Goal: Browse casually: Explore the website without a specific task or goal

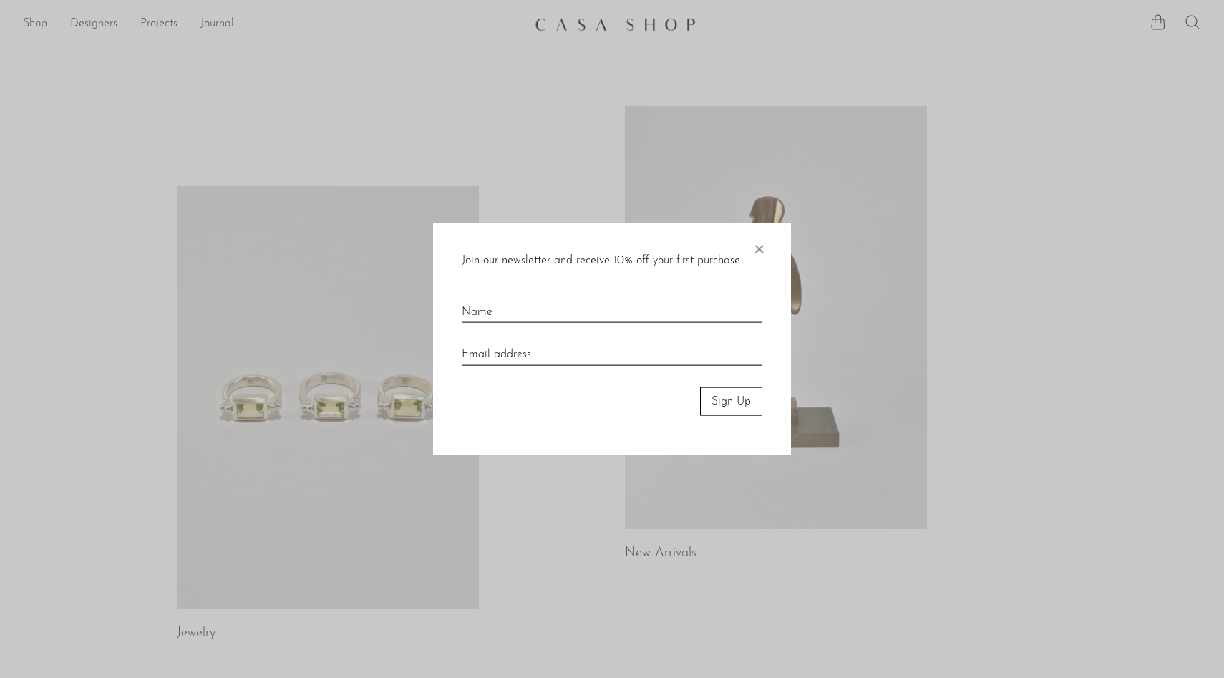
click at [761, 246] on span "×" at bounding box center [759, 246] width 14 height 46
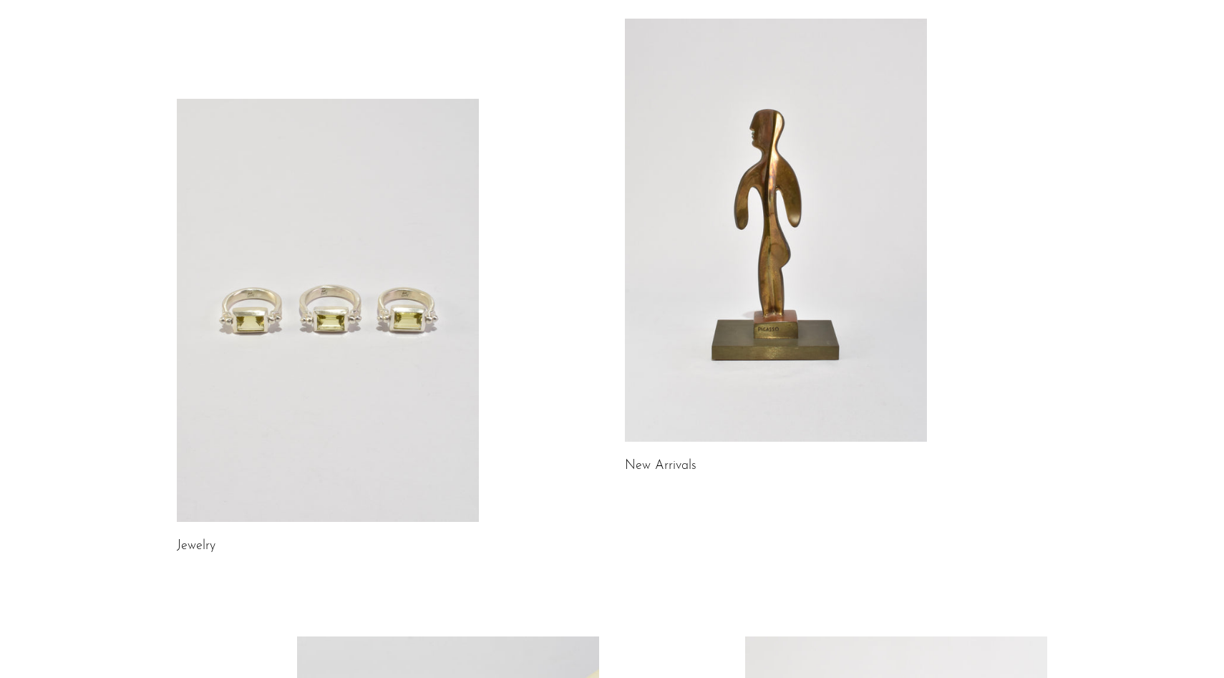
scroll to position [141, 0]
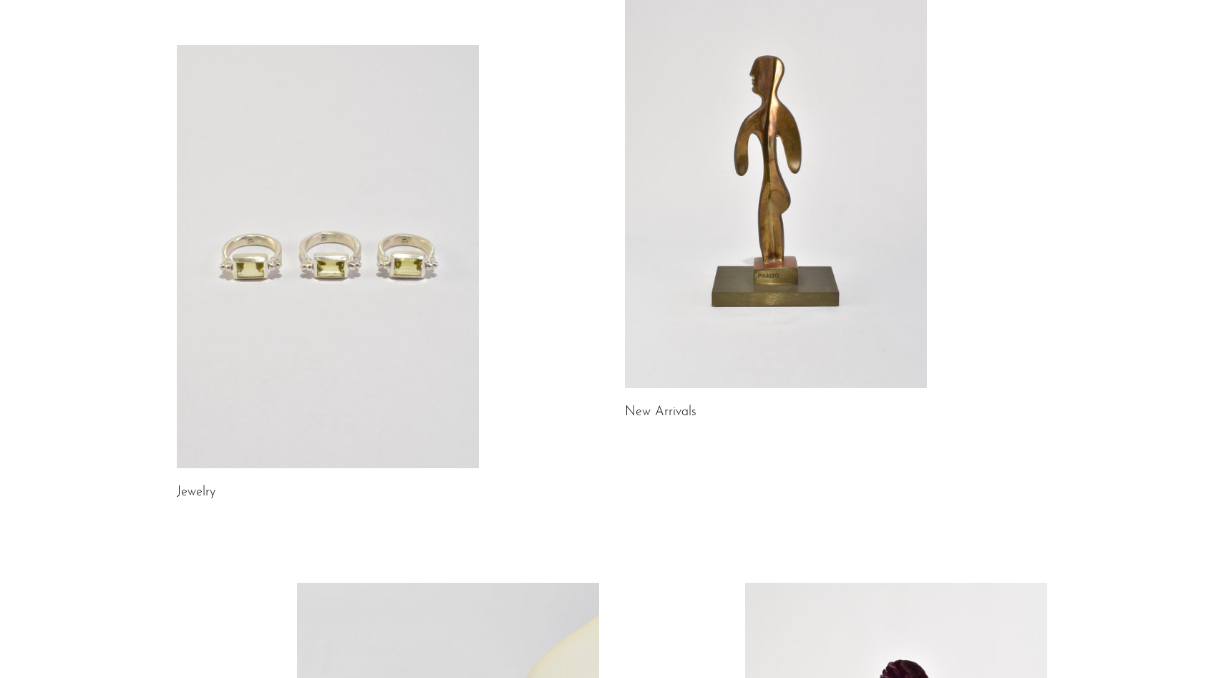
click at [798, 339] on link at bounding box center [776, 176] width 302 height 423
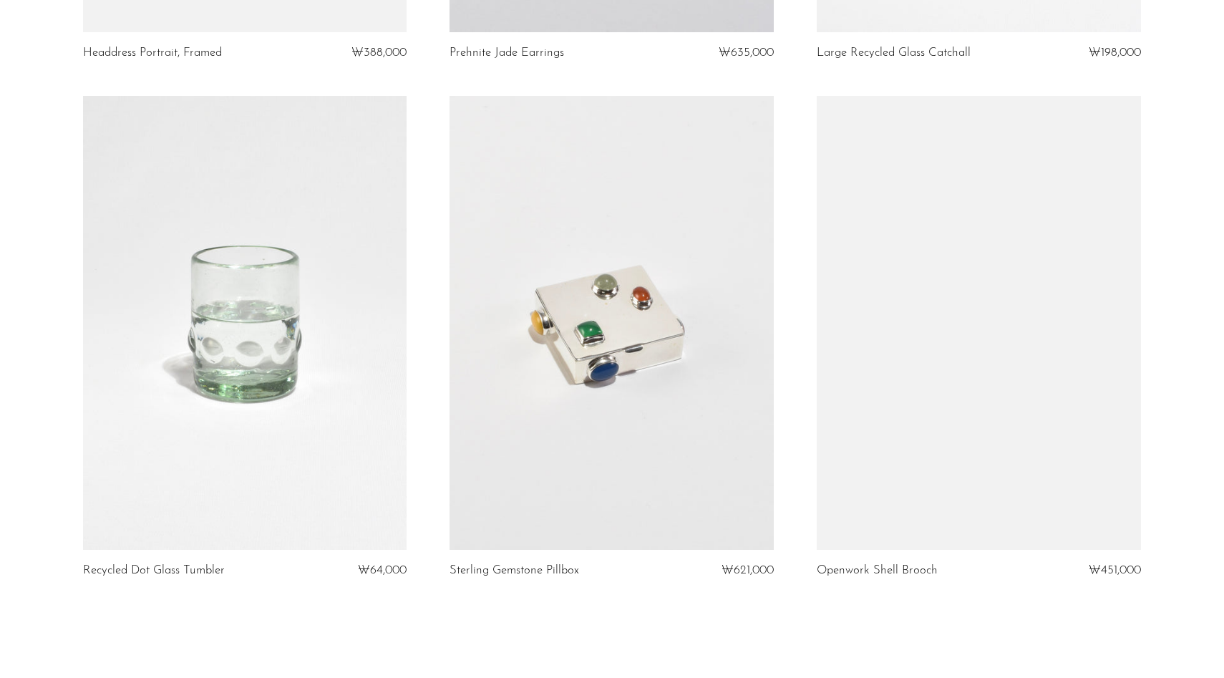
scroll to position [6008, 0]
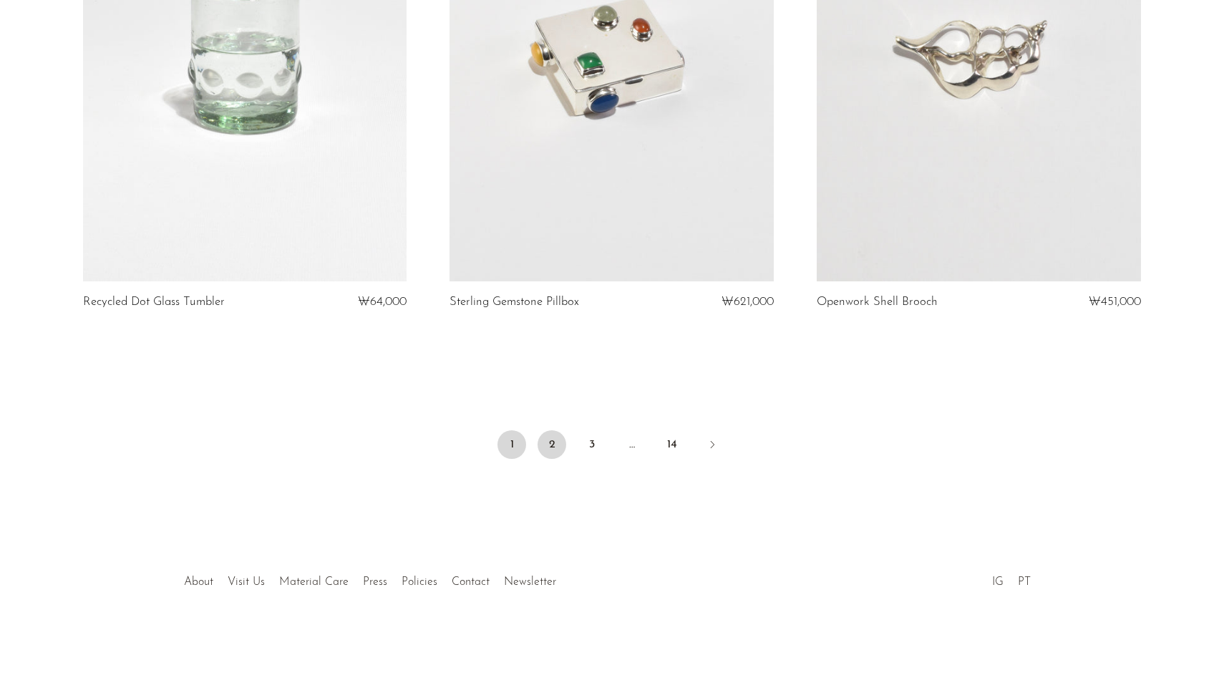
click at [546, 450] on link "2" at bounding box center [552, 444] width 29 height 29
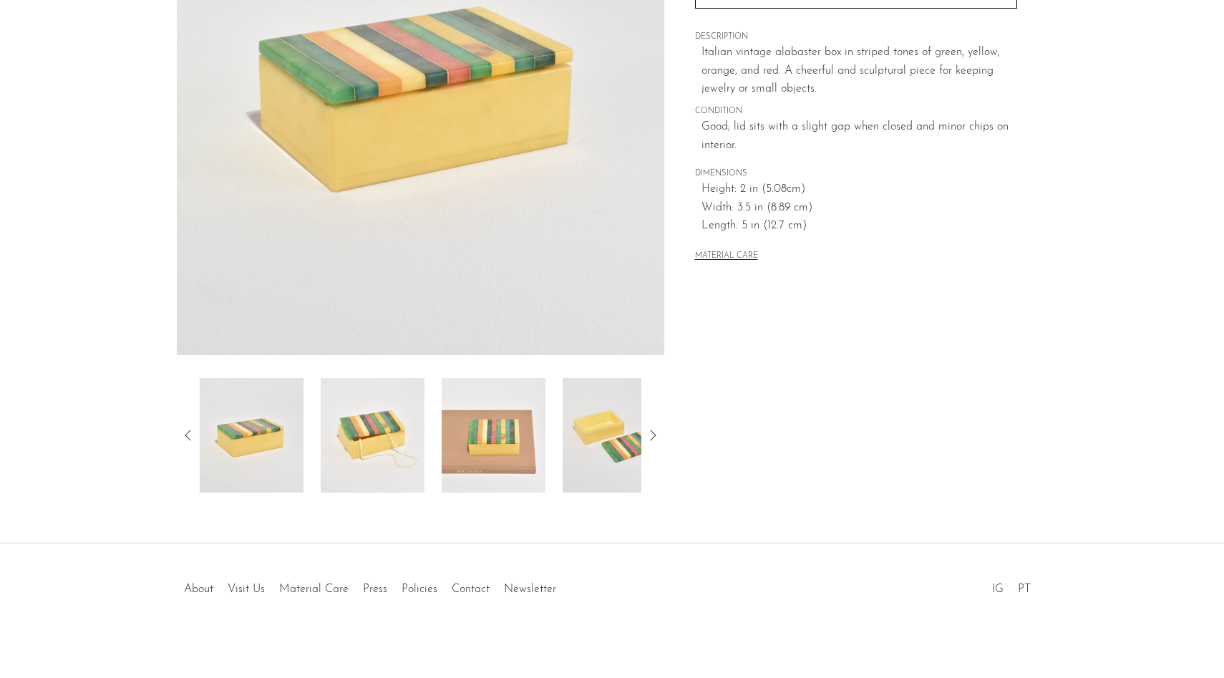
scroll to position [254, 0]
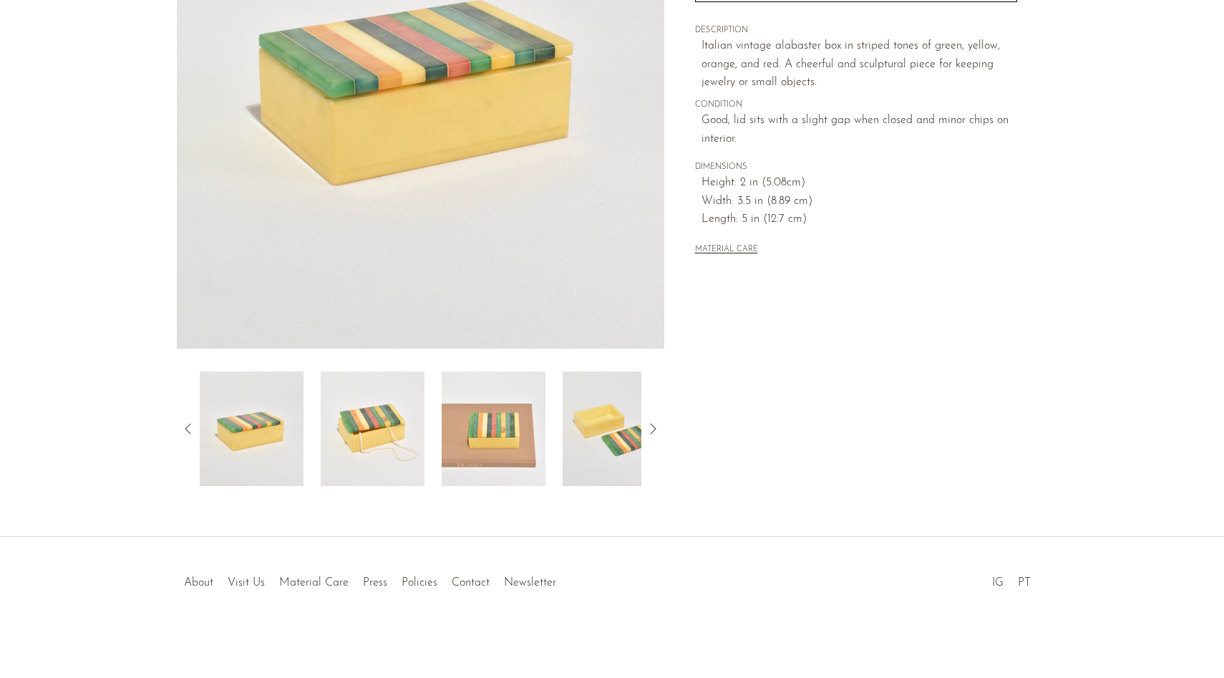
click at [389, 453] on img at bounding box center [373, 429] width 104 height 115
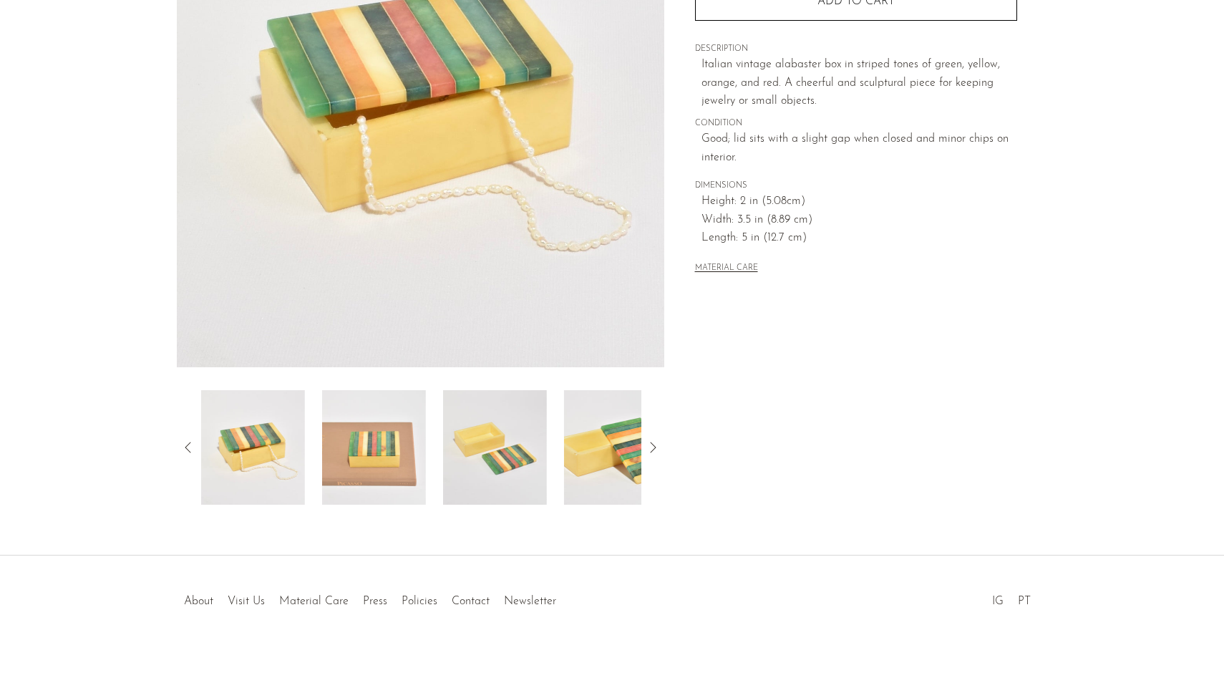
scroll to position [226, 0]
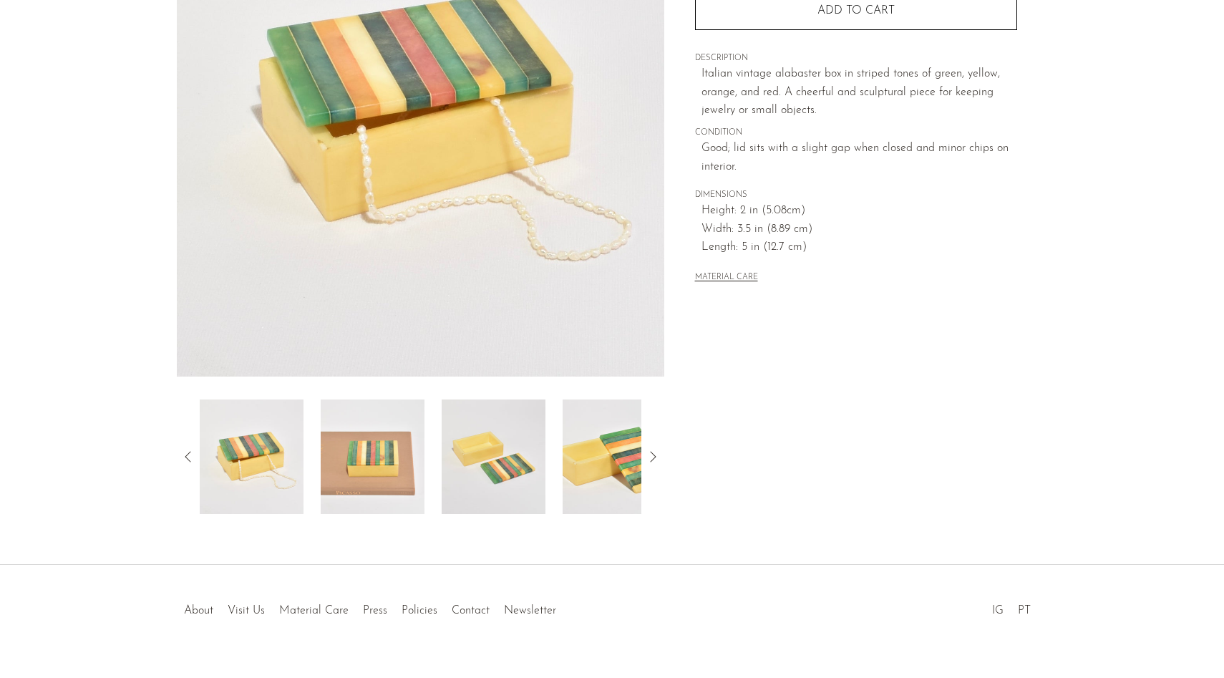
click at [358, 475] on img at bounding box center [373, 457] width 104 height 115
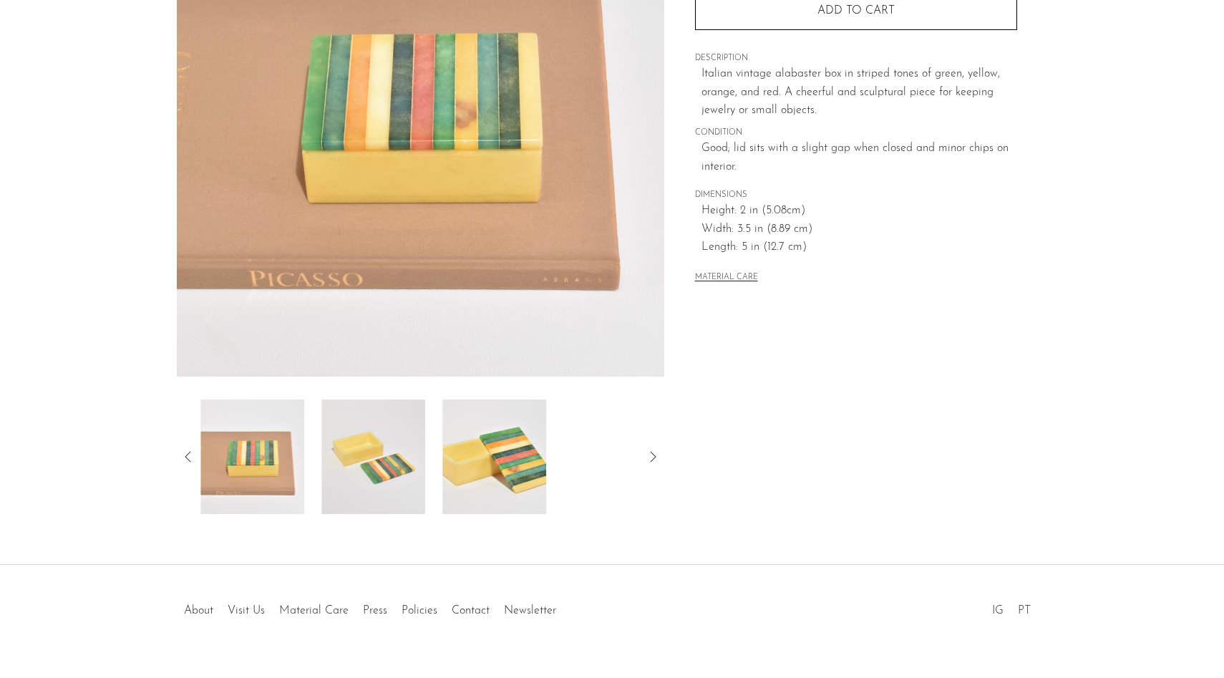
click at [379, 466] on img at bounding box center [373, 457] width 104 height 115
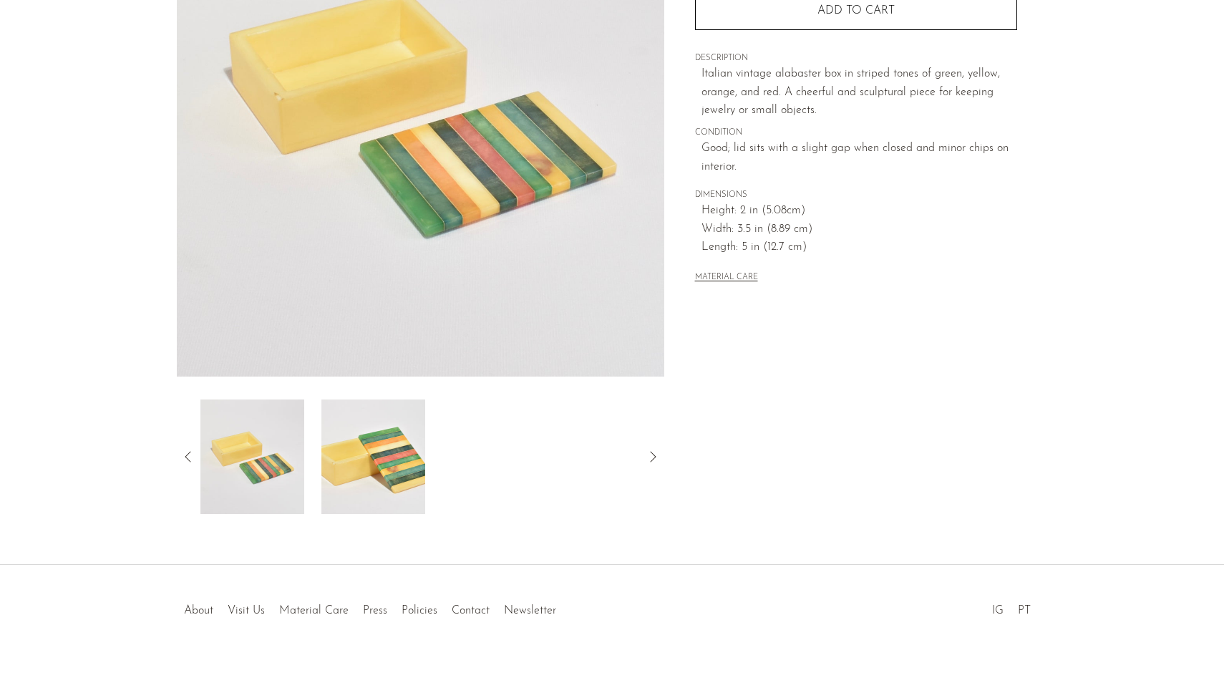
click at [382, 460] on img at bounding box center [373, 457] width 104 height 115
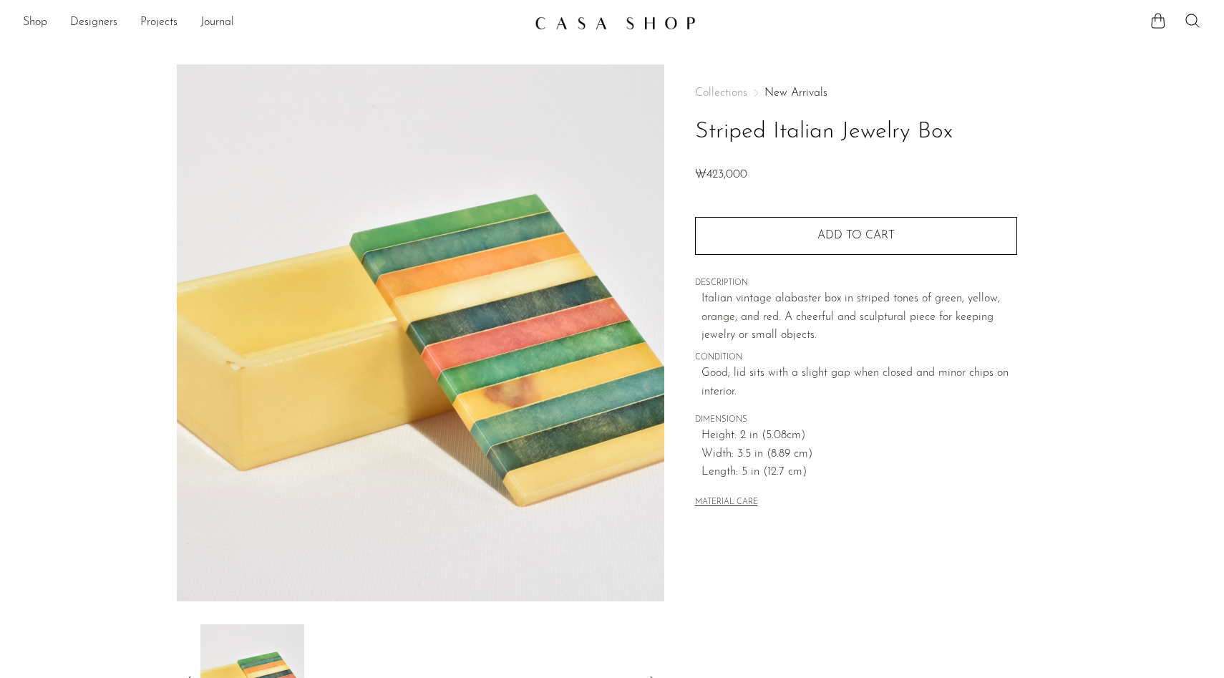
scroll to position [0, 0]
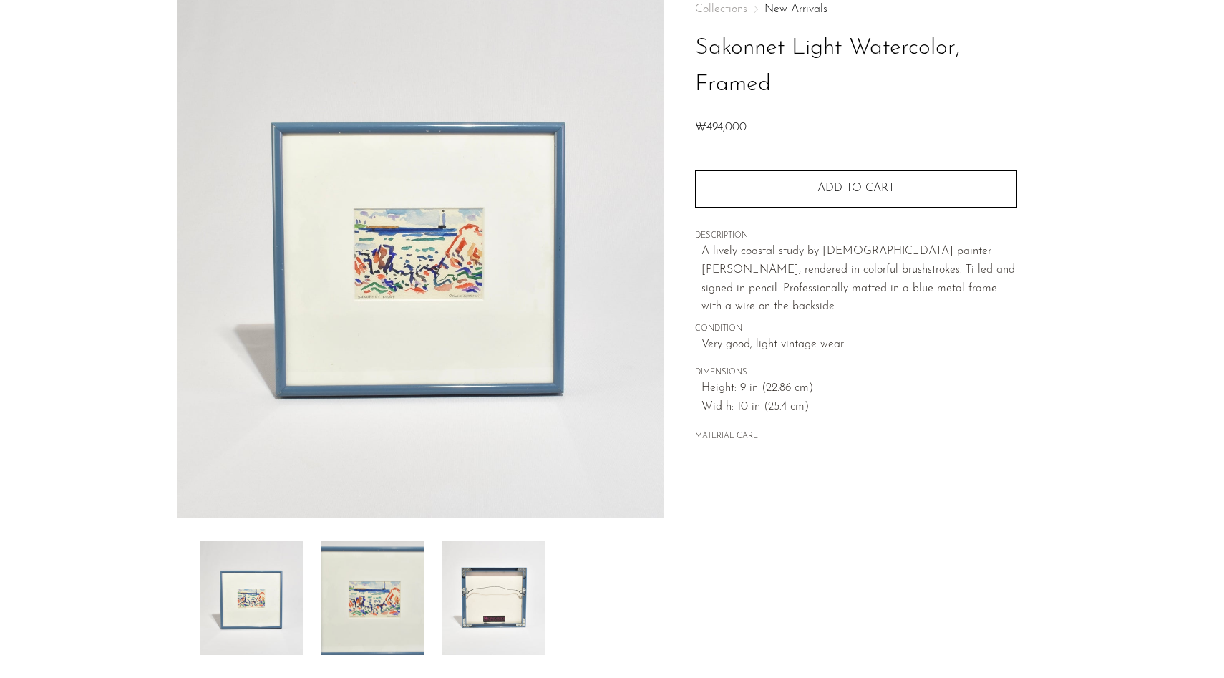
scroll to position [142, 0]
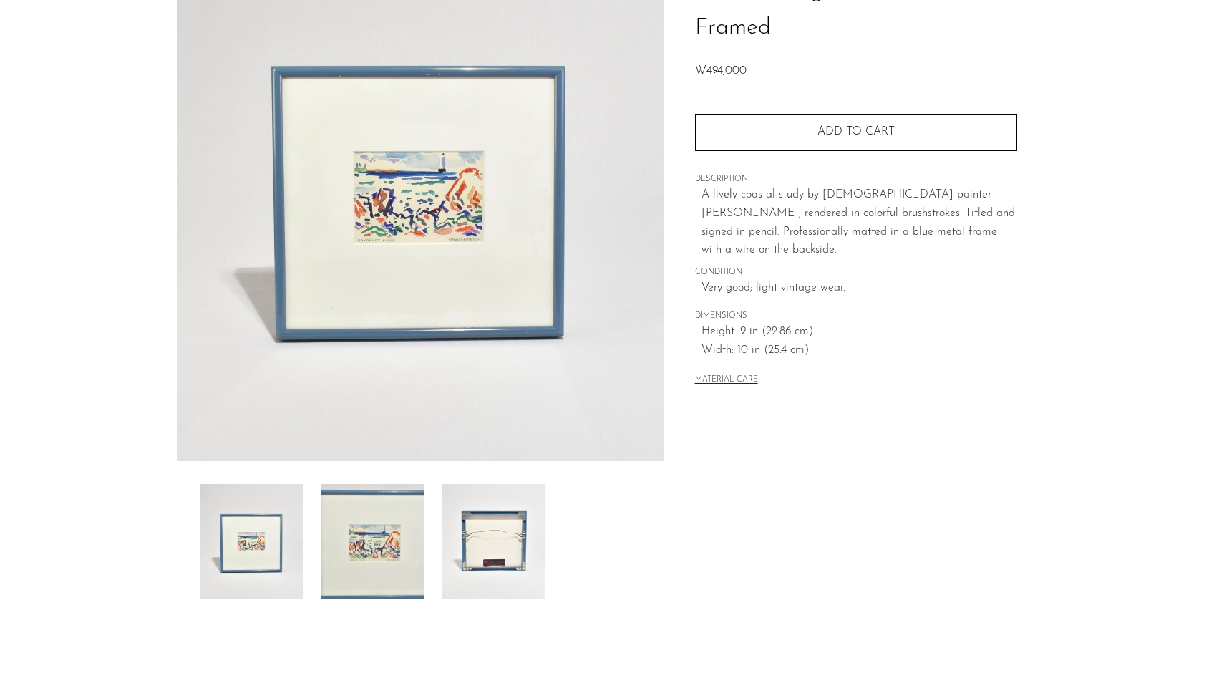
click at [502, 526] on img at bounding box center [494, 541] width 104 height 115
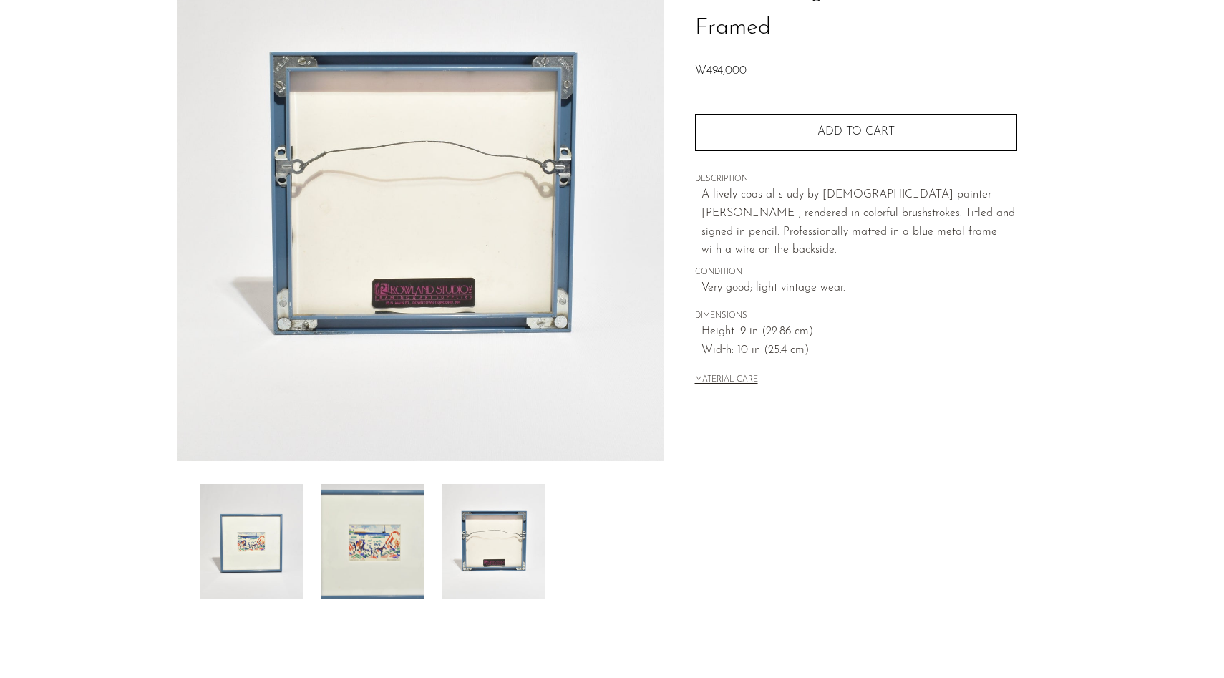
click at [276, 518] on img at bounding box center [252, 541] width 104 height 115
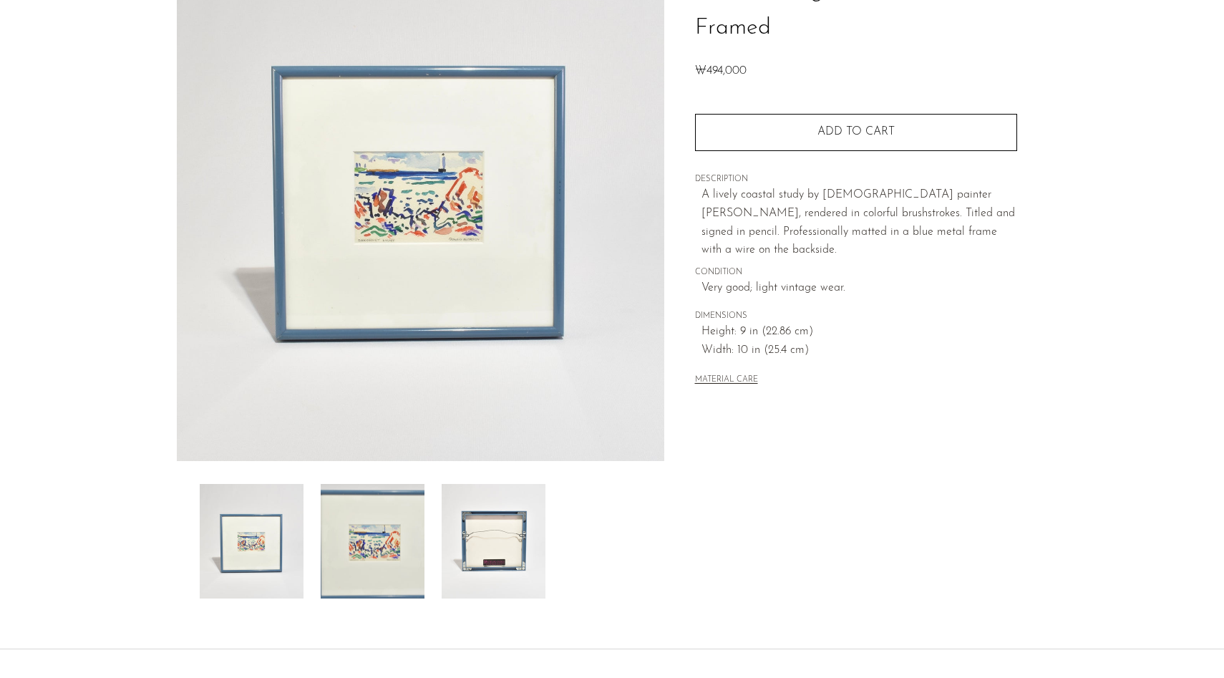
click at [353, 532] on img at bounding box center [373, 541] width 104 height 115
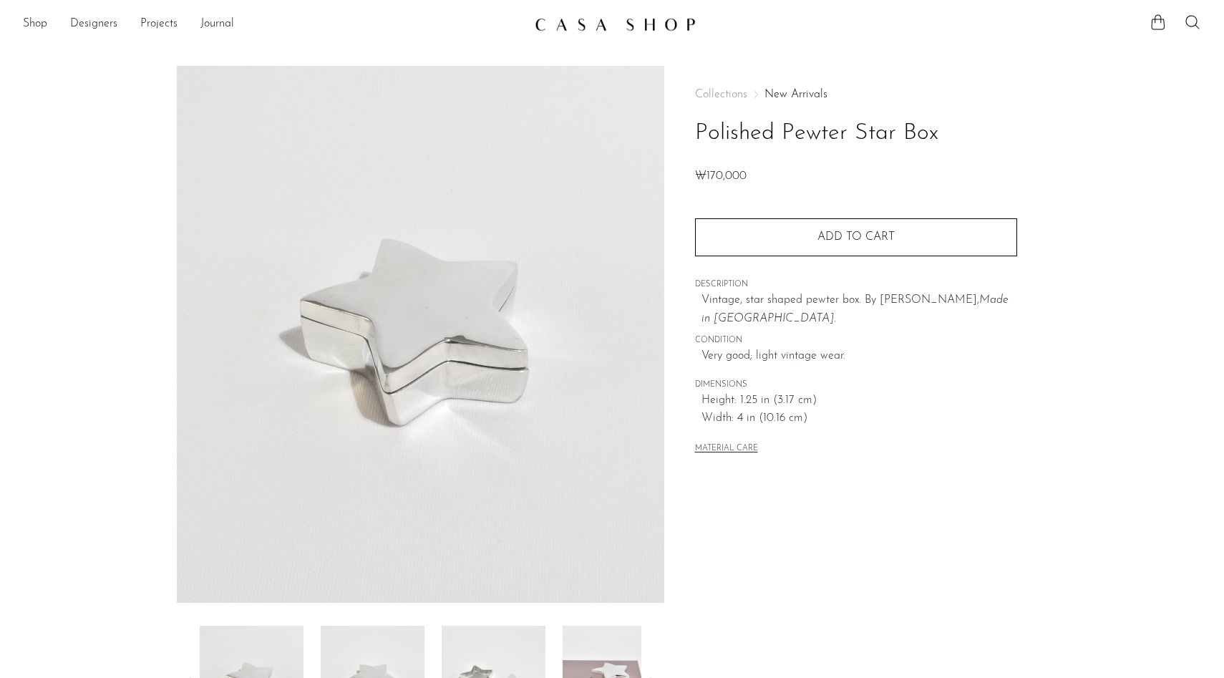
scroll to position [130, 0]
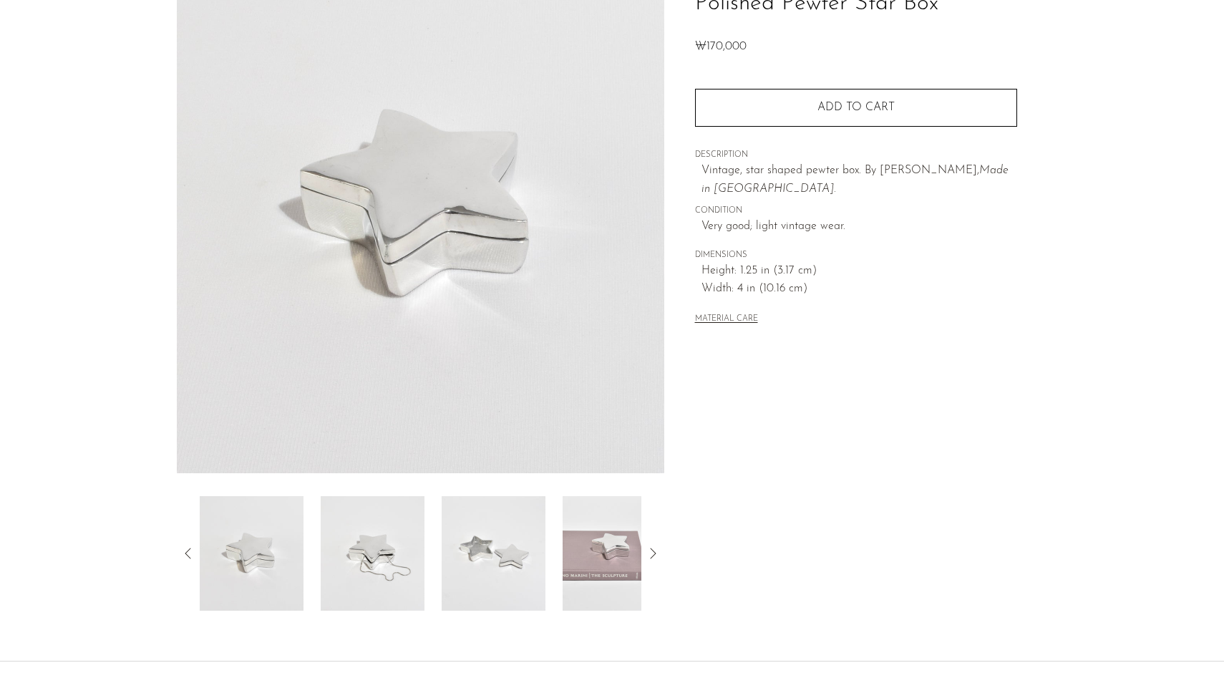
click at [308, 522] on div at bounding box center [421, 553] width 442 height 115
click at [361, 550] on img at bounding box center [373, 553] width 104 height 115
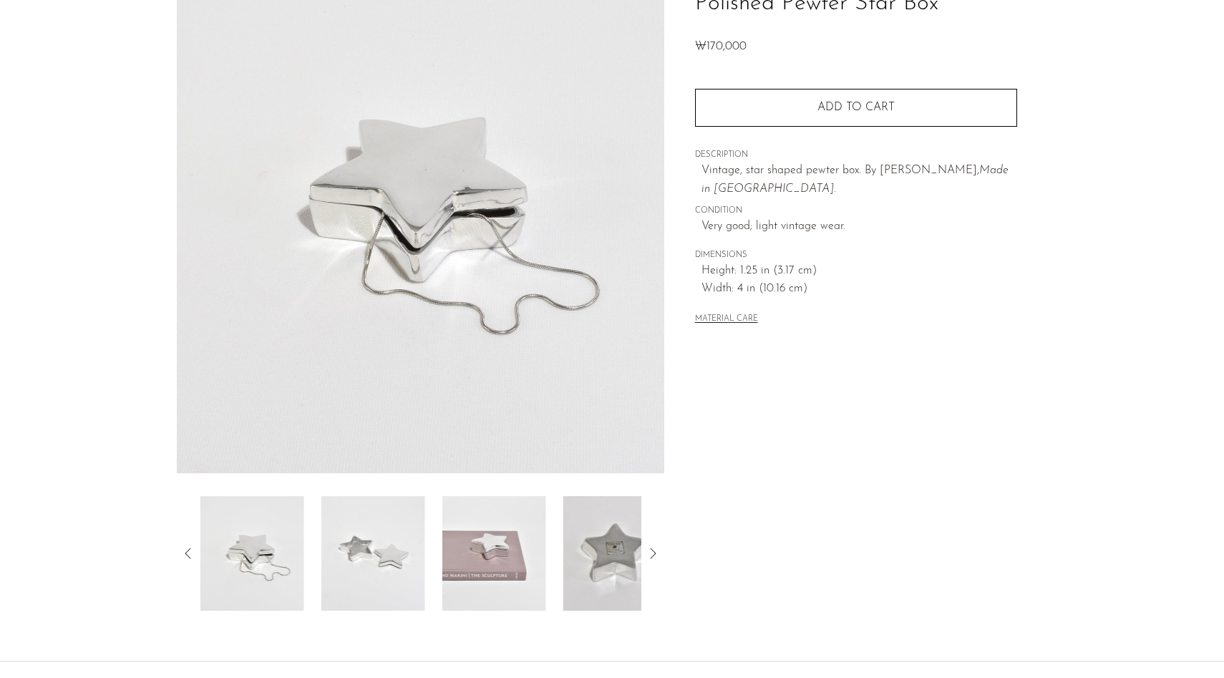
click at [406, 553] on img at bounding box center [373, 553] width 104 height 115
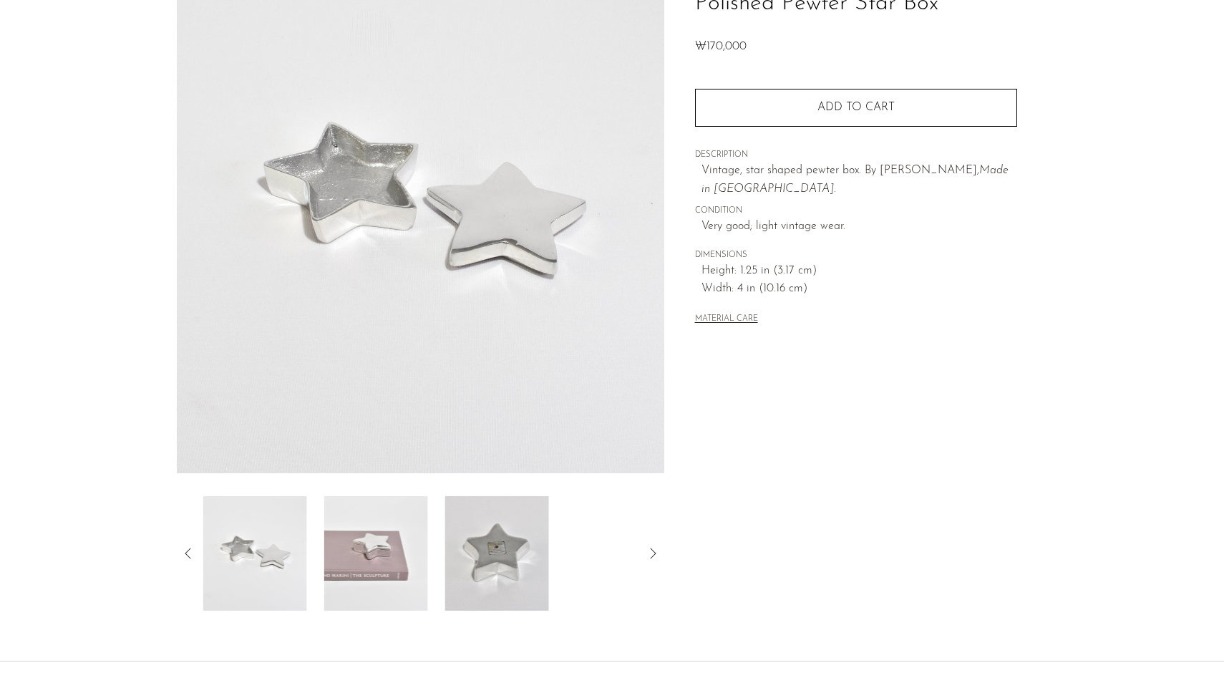
click at [406, 553] on img at bounding box center [376, 553] width 104 height 115
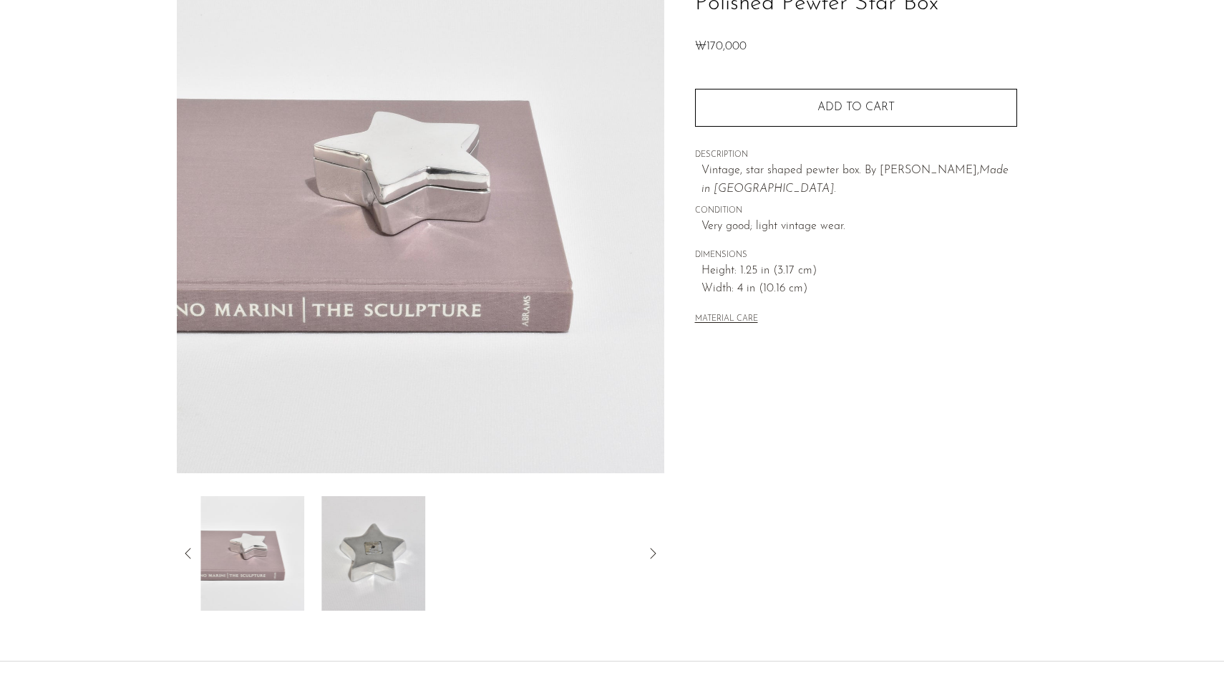
click at [406, 553] on img at bounding box center [373, 553] width 104 height 115
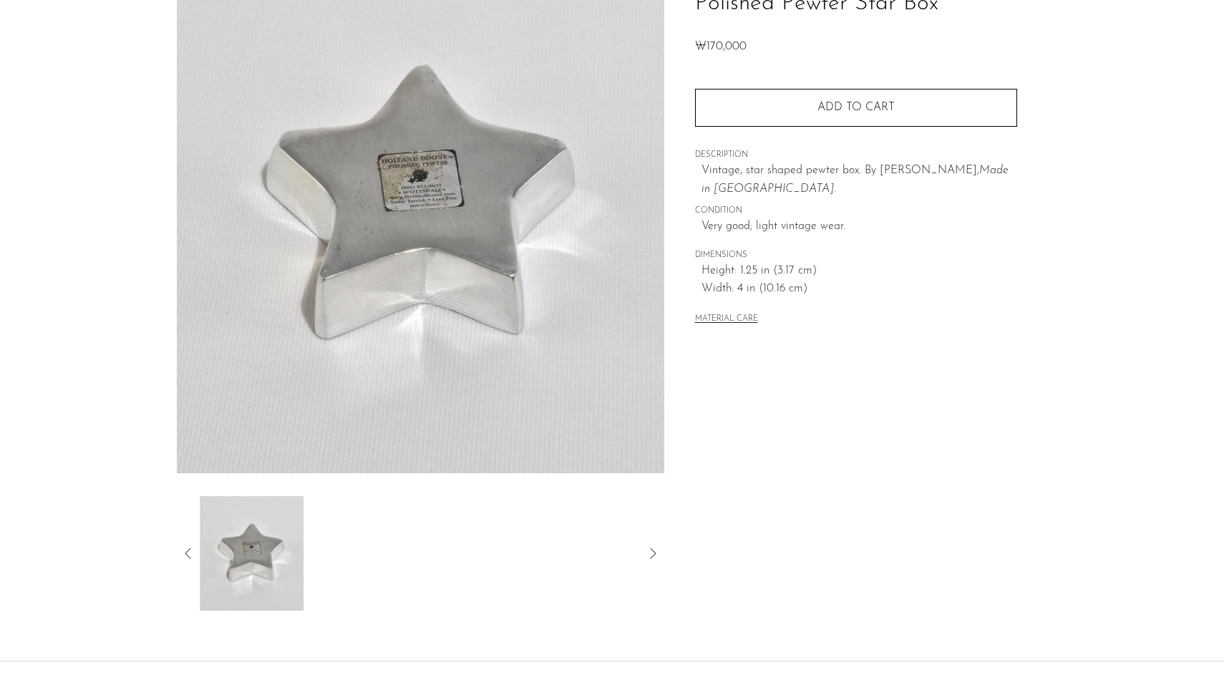
click at [465, 553] on div at bounding box center [421, 553] width 442 height 115
click at [185, 553] on icon at bounding box center [188, 553] width 6 height 11
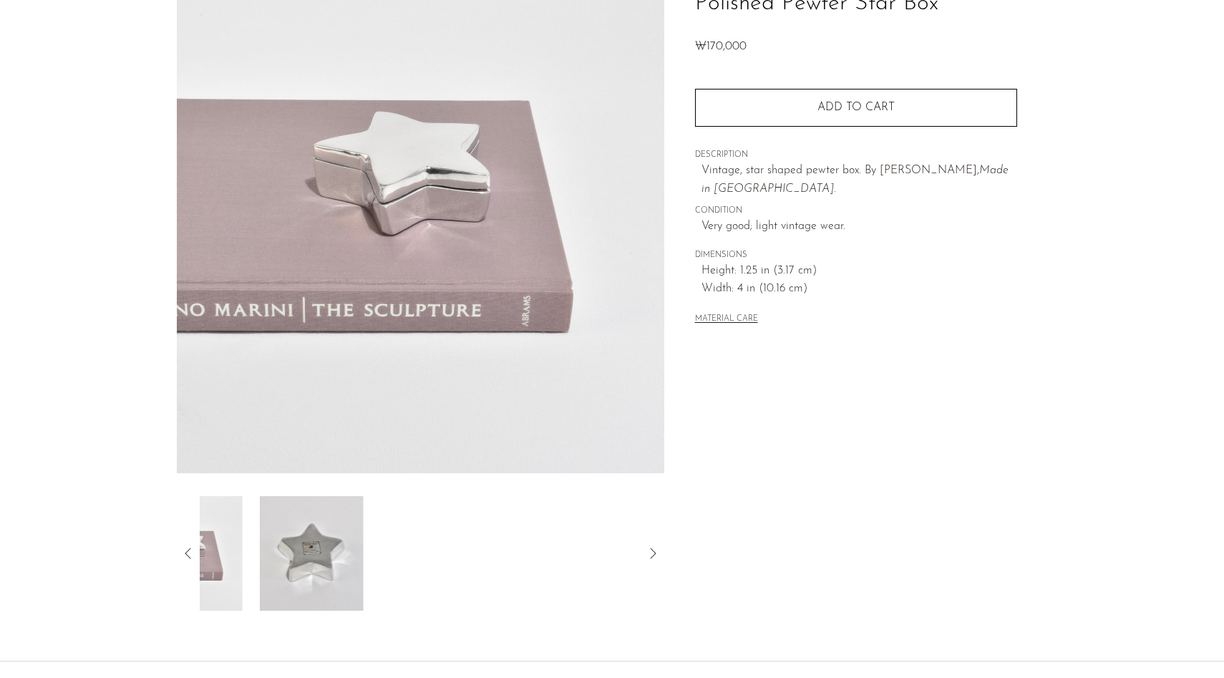
click at [185, 553] on icon at bounding box center [188, 553] width 6 height 11
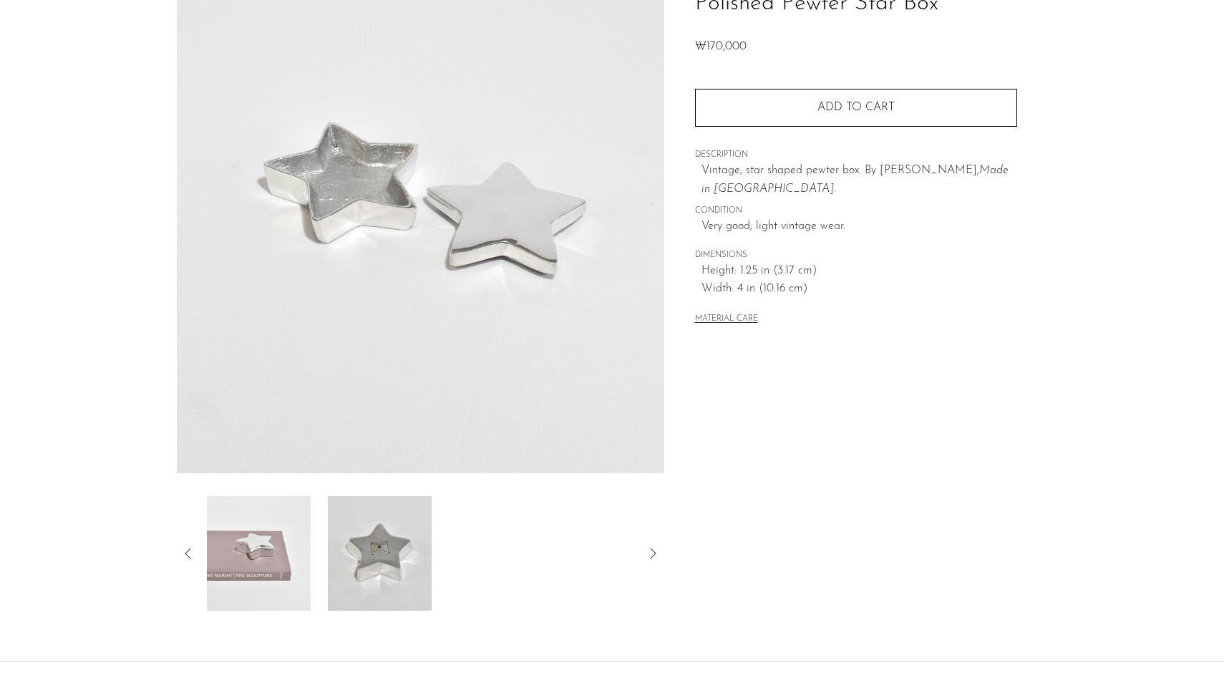
click at [185, 553] on icon at bounding box center [188, 553] width 6 height 11
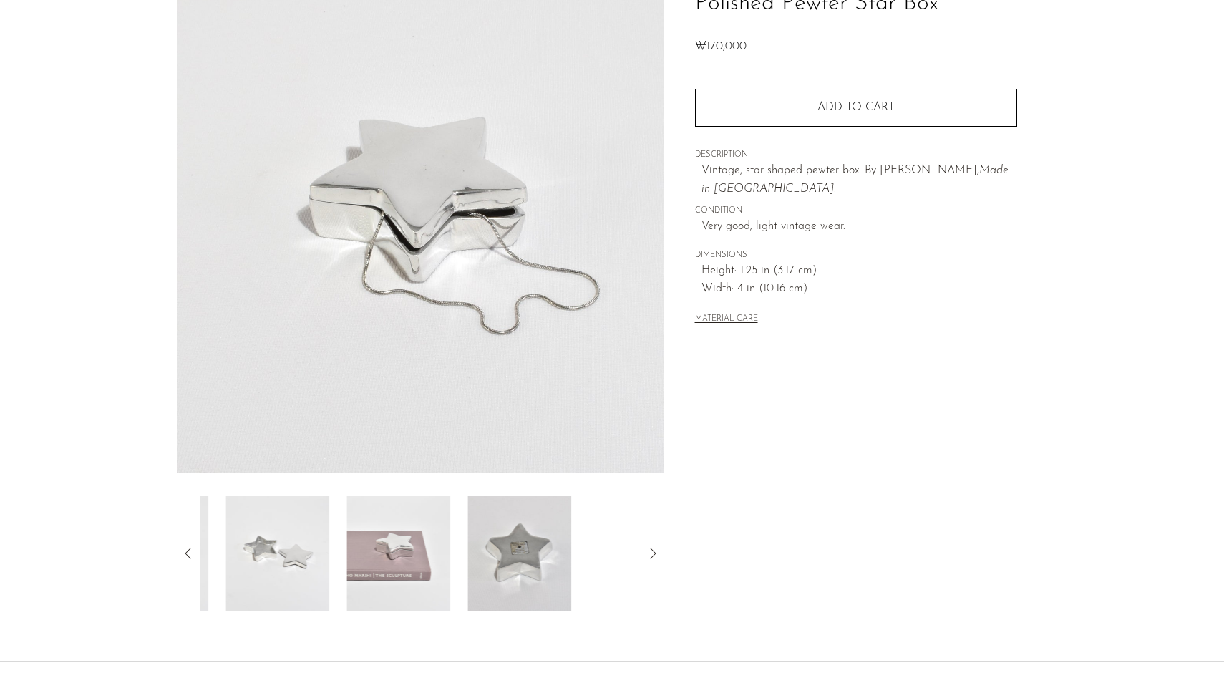
click at [185, 553] on icon at bounding box center [188, 553] width 6 height 11
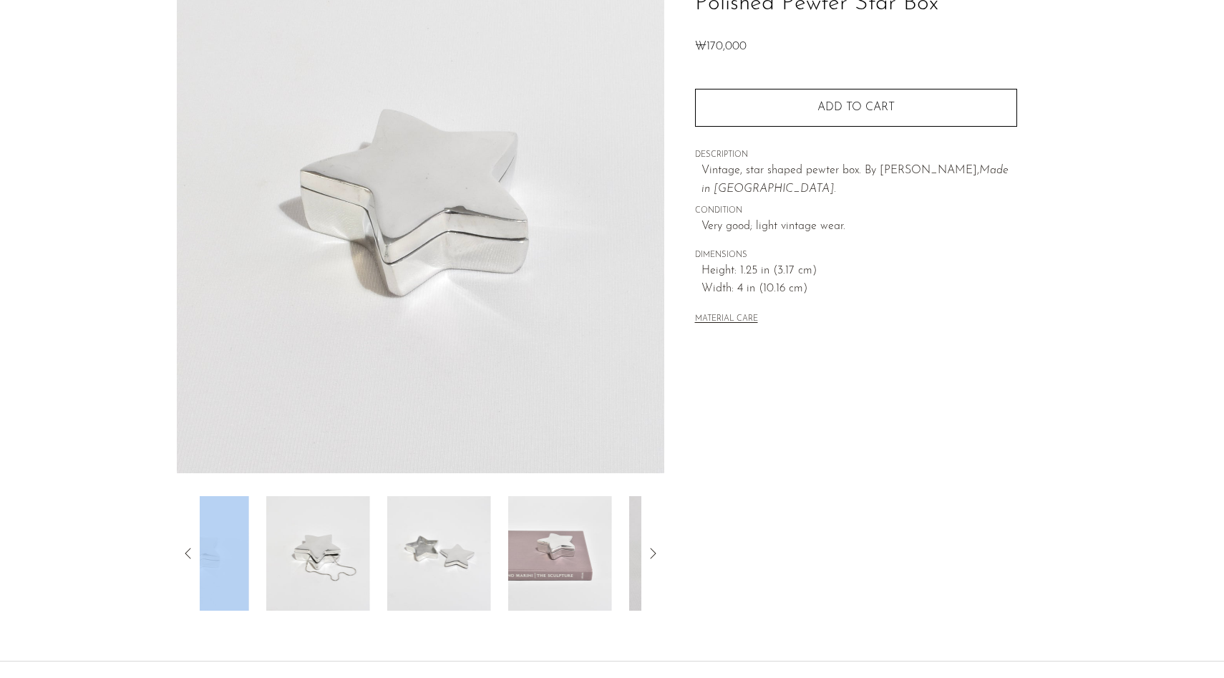
click at [185, 553] on icon at bounding box center [188, 553] width 6 height 11
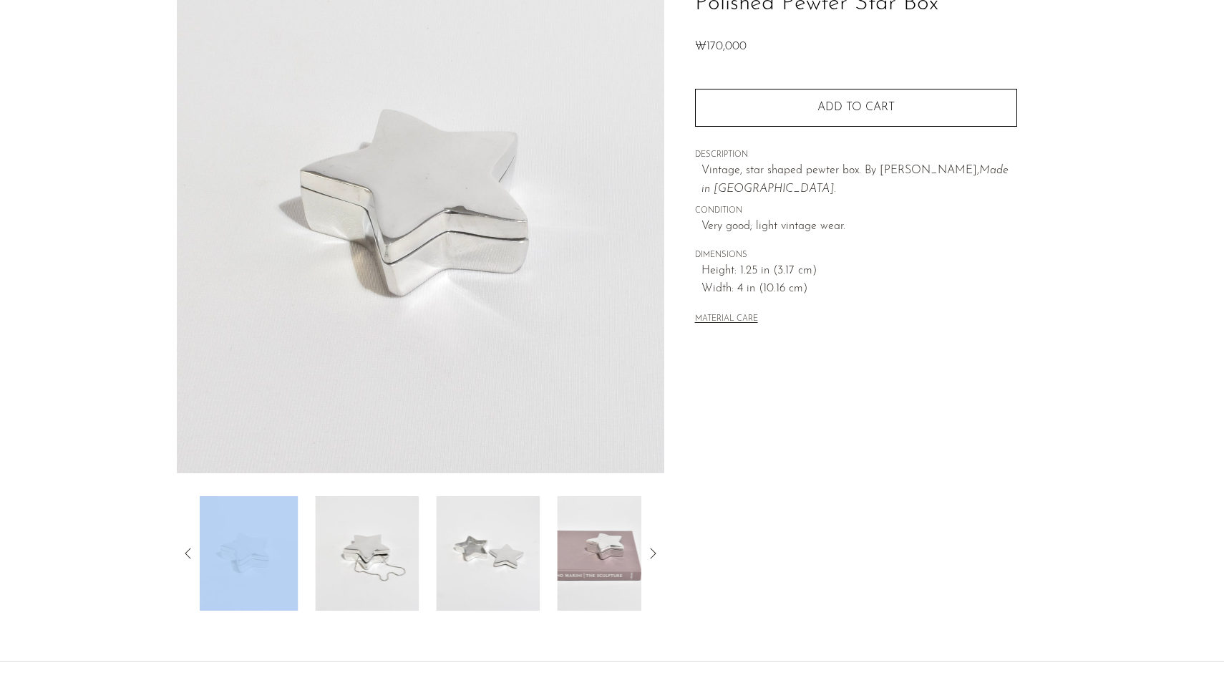
click at [185, 553] on icon at bounding box center [188, 553] width 6 height 11
click at [392, 538] on img at bounding box center [373, 553] width 104 height 115
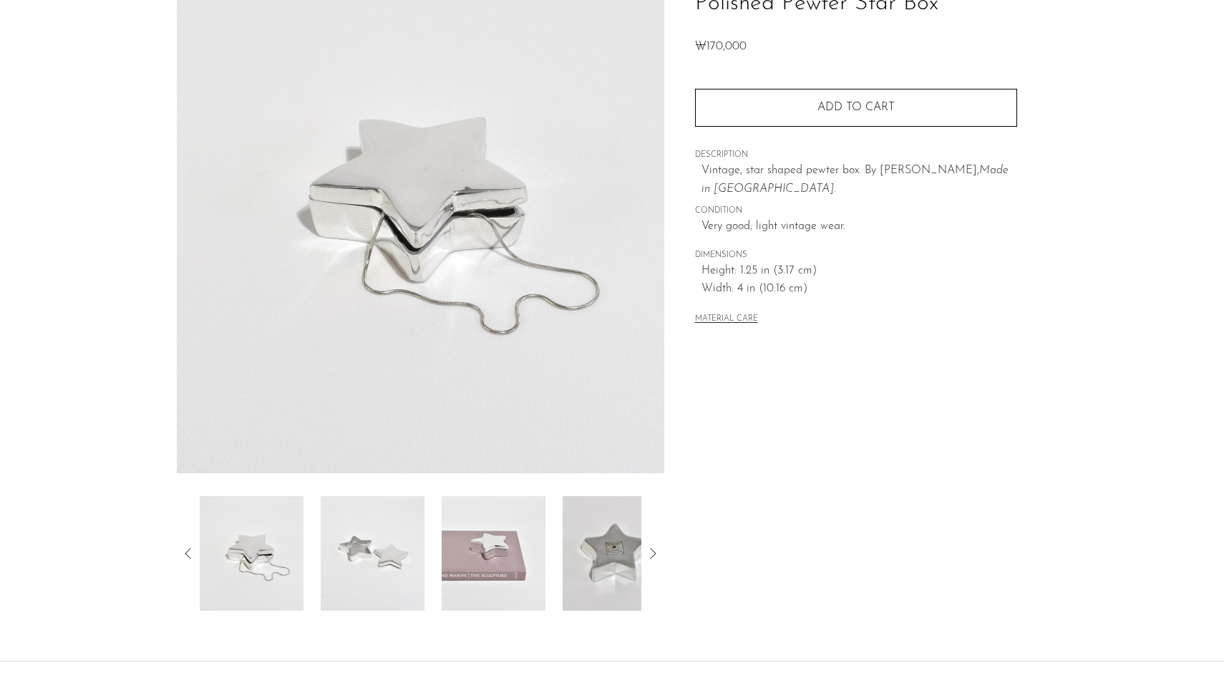
click at [181, 556] on icon at bounding box center [188, 553] width 17 height 17
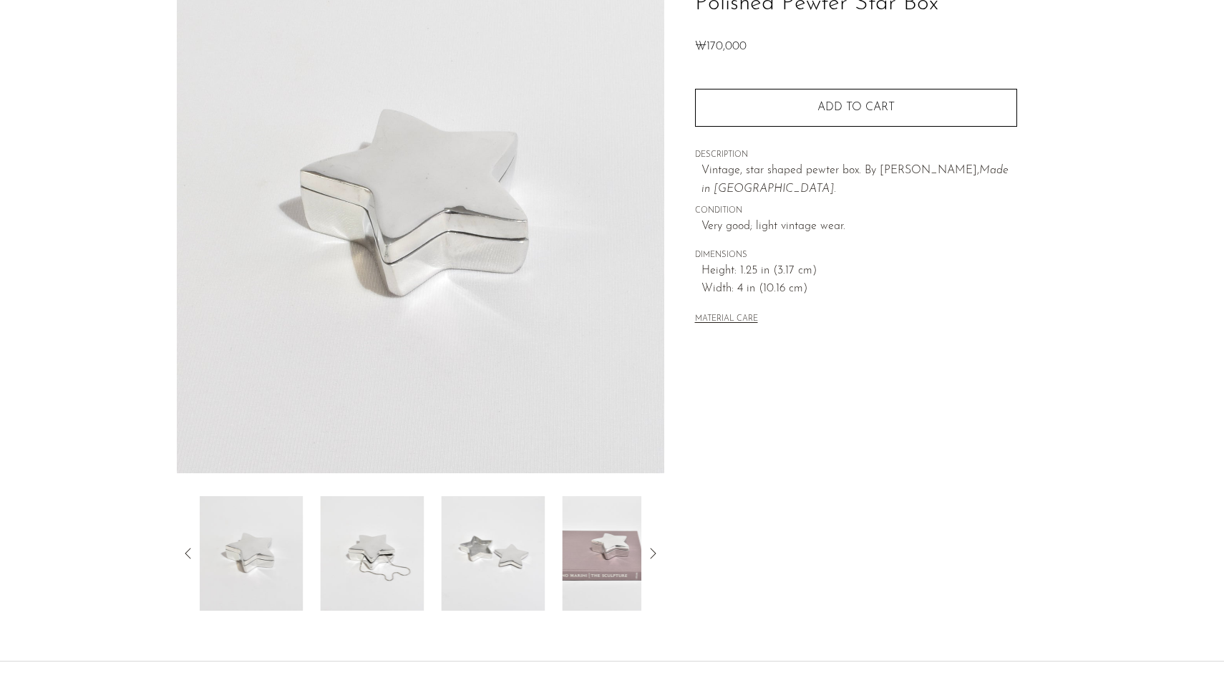
click at [237, 551] on img at bounding box center [251, 553] width 104 height 115
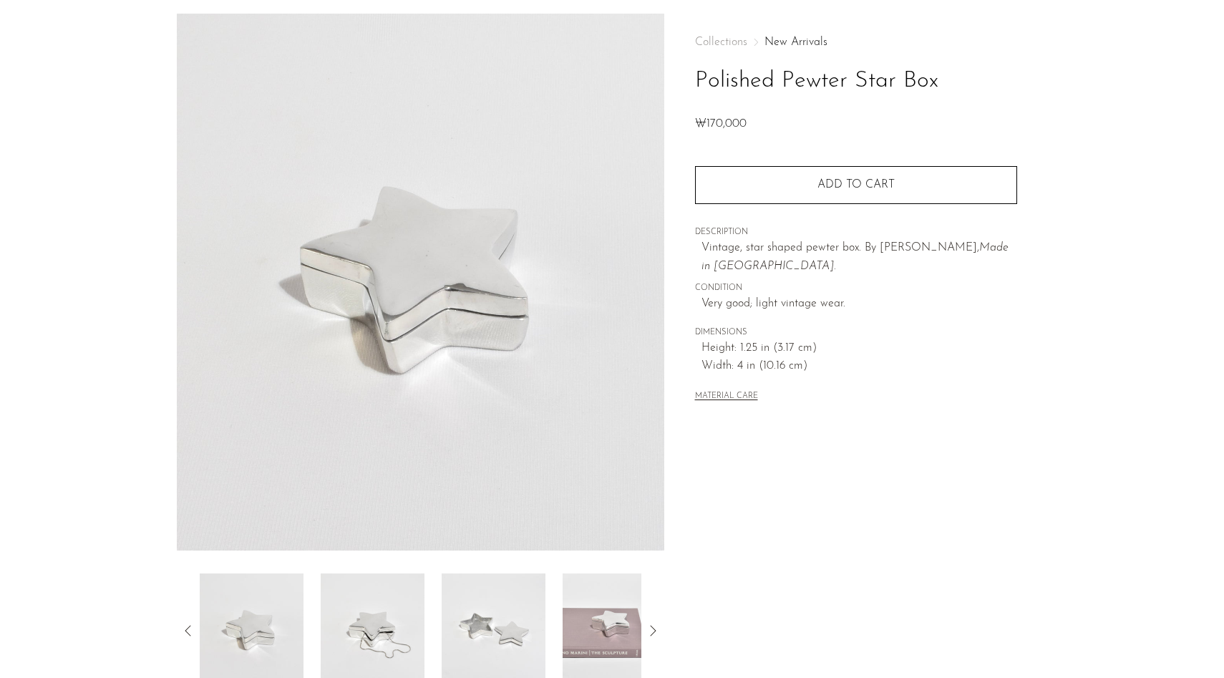
scroll to position [136, 0]
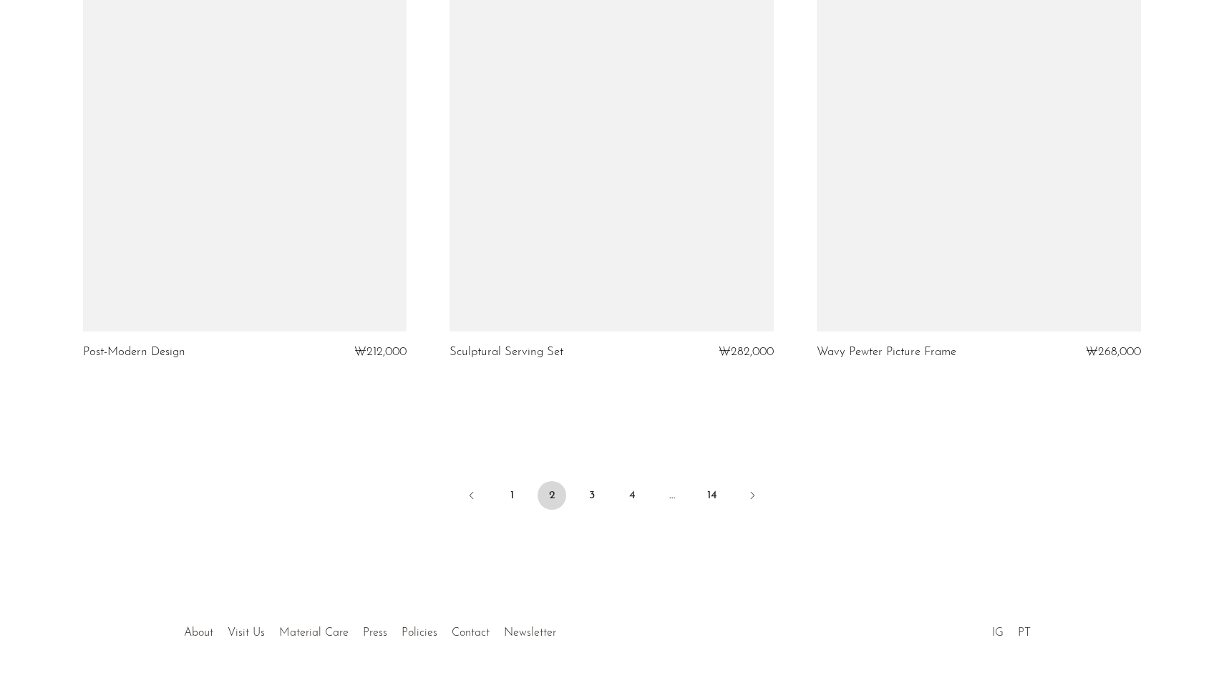
scroll to position [5927, 0]
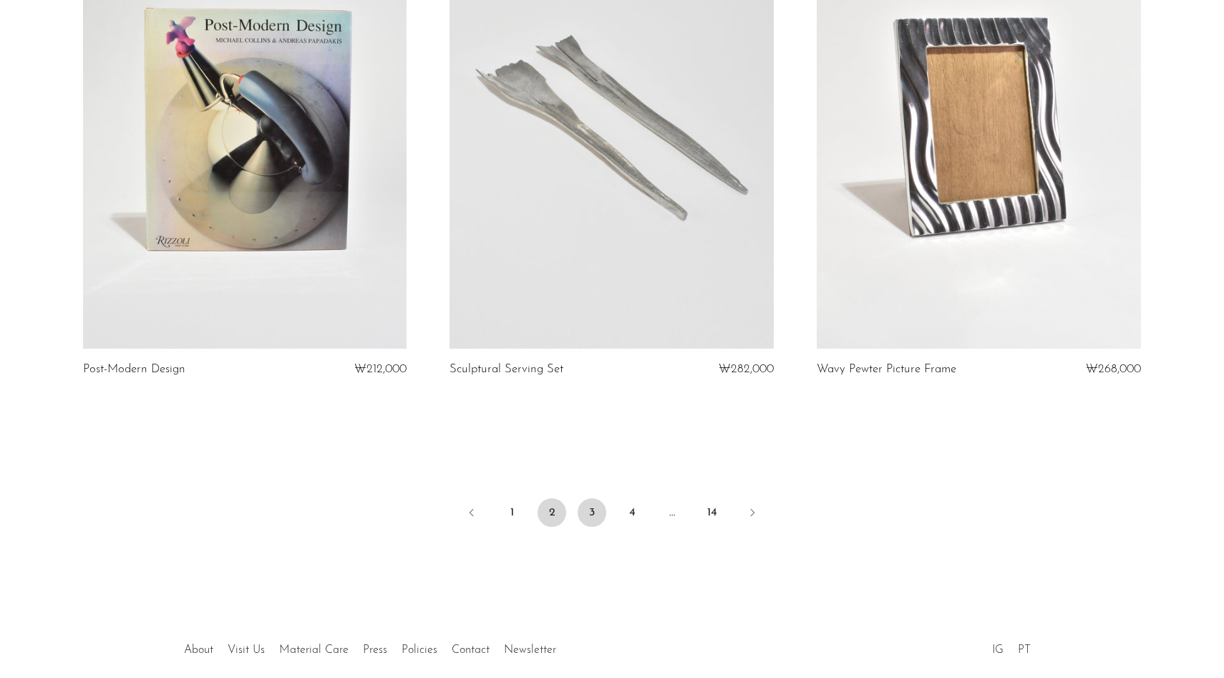
click at [596, 513] on link "3" at bounding box center [592, 512] width 29 height 29
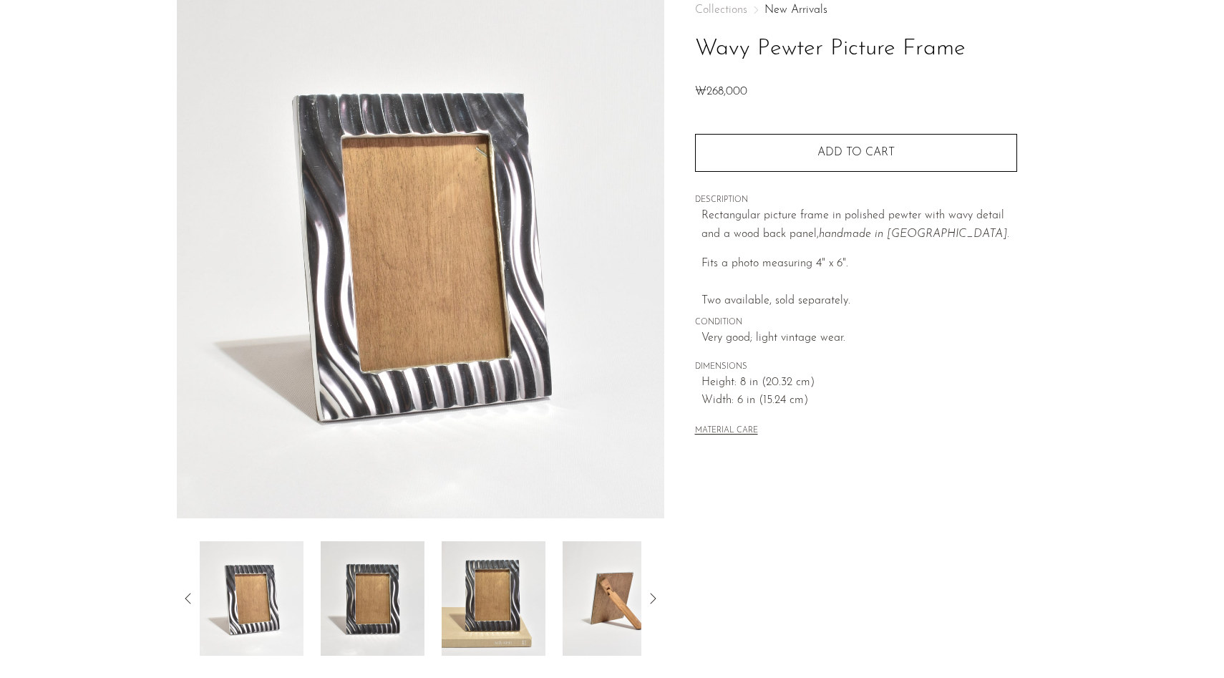
scroll to position [142, 0]
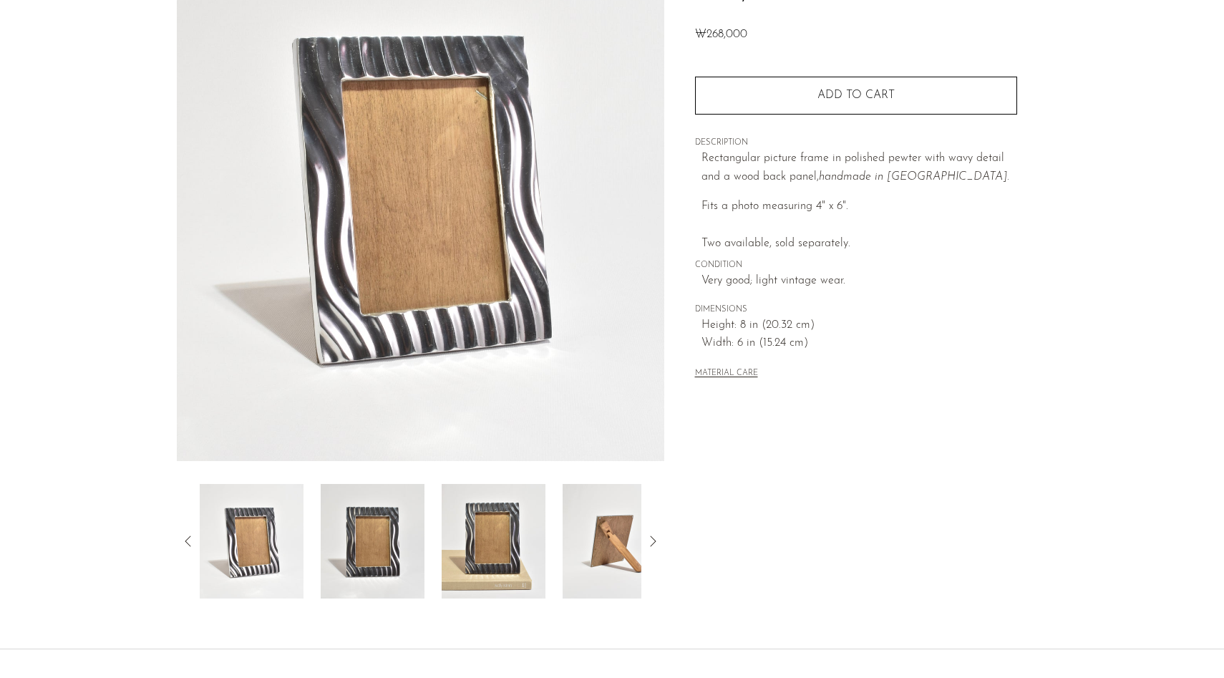
click at [380, 548] on img at bounding box center [373, 541] width 104 height 115
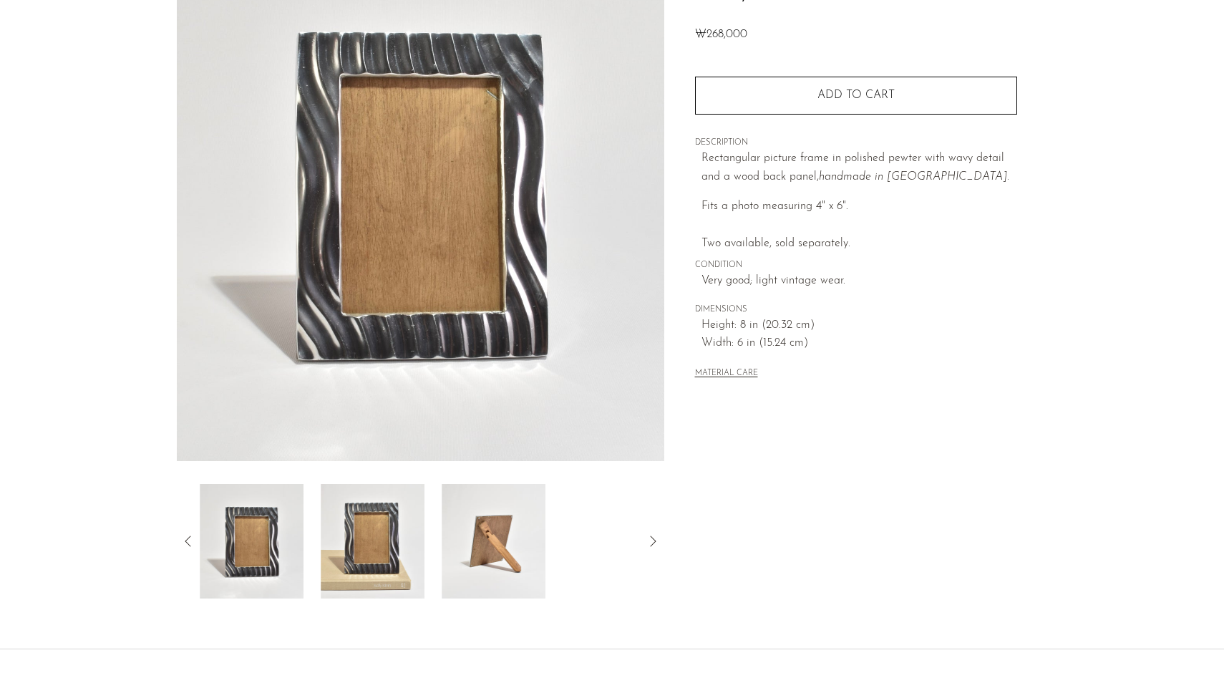
click at [467, 554] on img at bounding box center [494, 541] width 104 height 115
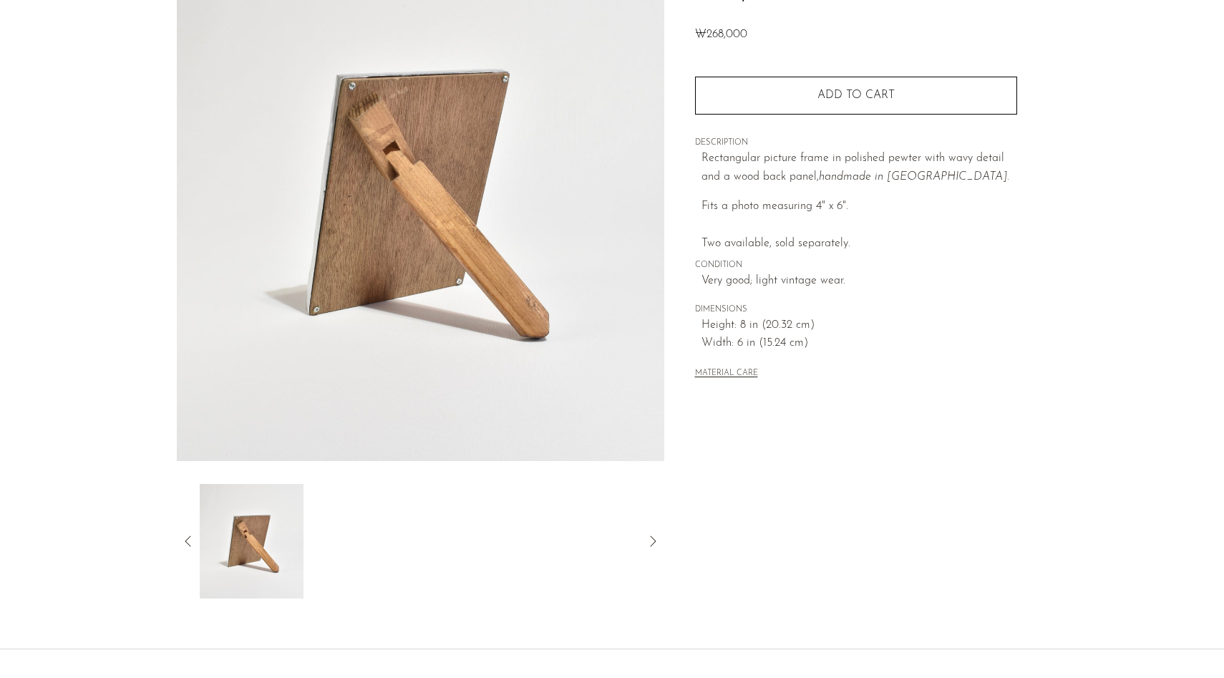
click at [185, 546] on icon at bounding box center [188, 541] width 17 height 17
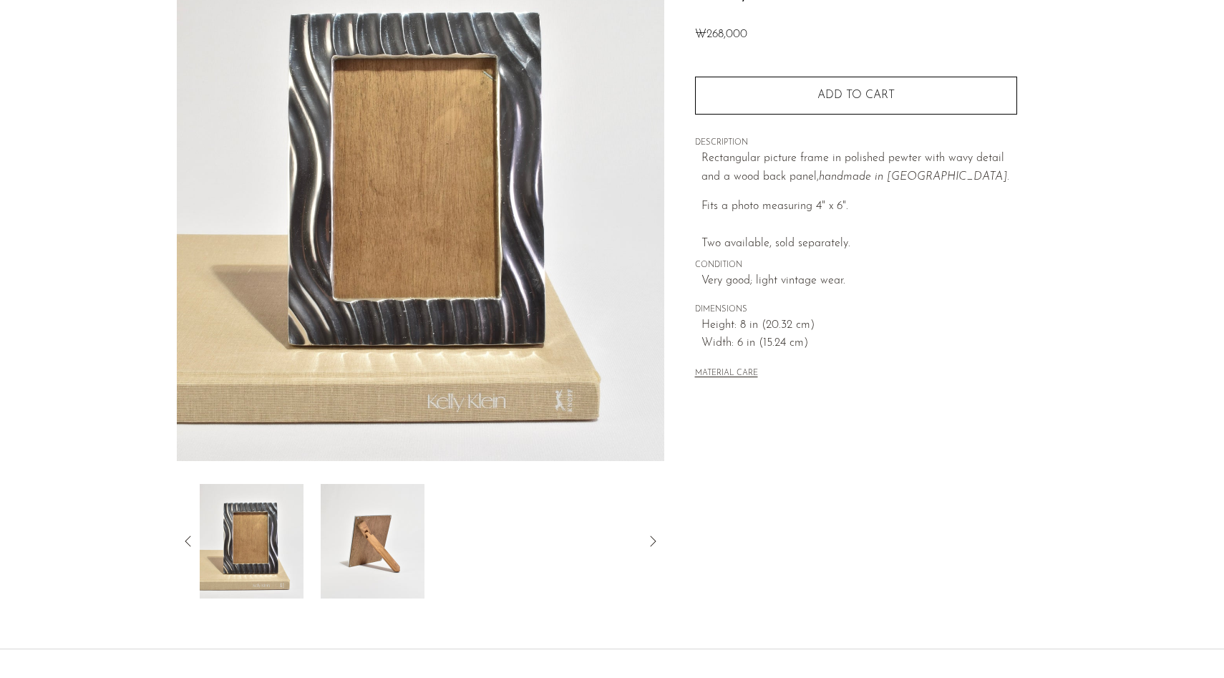
click at [182, 535] on icon at bounding box center [188, 541] width 17 height 17
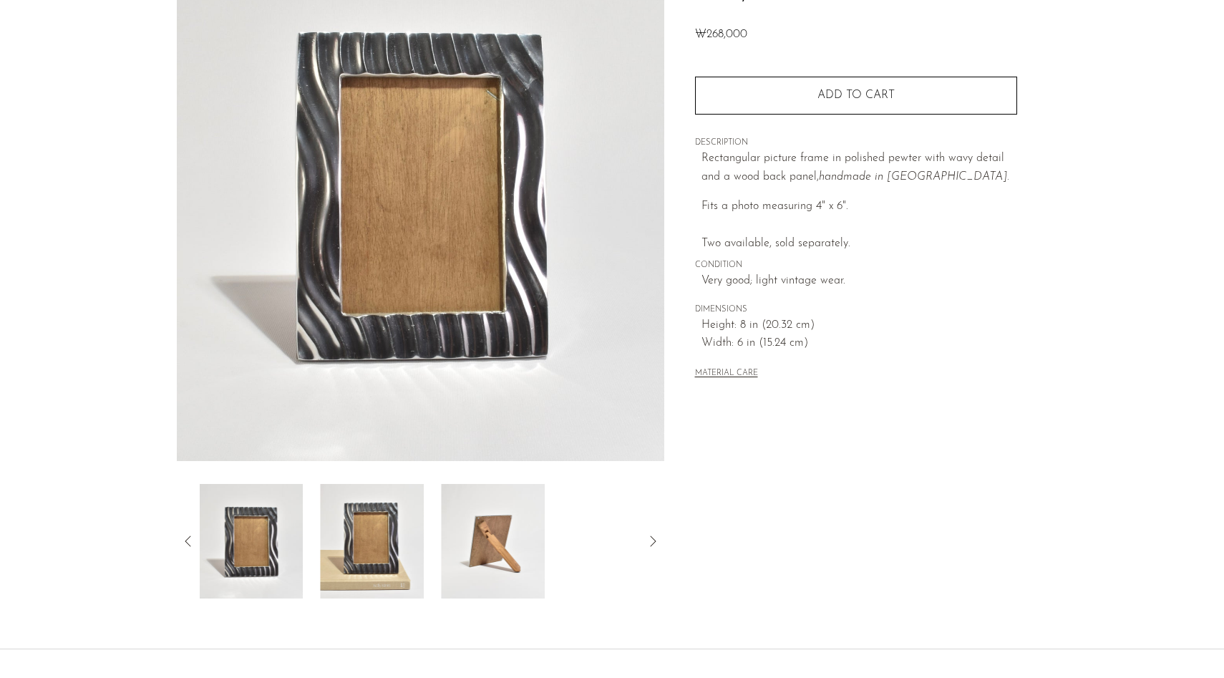
click at [182, 535] on icon at bounding box center [188, 541] width 17 height 17
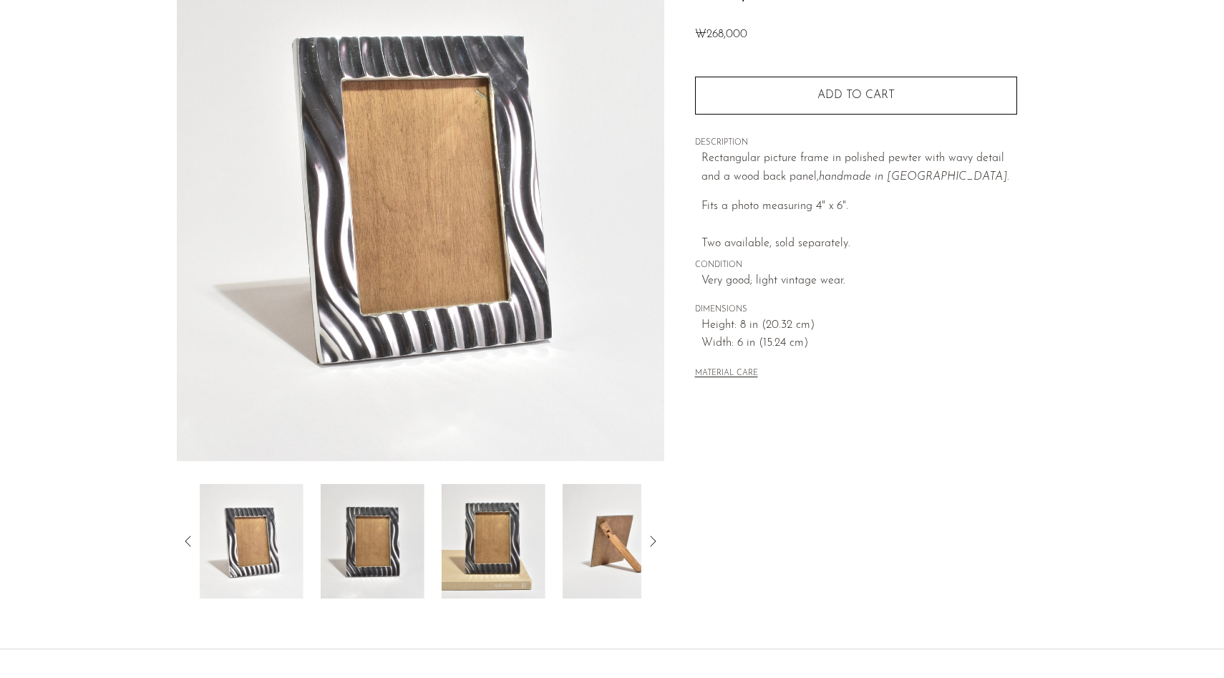
click at [182, 535] on icon at bounding box center [188, 541] width 17 height 17
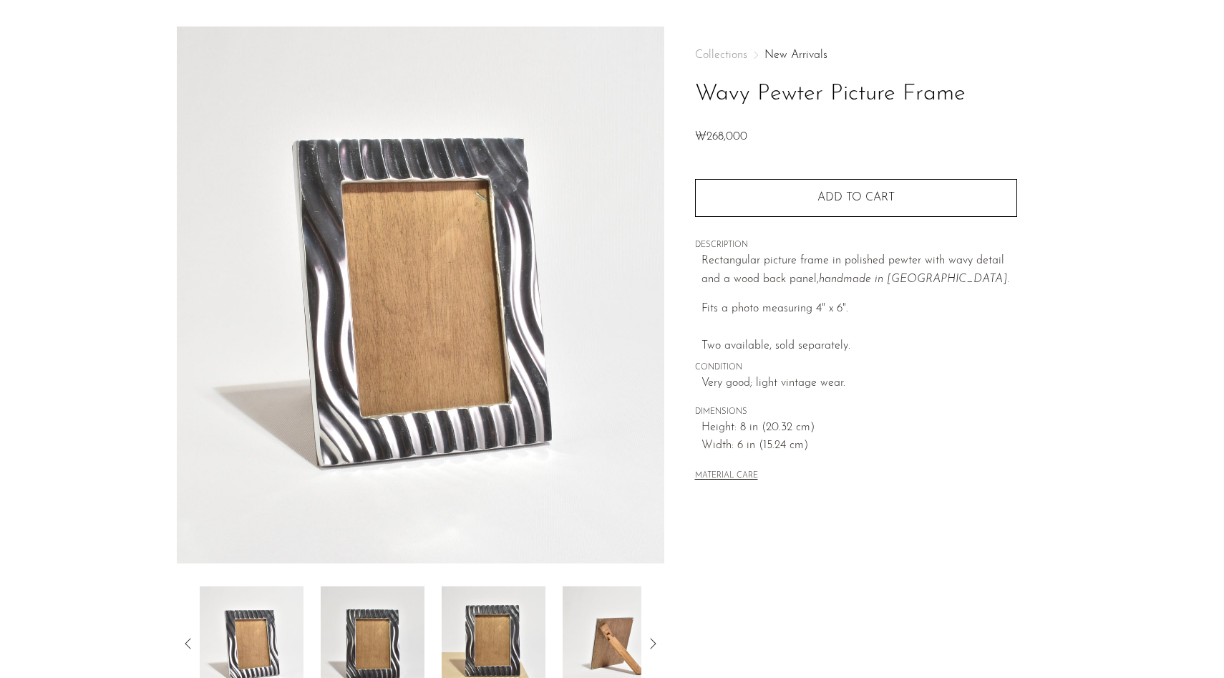
scroll to position [0, 0]
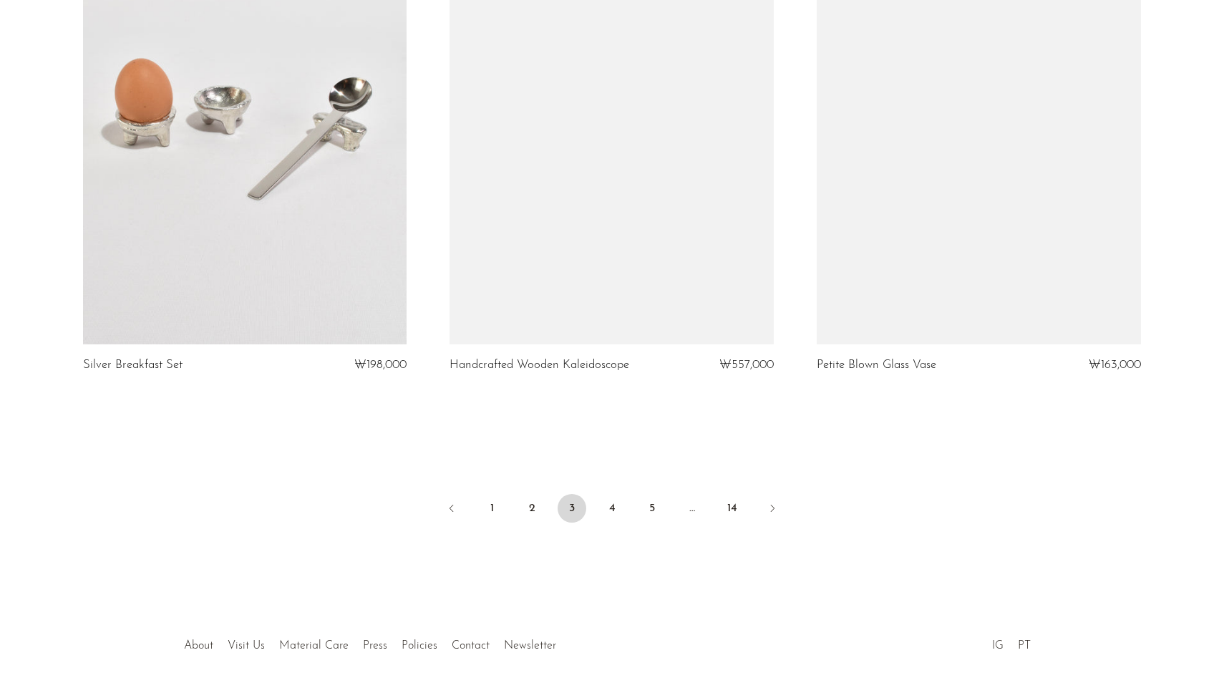
scroll to position [5892, 0]
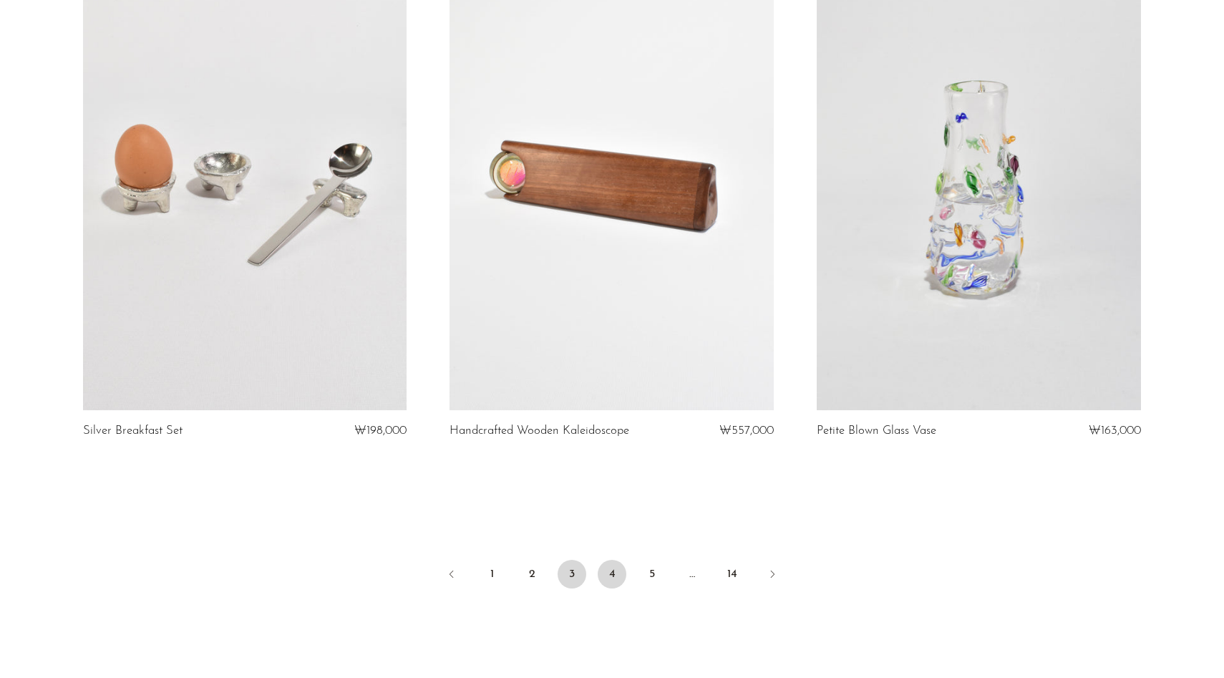
click at [613, 560] on link "4" at bounding box center [612, 574] width 29 height 29
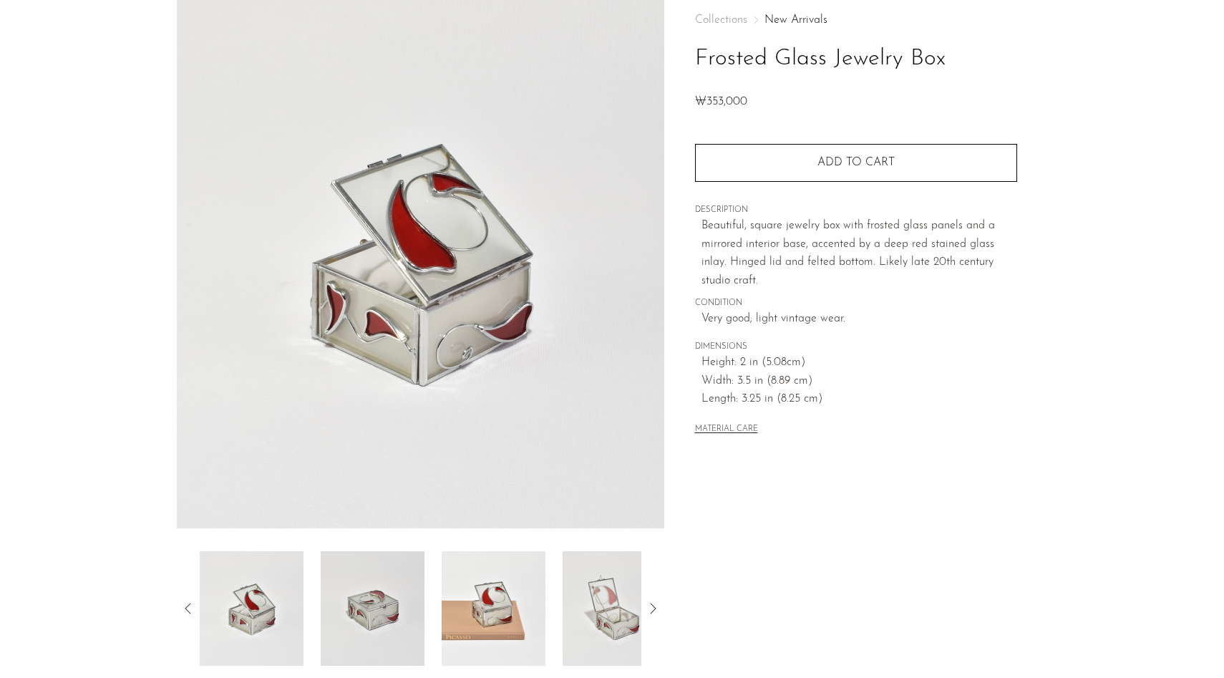
scroll to position [134, 0]
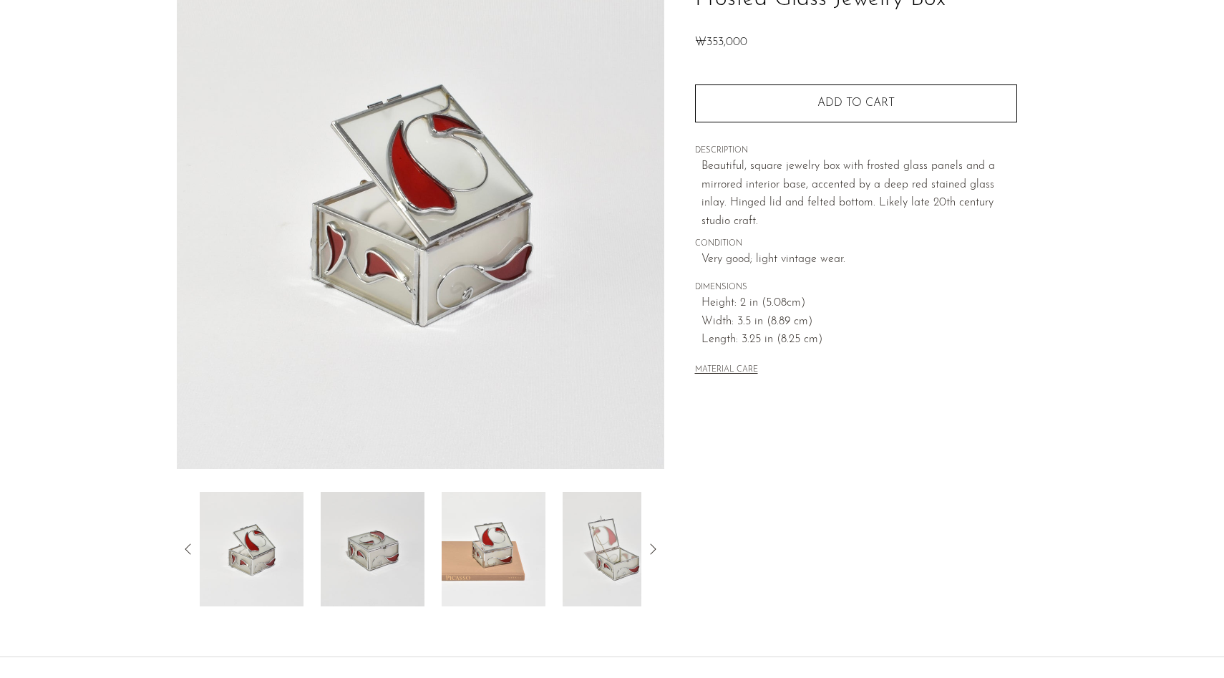
click at [362, 545] on img at bounding box center [373, 549] width 104 height 115
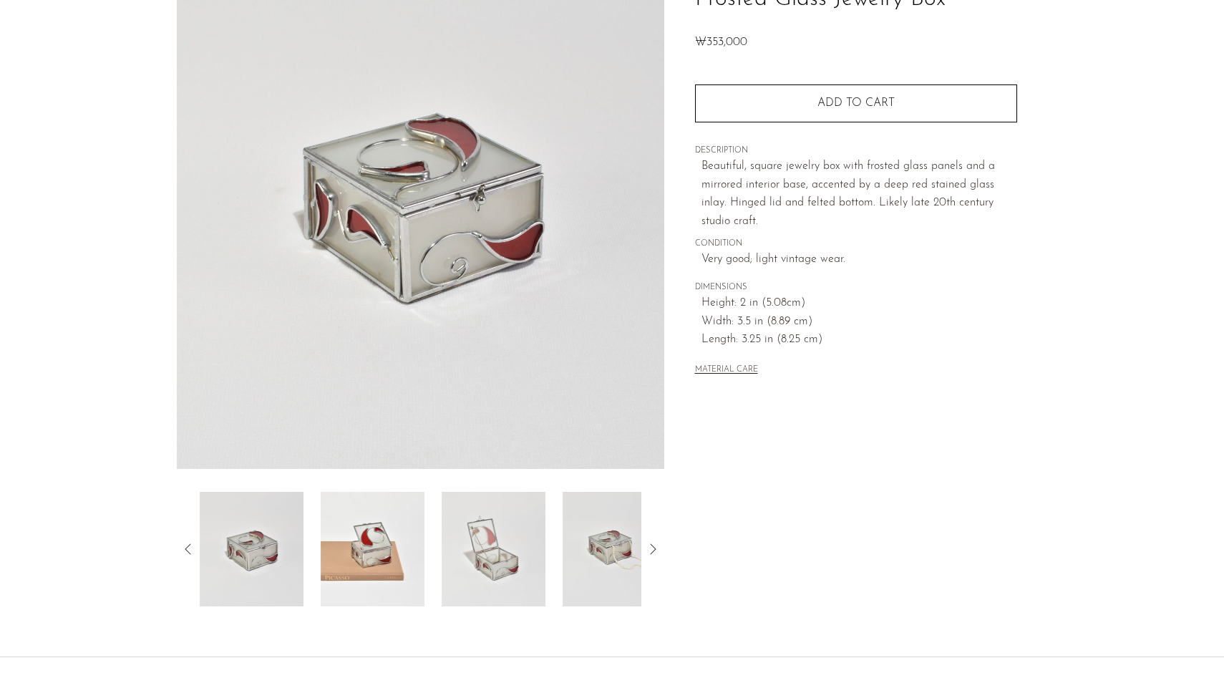
click at [382, 550] on img at bounding box center [373, 549] width 104 height 115
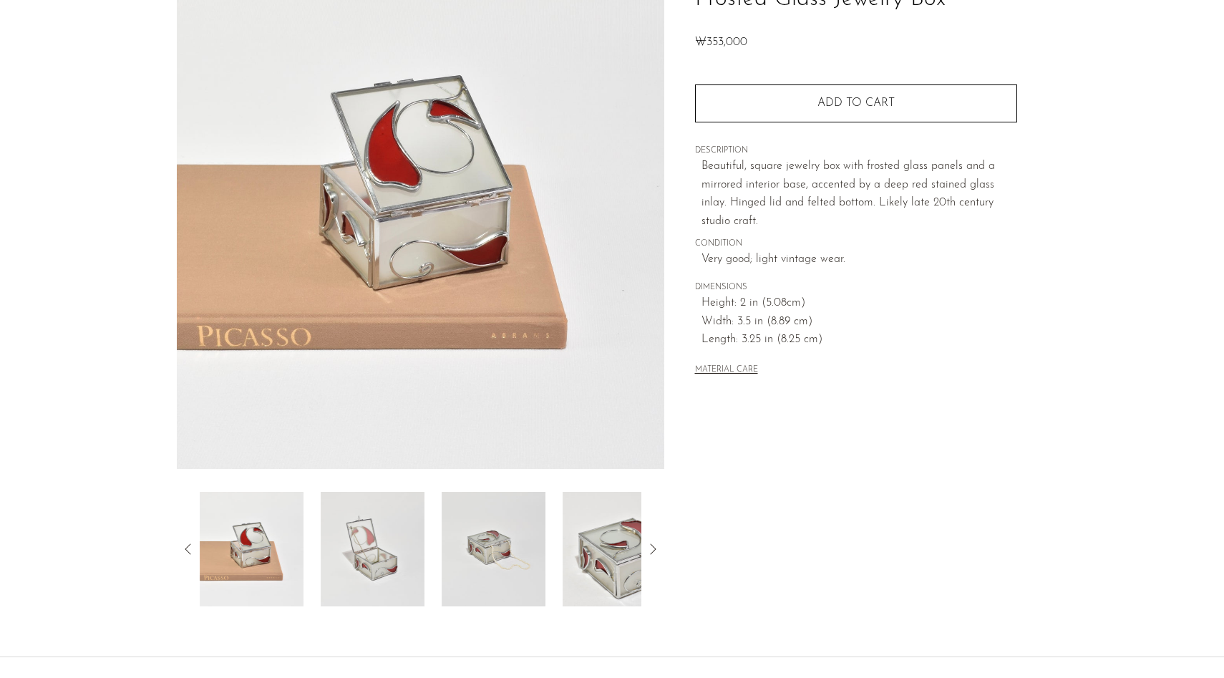
click at [388, 539] on img at bounding box center [373, 549] width 104 height 115
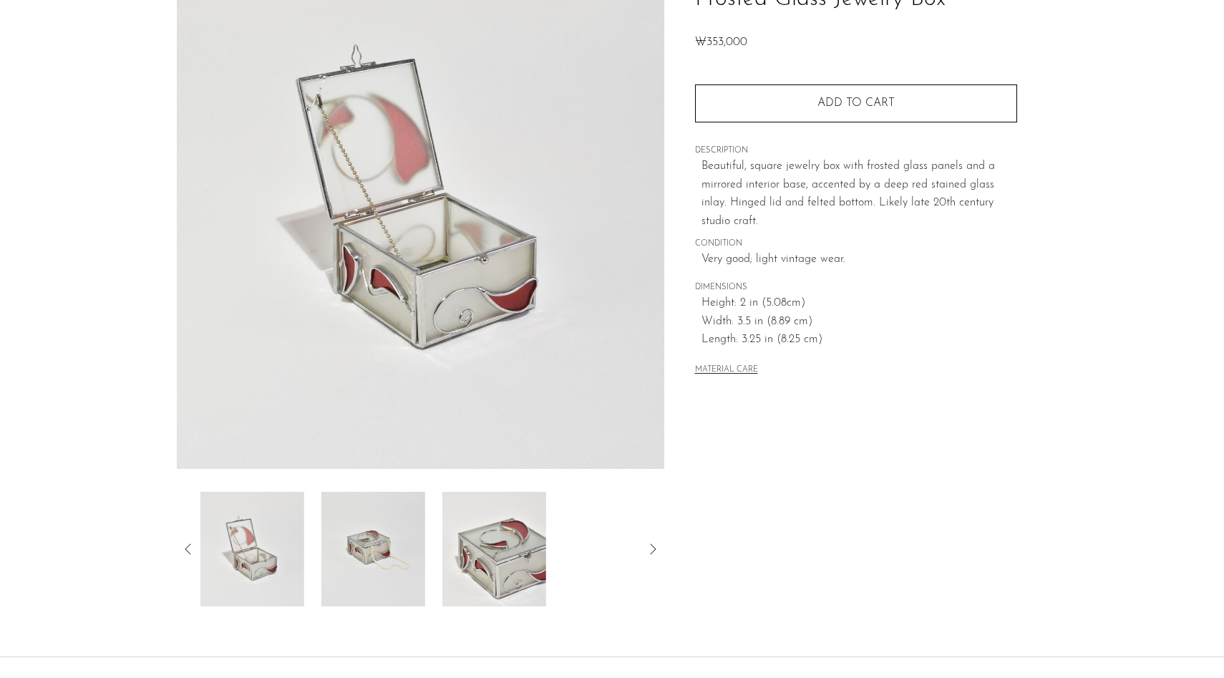
click at [398, 558] on img at bounding box center [373, 549] width 104 height 115
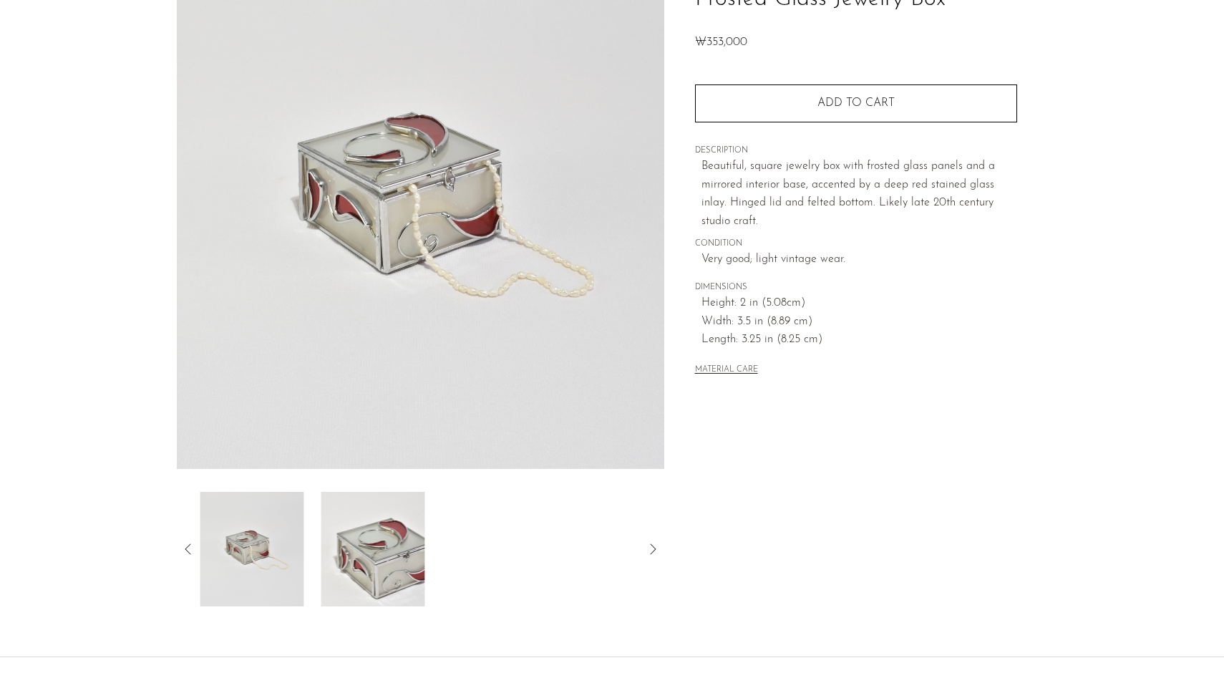
click at [431, 548] on div at bounding box center [421, 549] width 442 height 115
click at [387, 566] on img at bounding box center [373, 549] width 104 height 115
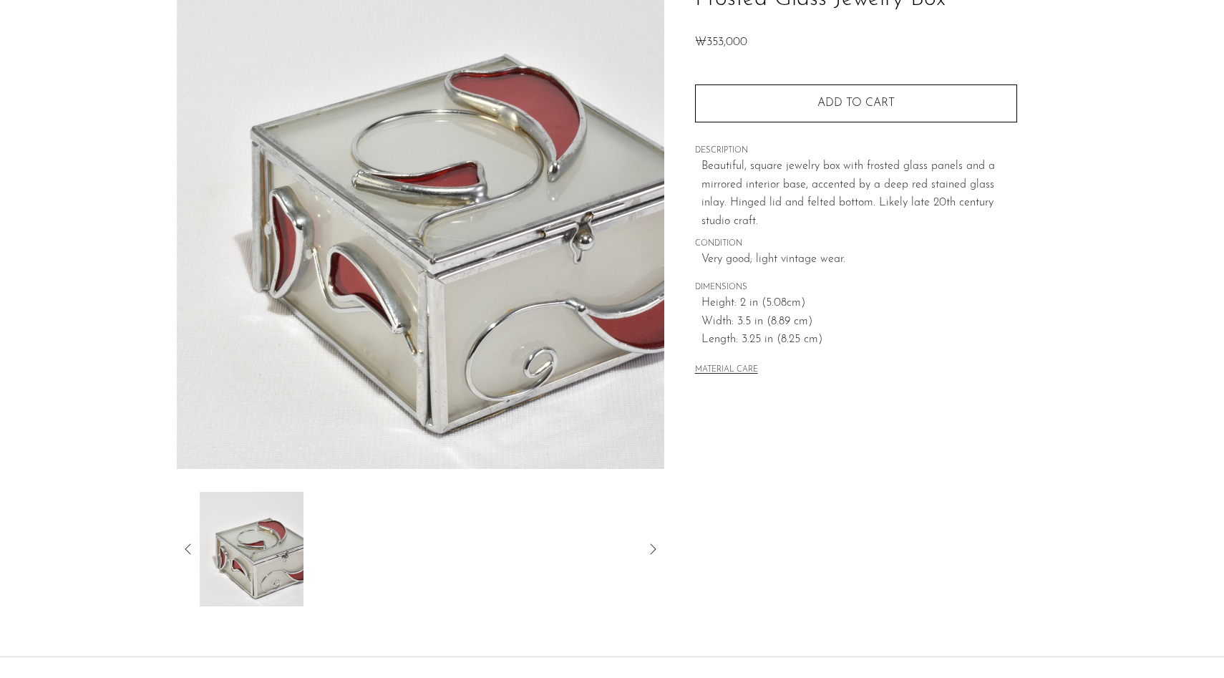
click at [183, 548] on icon at bounding box center [188, 549] width 17 height 17
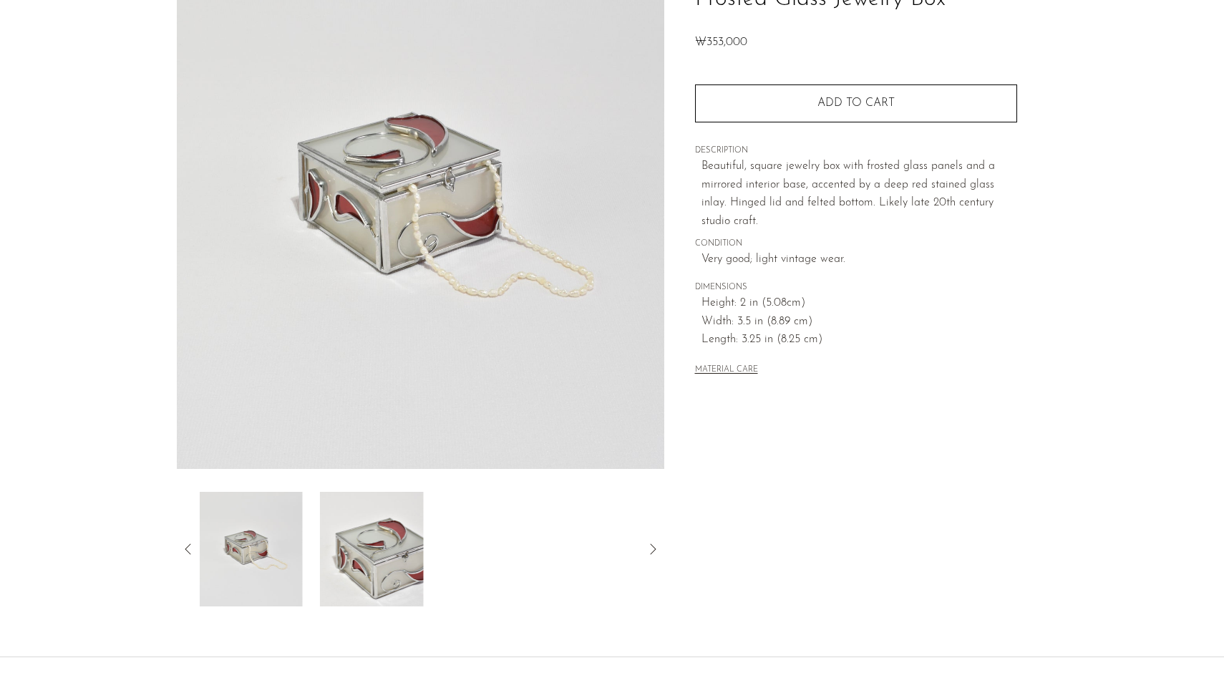
click at [183, 548] on icon at bounding box center [188, 549] width 17 height 17
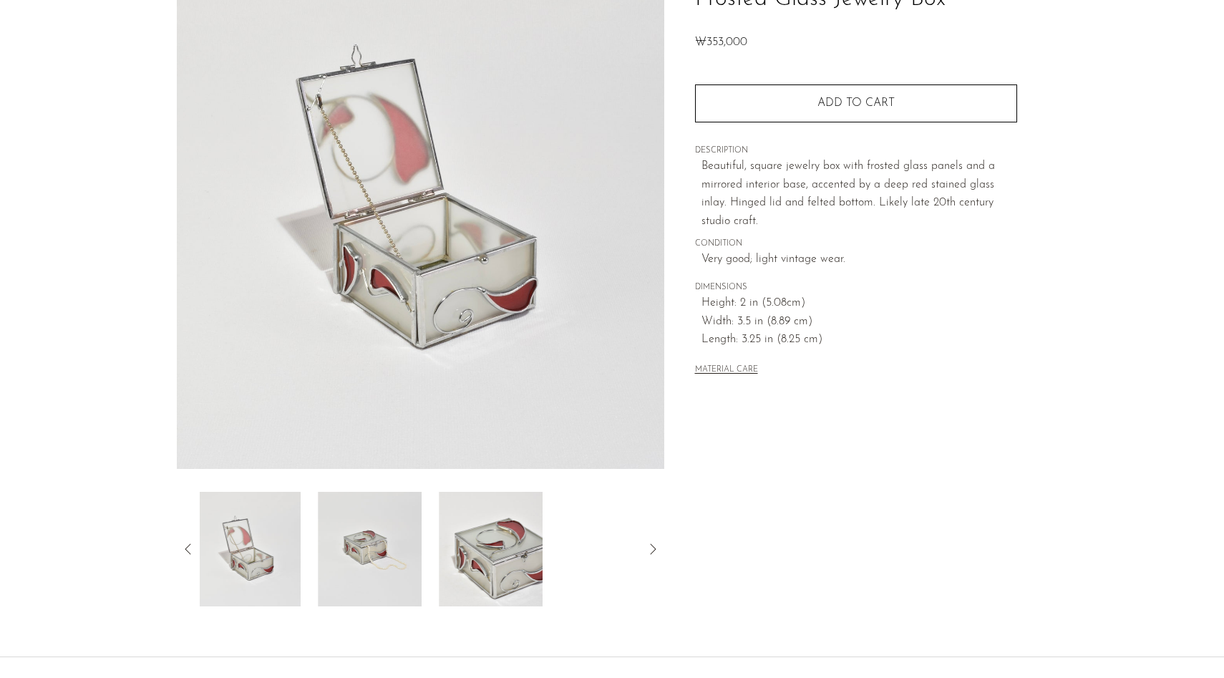
click at [479, 566] on img at bounding box center [491, 549] width 104 height 115
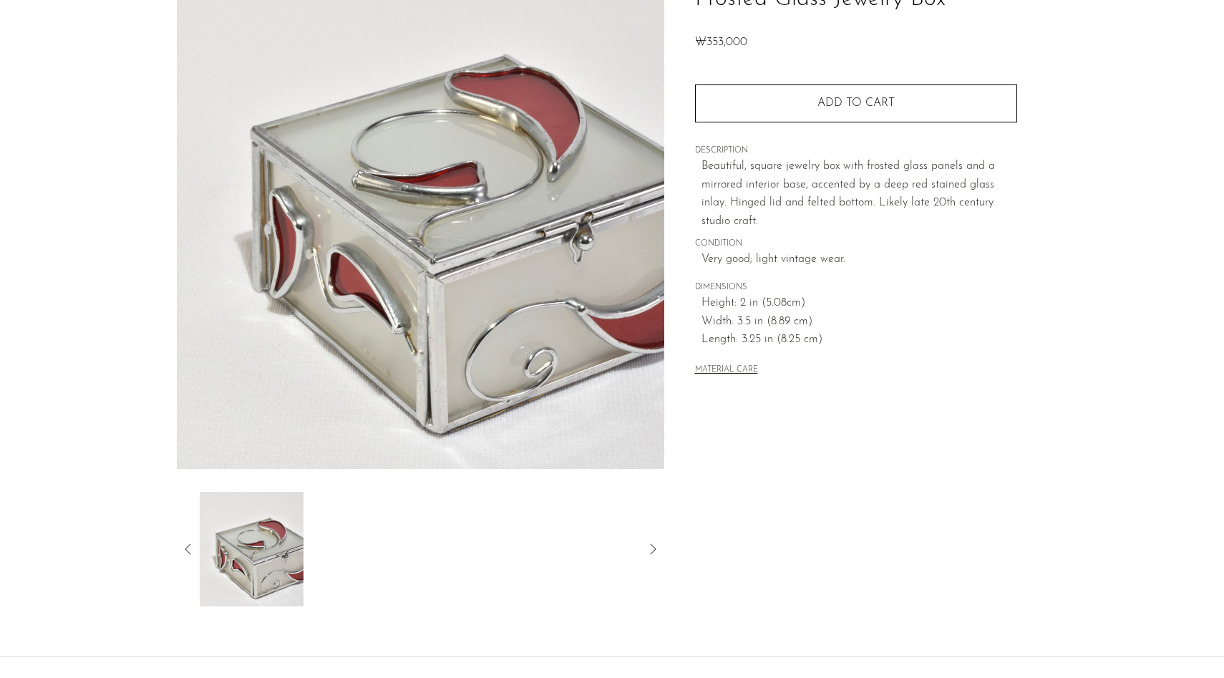
click at [656, 551] on icon at bounding box center [652, 549] width 17 height 17
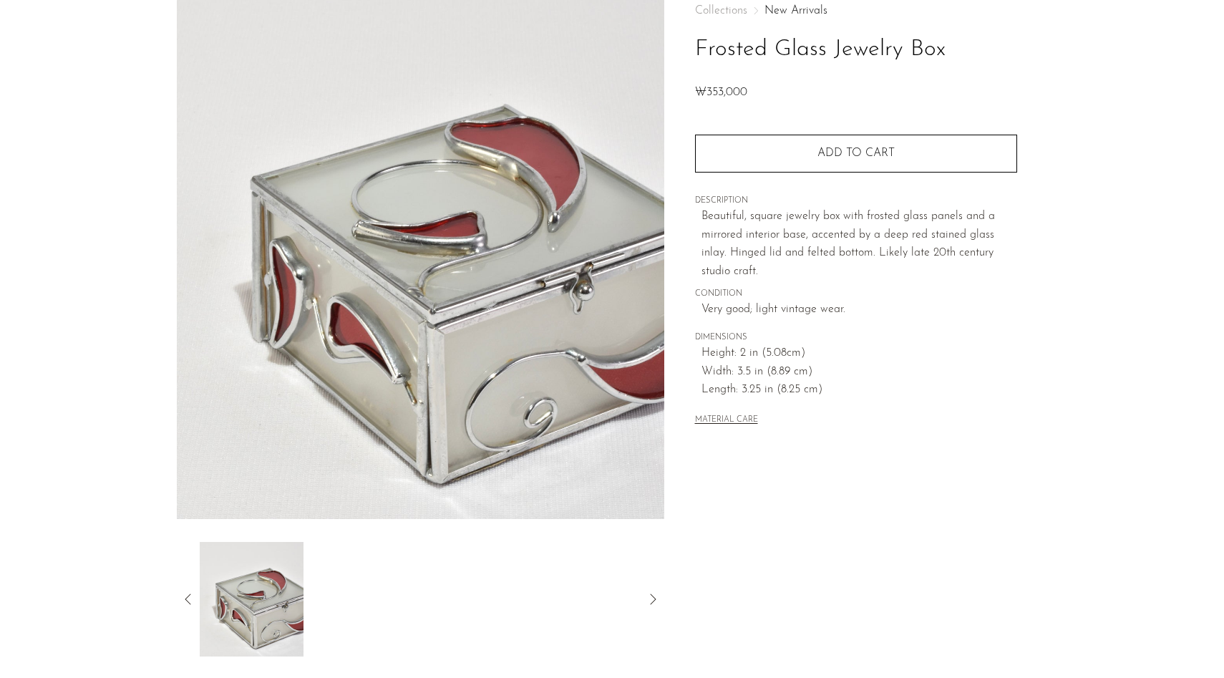
scroll to position [0, 0]
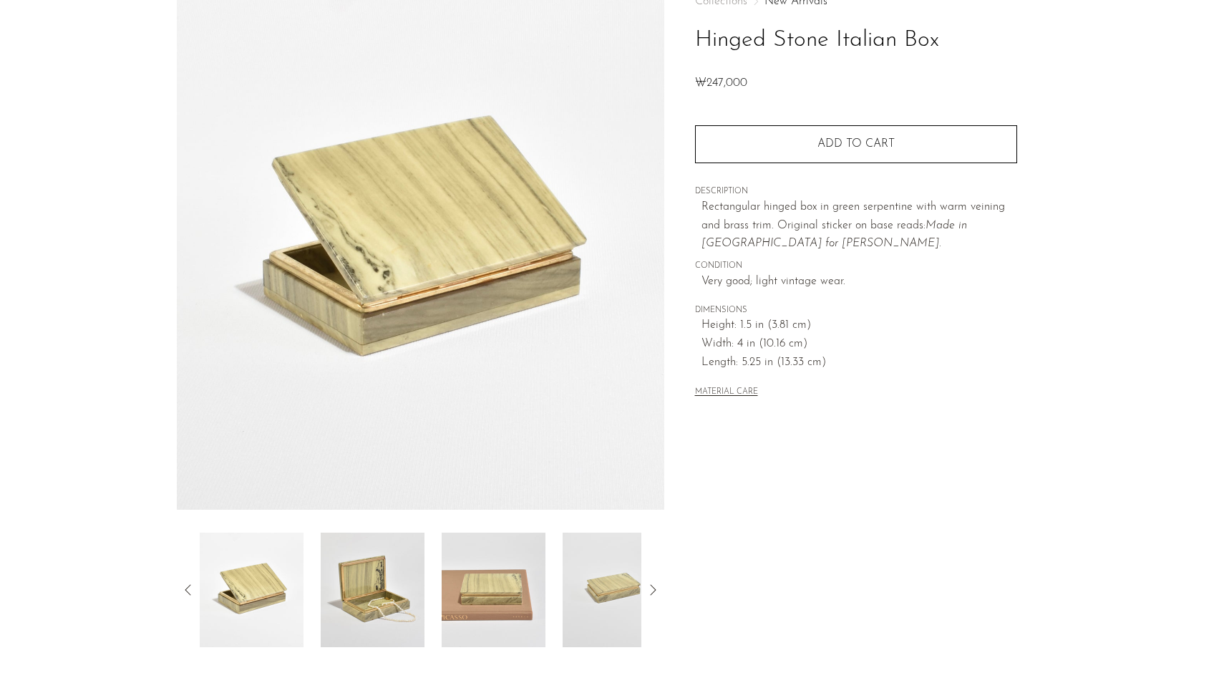
scroll to position [254, 0]
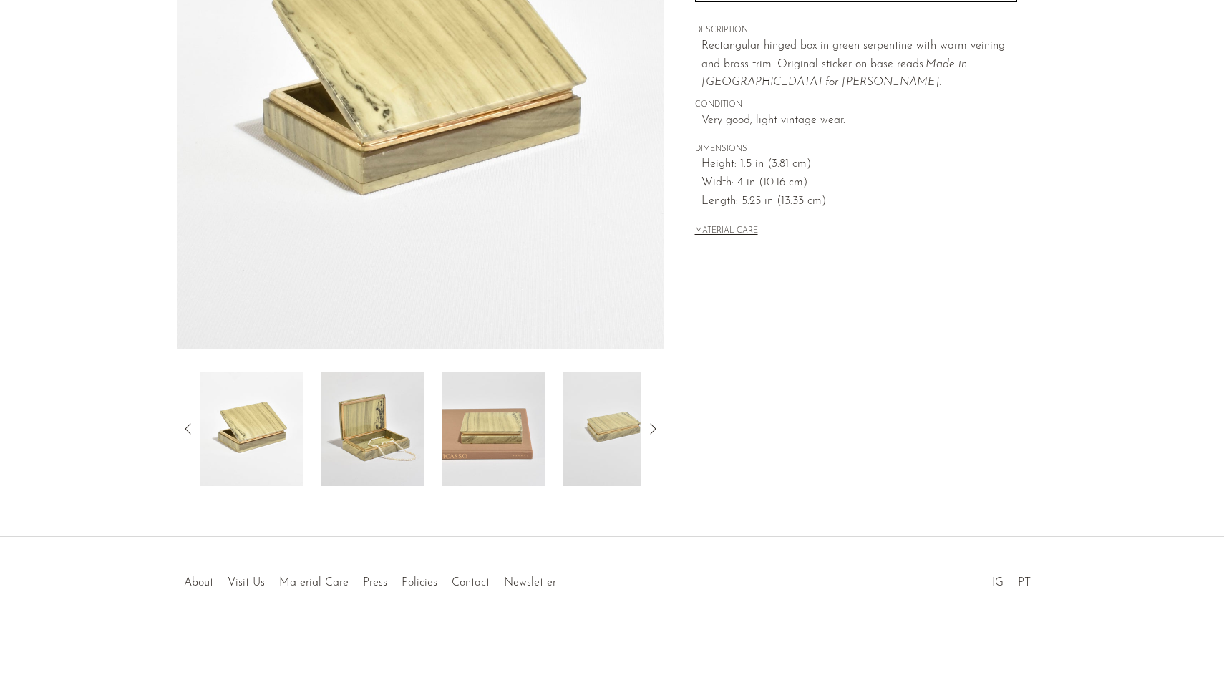
click at [392, 445] on img at bounding box center [373, 429] width 104 height 115
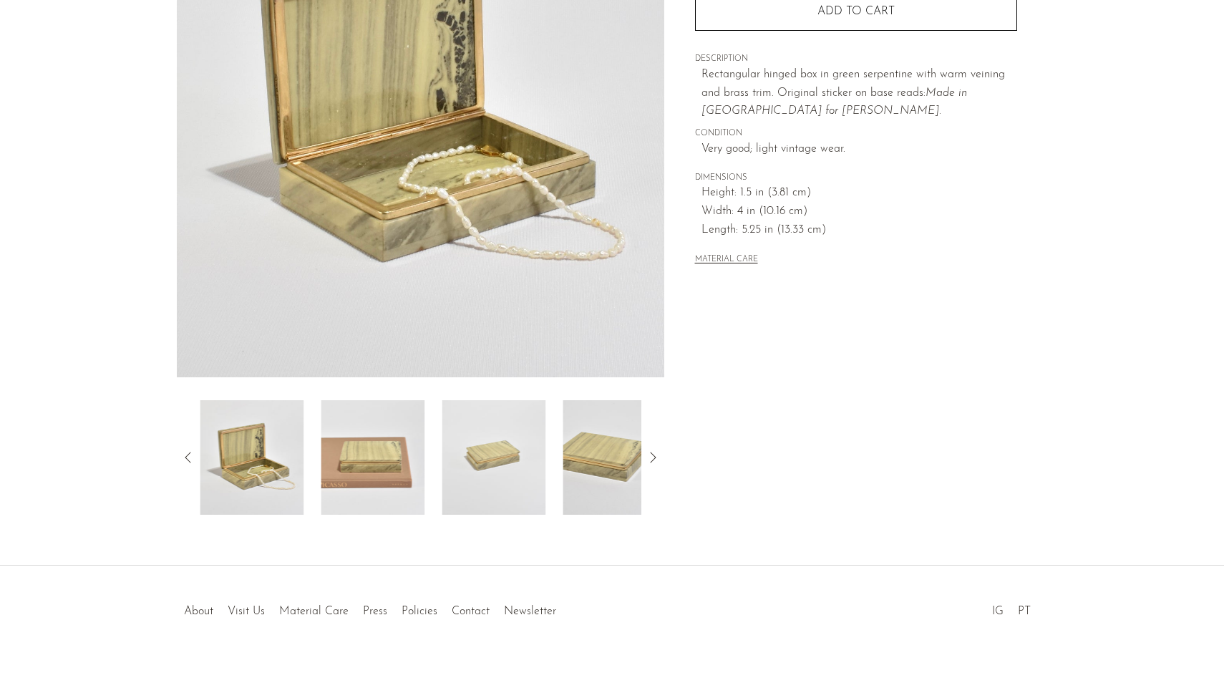
scroll to position [225, 0]
click at [384, 501] on img at bounding box center [373, 458] width 104 height 115
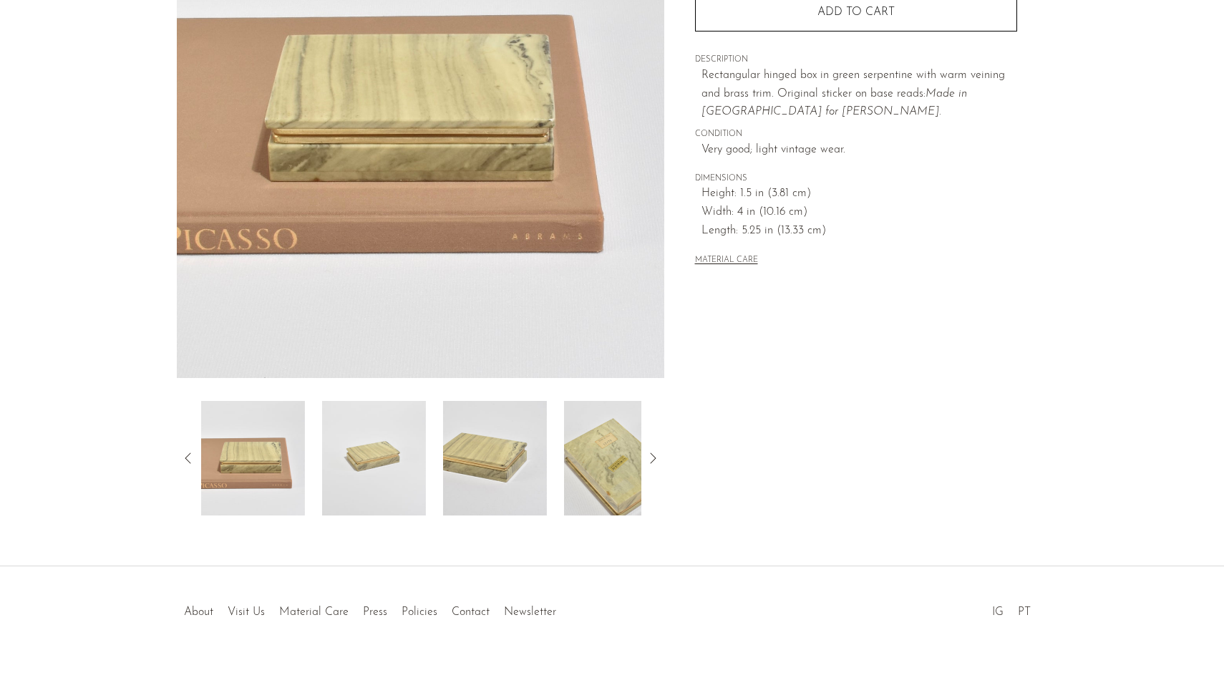
click at [420, 475] on img at bounding box center [374, 458] width 104 height 115
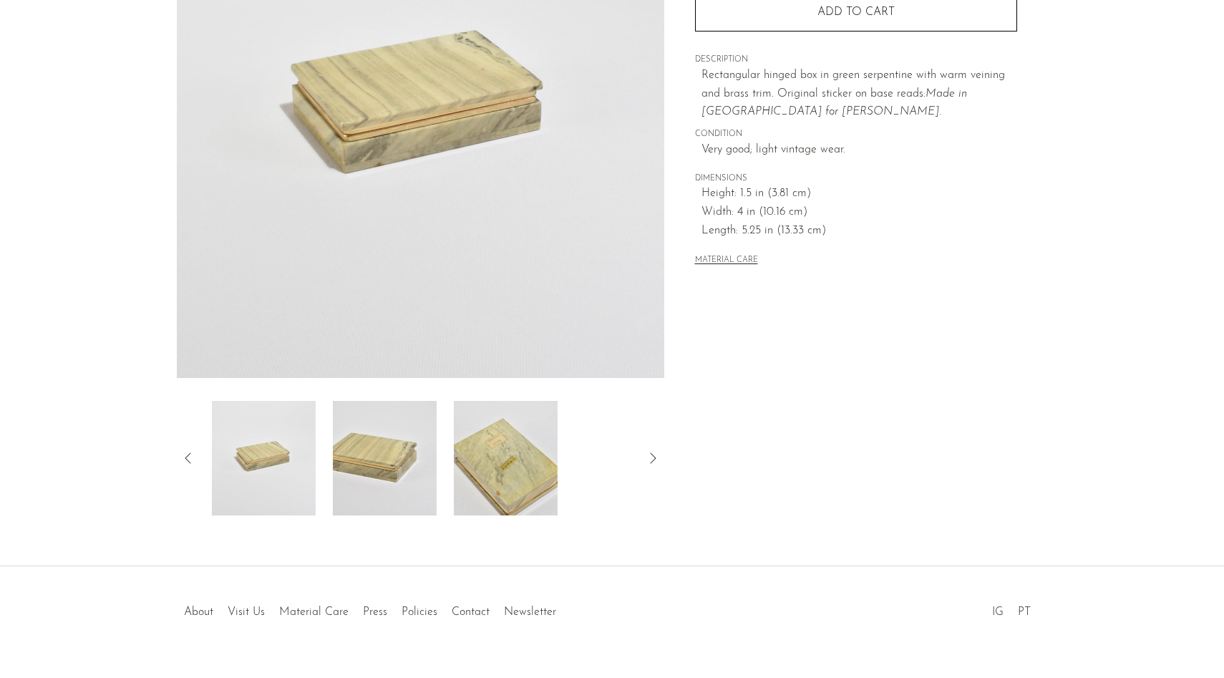
click at [467, 469] on img at bounding box center [506, 458] width 104 height 115
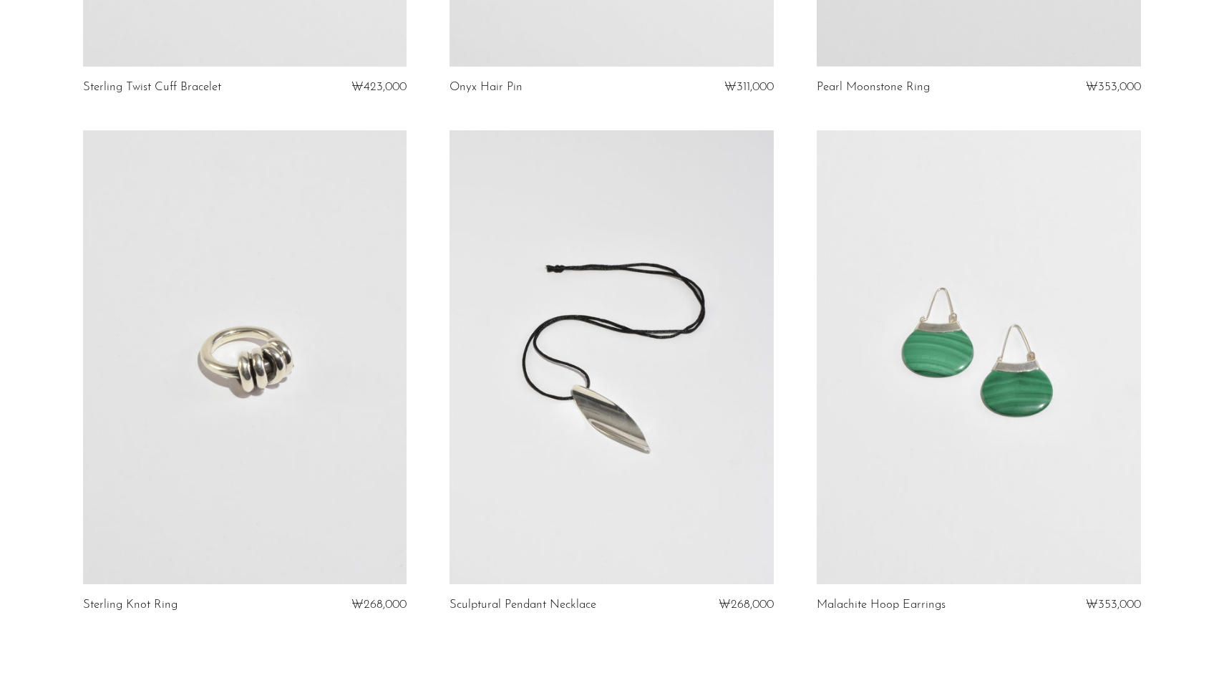
scroll to position [6008, 0]
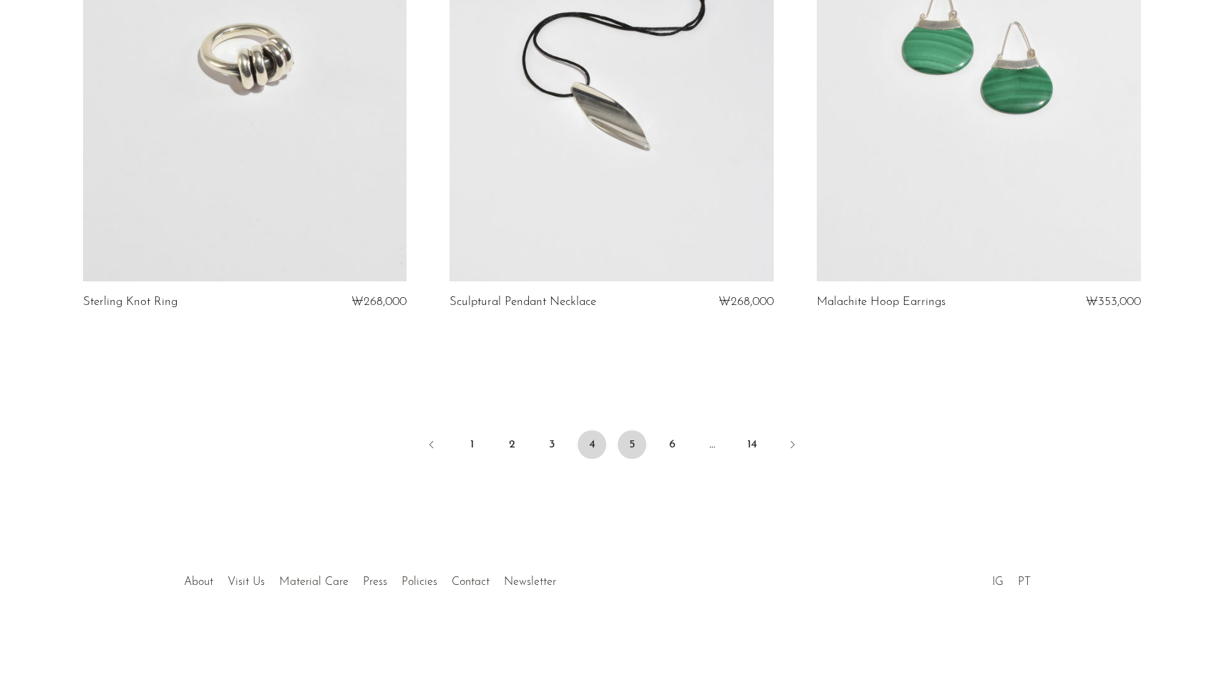
click at [631, 435] on link "5" at bounding box center [632, 444] width 29 height 29
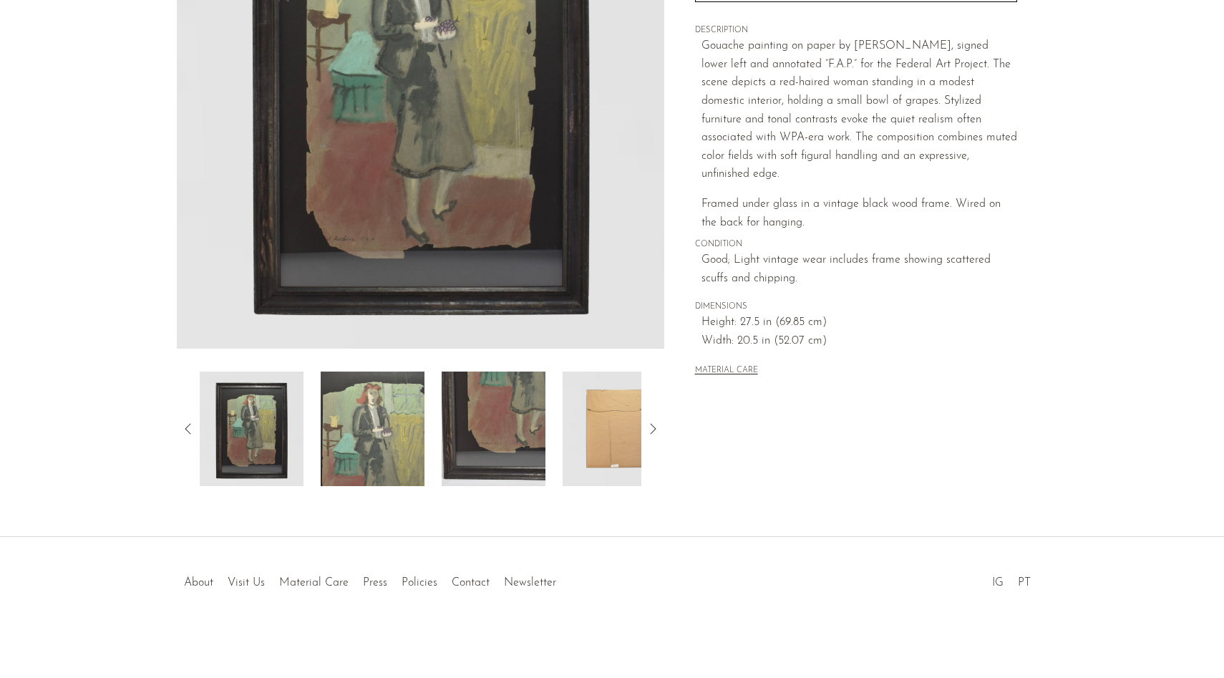
click at [385, 420] on img at bounding box center [373, 429] width 104 height 115
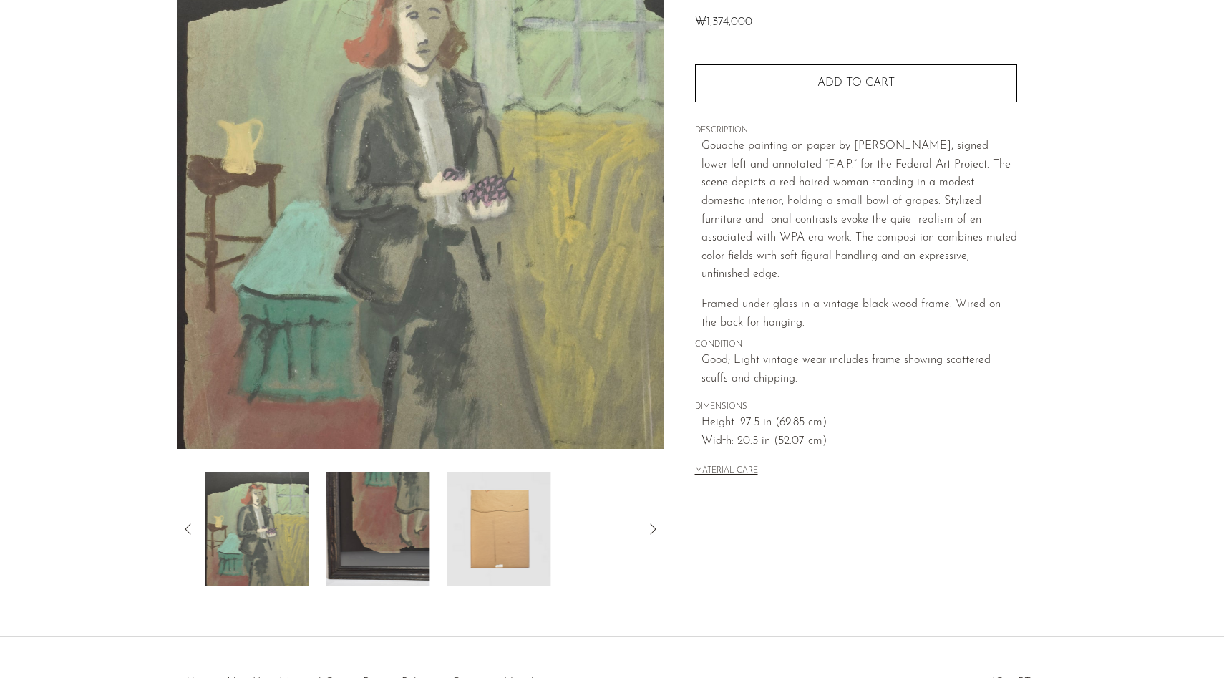
scroll to position [125, 0]
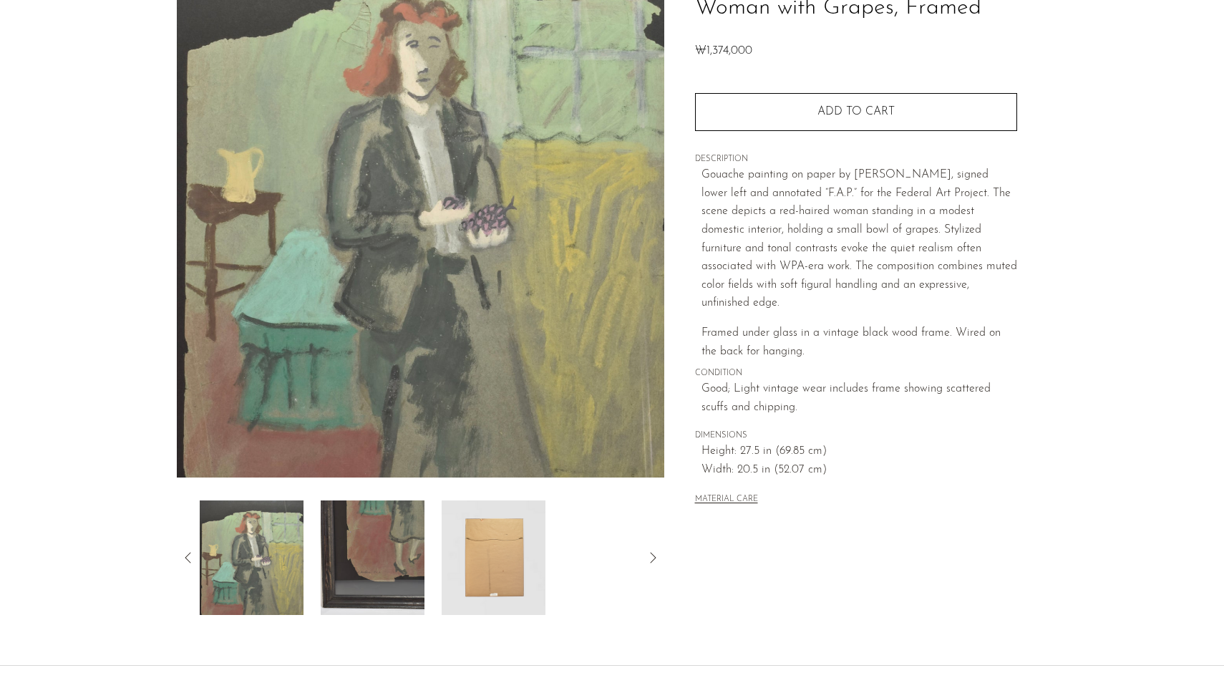
click at [378, 510] on img at bounding box center [373, 557] width 104 height 115
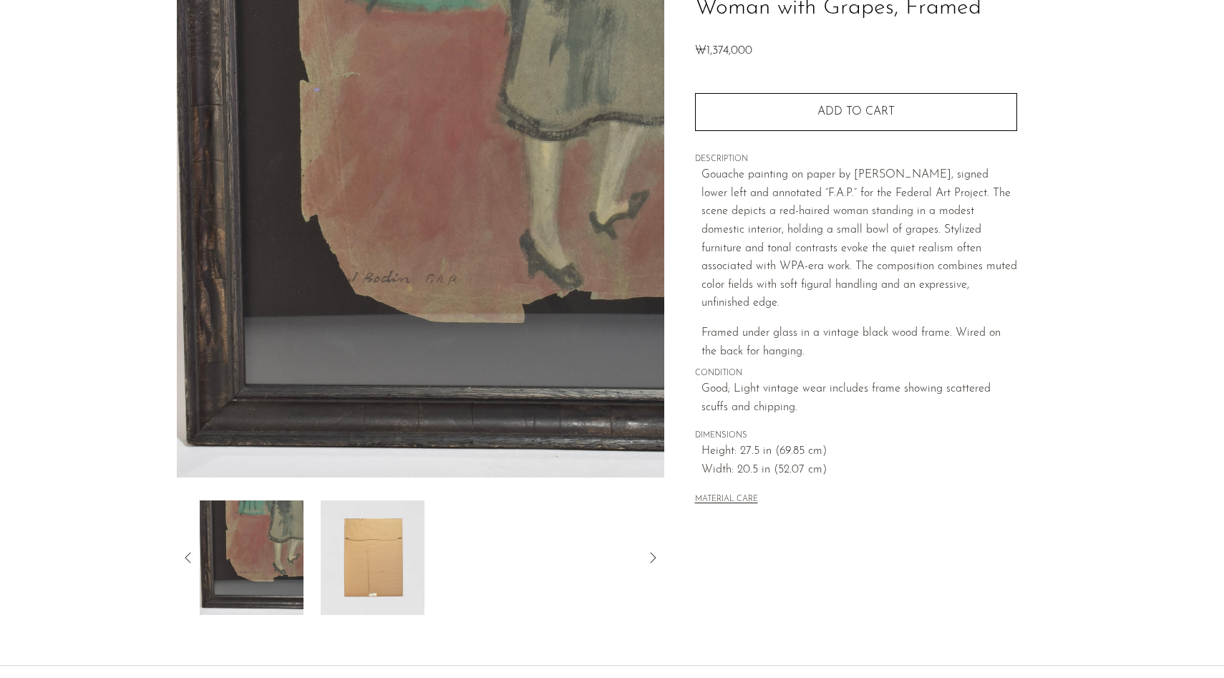
click at [387, 547] on img at bounding box center [373, 557] width 104 height 115
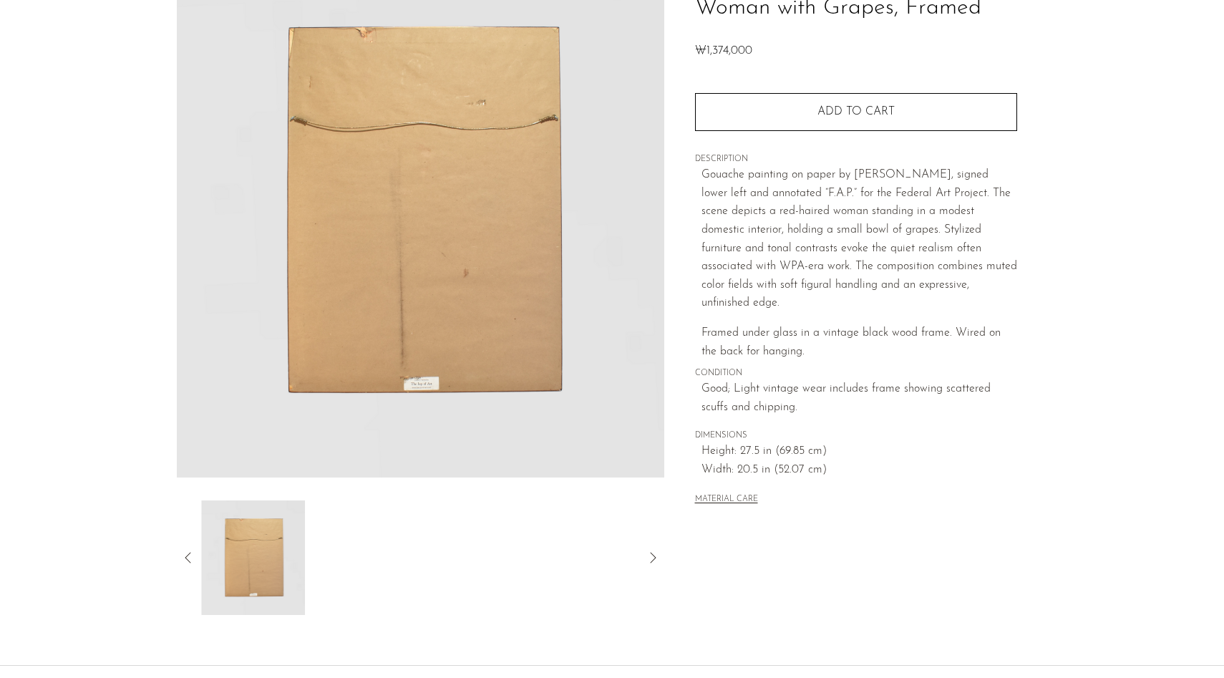
click at [437, 548] on div at bounding box center [421, 557] width 442 height 115
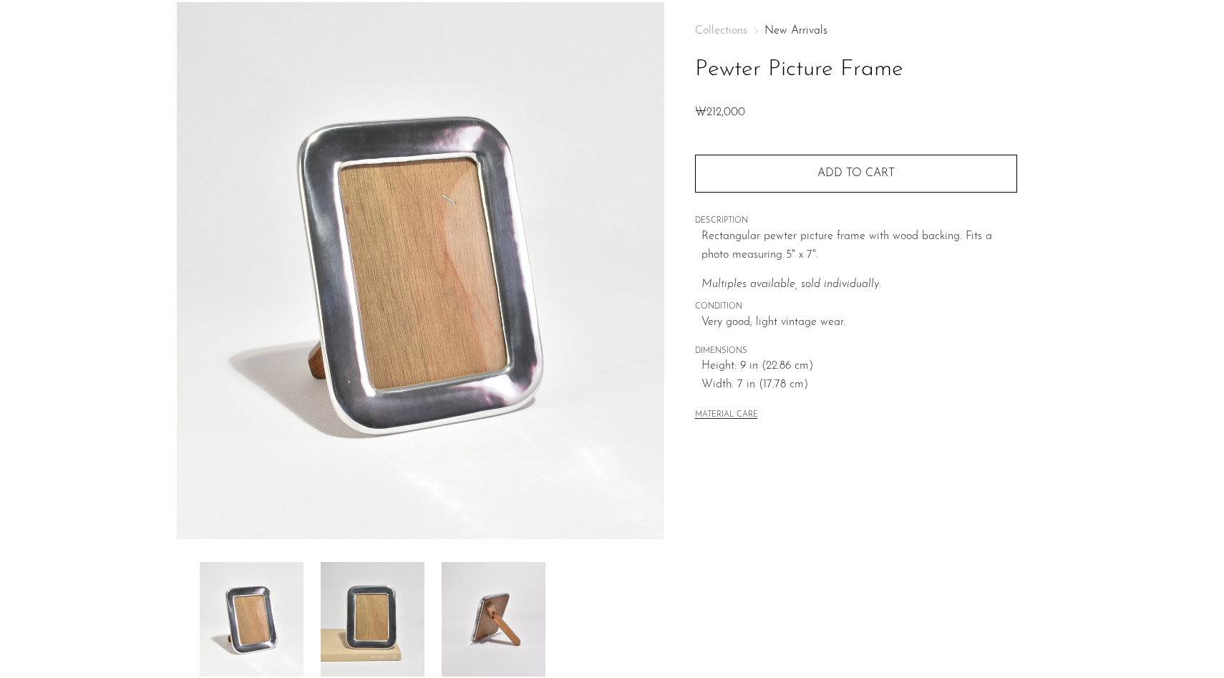
scroll to position [133, 0]
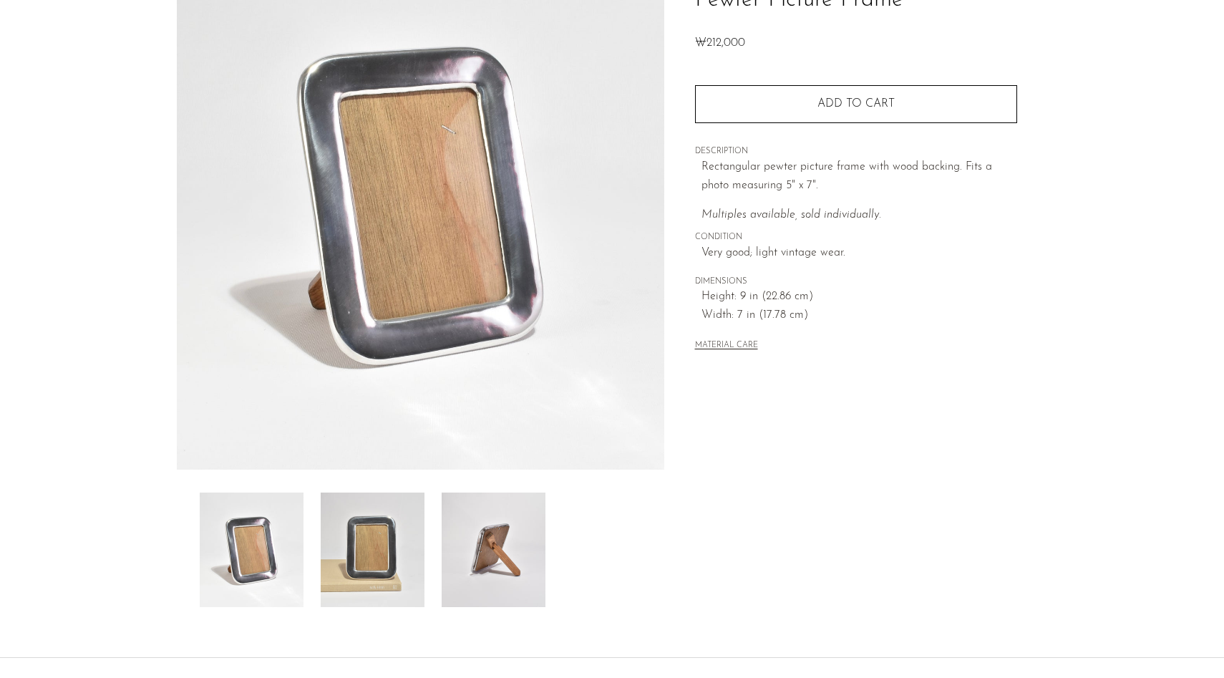
click at [381, 516] on img at bounding box center [373, 550] width 104 height 115
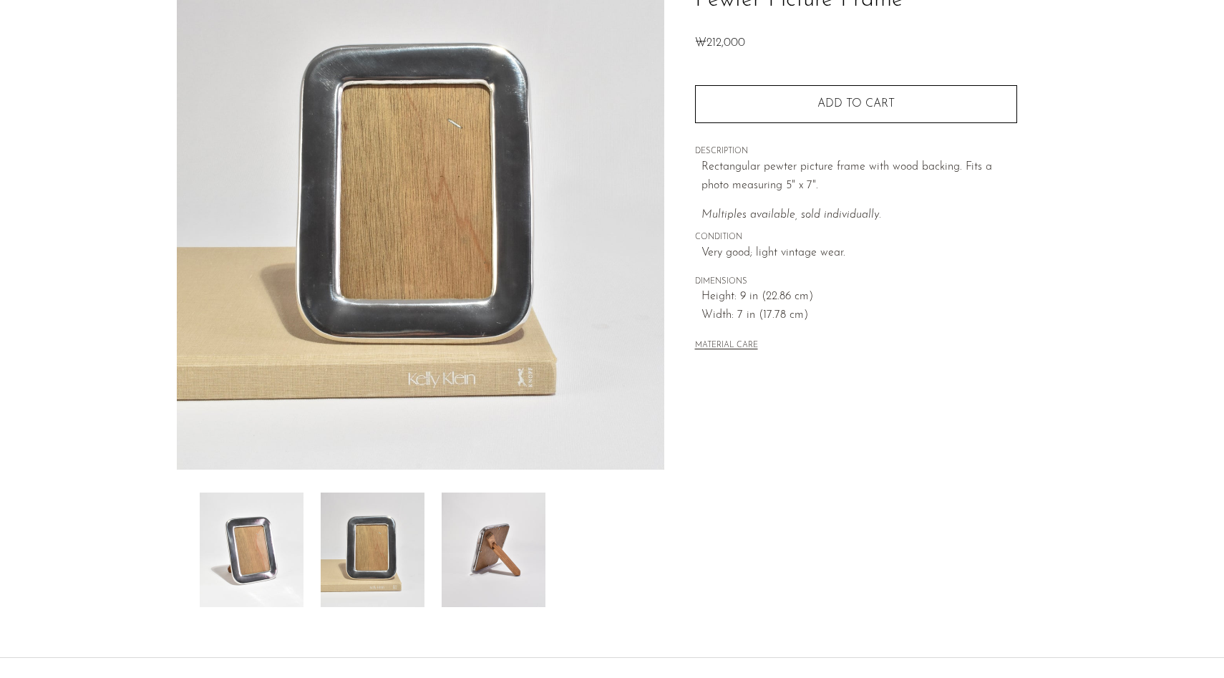
click at [490, 553] on img at bounding box center [494, 550] width 104 height 115
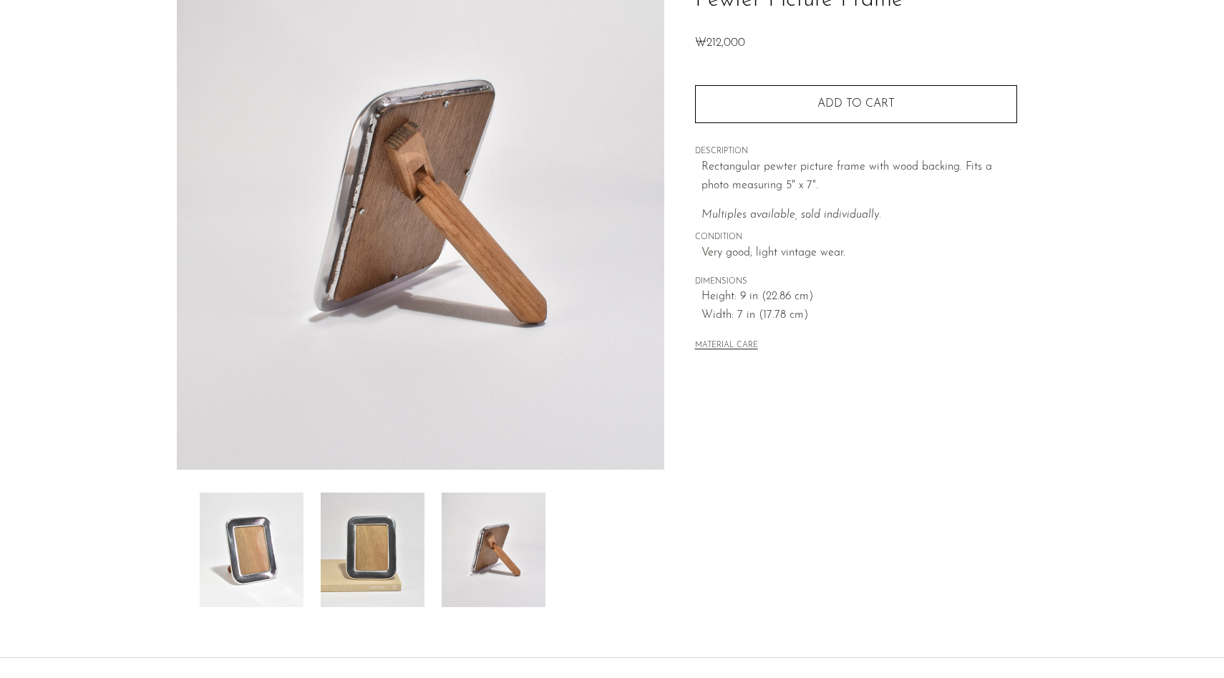
click at [349, 566] on img at bounding box center [373, 550] width 104 height 115
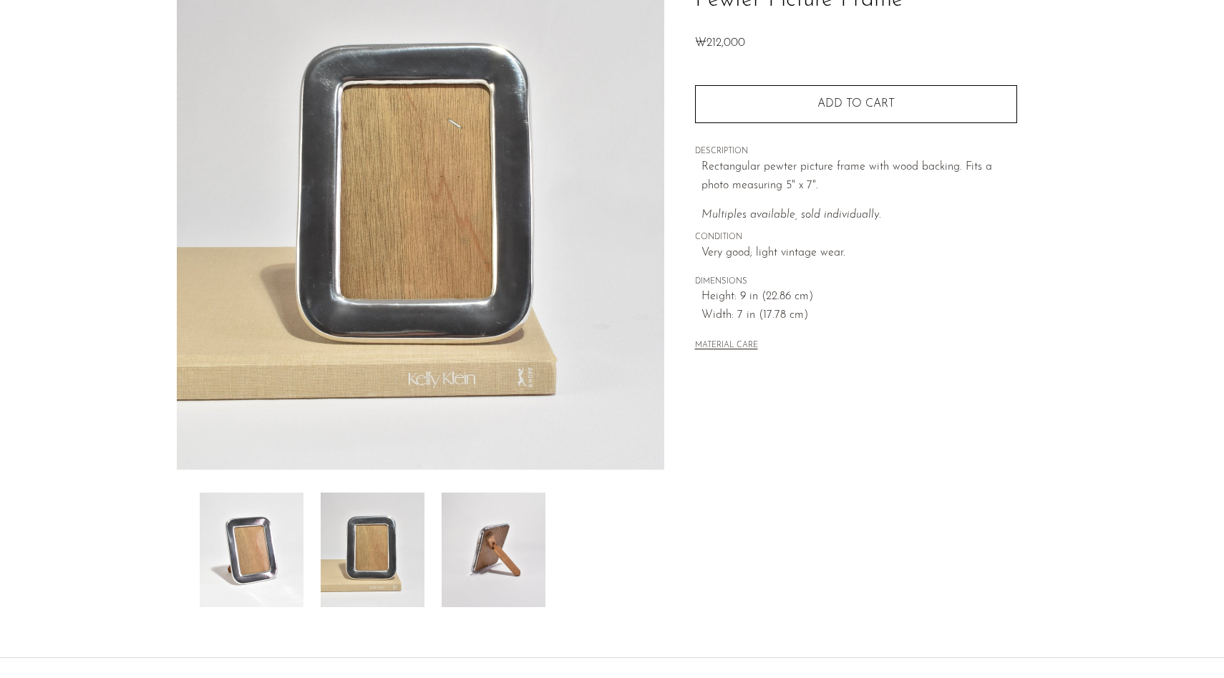
click at [280, 558] on img at bounding box center [252, 550] width 104 height 115
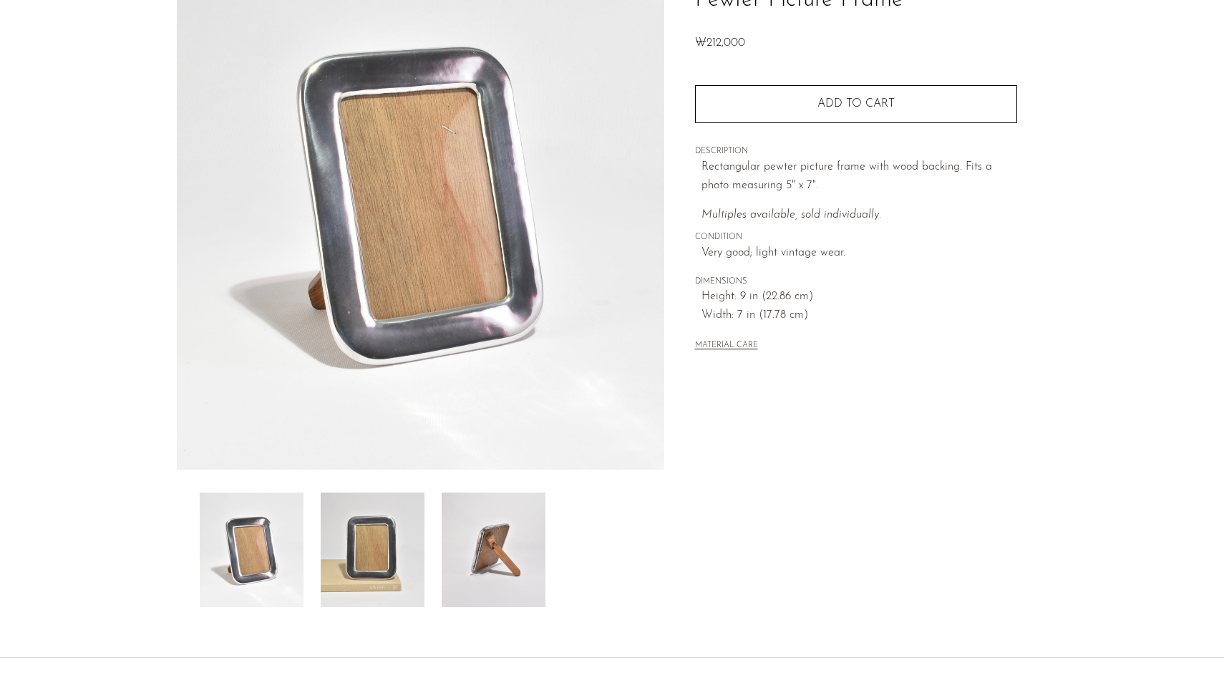
click at [353, 554] on img at bounding box center [373, 550] width 104 height 115
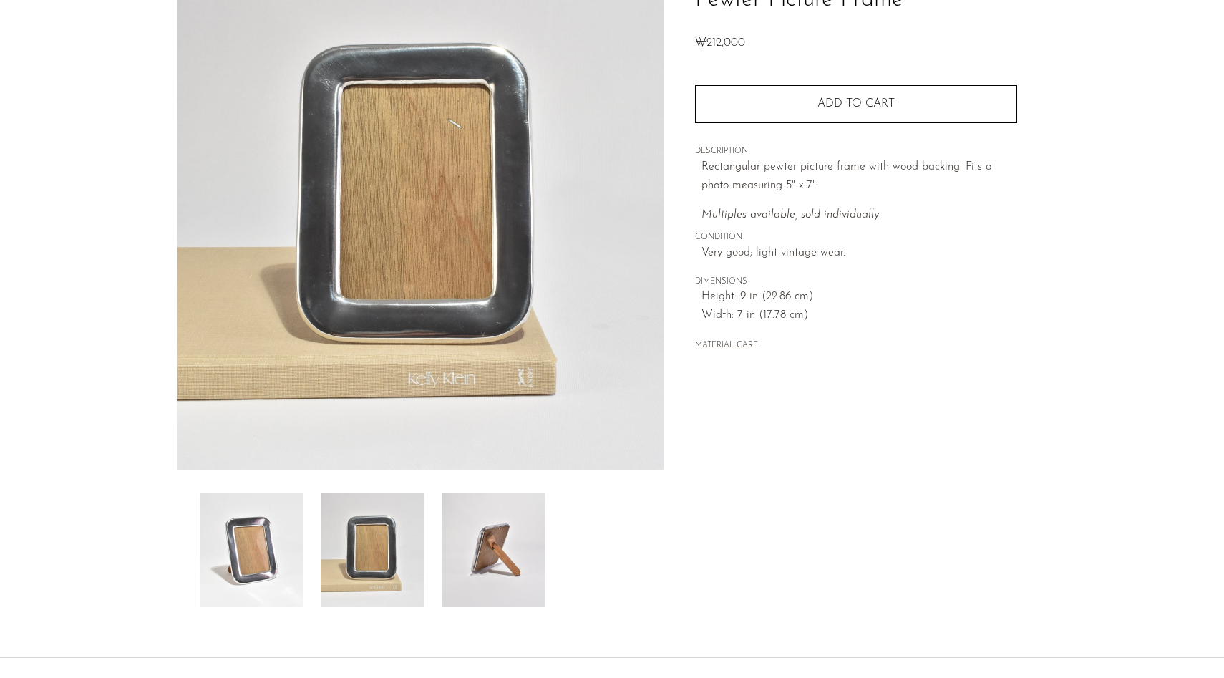
click at [478, 554] on img at bounding box center [494, 550] width 104 height 115
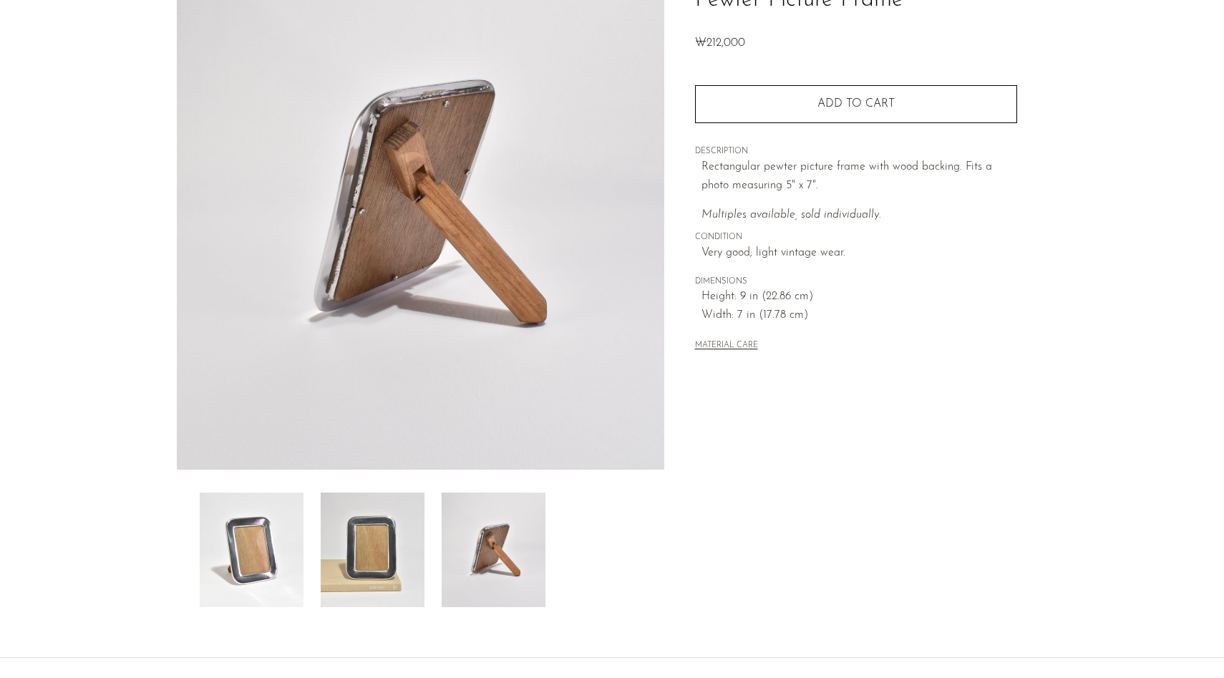
click at [374, 576] on img at bounding box center [373, 550] width 104 height 115
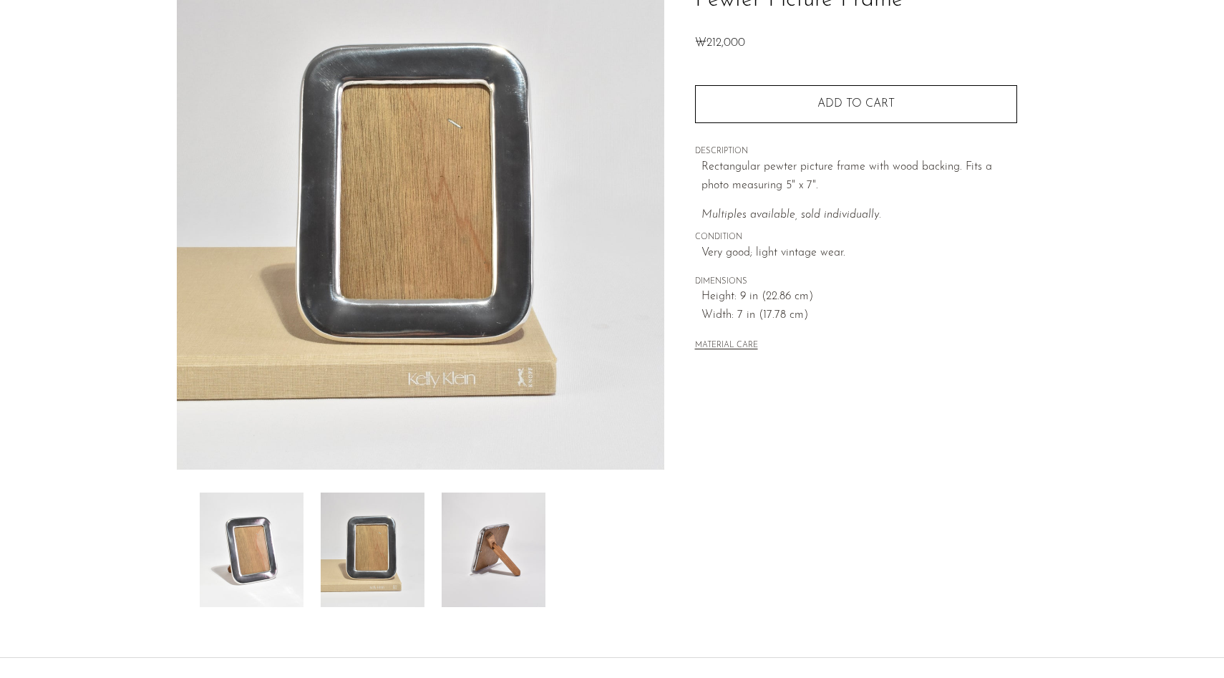
click at [263, 515] on img at bounding box center [252, 550] width 104 height 115
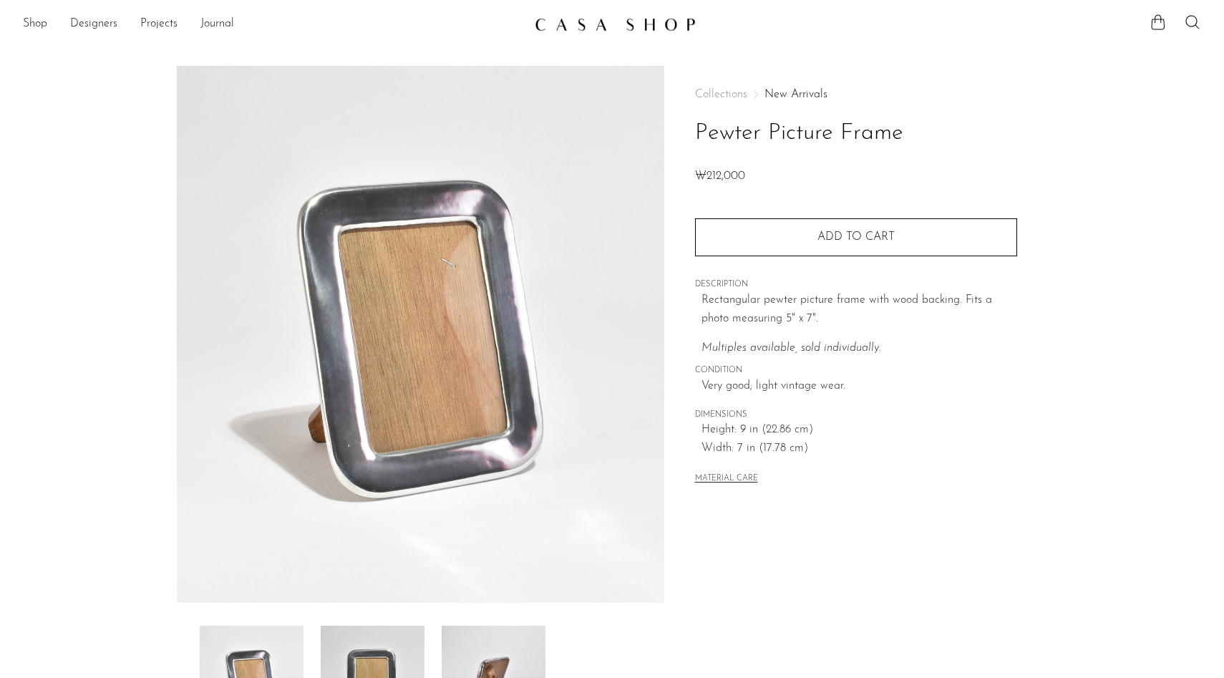
scroll to position [254, 0]
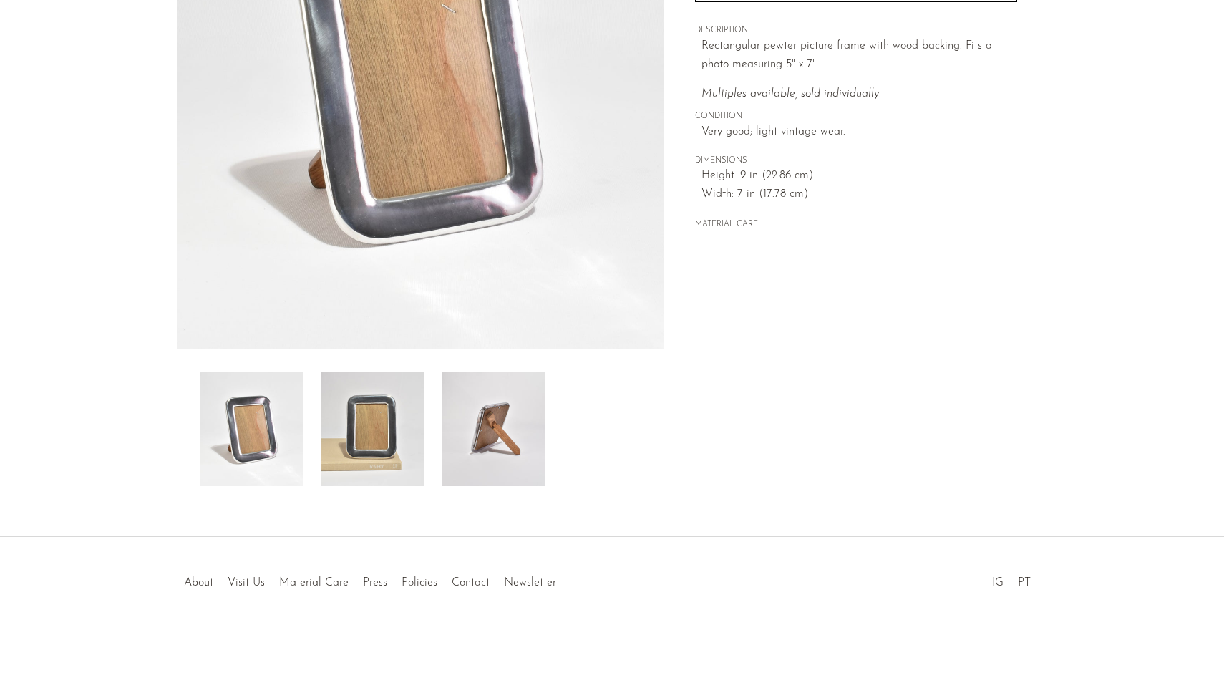
click at [373, 437] on img at bounding box center [373, 429] width 104 height 115
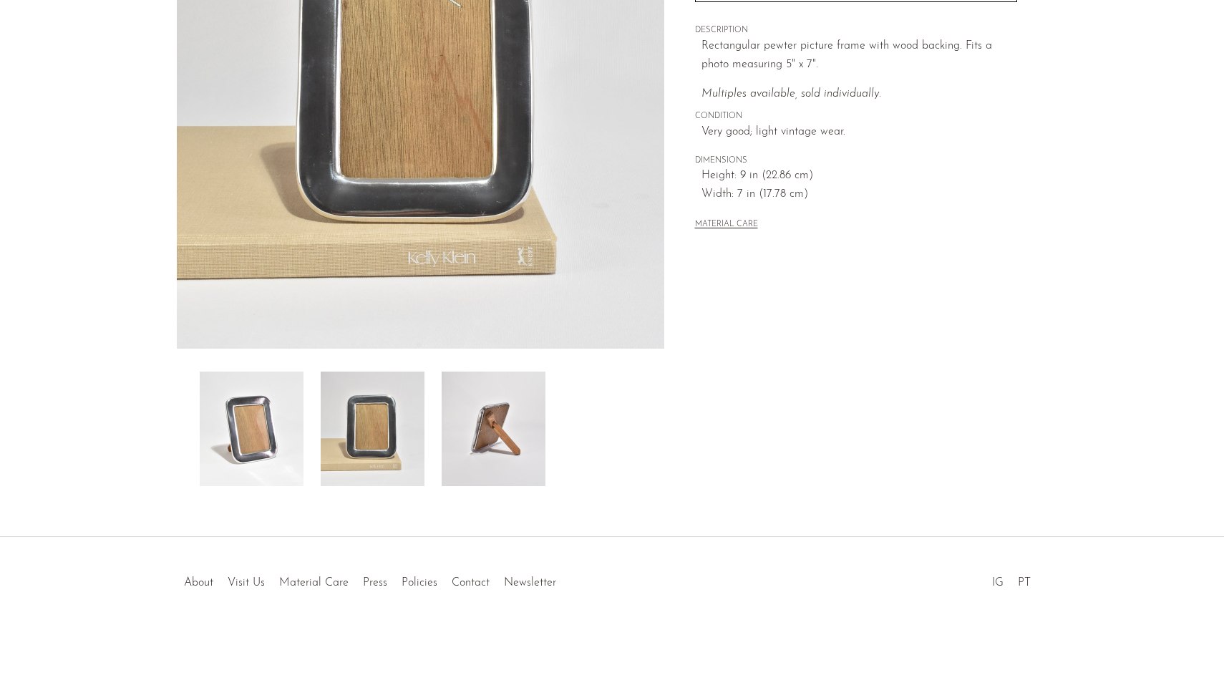
click at [475, 441] on img at bounding box center [494, 429] width 104 height 115
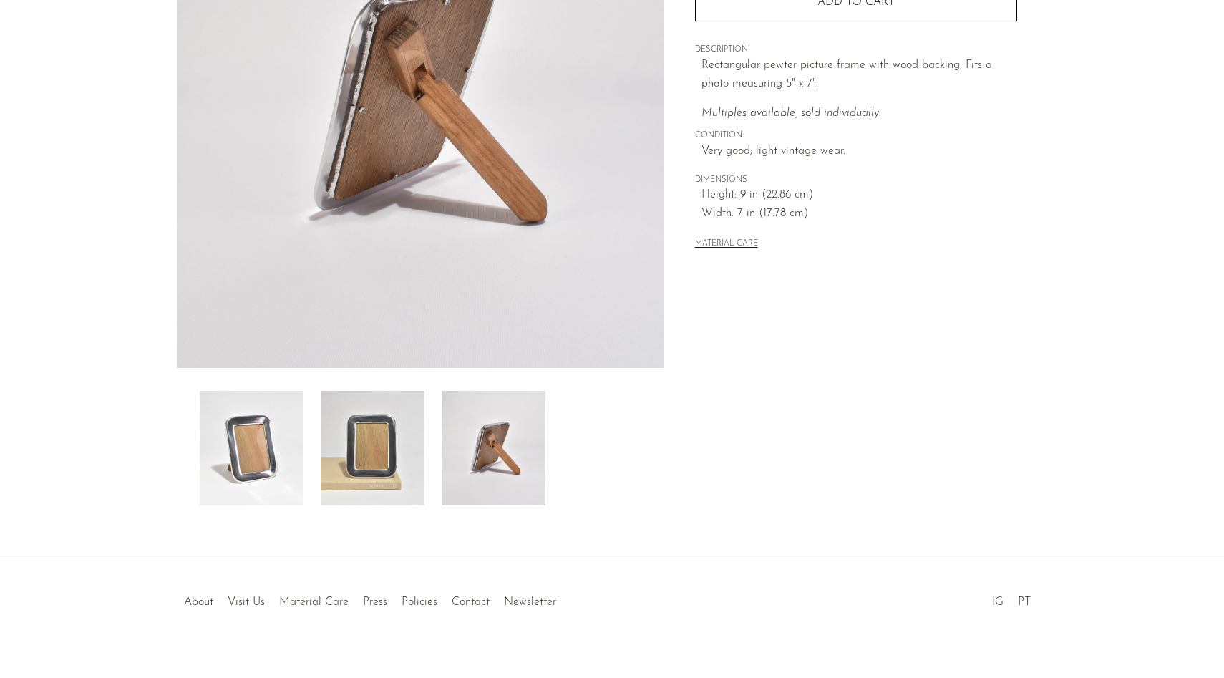
click at [261, 462] on img at bounding box center [252, 448] width 104 height 115
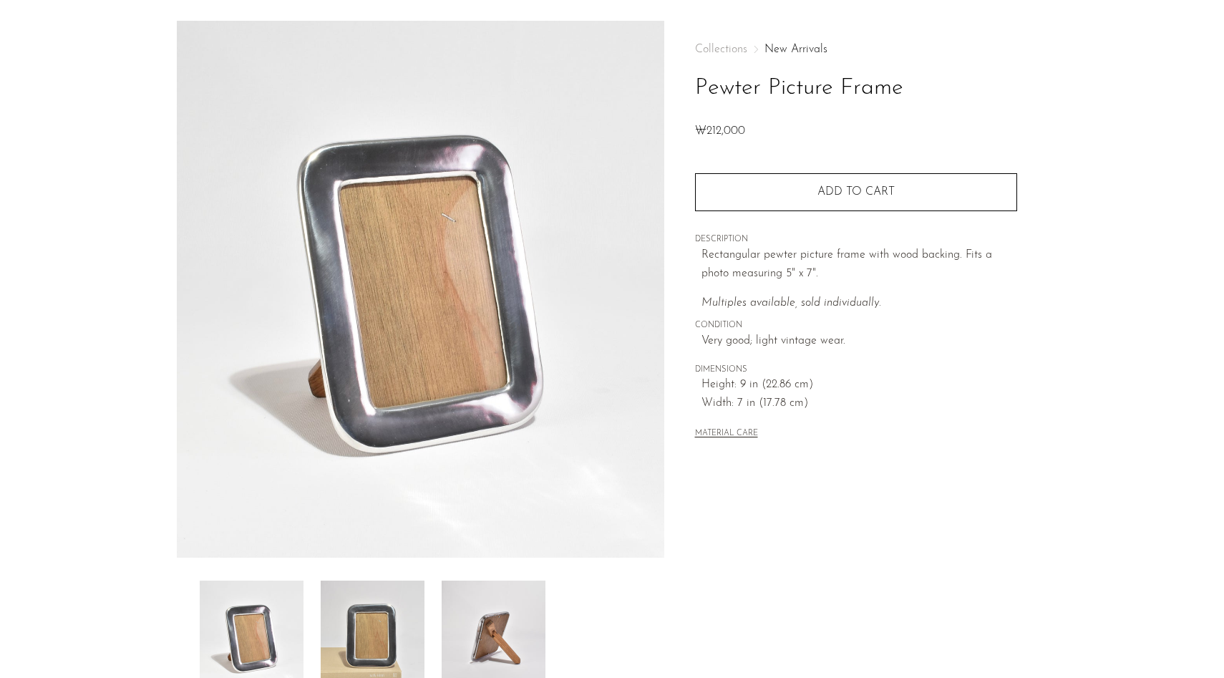
scroll to position [0, 0]
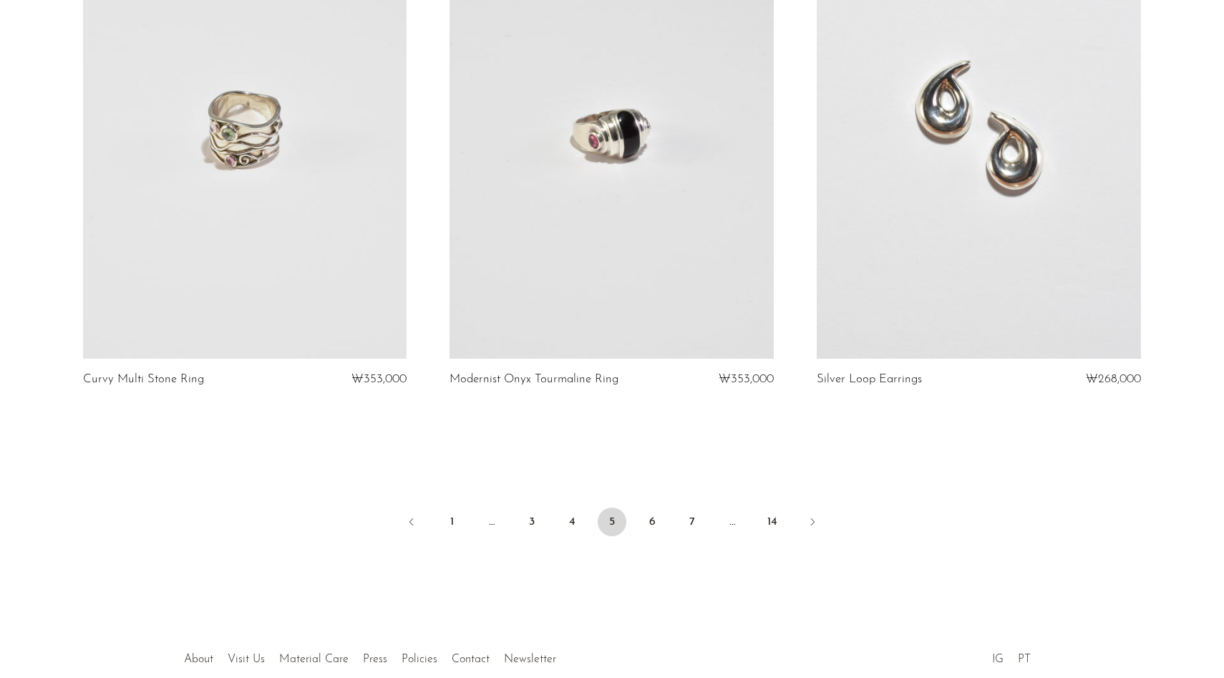
scroll to position [5952, 0]
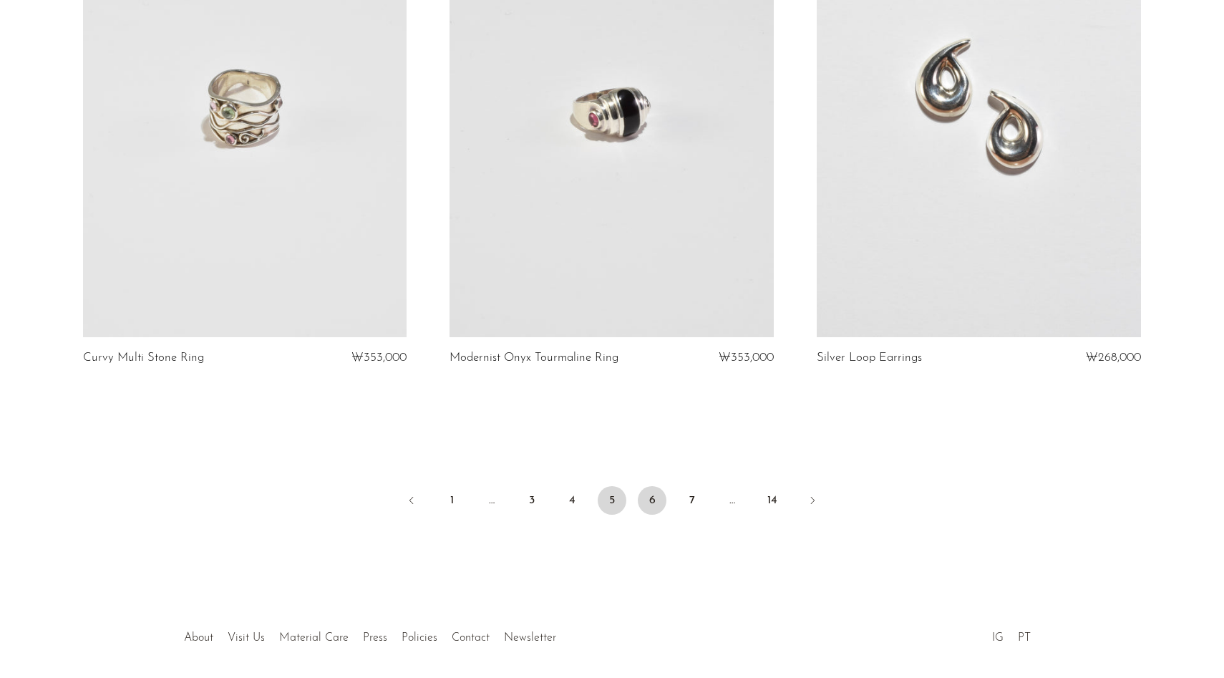
click at [654, 496] on link "6" at bounding box center [652, 500] width 29 height 29
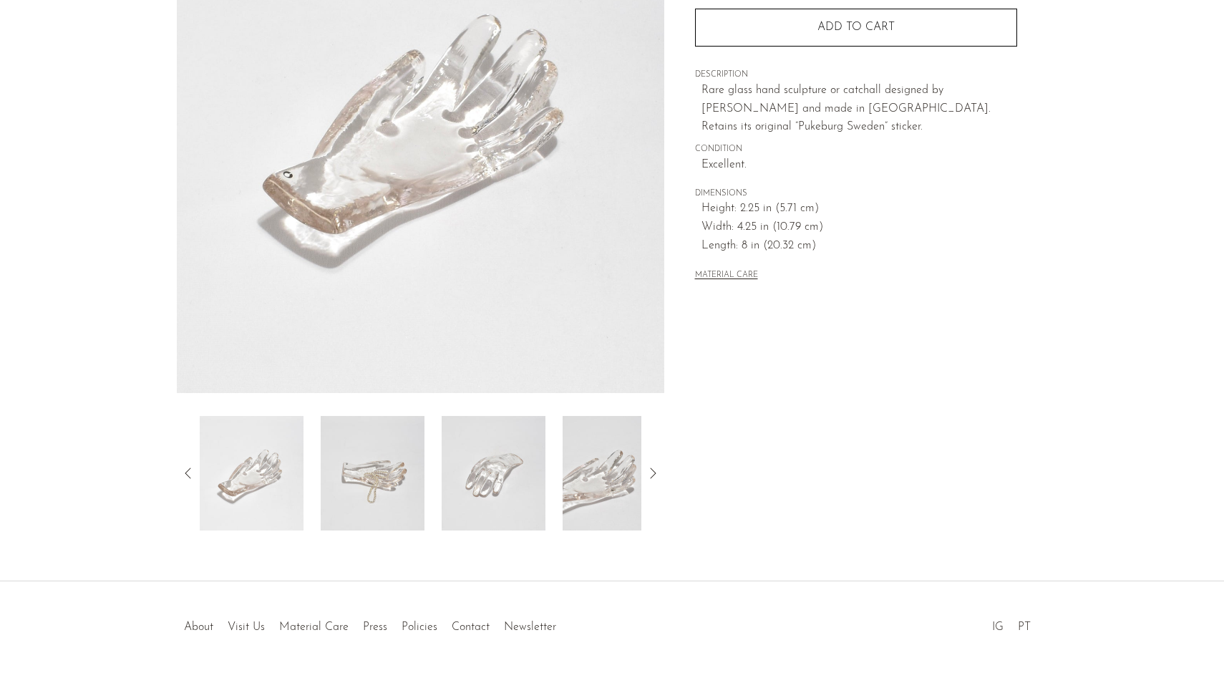
scroll to position [254, 0]
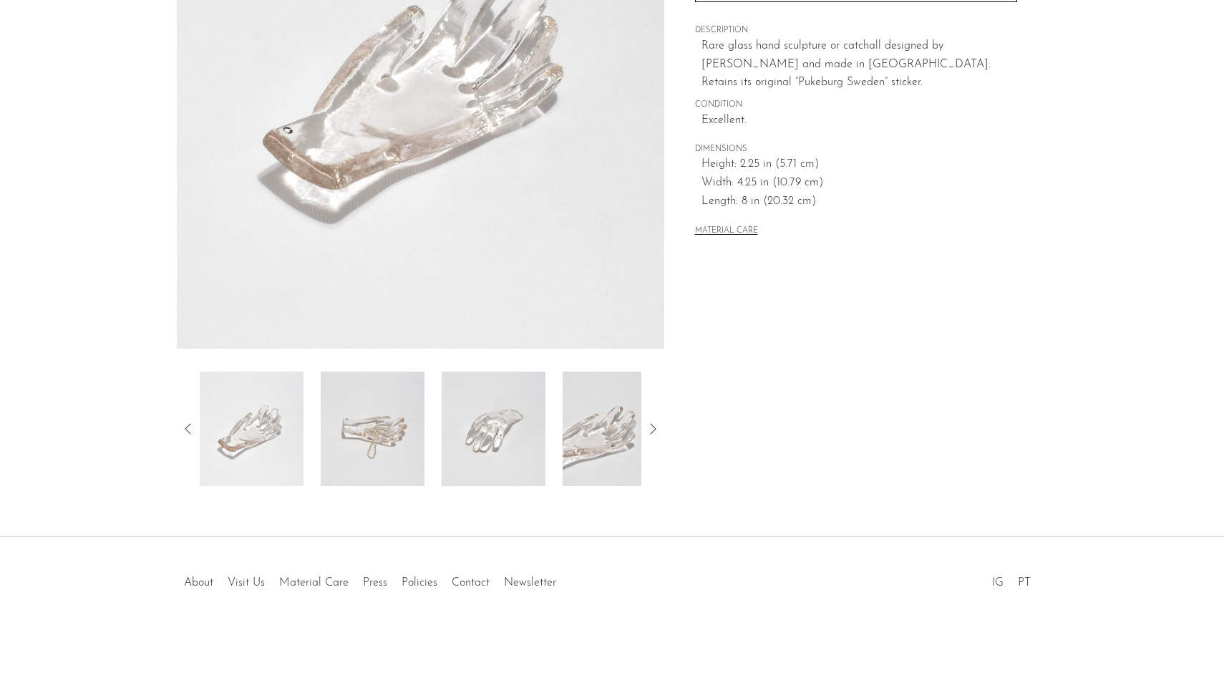
click at [392, 457] on img at bounding box center [373, 429] width 104 height 115
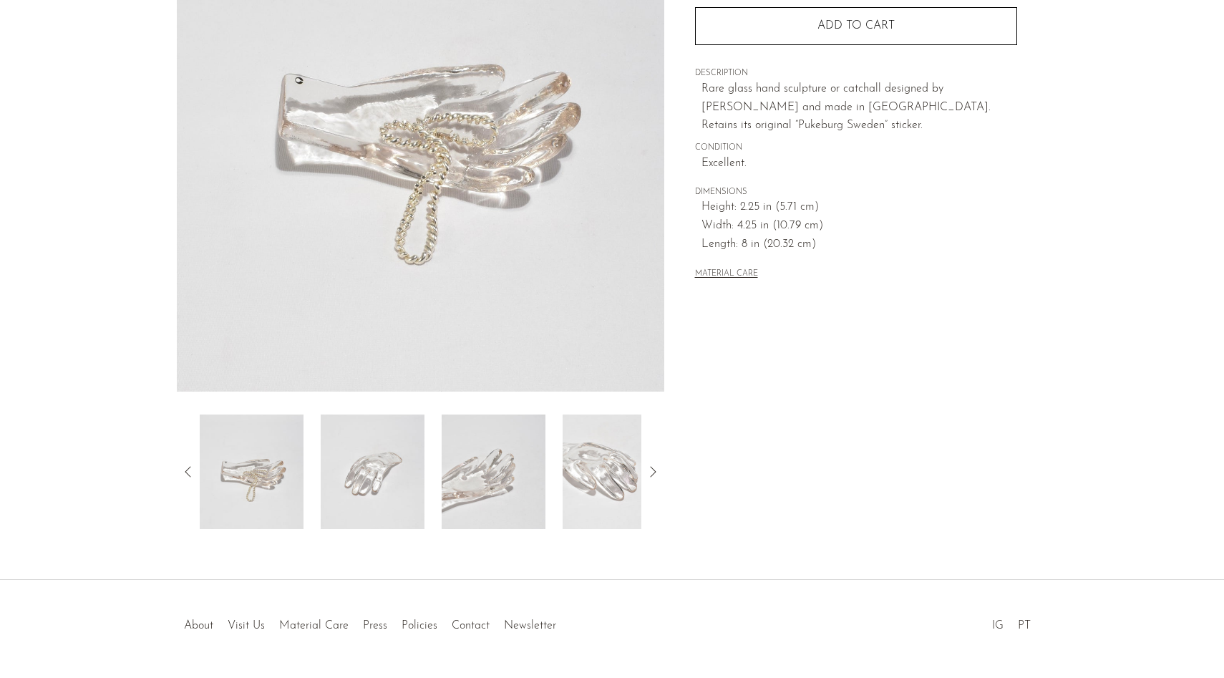
scroll to position [178, 0]
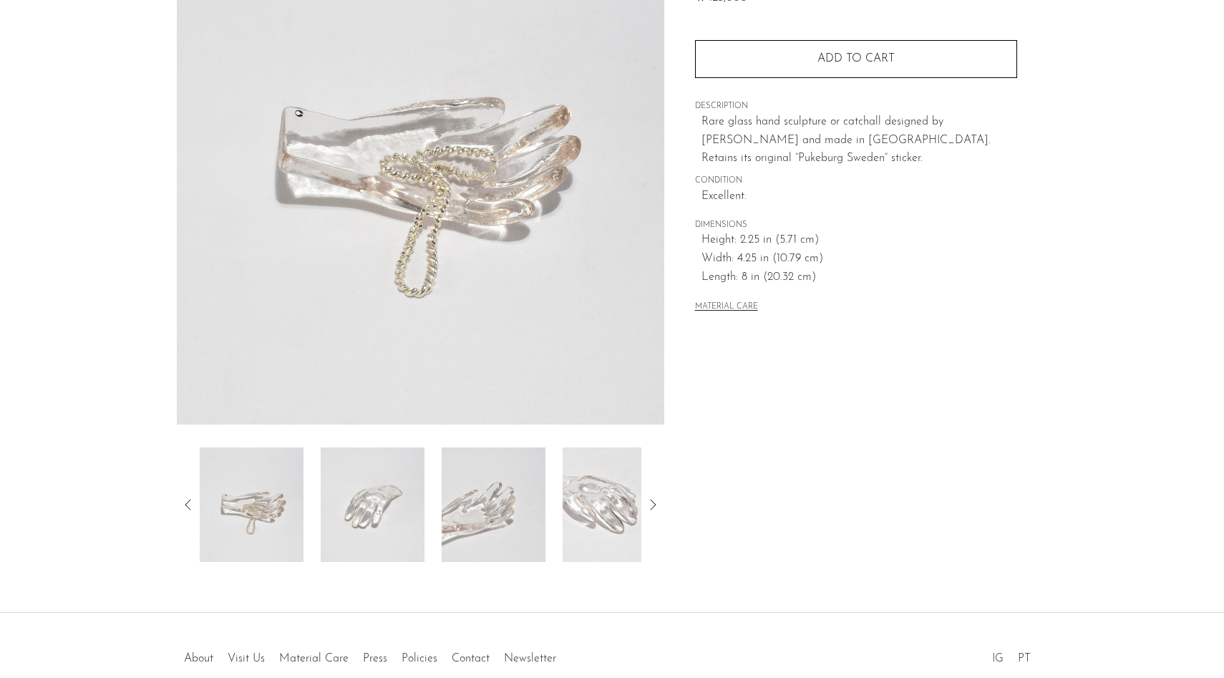
click at [381, 523] on img at bounding box center [373, 504] width 104 height 115
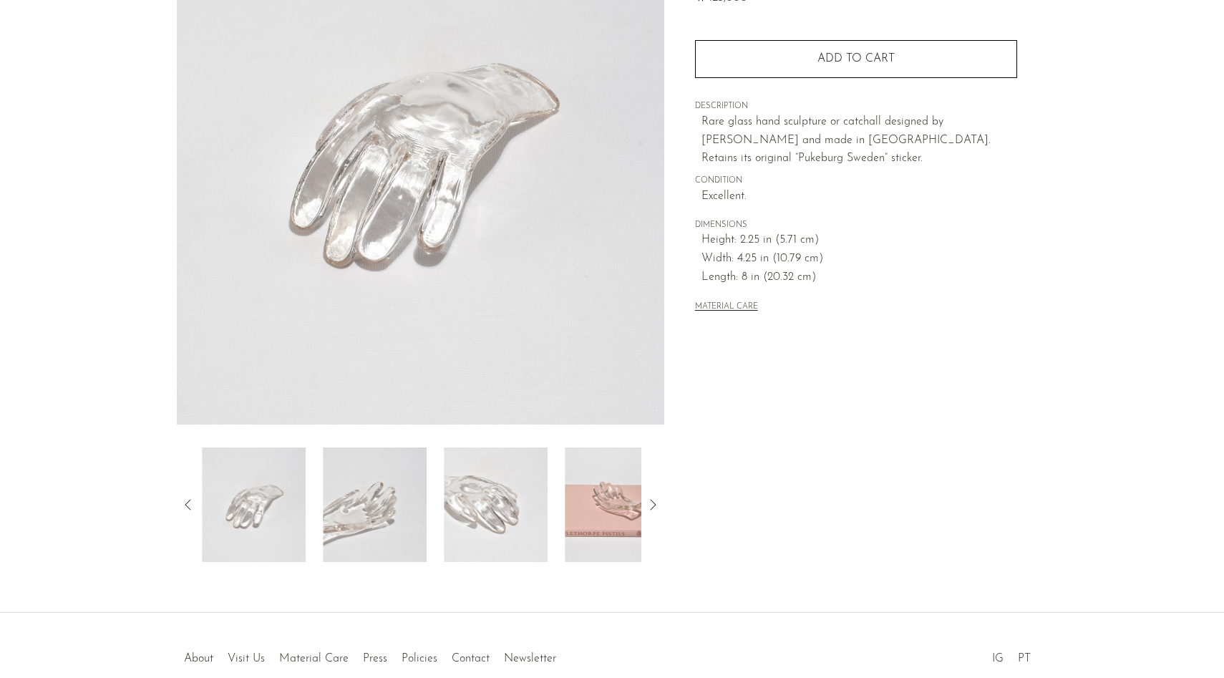
click at [382, 523] on img at bounding box center [375, 504] width 104 height 115
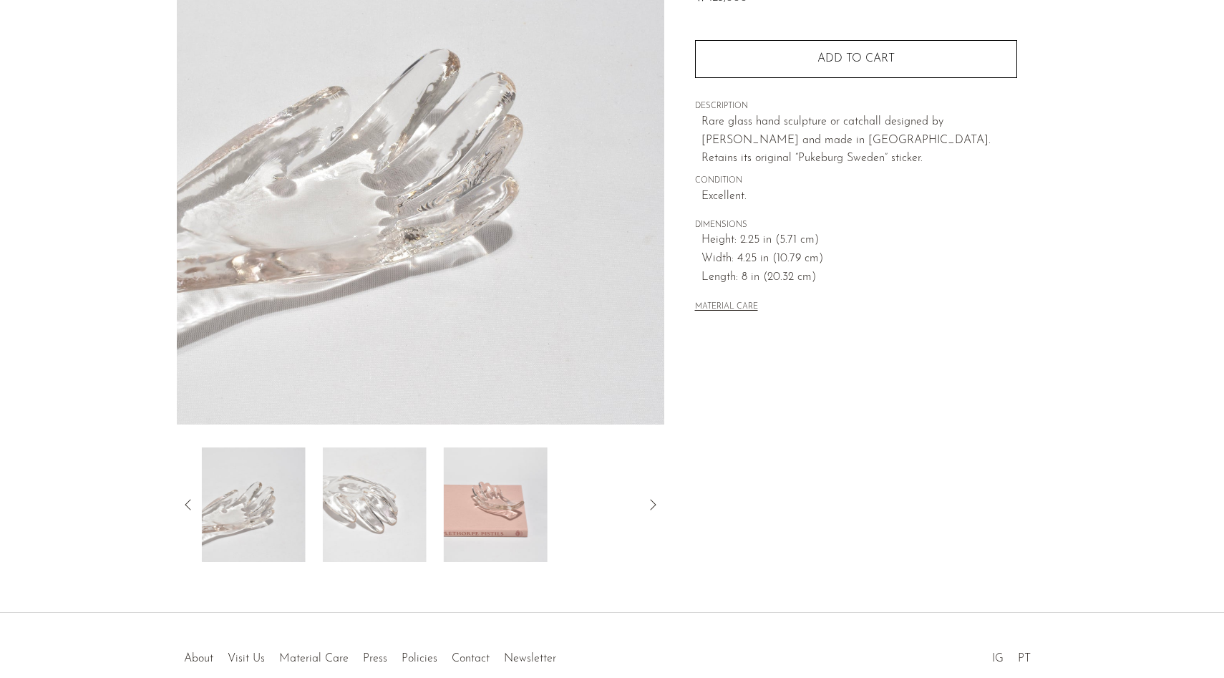
click at [395, 520] on img at bounding box center [375, 504] width 104 height 115
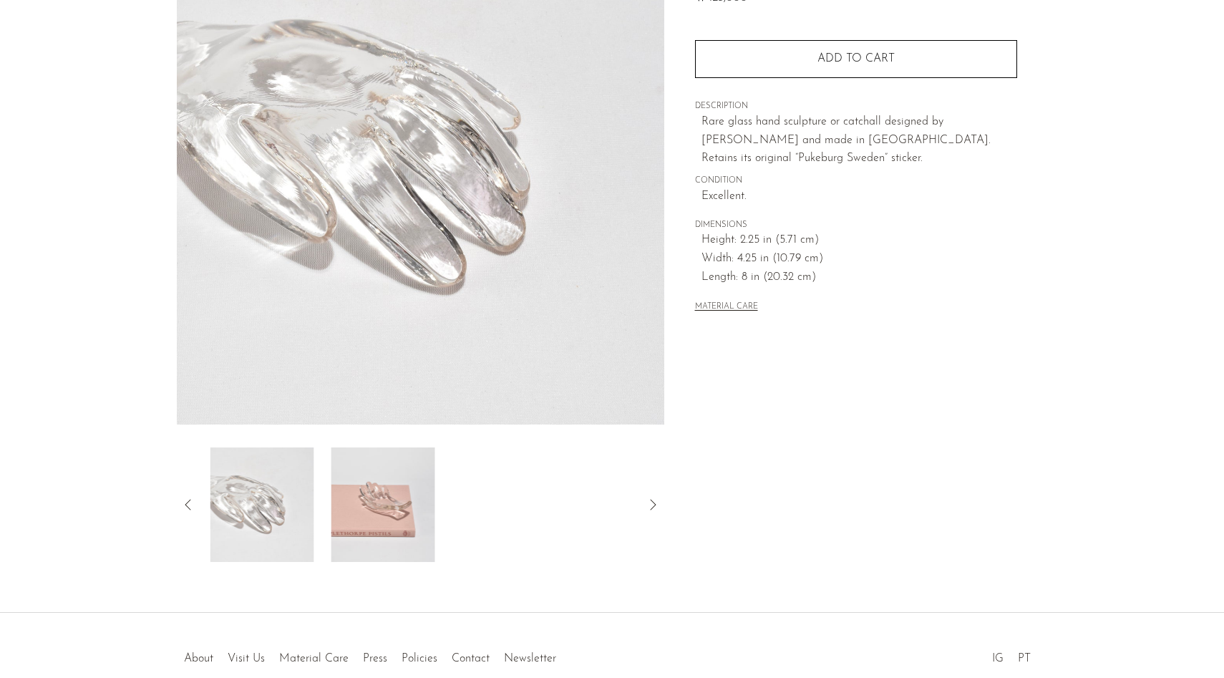
click at [395, 520] on img at bounding box center [383, 504] width 104 height 115
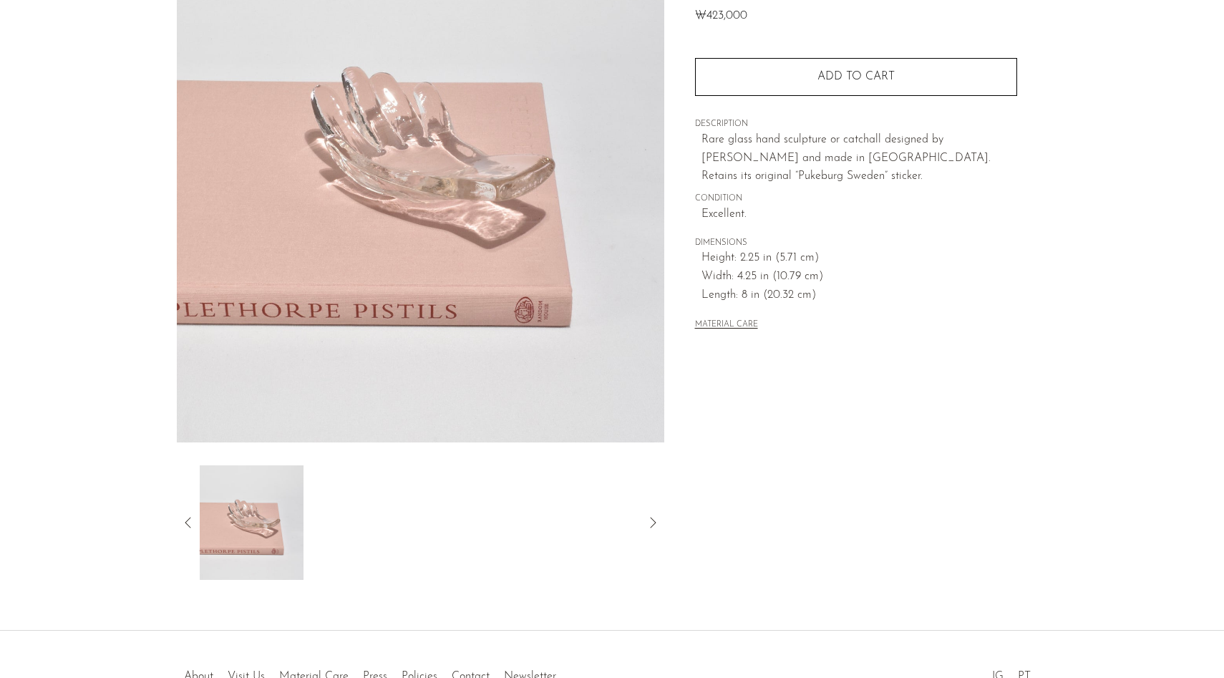
scroll to position [0, 0]
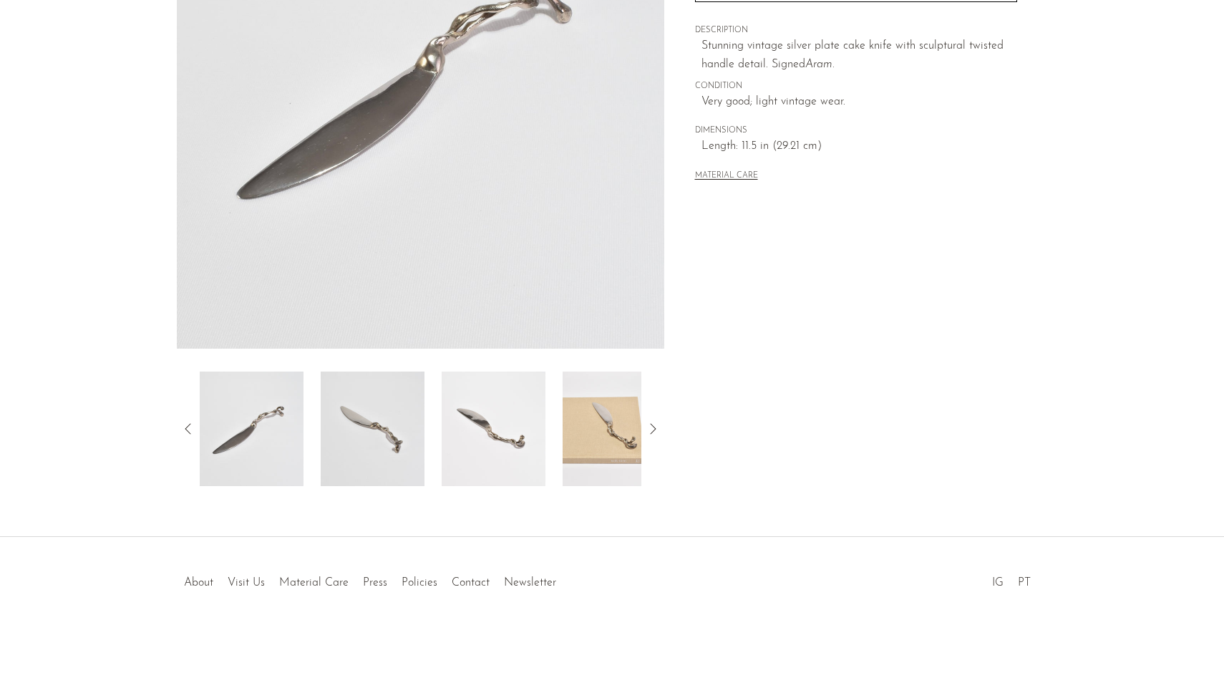
click at [394, 465] on img at bounding box center [373, 429] width 104 height 115
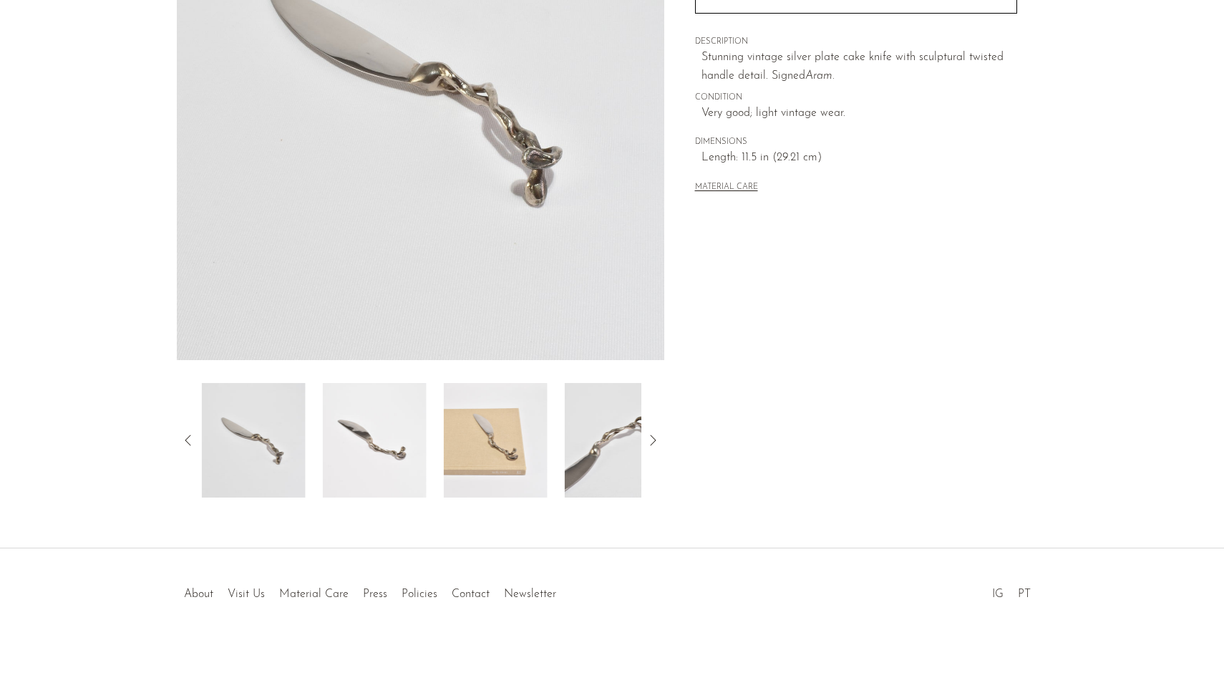
scroll to position [227, 0]
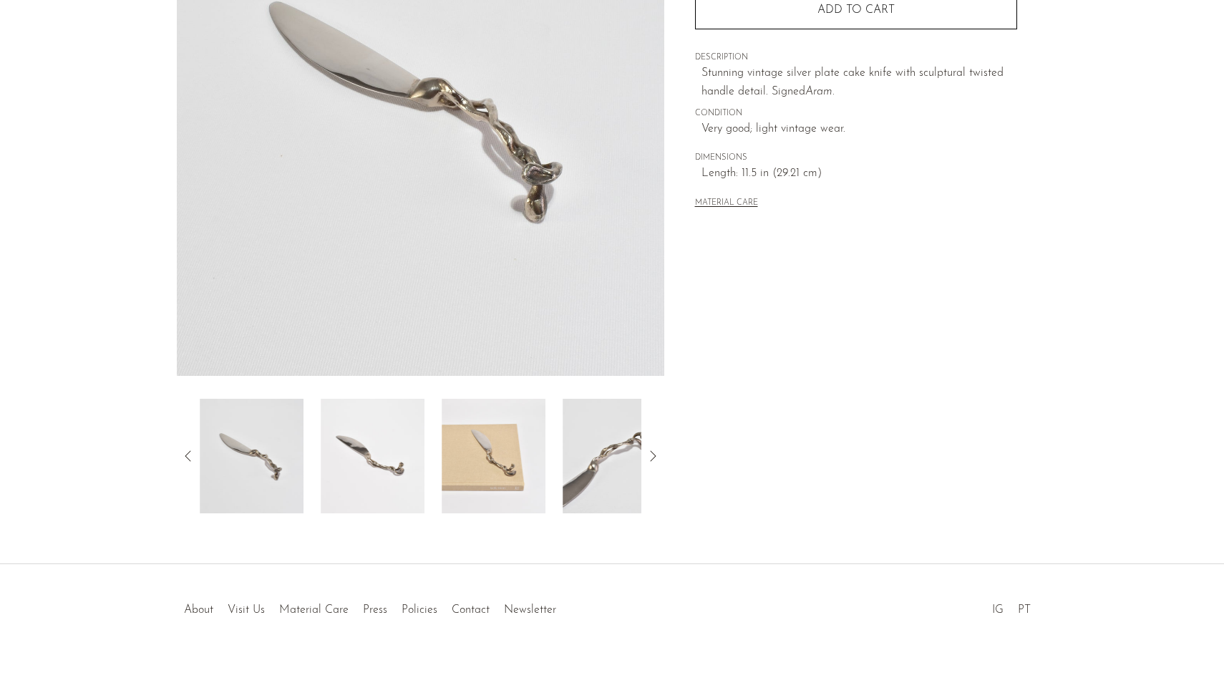
click at [359, 495] on img at bounding box center [373, 456] width 104 height 115
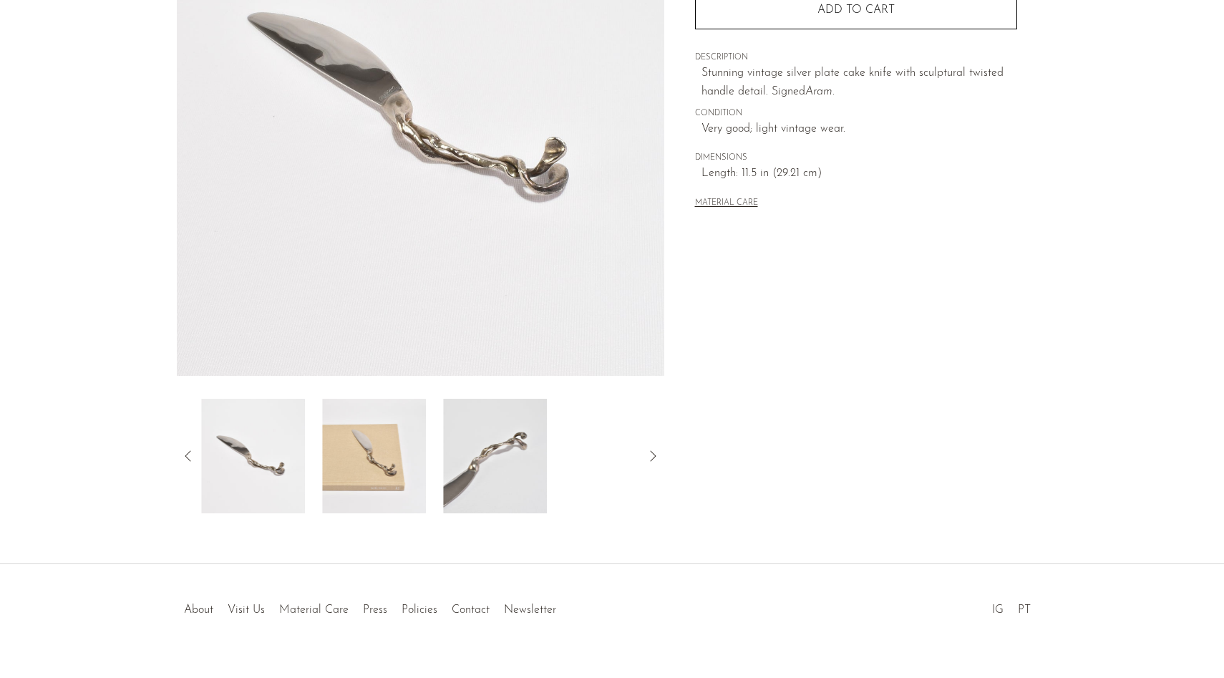
click at [366, 481] on img at bounding box center [374, 456] width 104 height 115
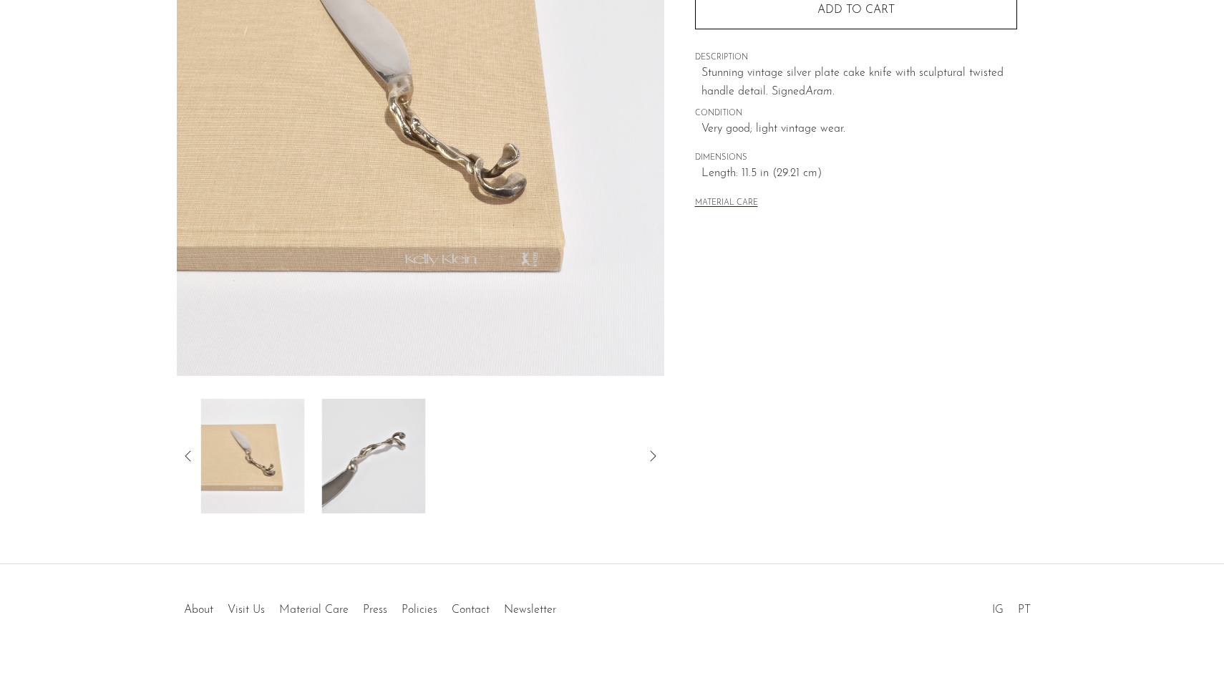
click at [371, 467] on img at bounding box center [374, 456] width 104 height 115
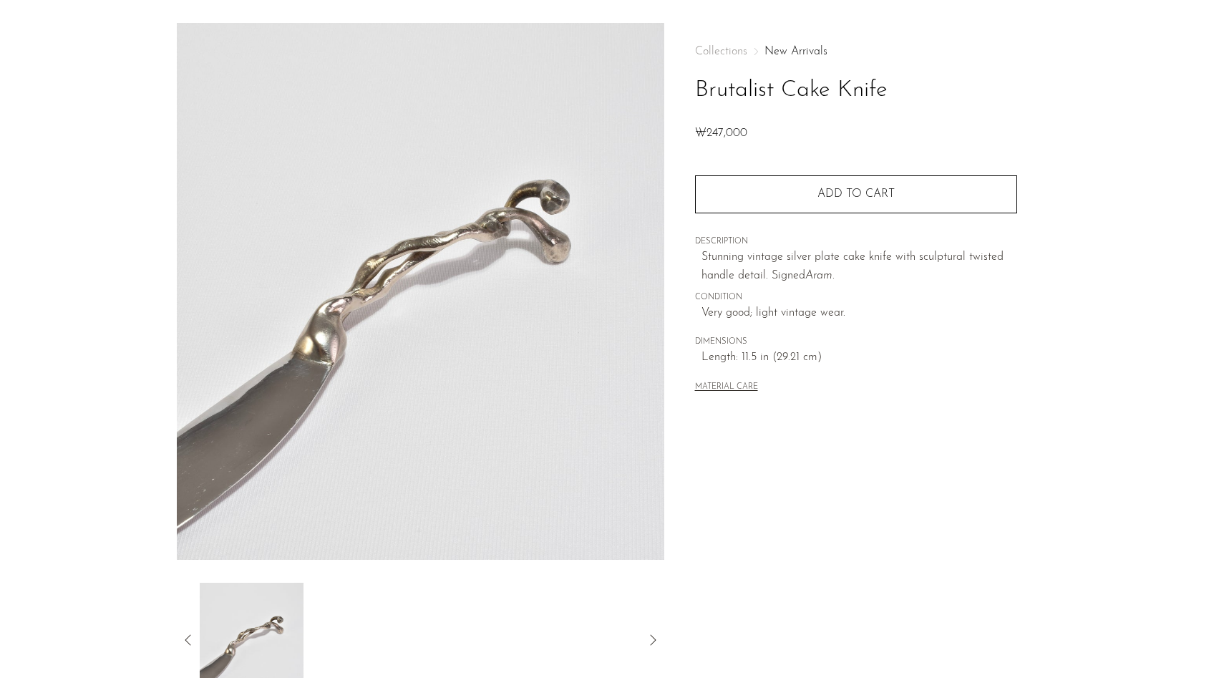
scroll to position [59, 0]
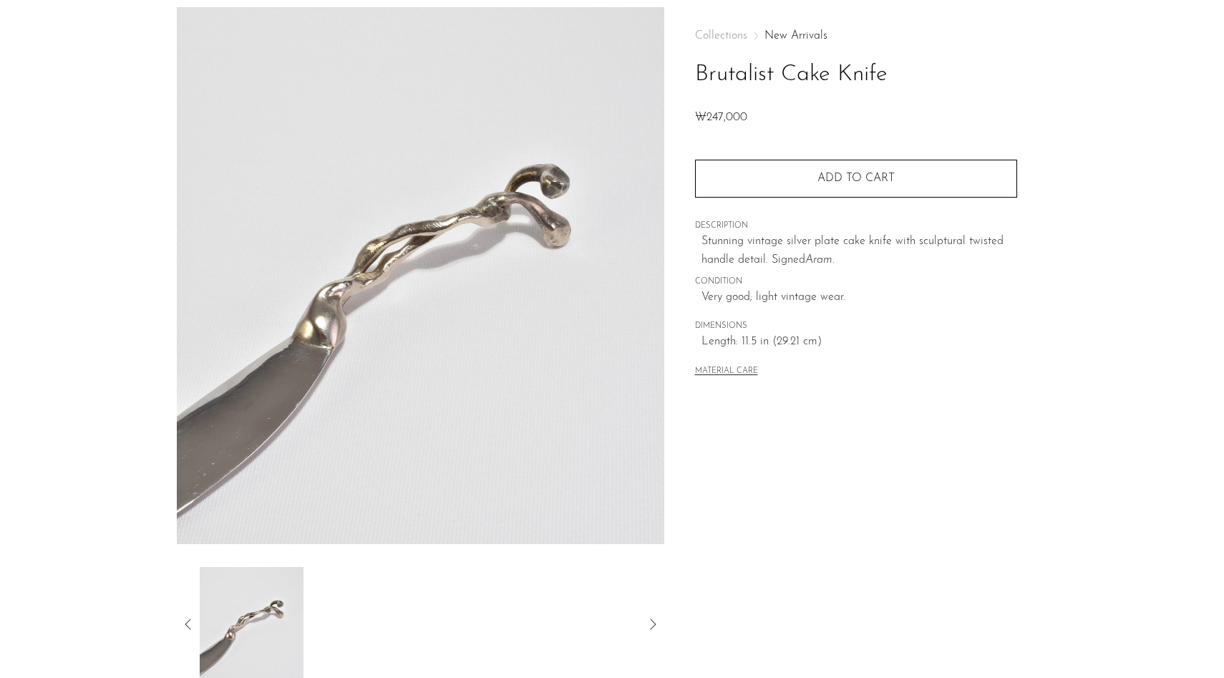
click at [183, 626] on icon at bounding box center [188, 624] width 17 height 17
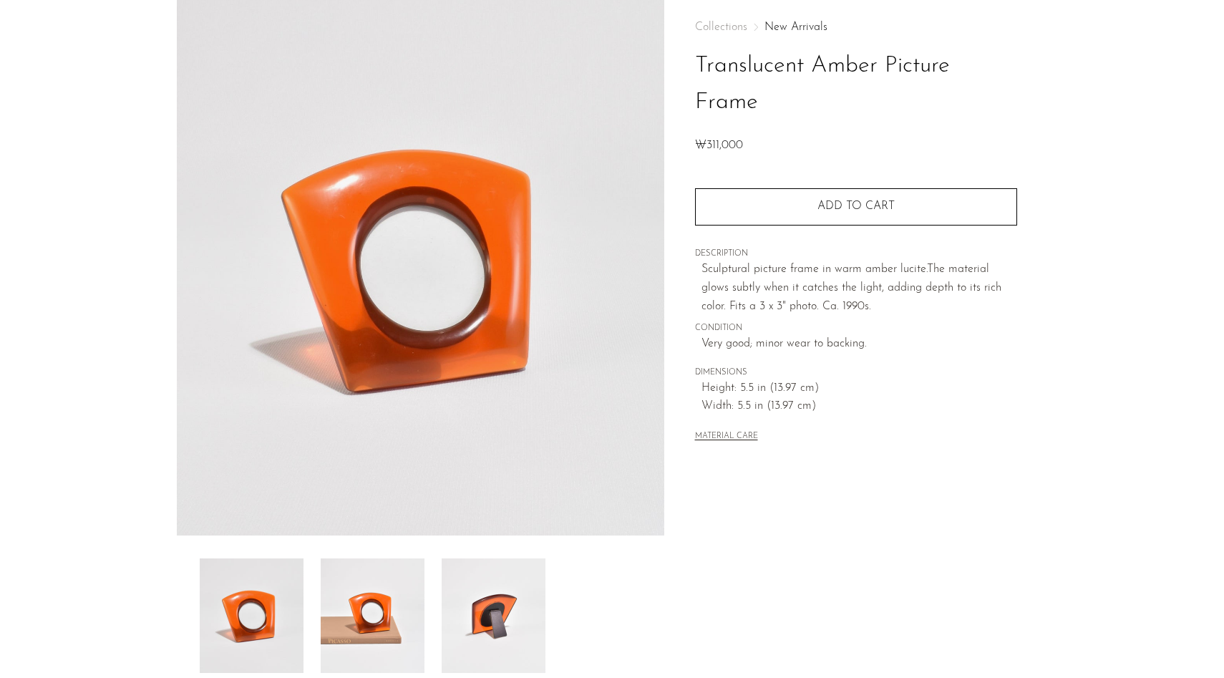
scroll to position [125, 0]
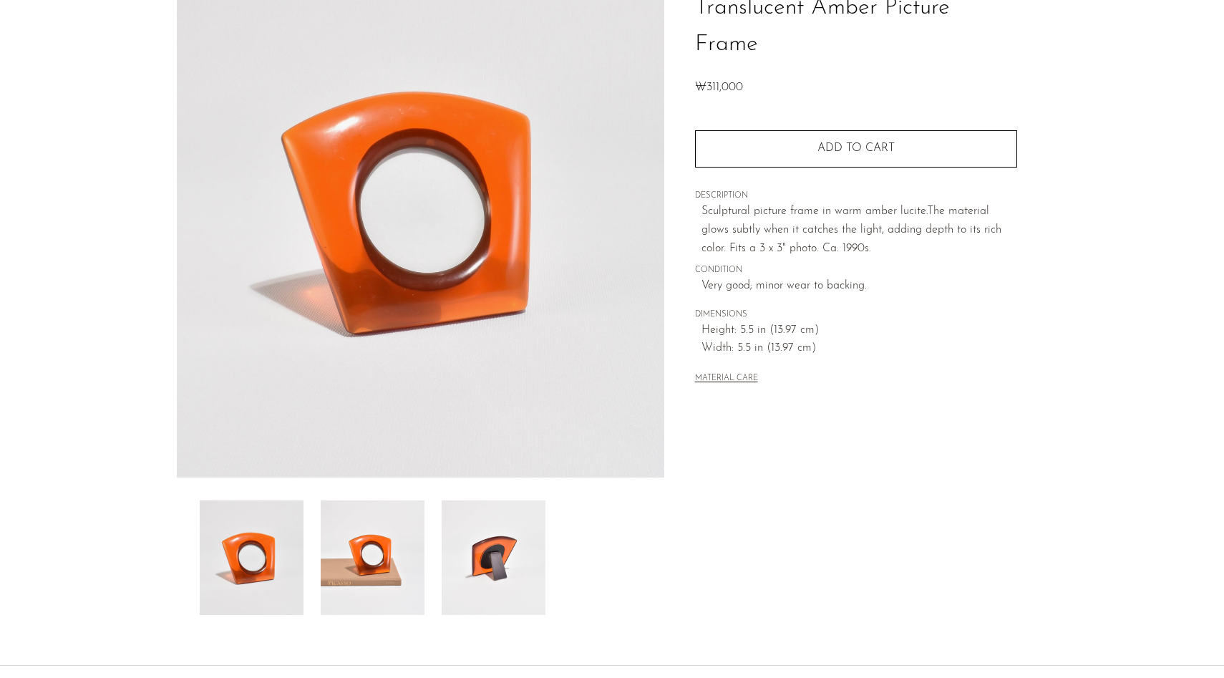
click at [359, 534] on img at bounding box center [373, 557] width 104 height 115
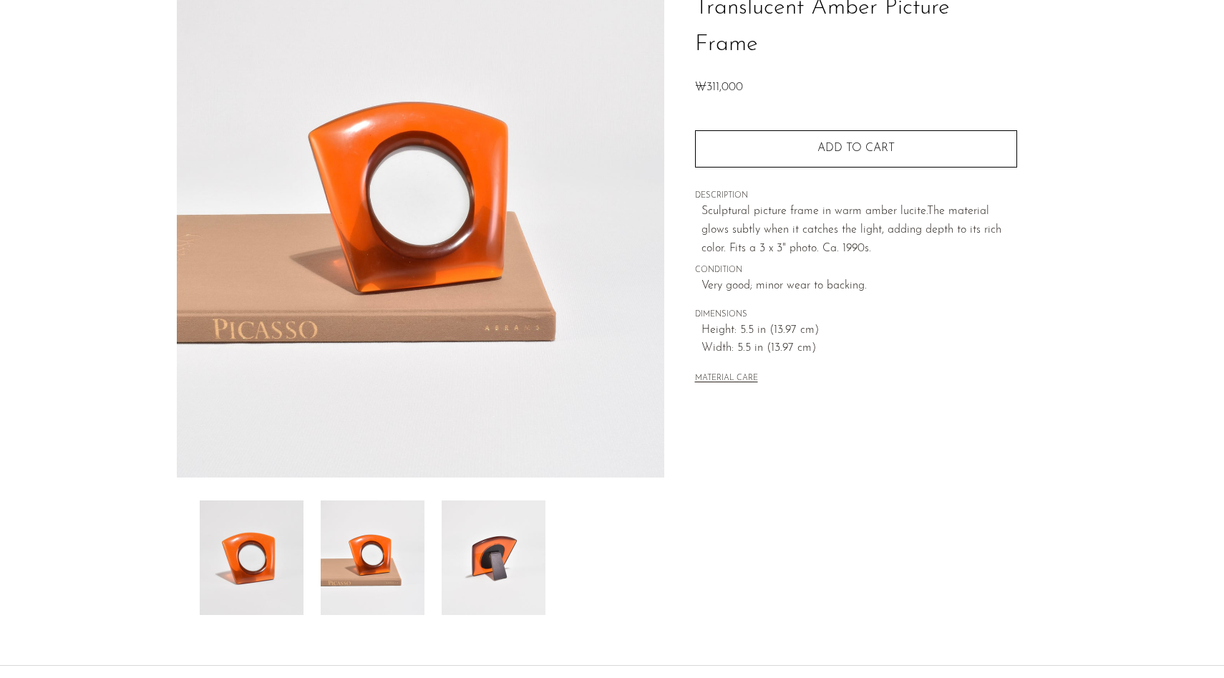
click at [465, 541] on img at bounding box center [494, 557] width 104 height 115
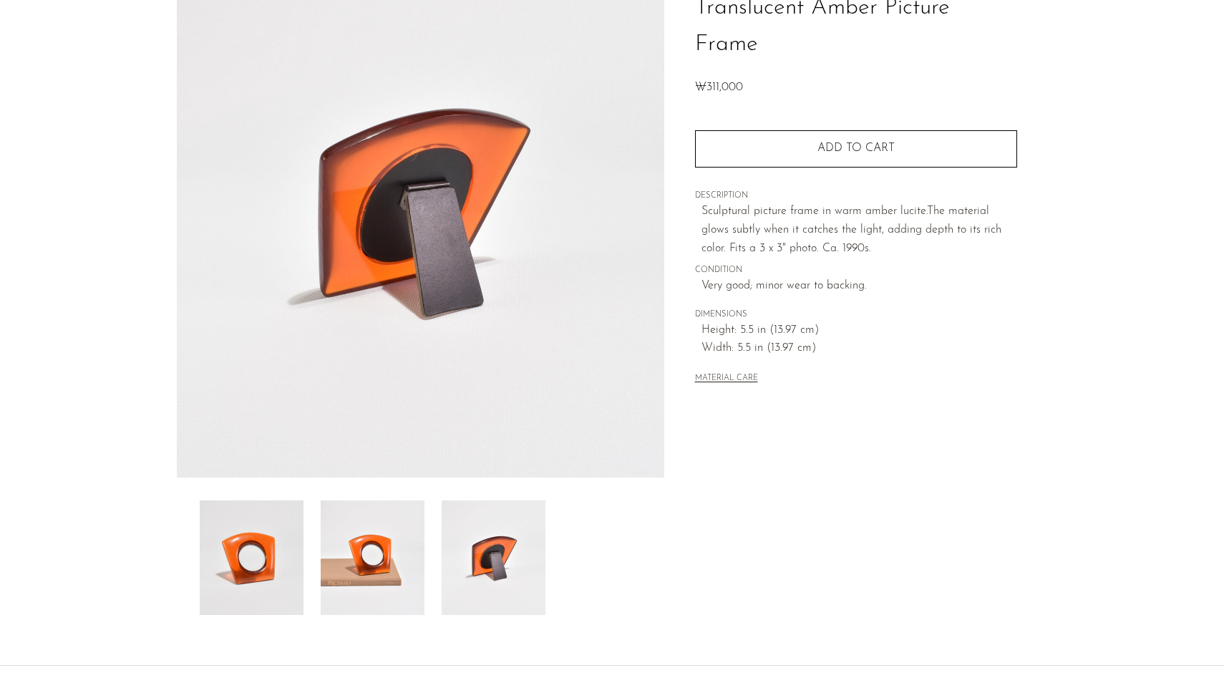
click at [310, 575] on div at bounding box center [421, 557] width 442 height 115
click at [246, 568] on img at bounding box center [252, 557] width 104 height 115
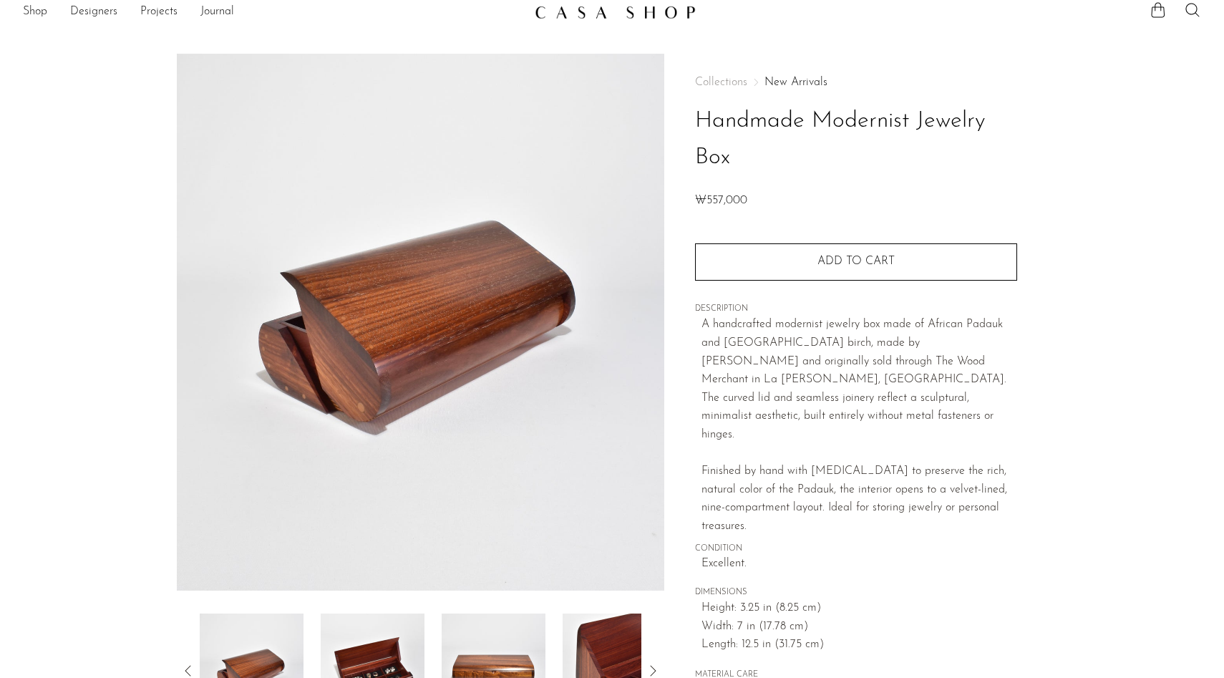
scroll to position [254, 0]
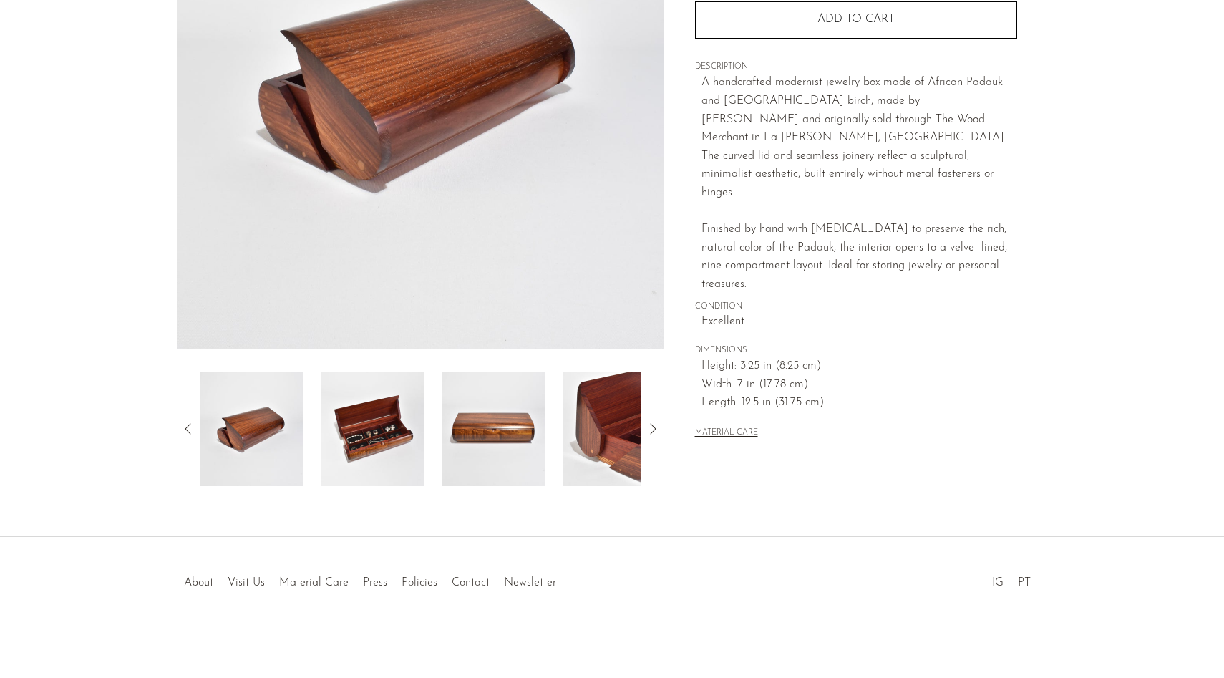
click at [358, 434] on img at bounding box center [373, 429] width 104 height 115
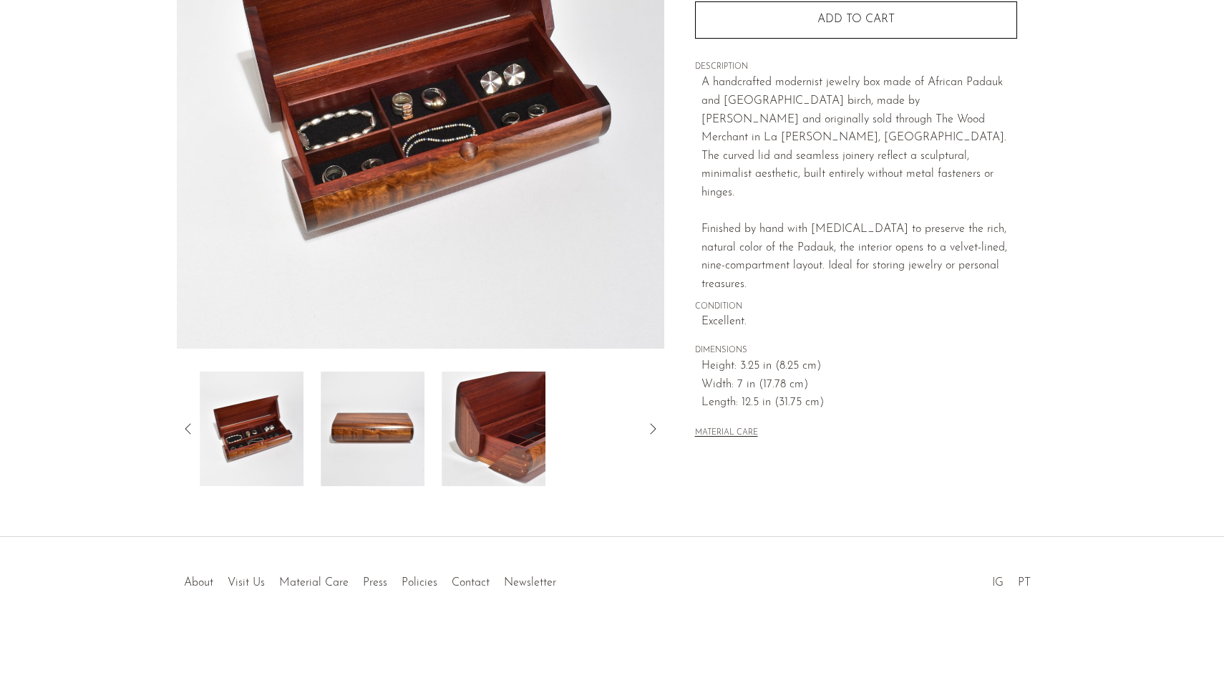
click at [386, 455] on img at bounding box center [373, 429] width 104 height 115
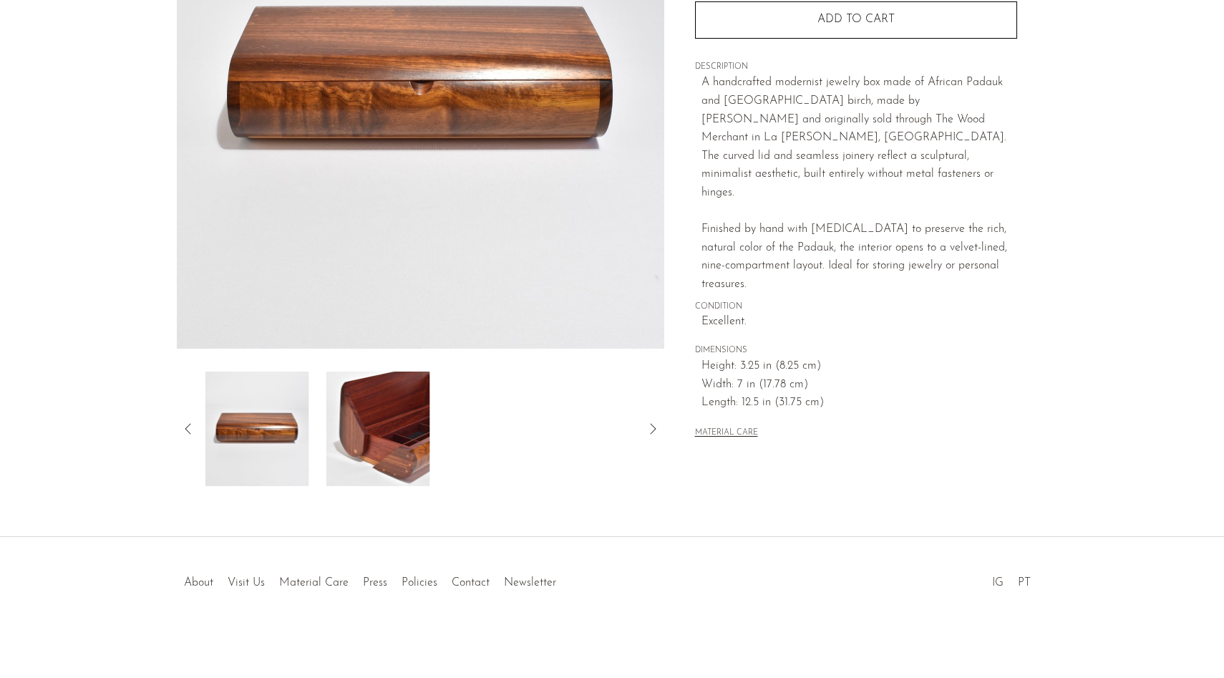
click at [428, 460] on div at bounding box center [421, 429] width 442 height 115
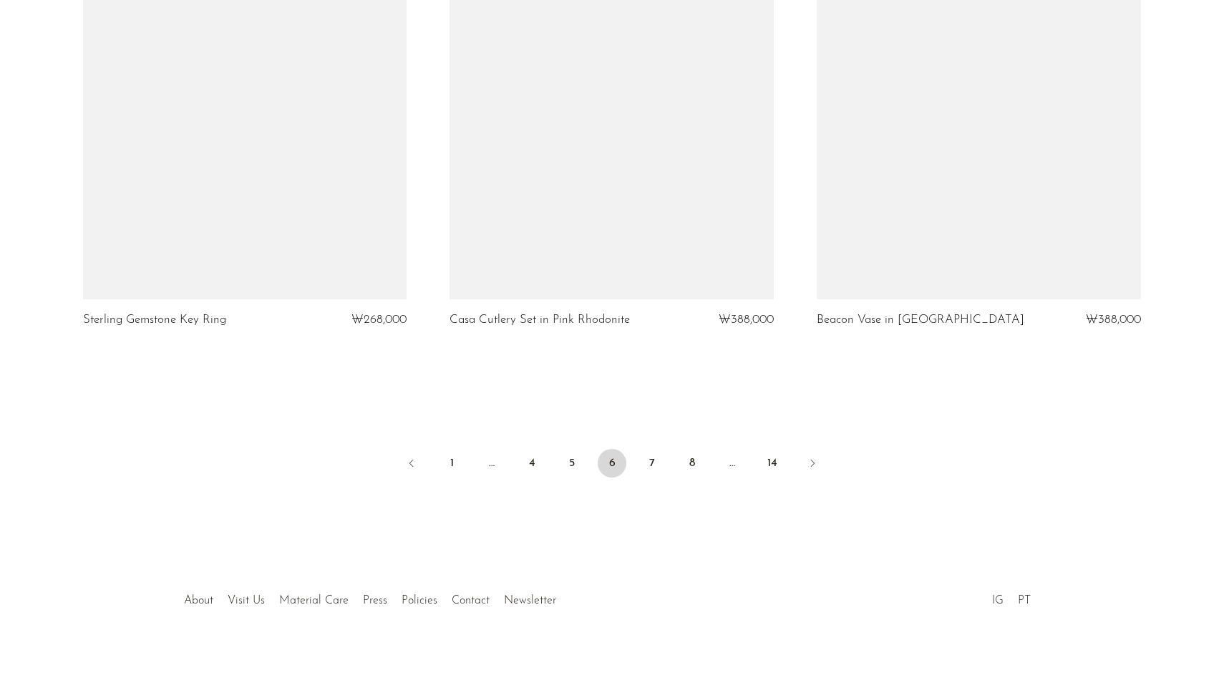
scroll to position [5975, 0]
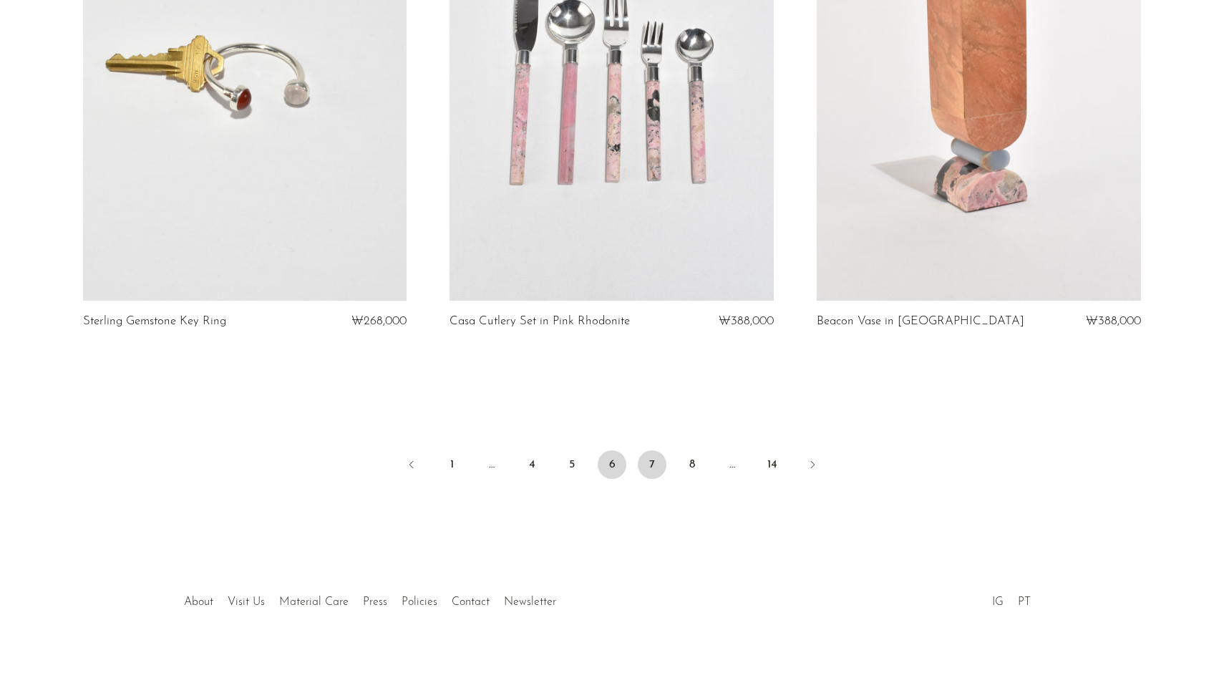
click at [659, 463] on link "7" at bounding box center [652, 464] width 29 height 29
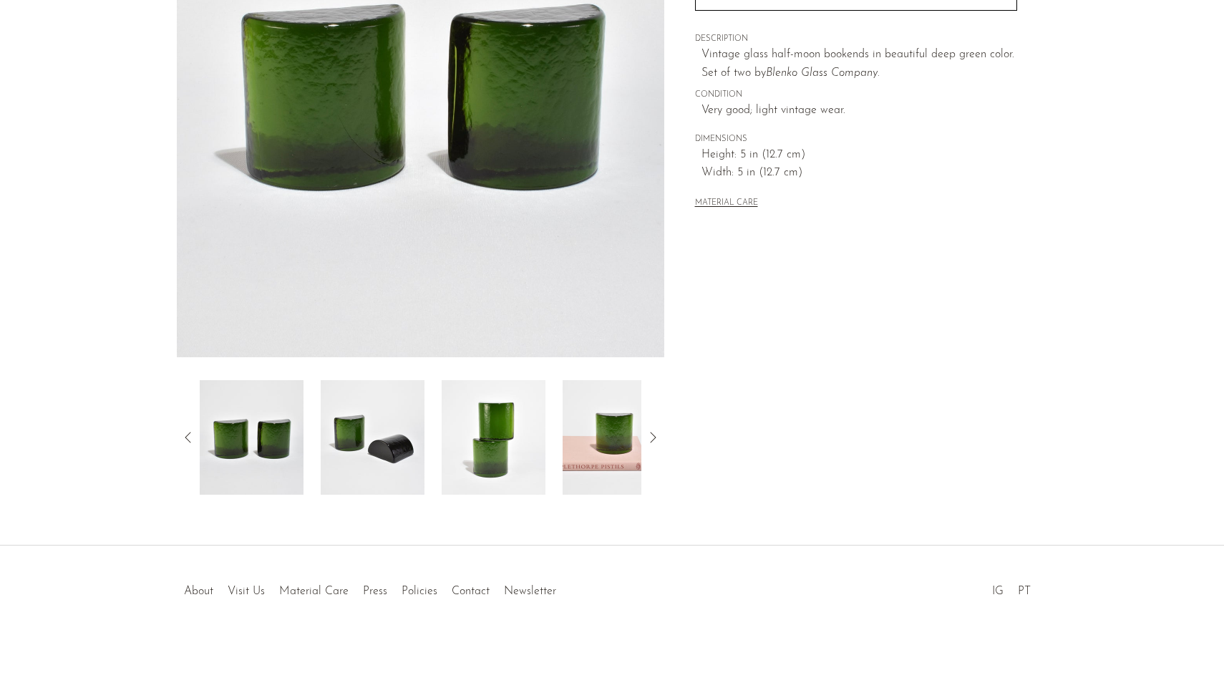
scroll to position [254, 0]
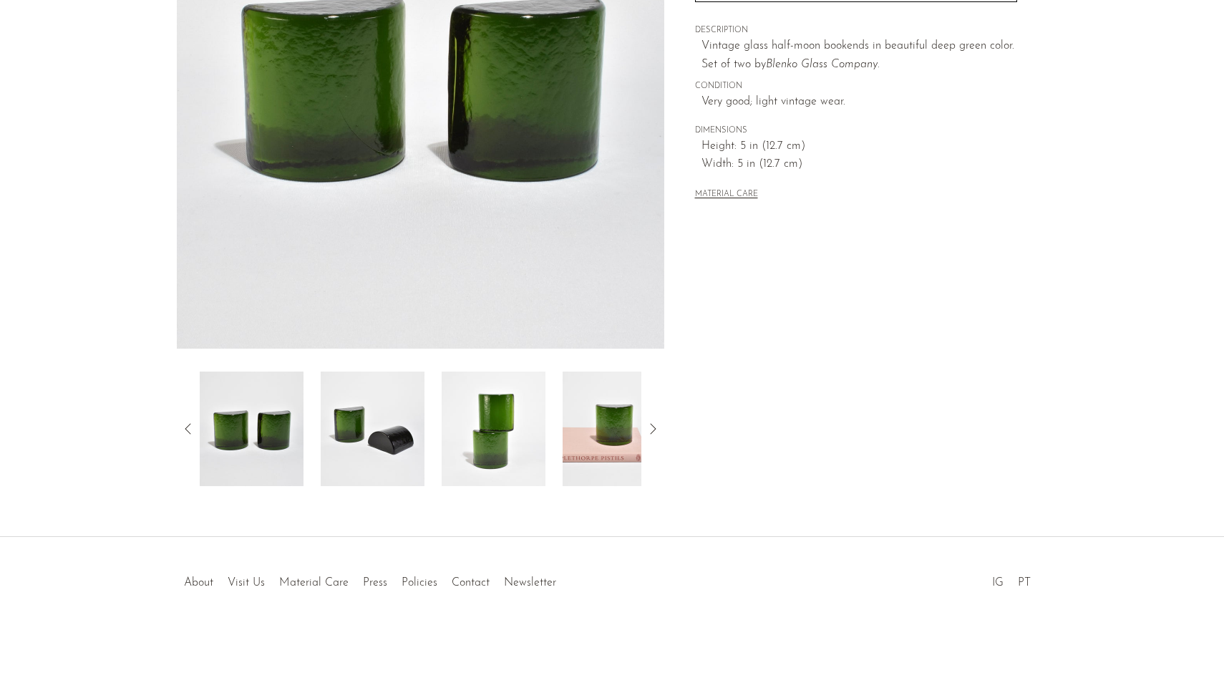
click at [563, 445] on img at bounding box center [615, 429] width 104 height 115
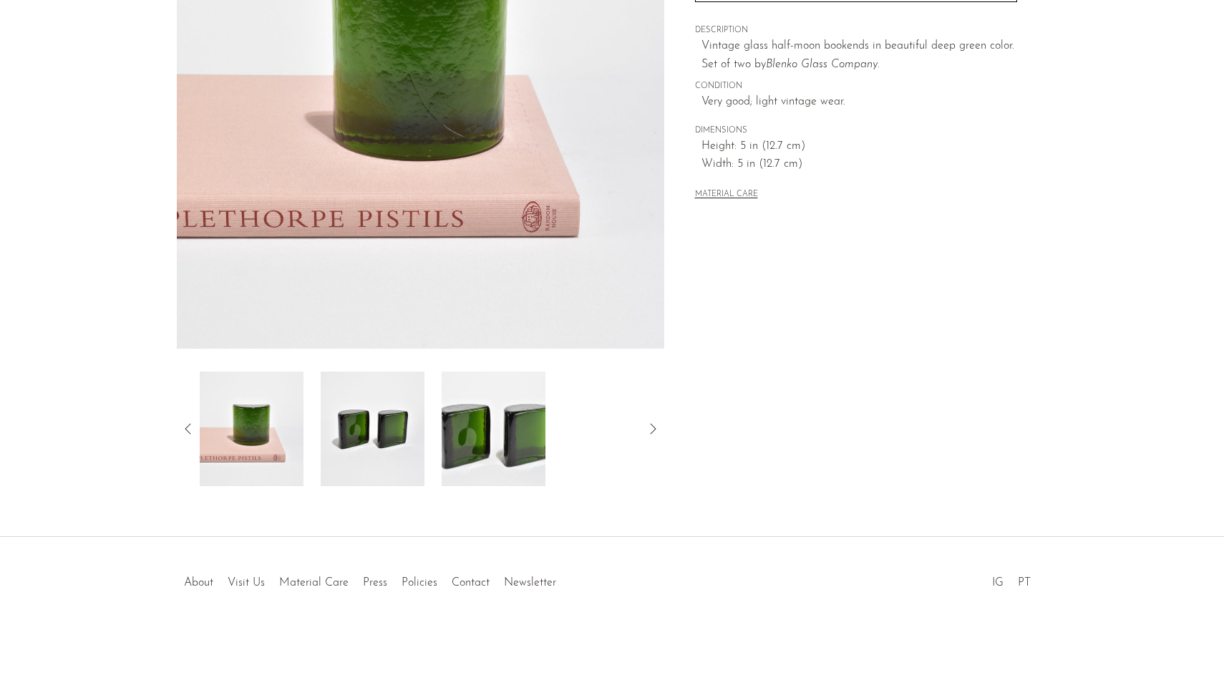
click at [526, 448] on img at bounding box center [494, 429] width 104 height 115
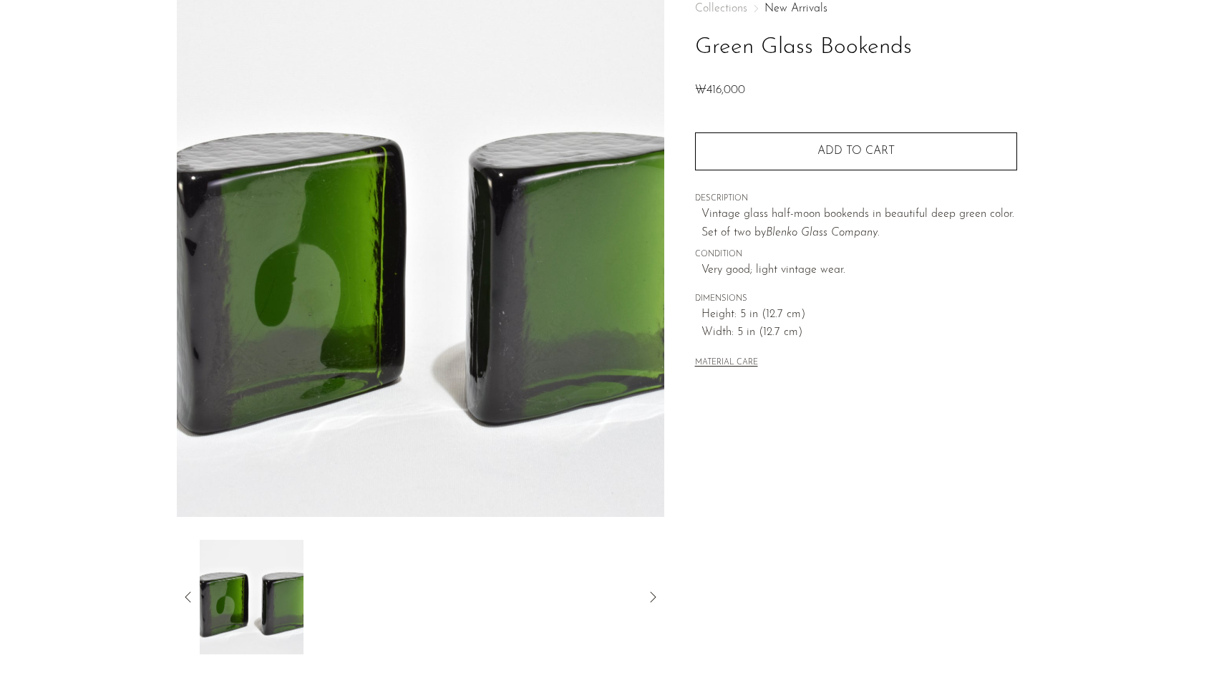
scroll to position [0, 0]
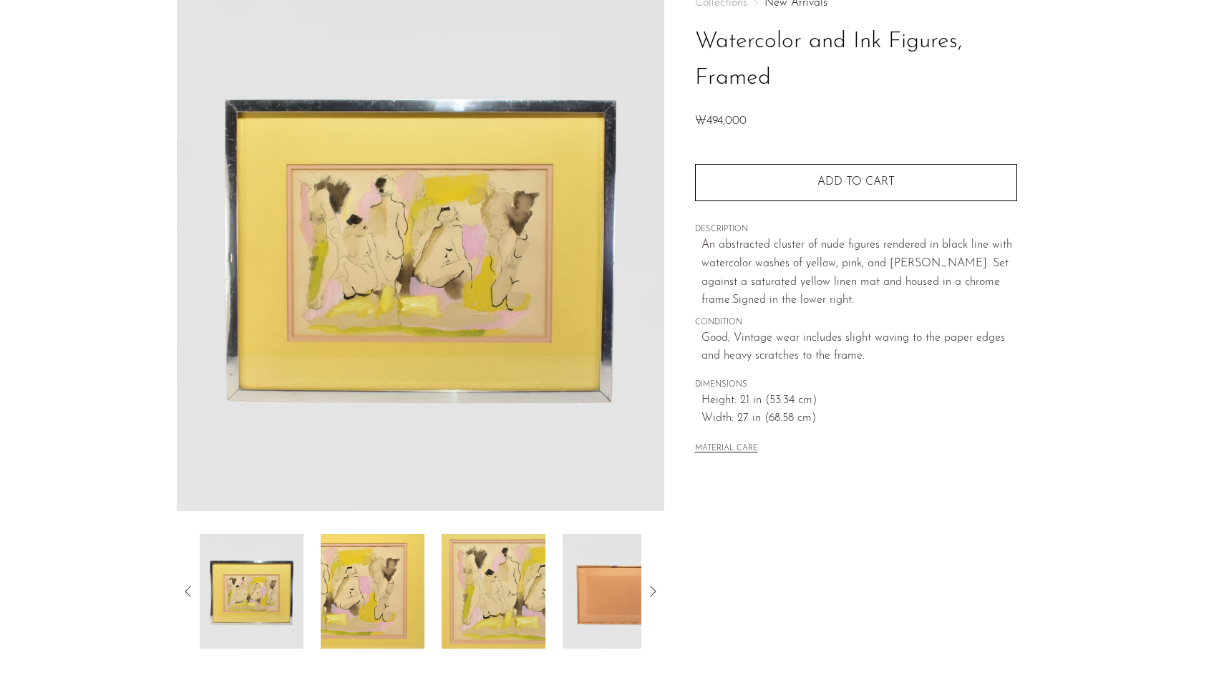
scroll to position [142, 0]
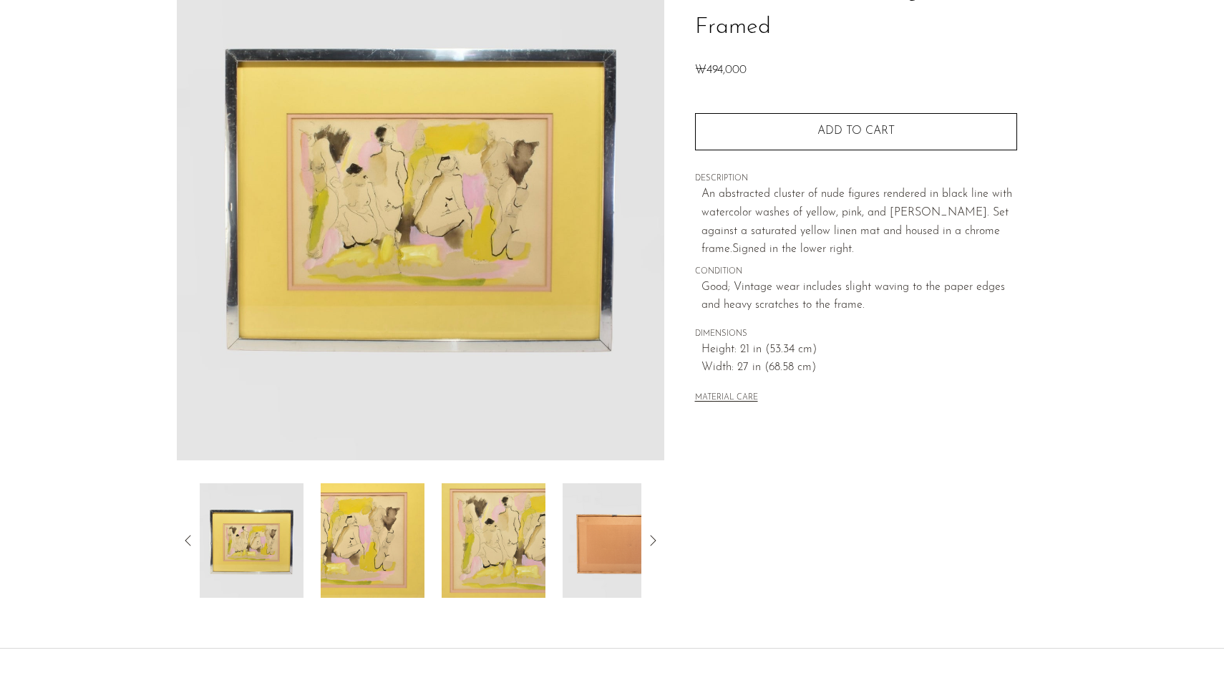
click at [358, 572] on img at bounding box center [373, 540] width 104 height 115
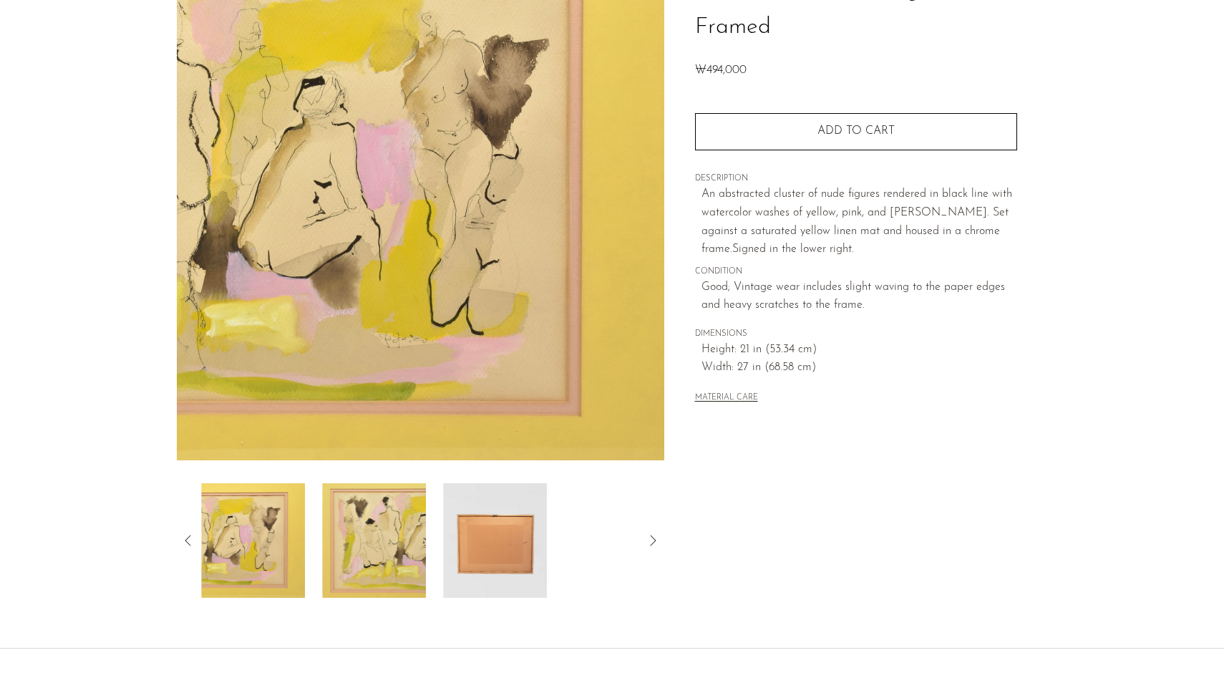
click at [421, 573] on img at bounding box center [374, 540] width 104 height 115
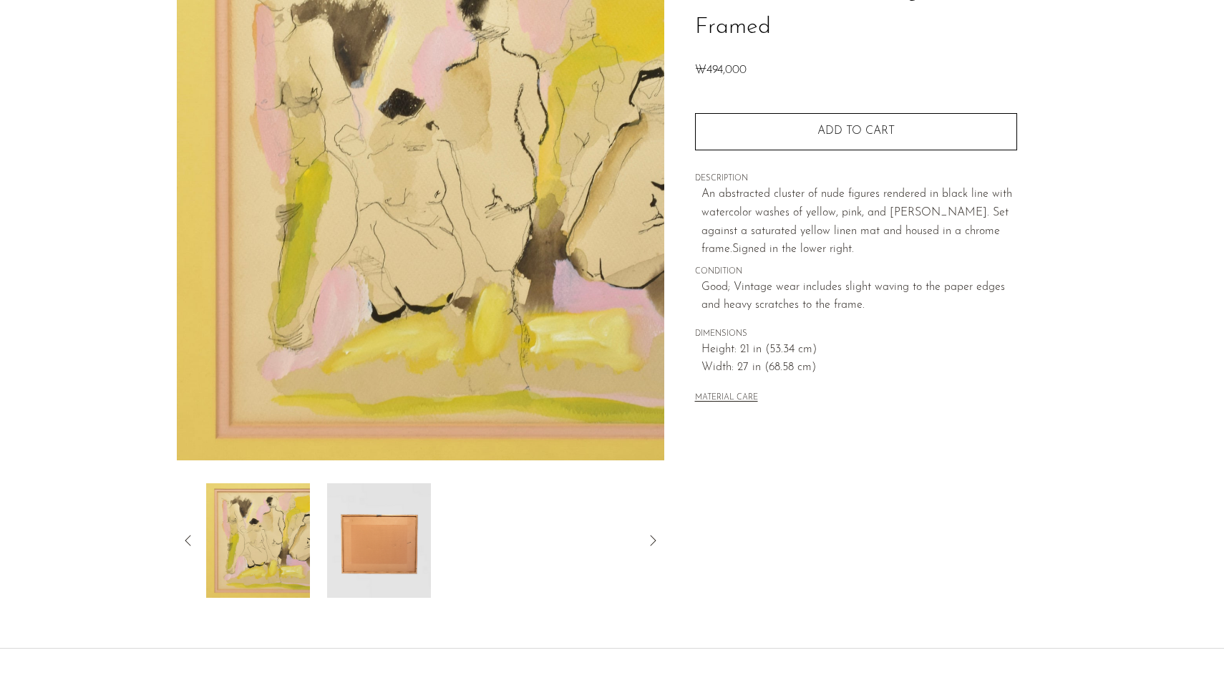
click at [413, 558] on img at bounding box center [379, 540] width 104 height 115
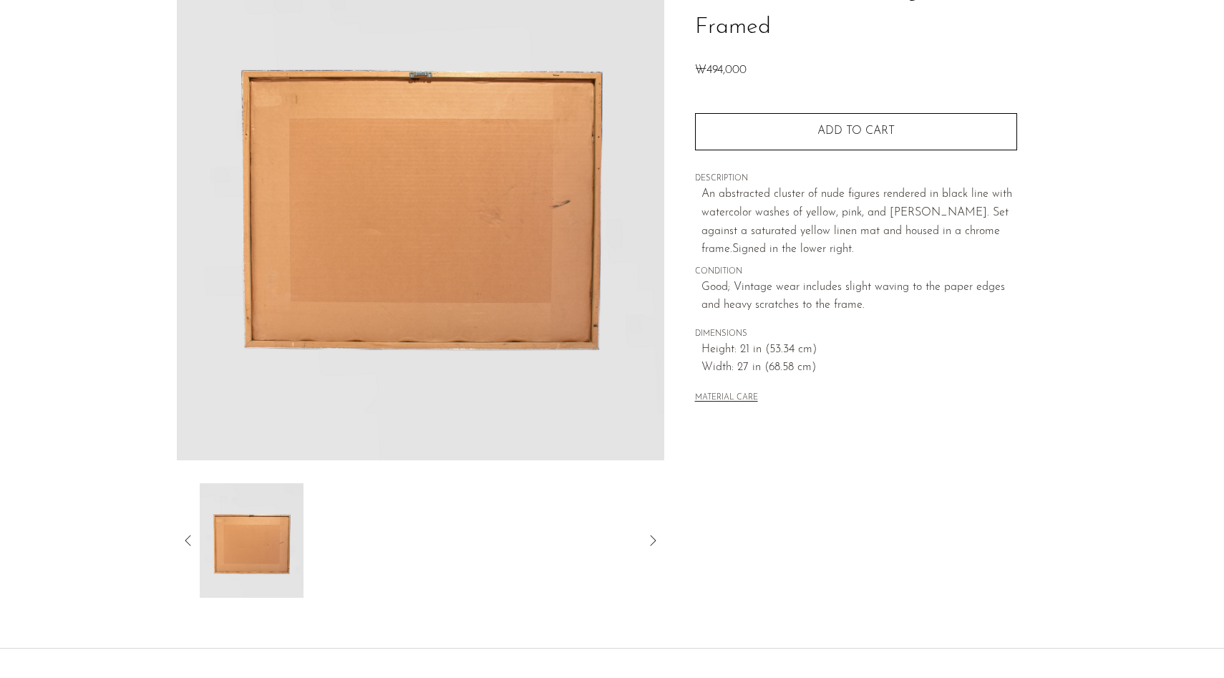
click at [187, 546] on icon at bounding box center [188, 540] width 17 height 17
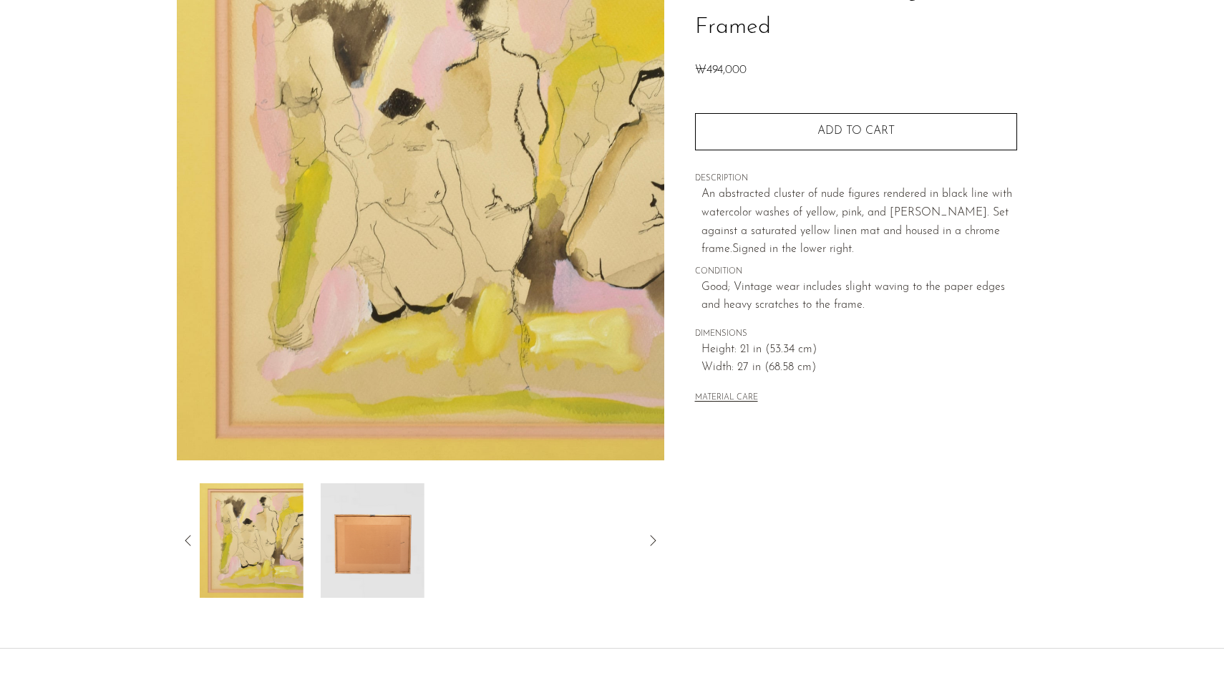
click at [187, 546] on icon at bounding box center [188, 540] width 17 height 17
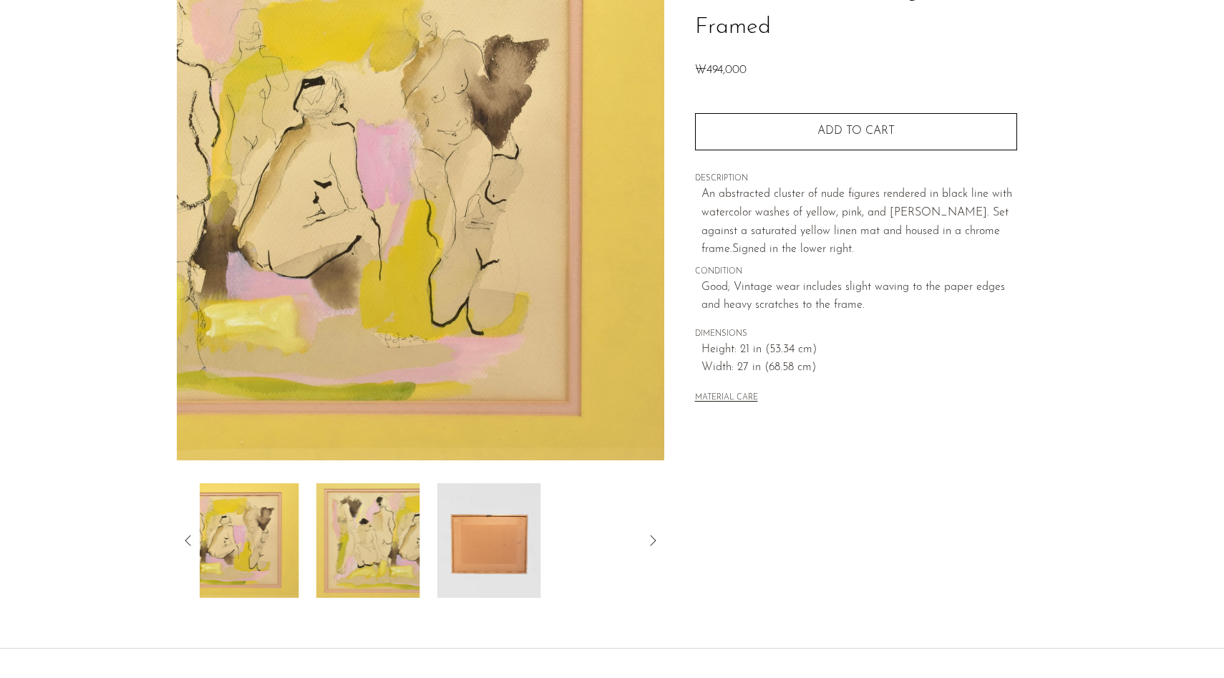
click at [187, 546] on icon at bounding box center [188, 540] width 17 height 17
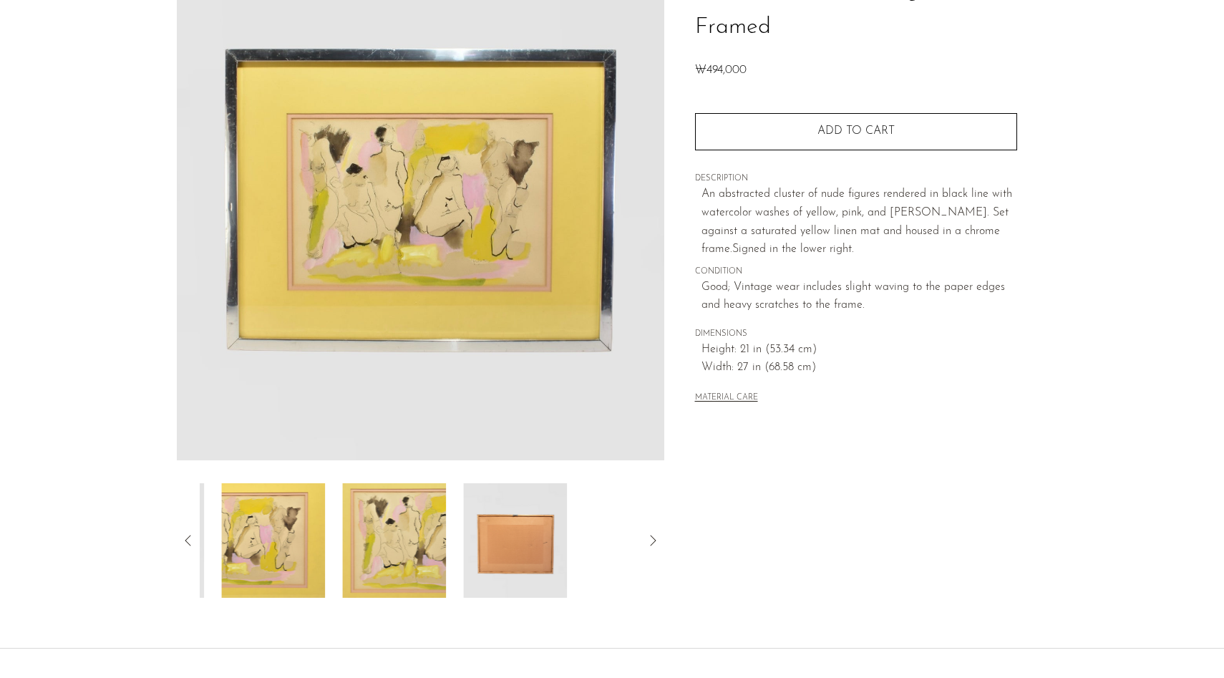
click at [187, 546] on icon at bounding box center [188, 540] width 17 height 17
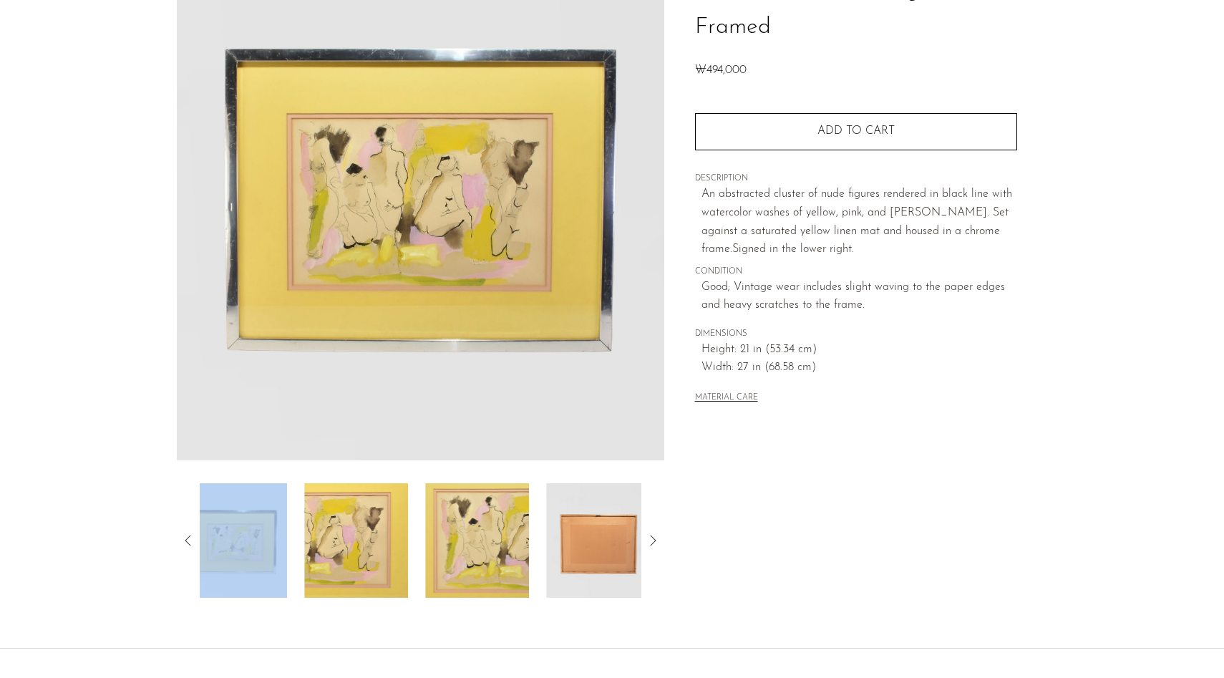
click at [187, 546] on icon at bounding box center [188, 540] width 17 height 17
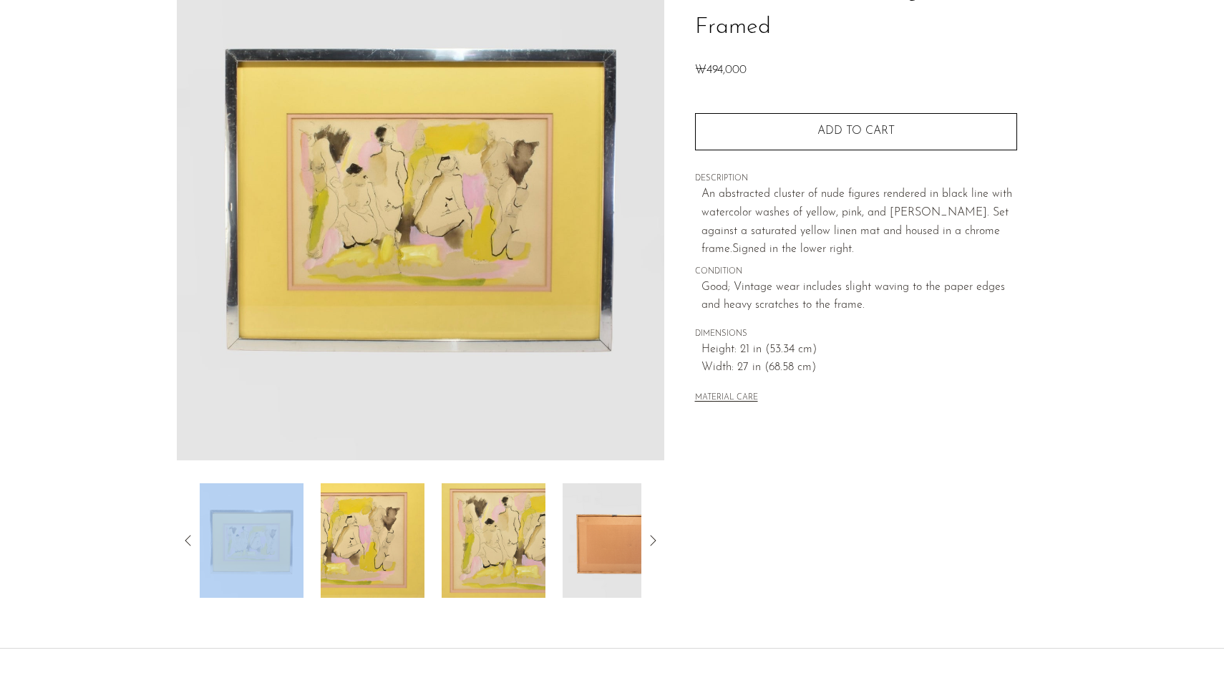
click at [344, 547] on img at bounding box center [373, 540] width 104 height 115
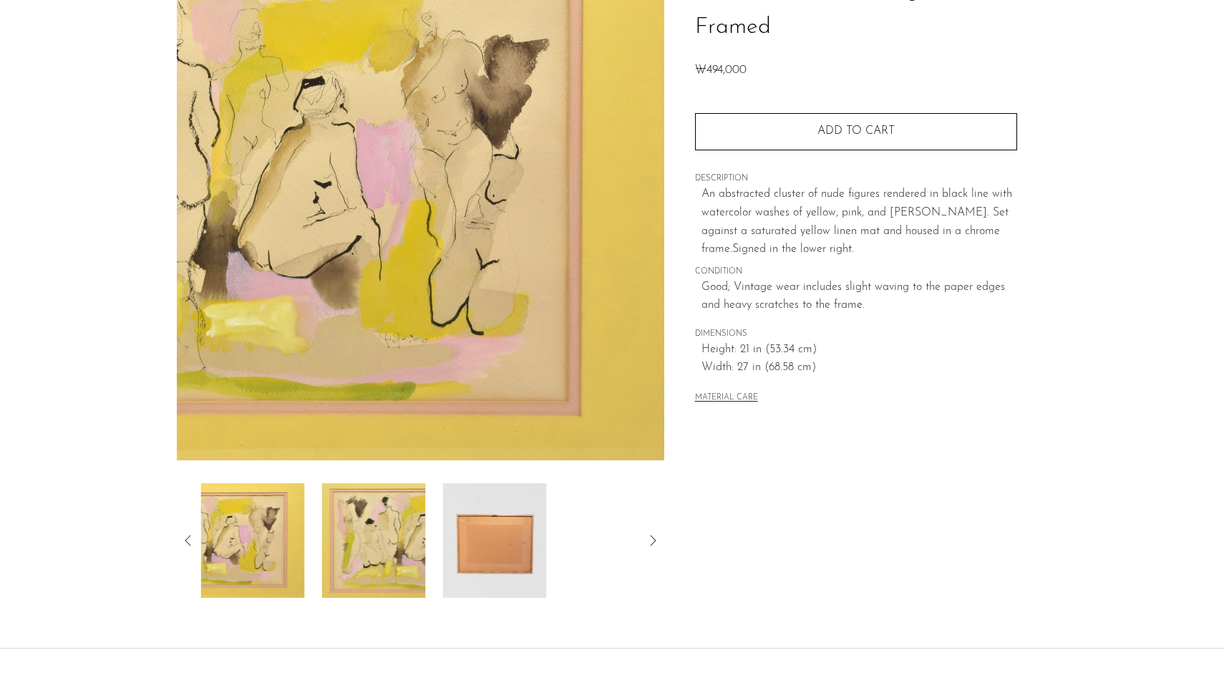
click at [379, 562] on img at bounding box center [374, 540] width 104 height 115
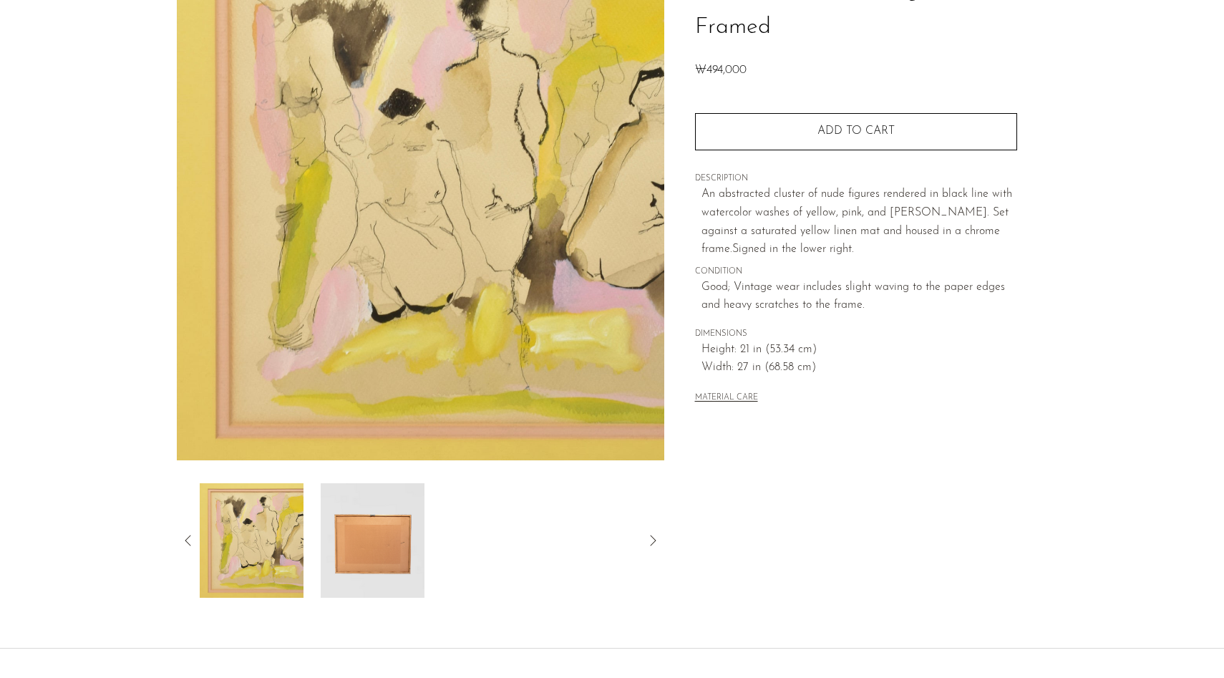
click at [349, 553] on img at bounding box center [373, 540] width 104 height 115
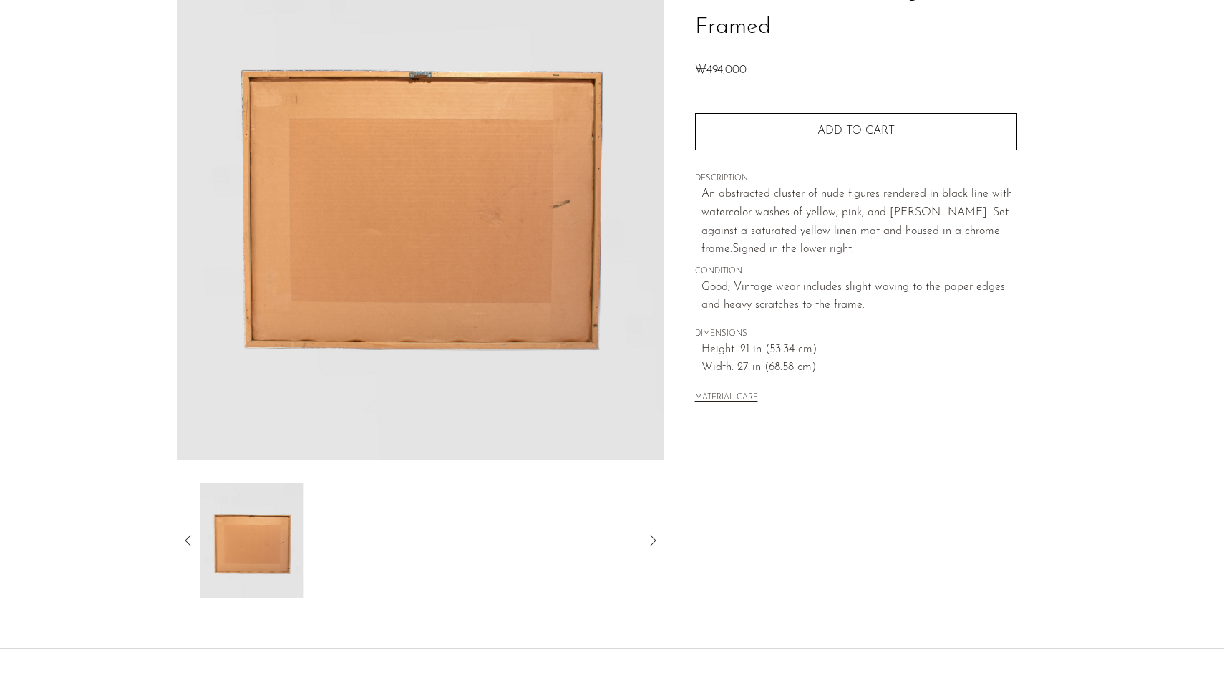
click at [185, 538] on icon at bounding box center [188, 540] width 17 height 17
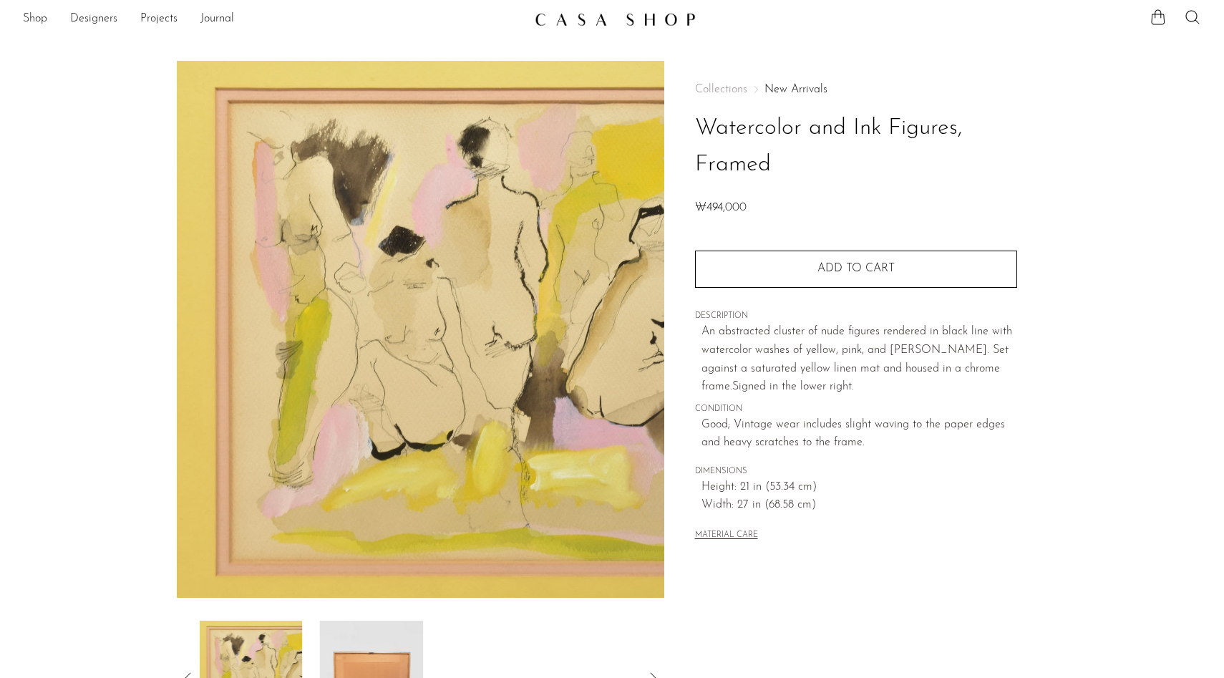
scroll to position [0, 0]
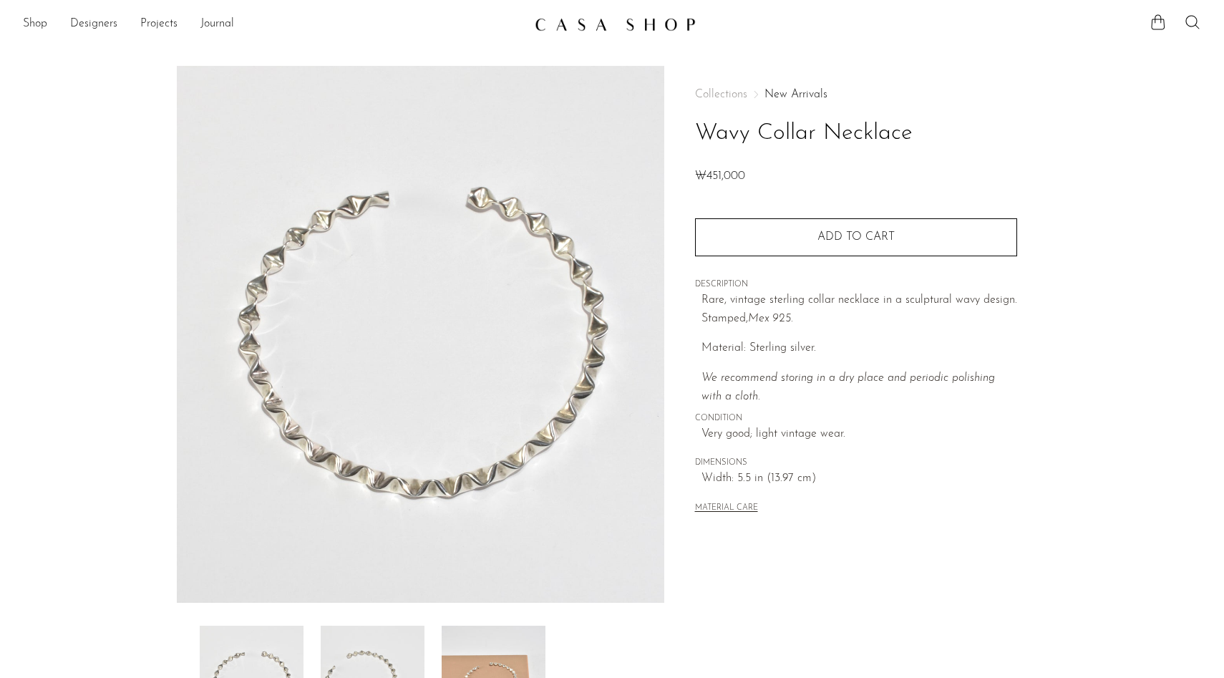
scroll to position [254, 0]
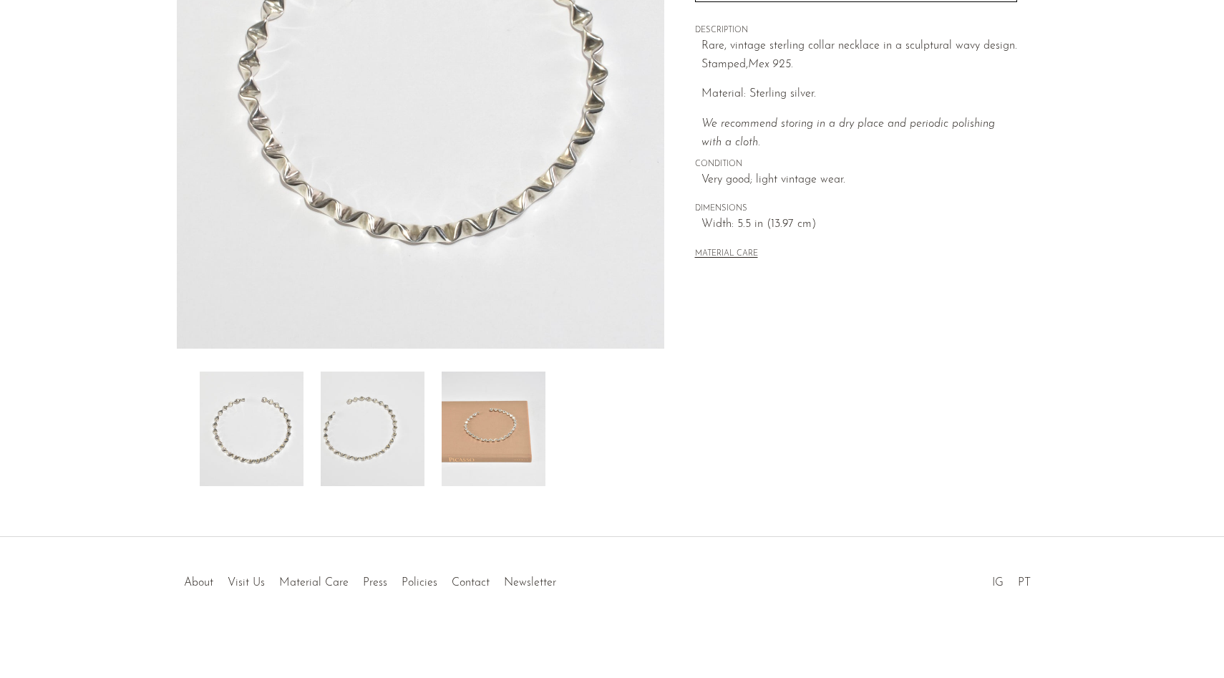
click at [386, 450] on img at bounding box center [373, 429] width 104 height 115
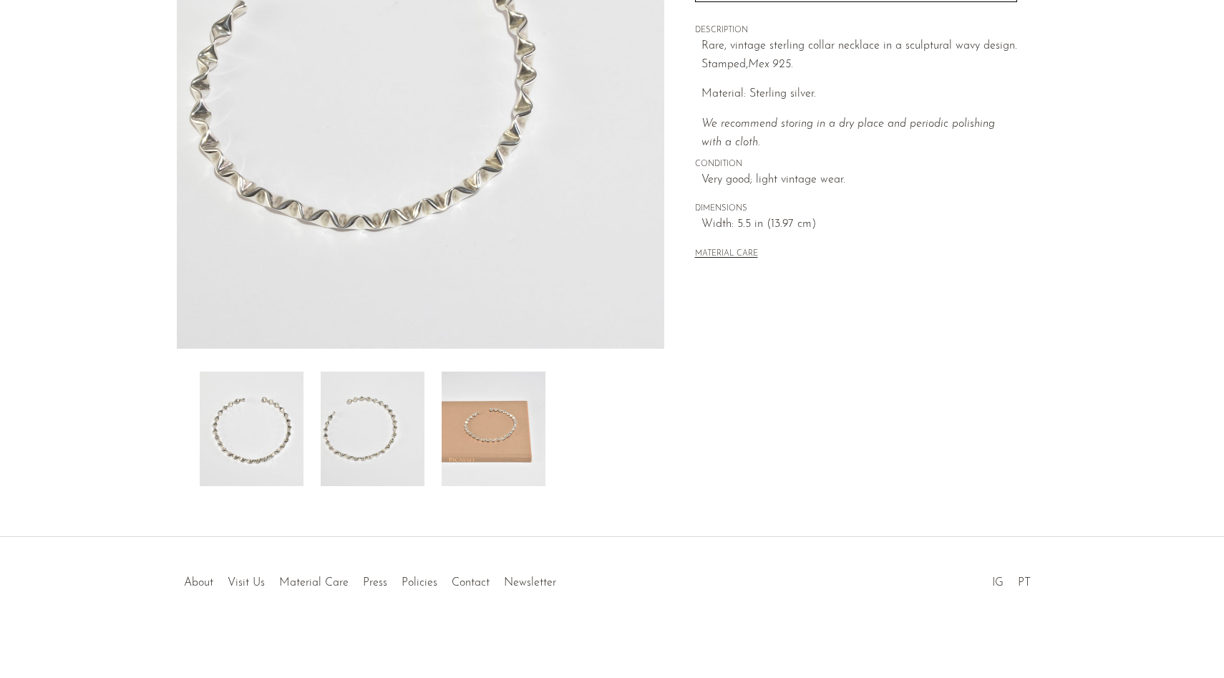
click at [478, 451] on img at bounding box center [494, 429] width 104 height 115
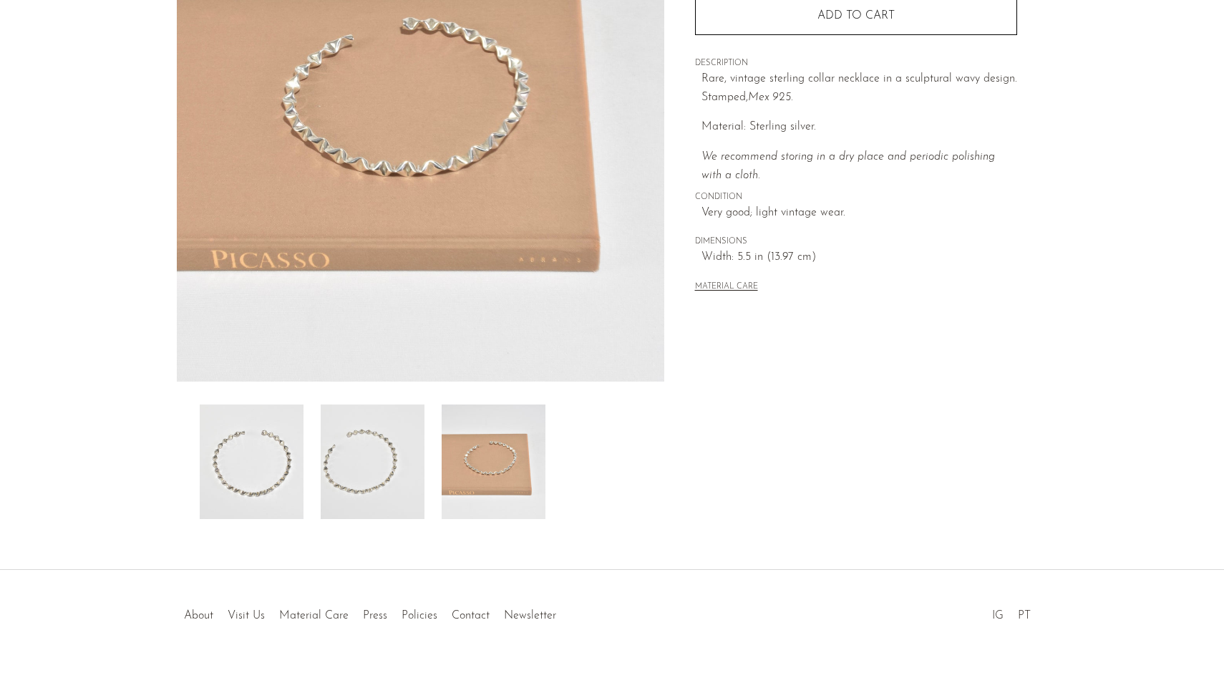
scroll to position [208, 0]
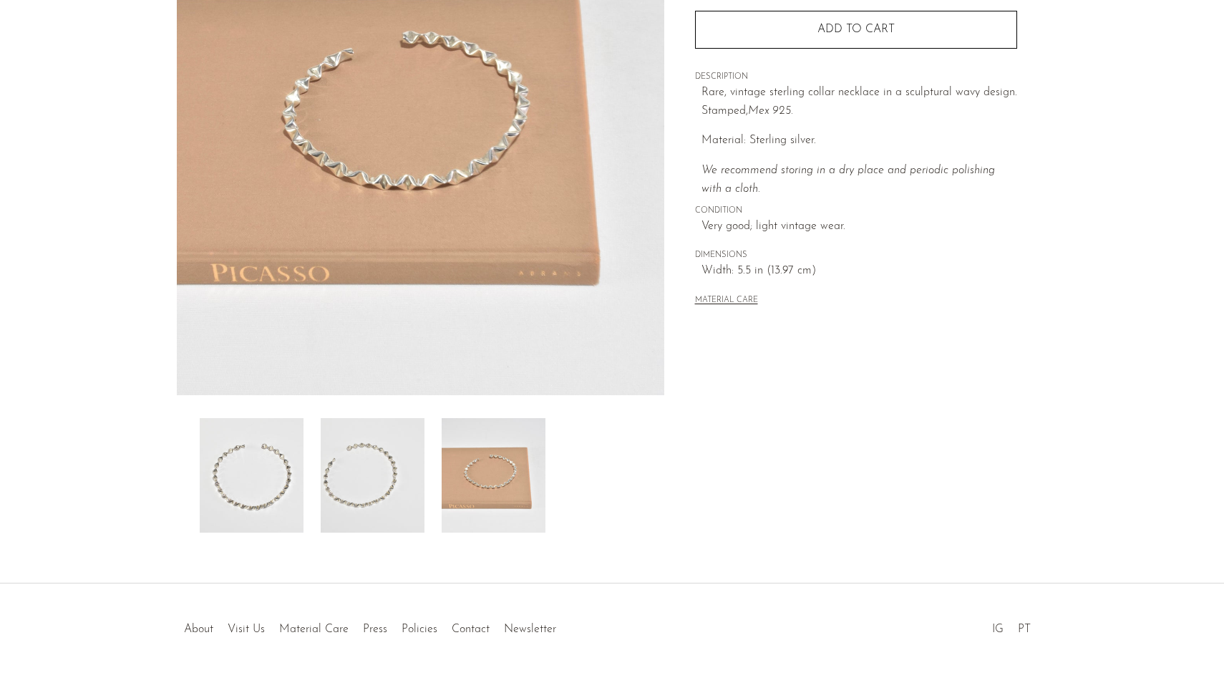
click at [303, 494] on img at bounding box center [252, 475] width 104 height 115
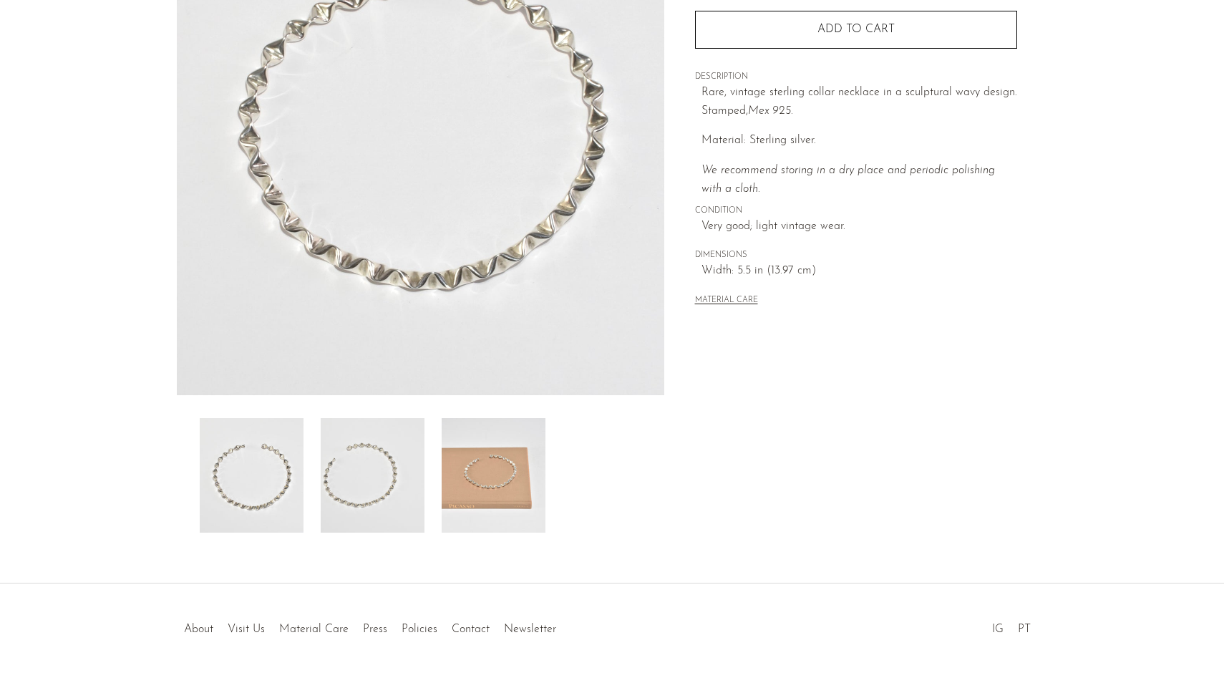
click at [368, 496] on img at bounding box center [373, 475] width 104 height 115
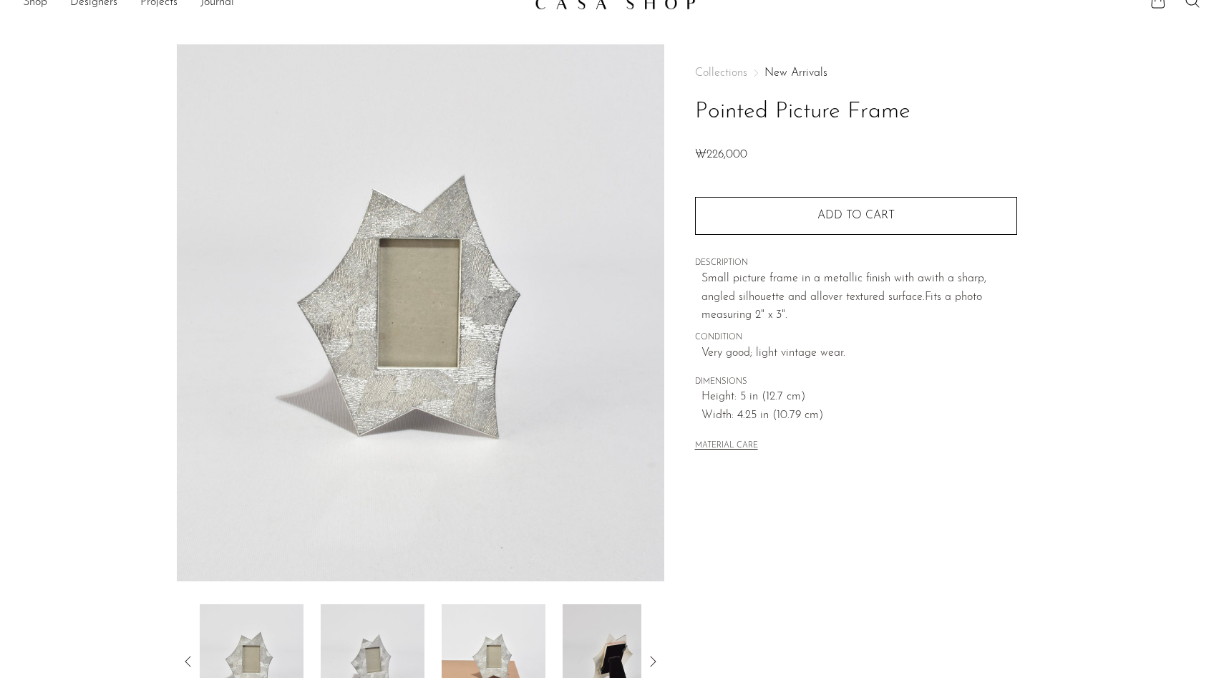
scroll to position [147, 0]
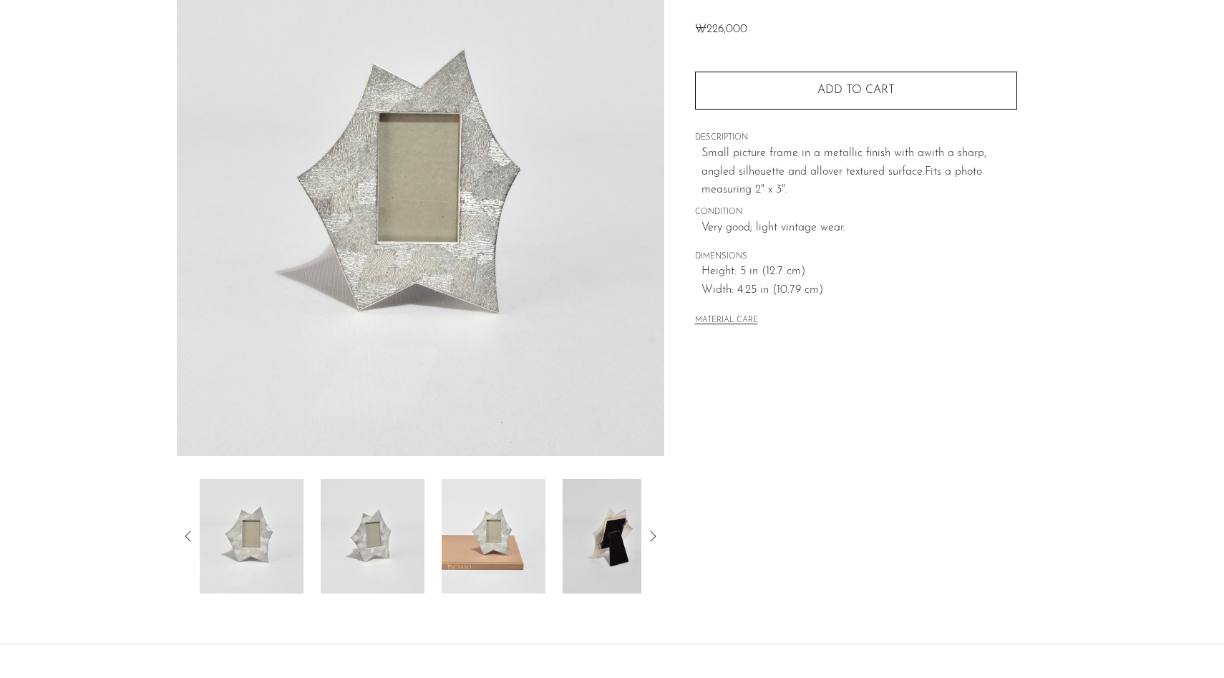
click at [374, 538] on img at bounding box center [373, 536] width 104 height 115
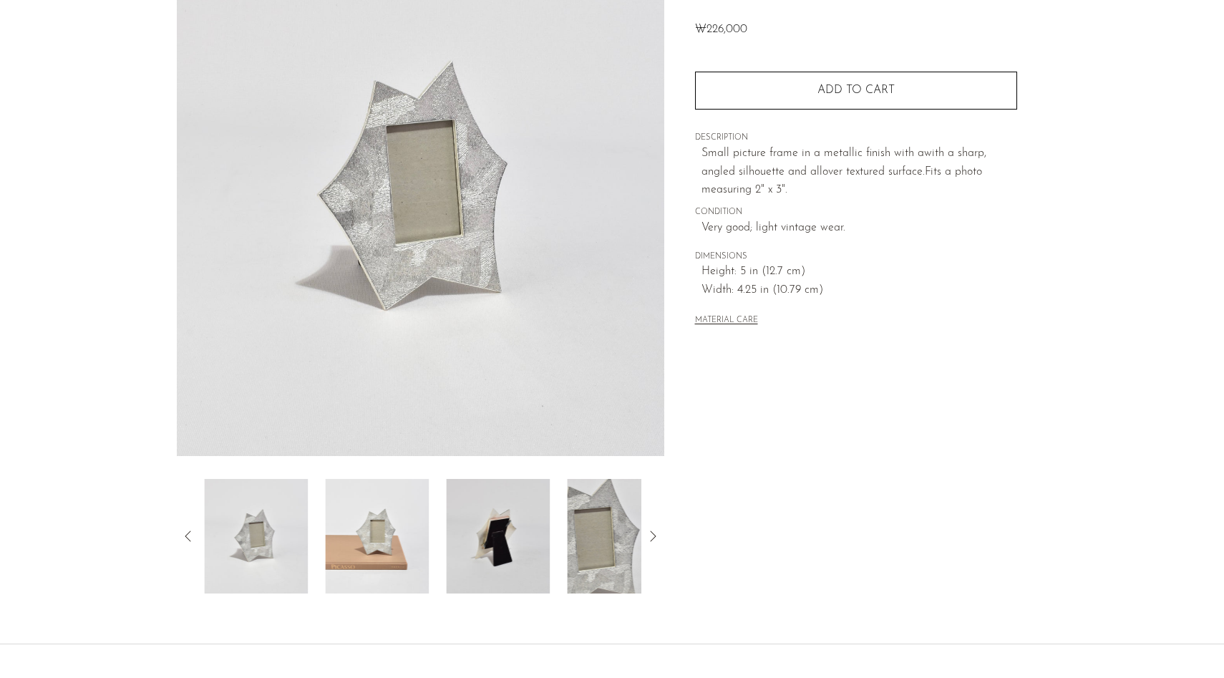
click at [430, 561] on div at bounding box center [421, 536] width 442 height 115
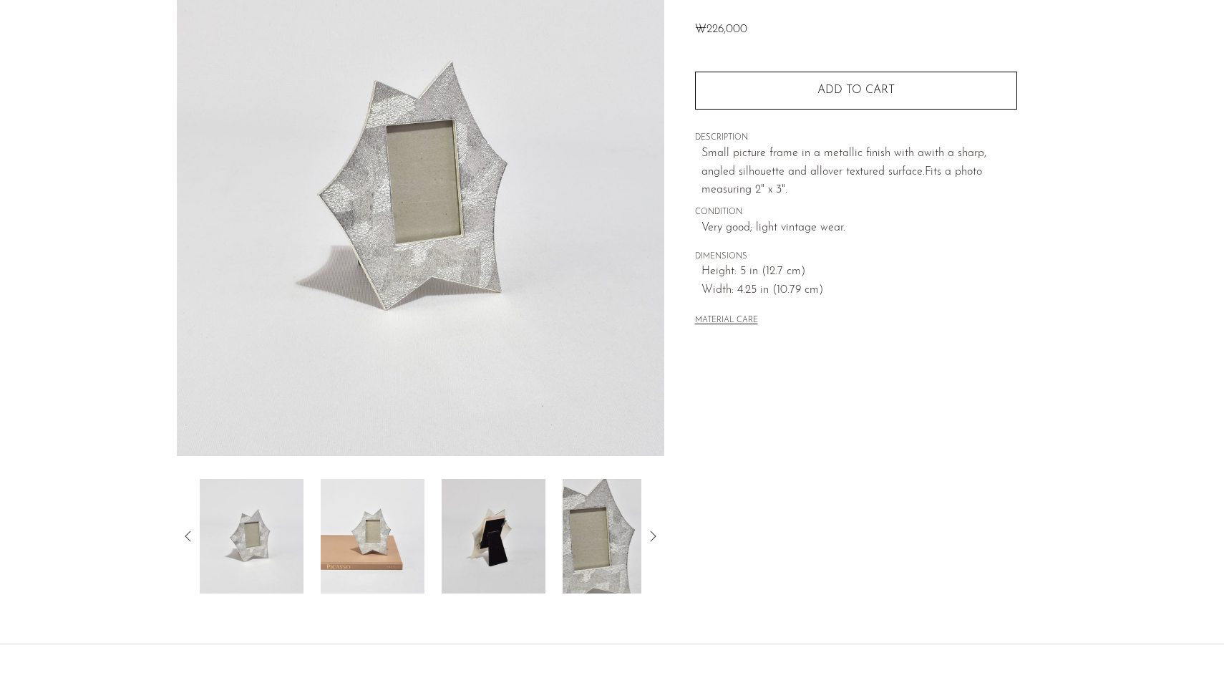
click at [394, 555] on img at bounding box center [373, 536] width 104 height 115
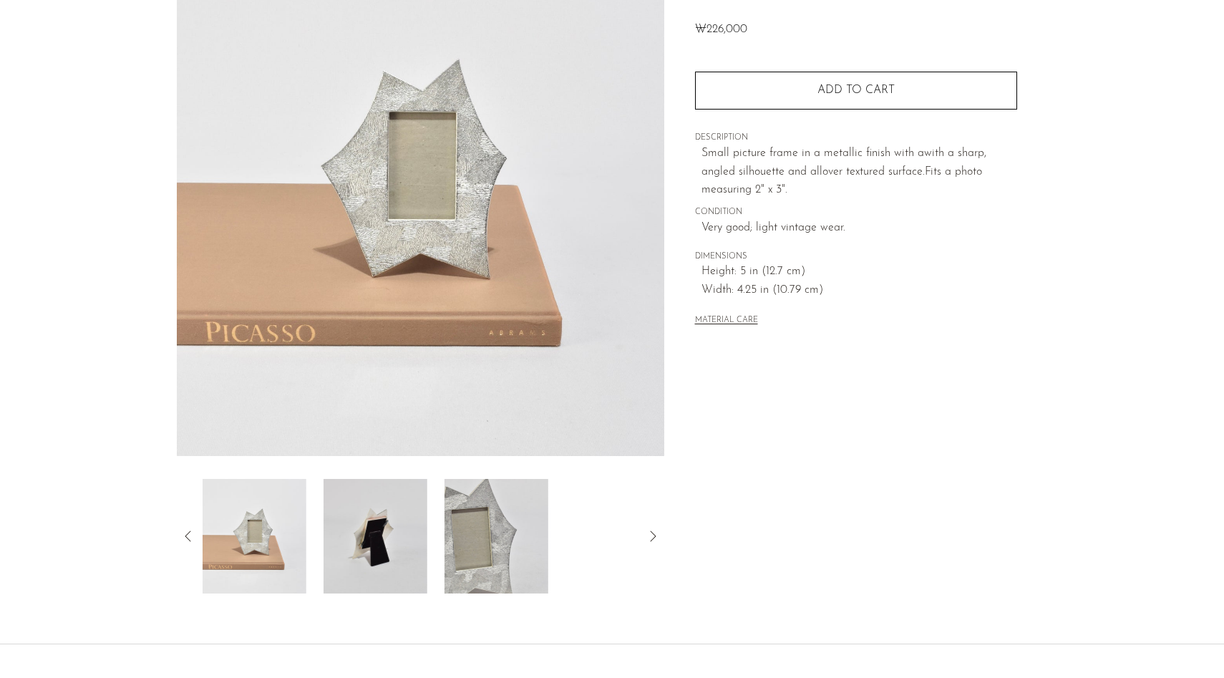
click at [412, 556] on img at bounding box center [376, 536] width 104 height 115
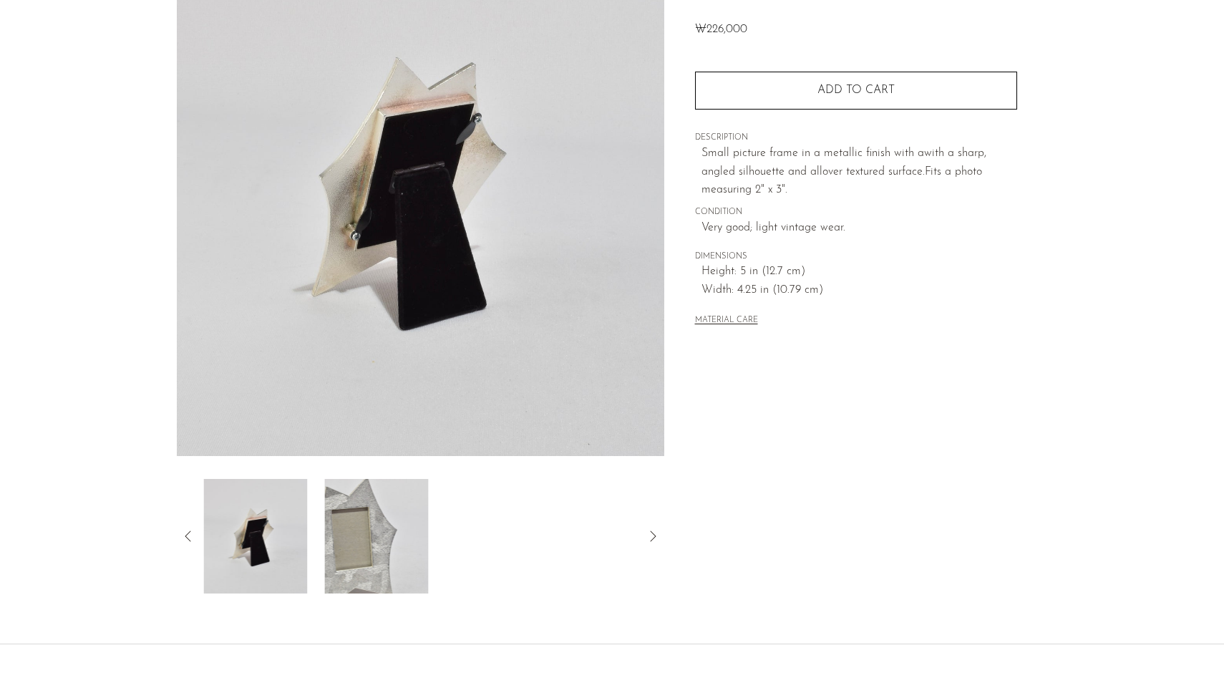
click at [412, 556] on img at bounding box center [376, 536] width 104 height 115
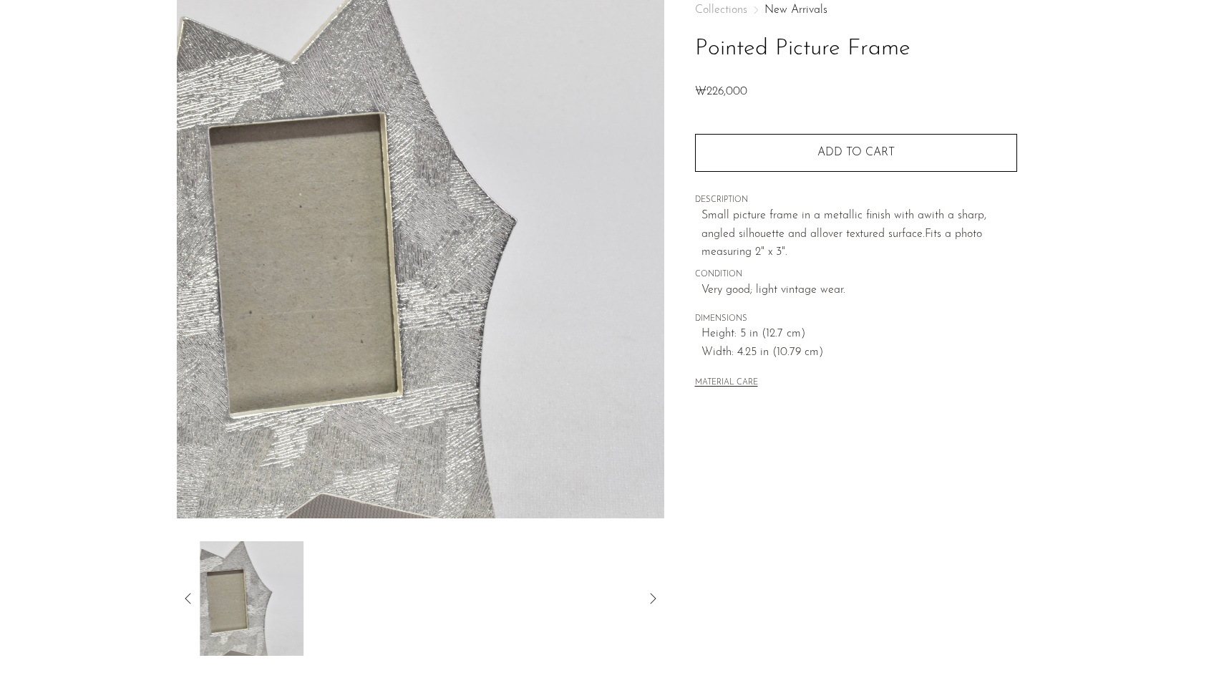
scroll to position [21, 0]
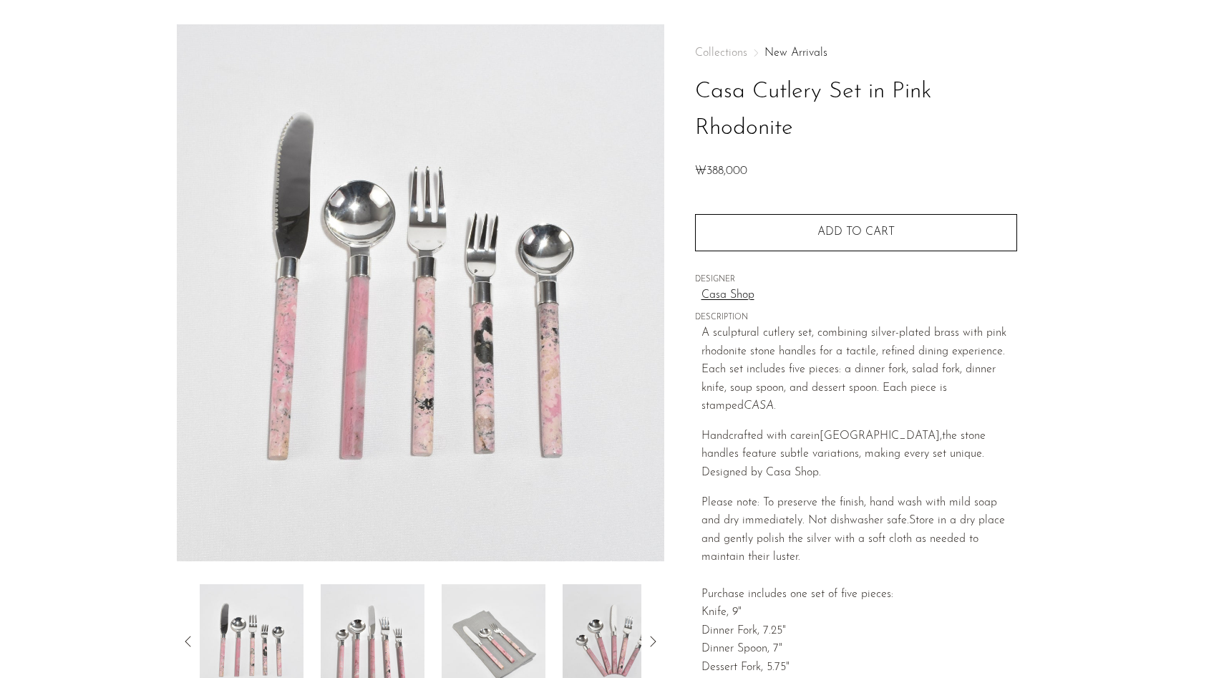
scroll to position [116, 0]
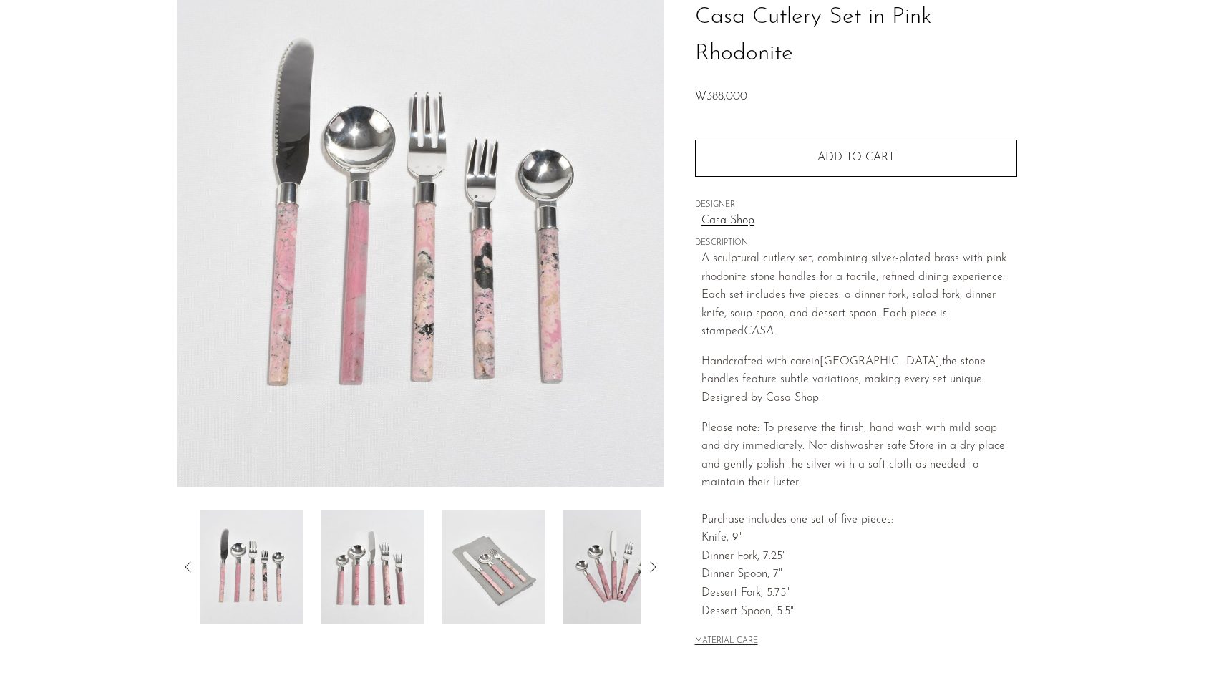
click at [315, 600] on div at bounding box center [421, 567] width 442 height 115
click at [479, 575] on img at bounding box center [494, 567] width 104 height 115
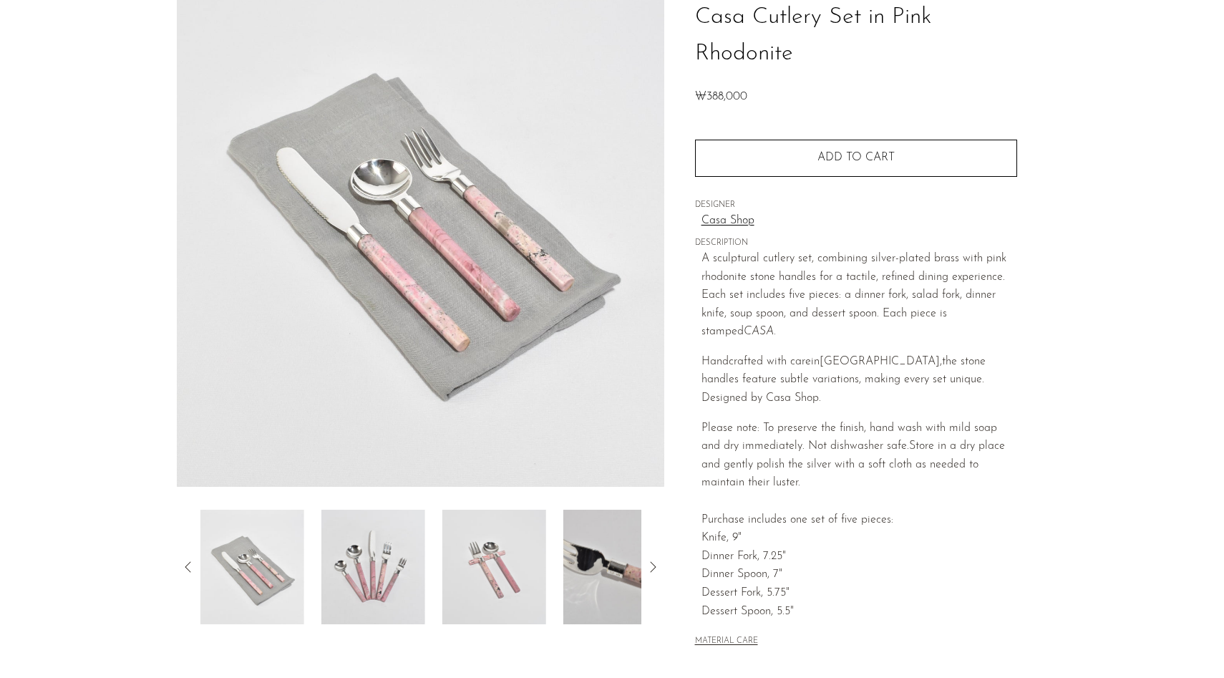
click at [418, 592] on img at bounding box center [373, 567] width 104 height 115
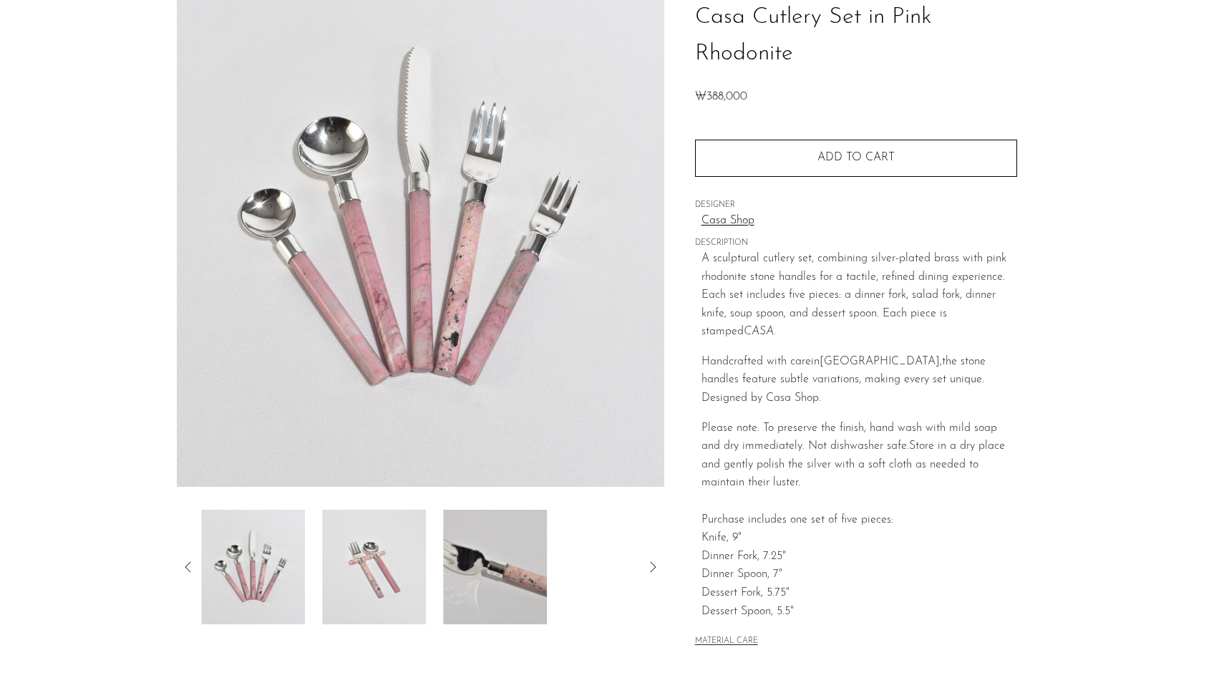
click at [392, 594] on img at bounding box center [374, 567] width 104 height 115
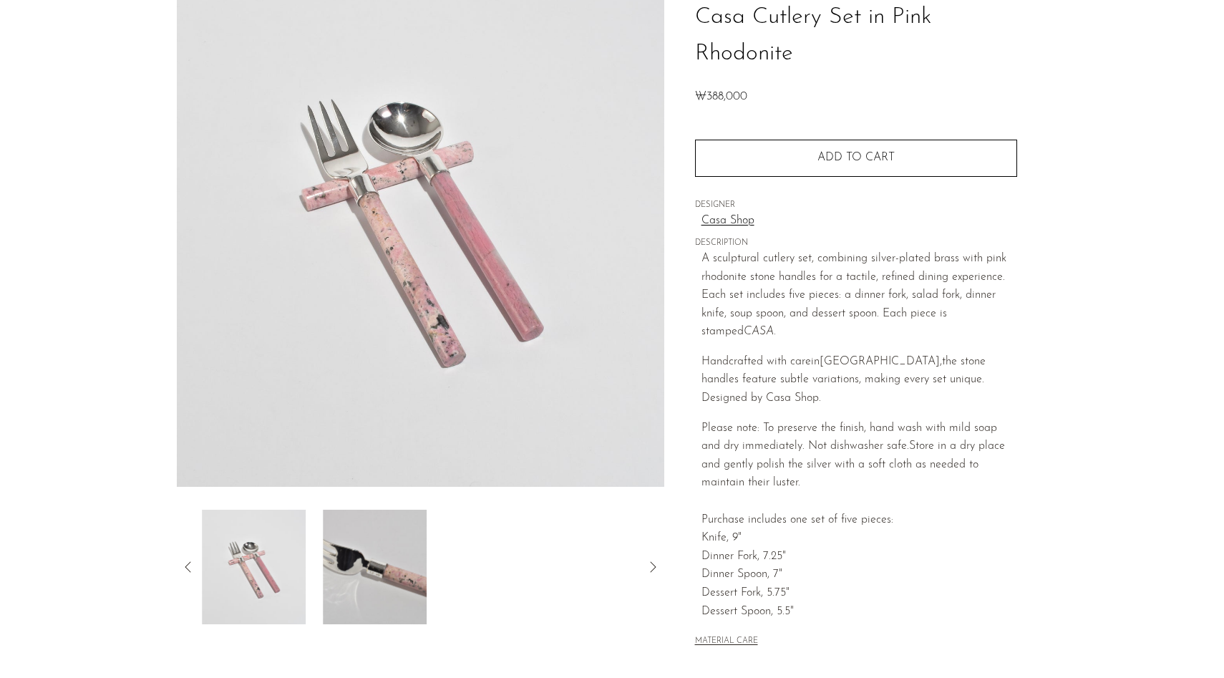
click at [393, 594] on img at bounding box center [375, 567] width 104 height 115
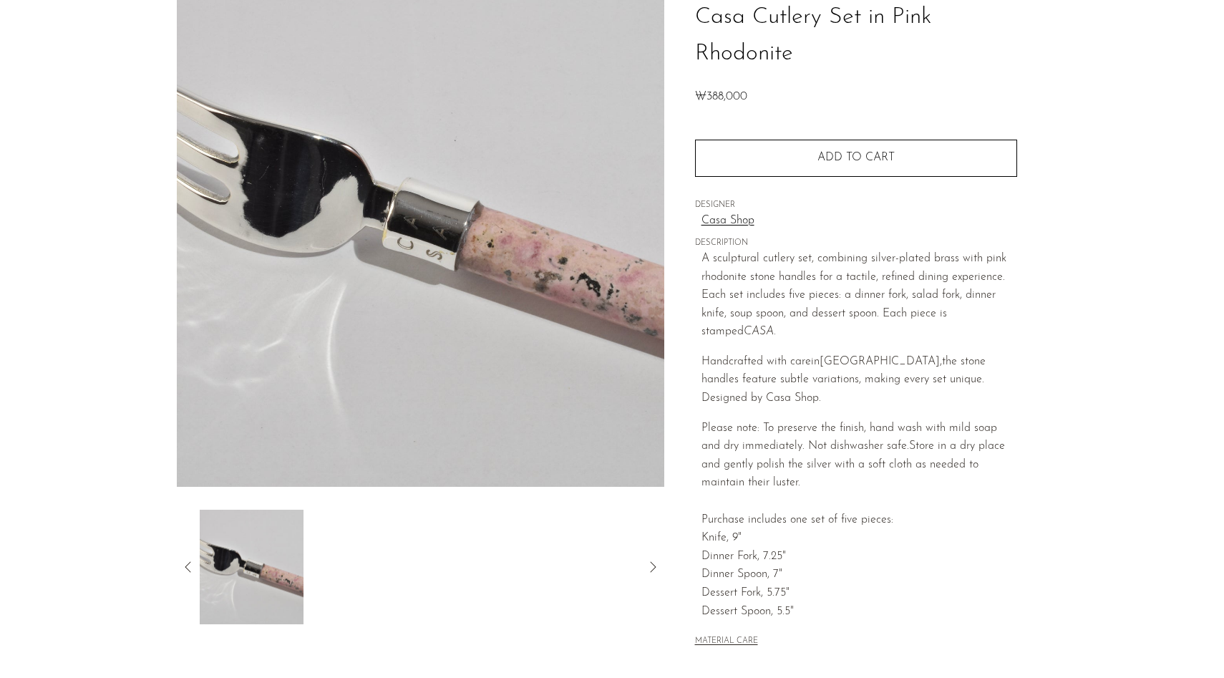
click at [188, 565] on icon at bounding box center [188, 566] width 17 height 17
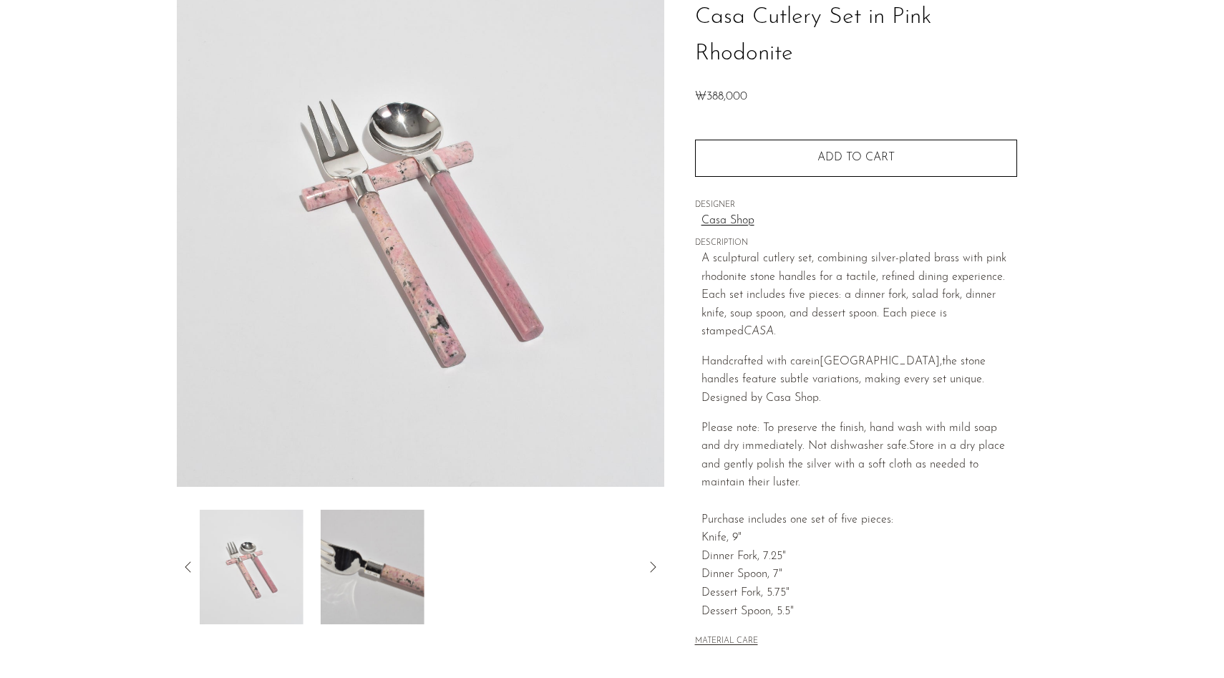
click at [188, 565] on icon at bounding box center [188, 566] width 17 height 17
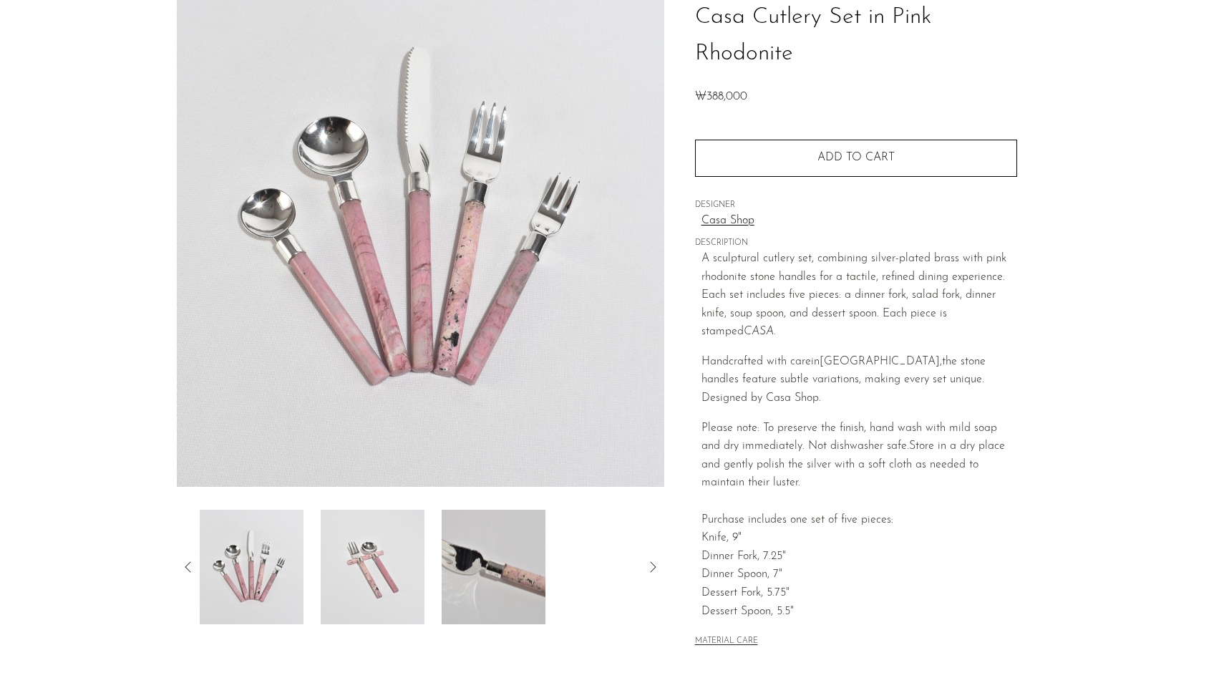
click at [463, 555] on img at bounding box center [494, 567] width 104 height 115
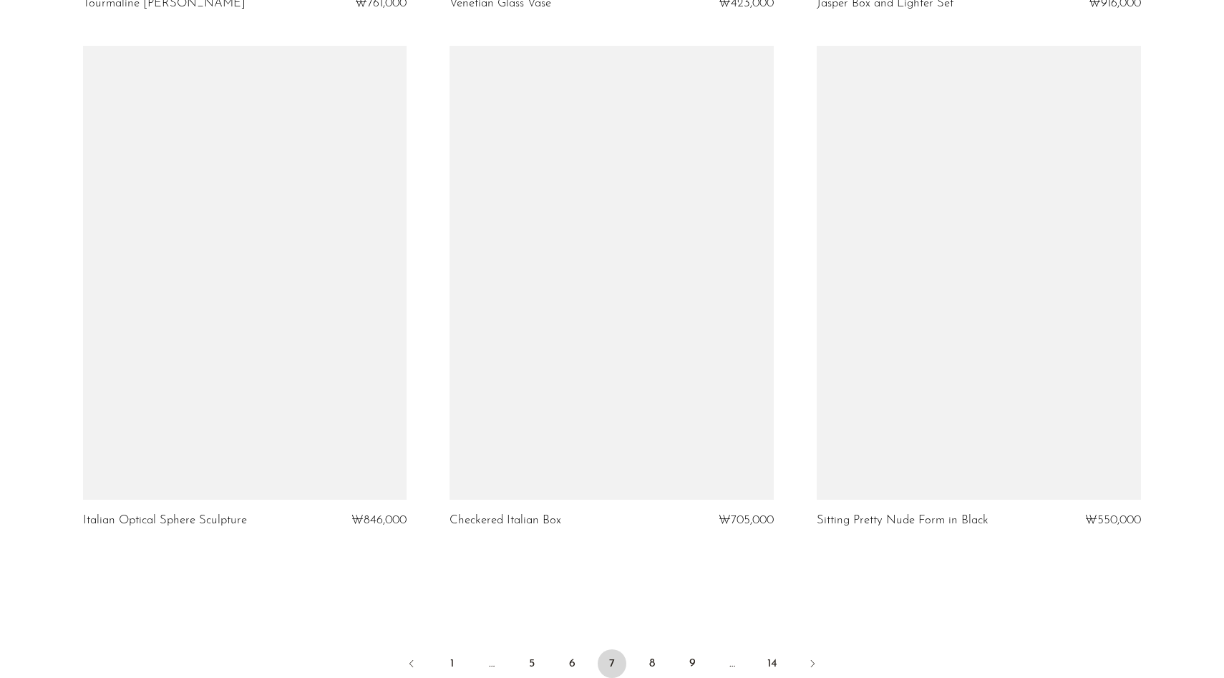
scroll to position [5850, 0]
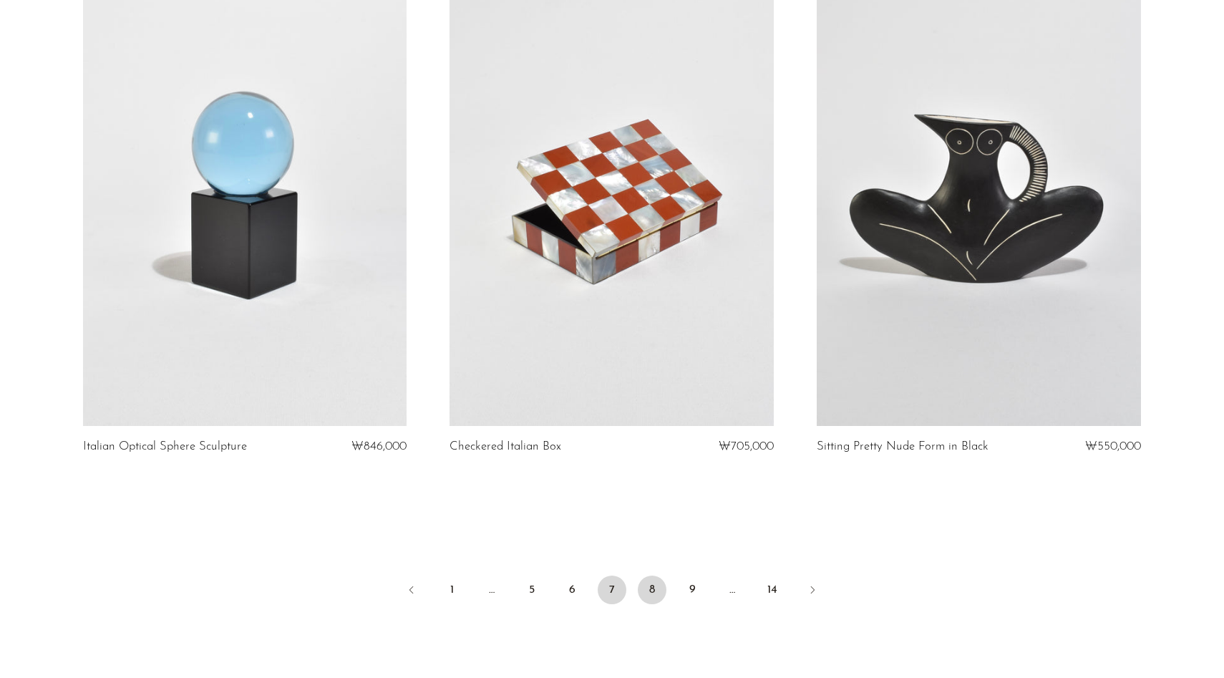
click at [652, 594] on link "8" at bounding box center [652, 590] width 29 height 29
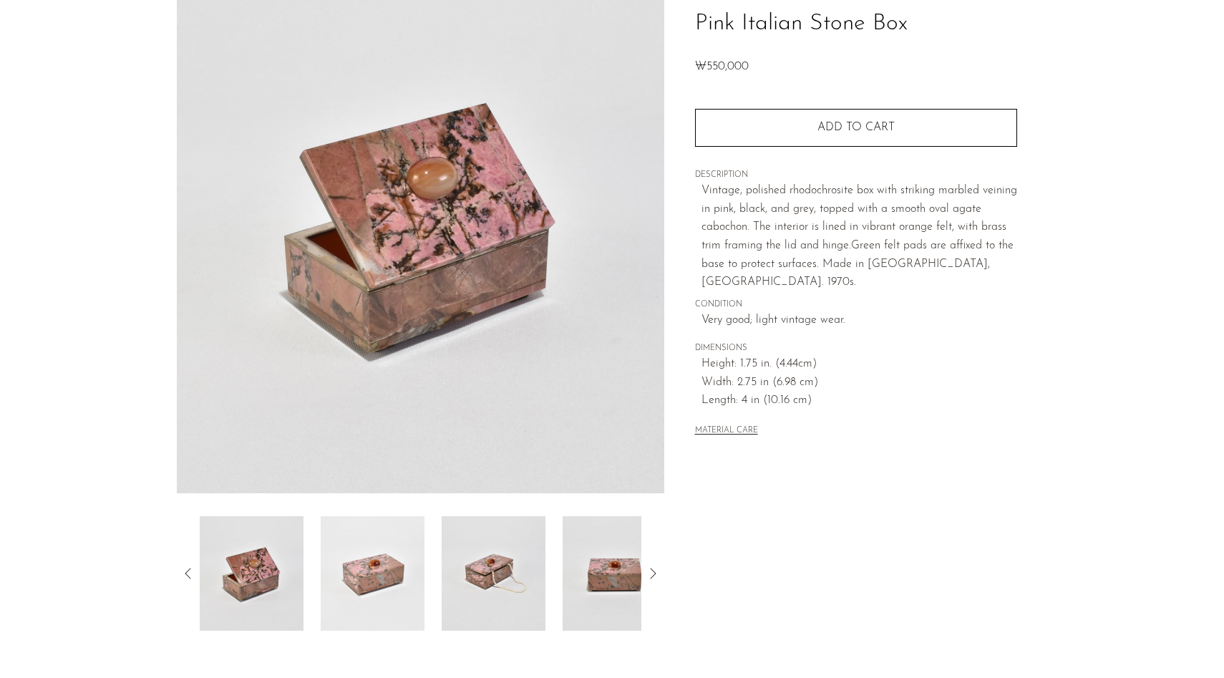
scroll to position [147, 0]
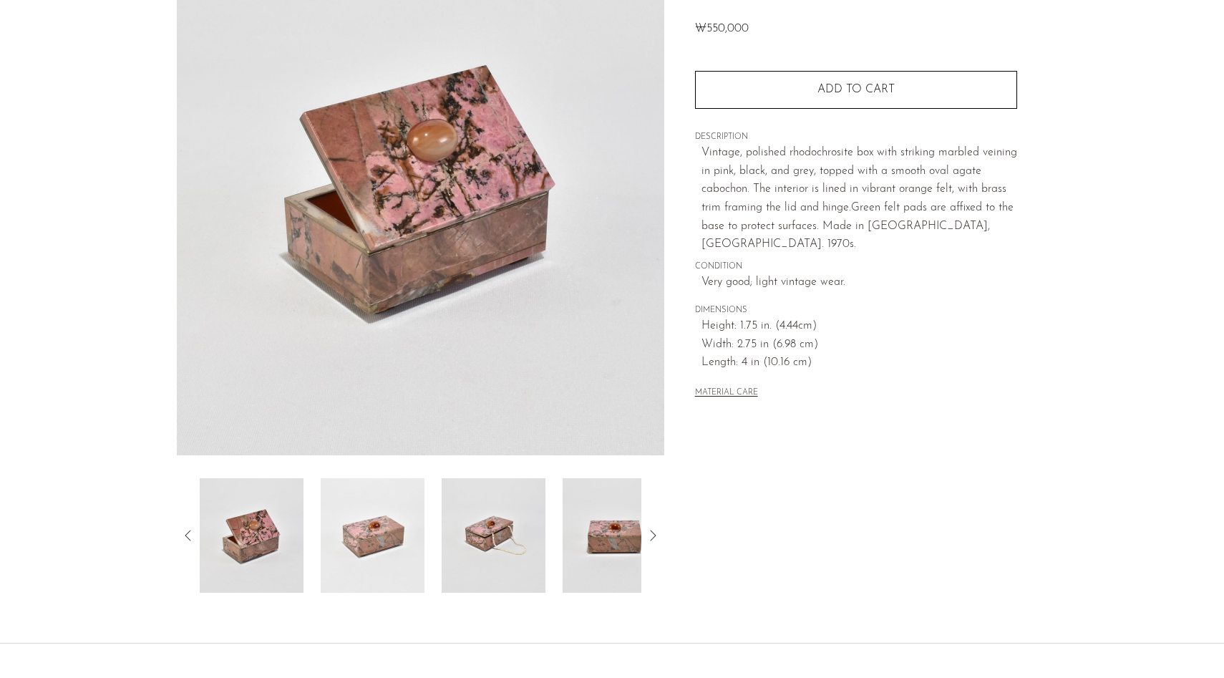
click at [366, 528] on img at bounding box center [373, 535] width 104 height 115
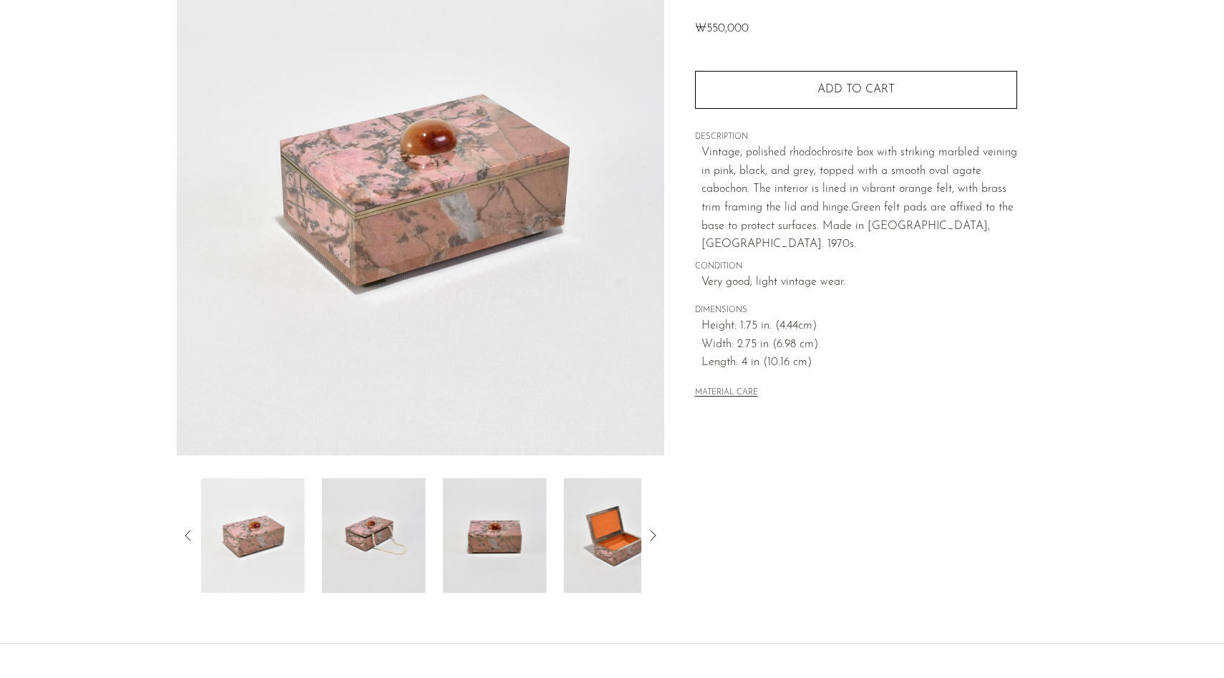
click at [398, 530] on img at bounding box center [374, 535] width 104 height 115
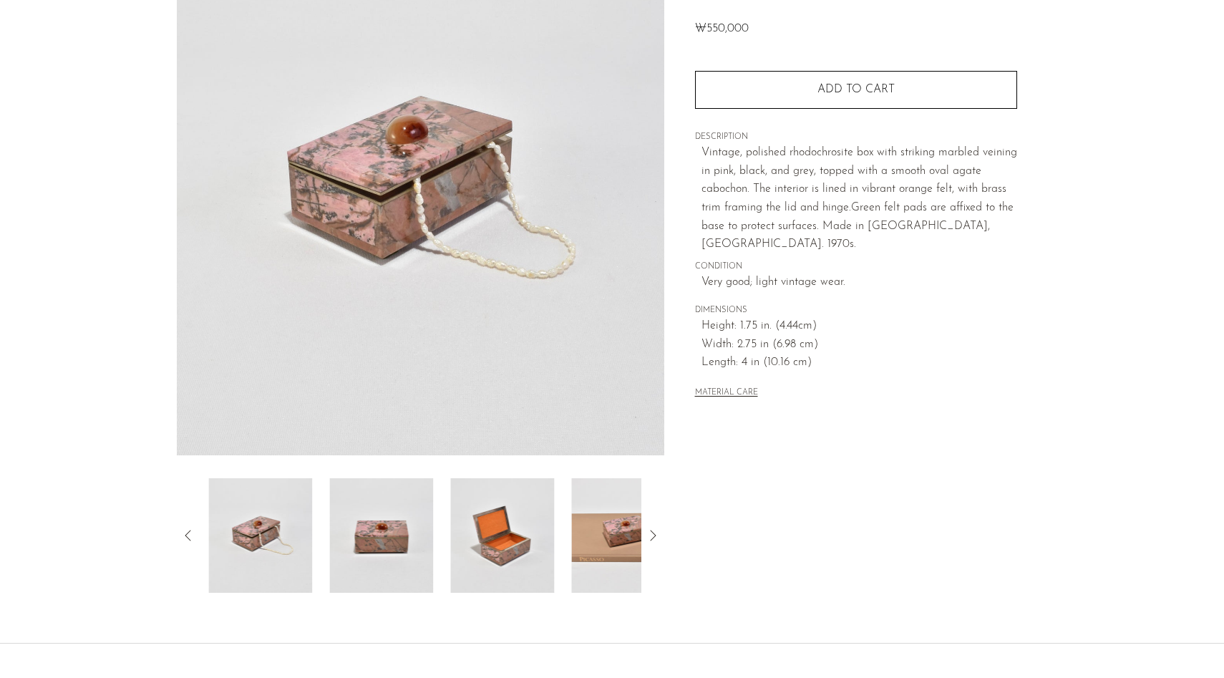
click at [415, 528] on img at bounding box center [381, 535] width 104 height 115
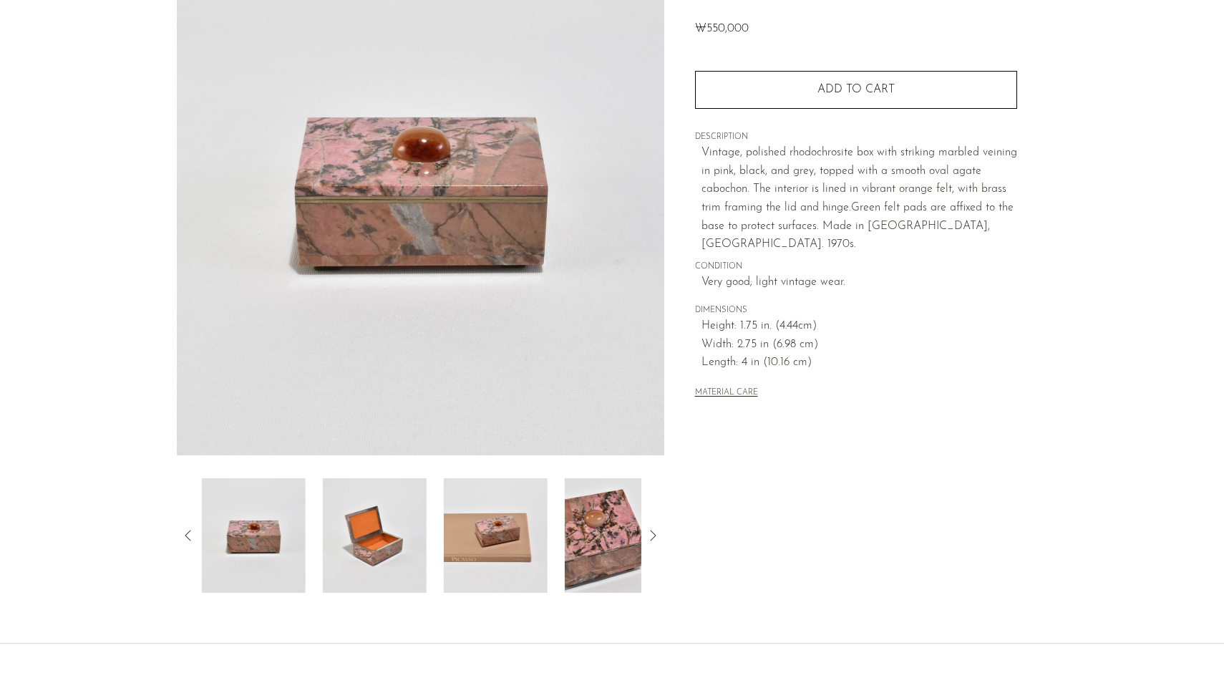
click at [422, 519] on img at bounding box center [375, 535] width 104 height 115
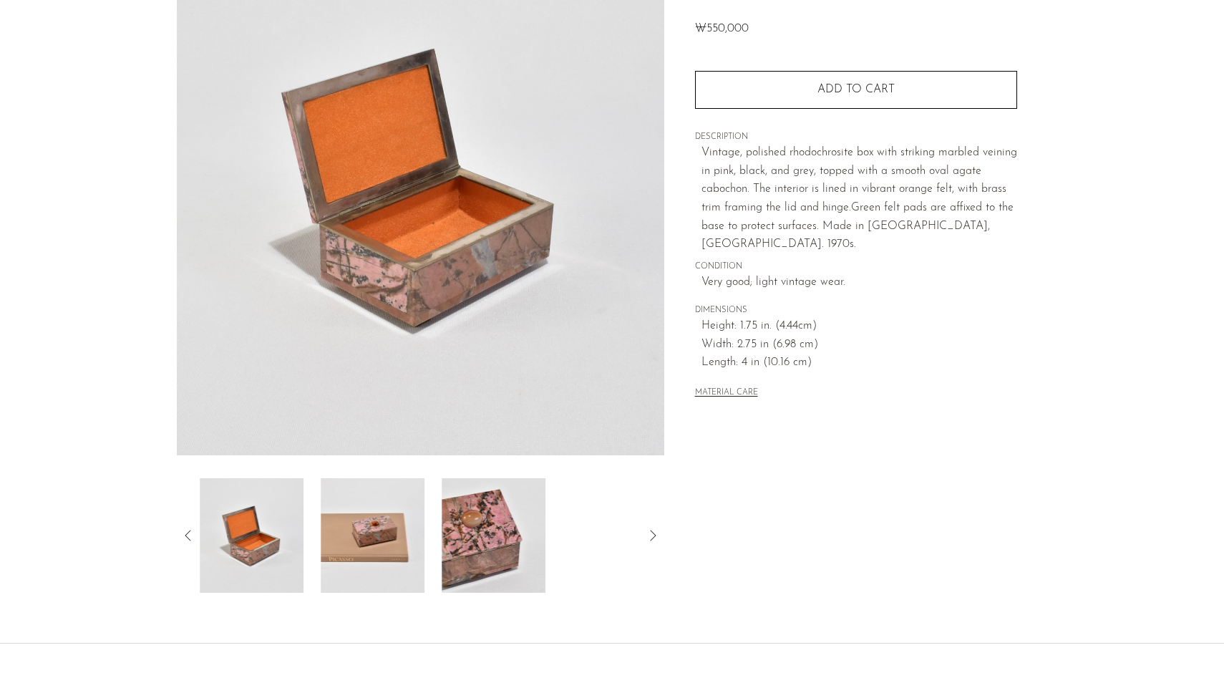
click at [258, 508] on img at bounding box center [252, 535] width 104 height 115
click at [333, 513] on img at bounding box center [373, 535] width 104 height 115
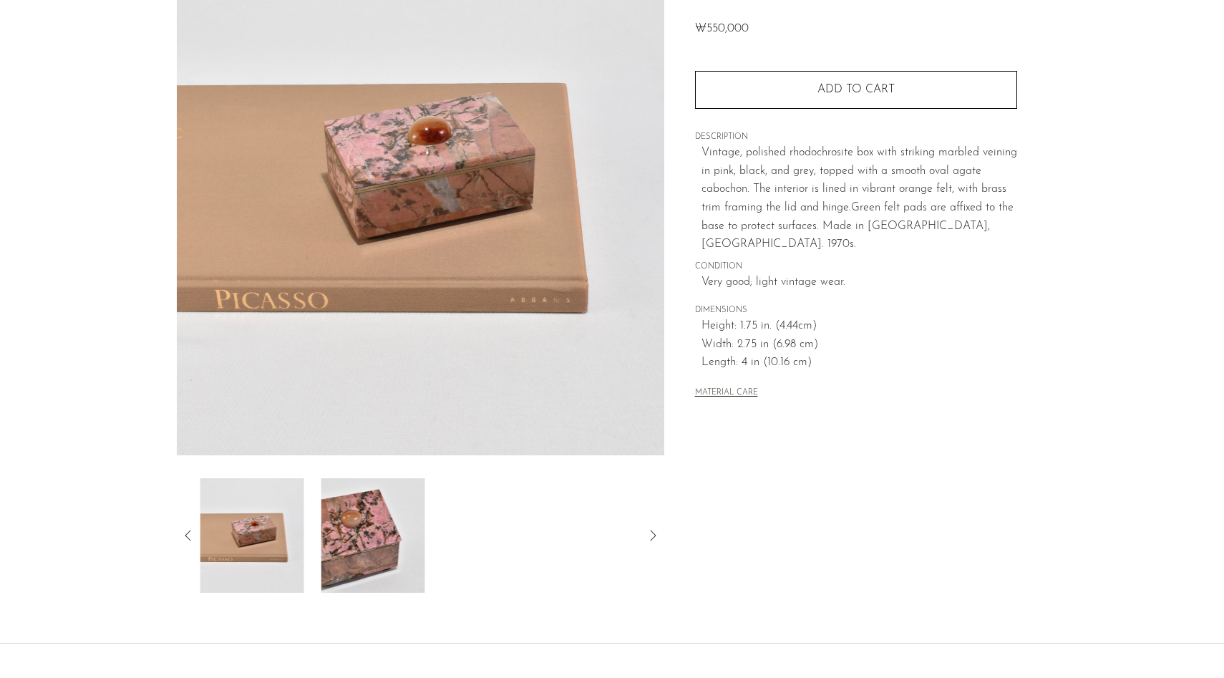
click at [337, 518] on img at bounding box center [373, 535] width 104 height 115
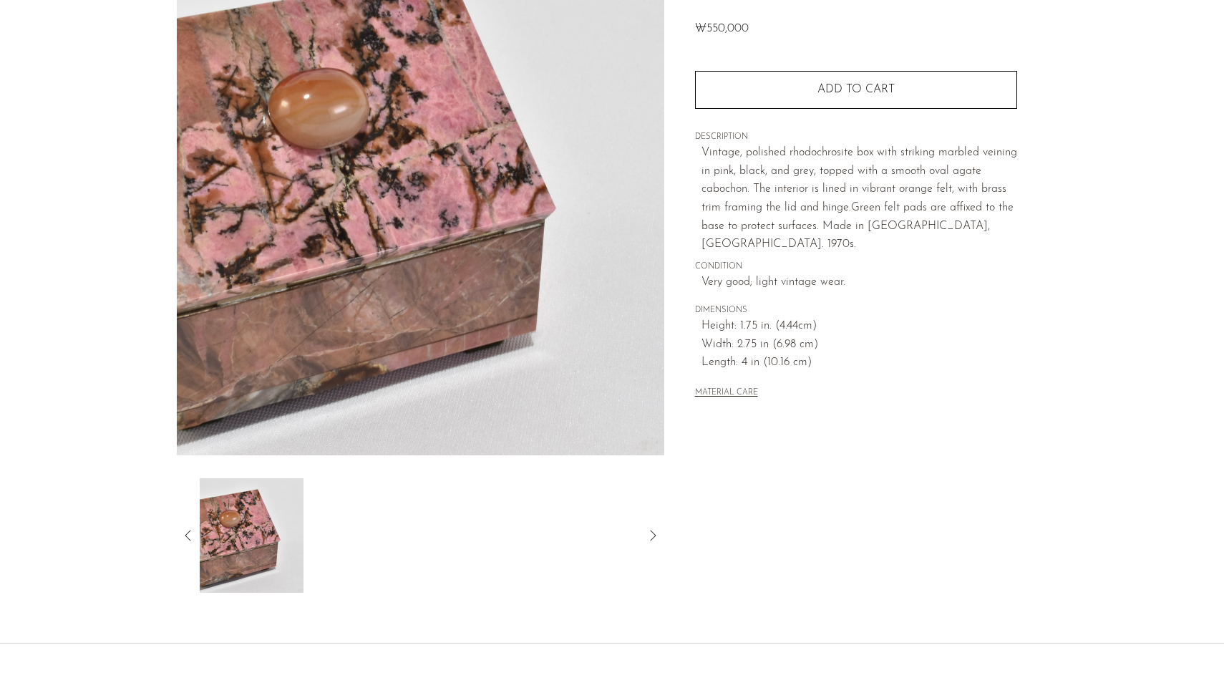
click at [247, 527] on img at bounding box center [252, 535] width 104 height 115
click at [189, 533] on icon at bounding box center [188, 535] width 17 height 17
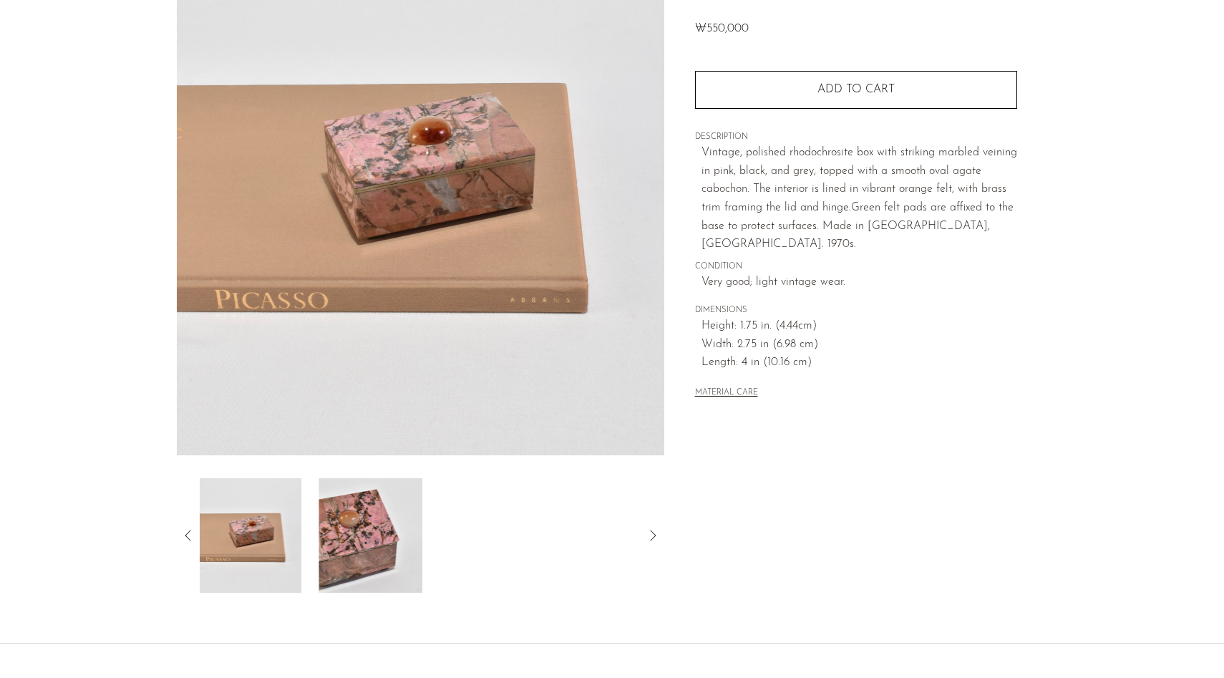
click at [189, 533] on icon at bounding box center [188, 535] width 17 height 17
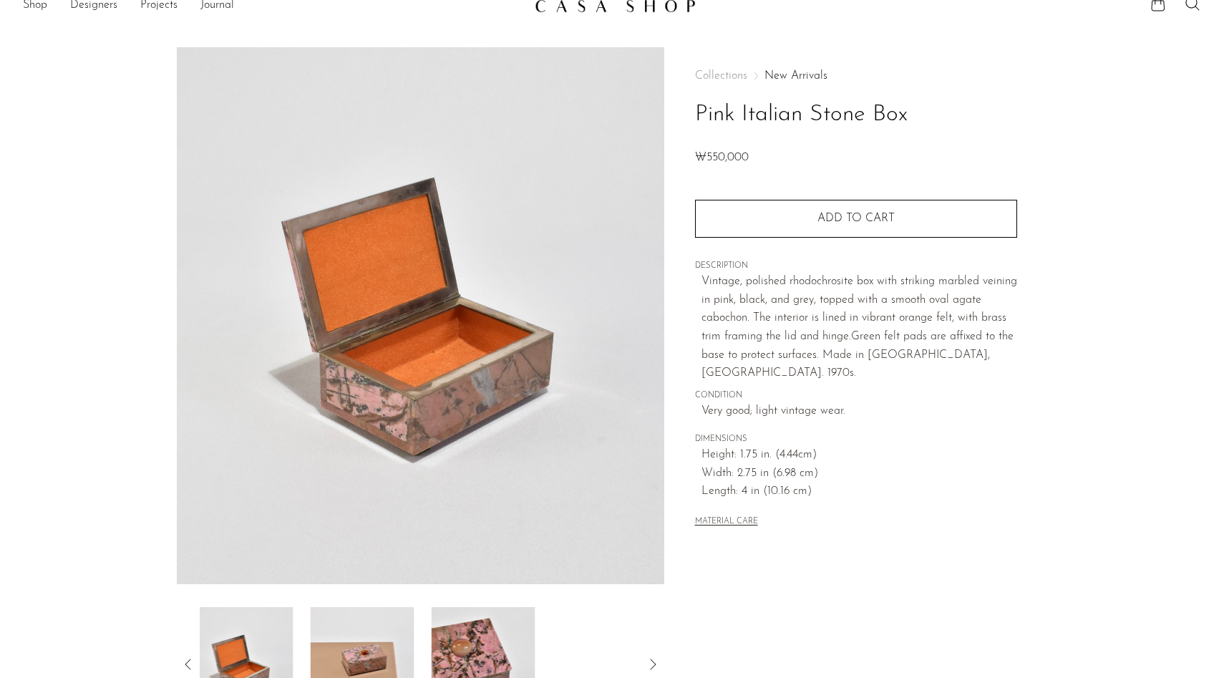
scroll to position [0, 0]
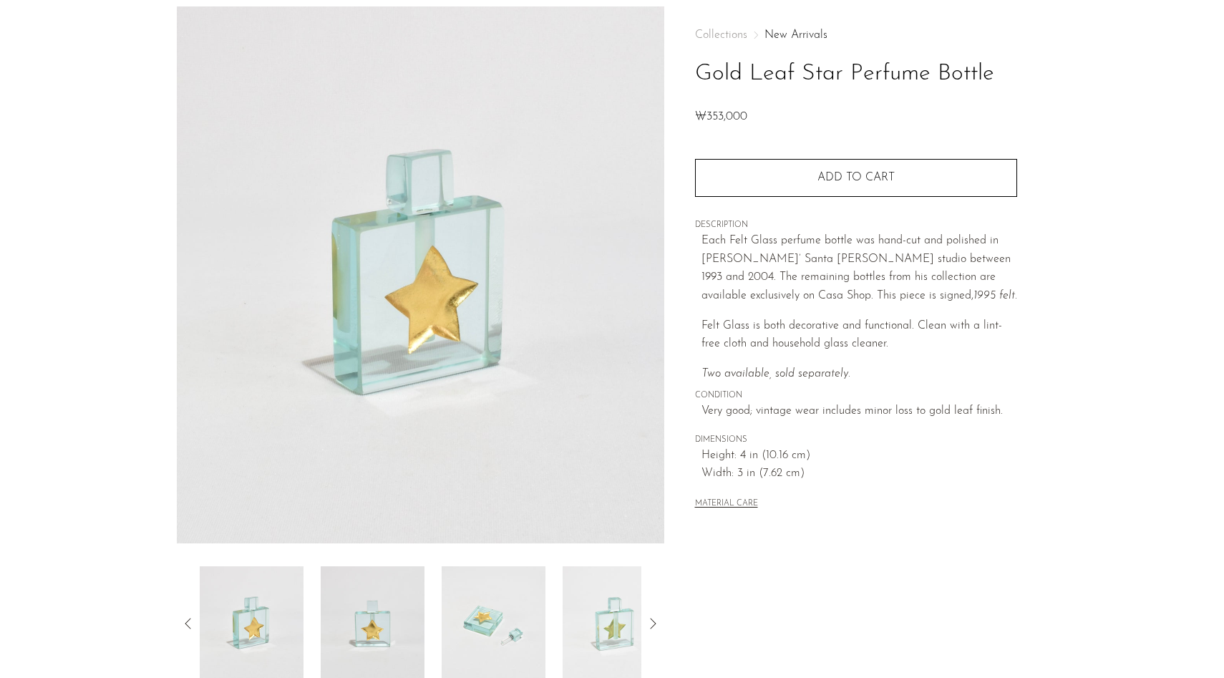
scroll to position [133, 0]
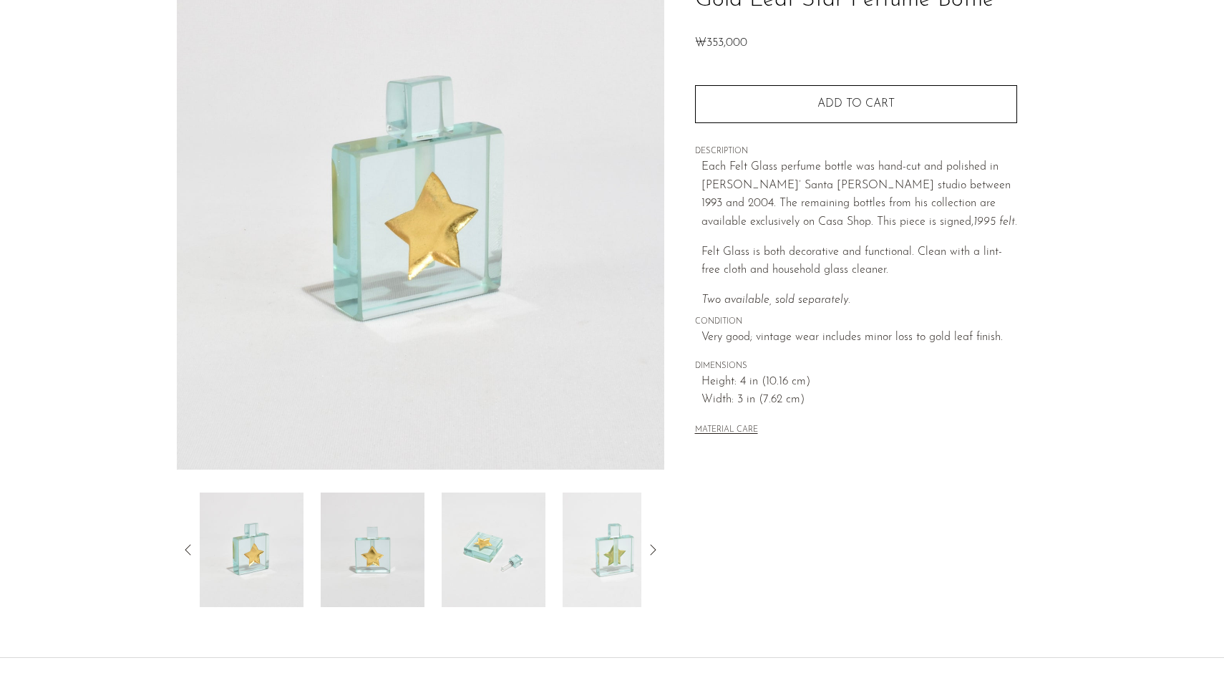
click at [360, 548] on img at bounding box center [373, 550] width 104 height 115
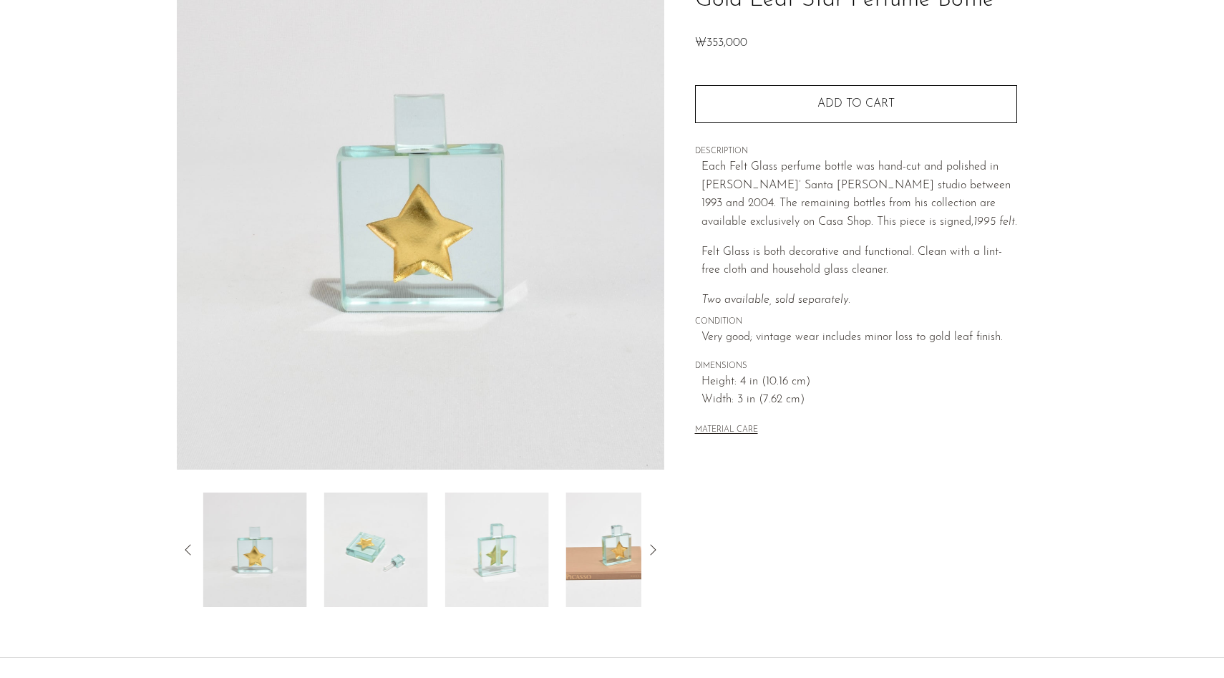
click at [413, 551] on img at bounding box center [376, 550] width 104 height 115
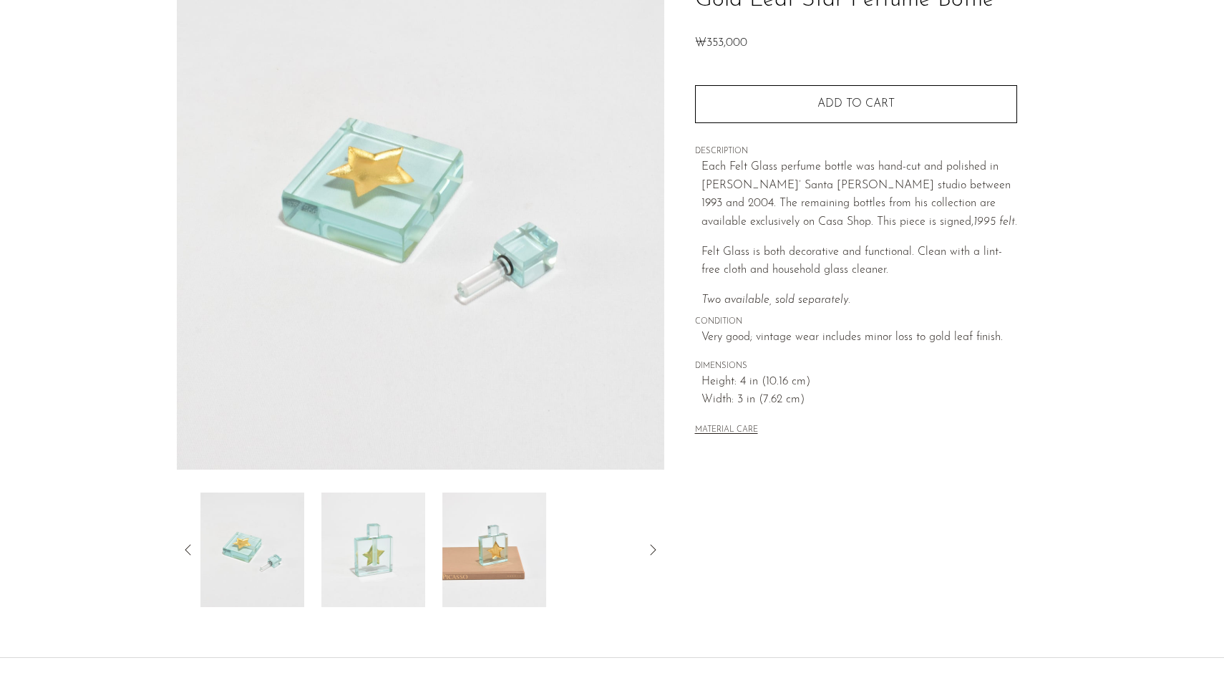
click at [414, 551] on img at bounding box center [373, 550] width 104 height 115
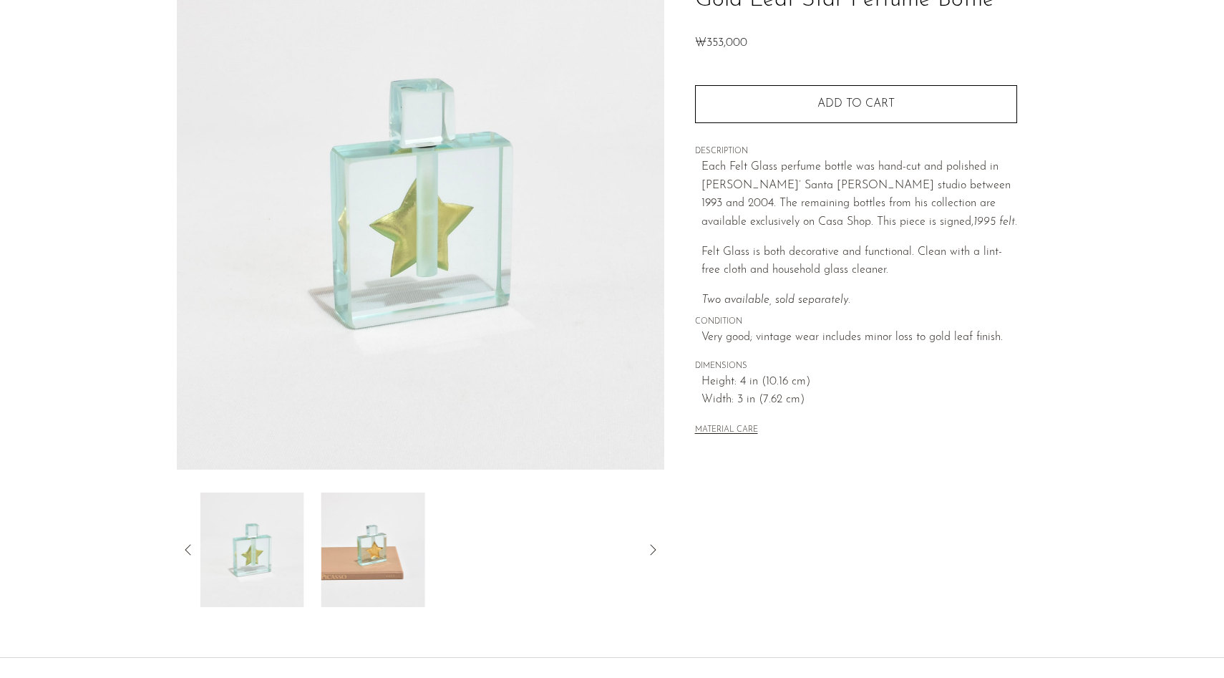
click at [414, 551] on img at bounding box center [373, 550] width 104 height 115
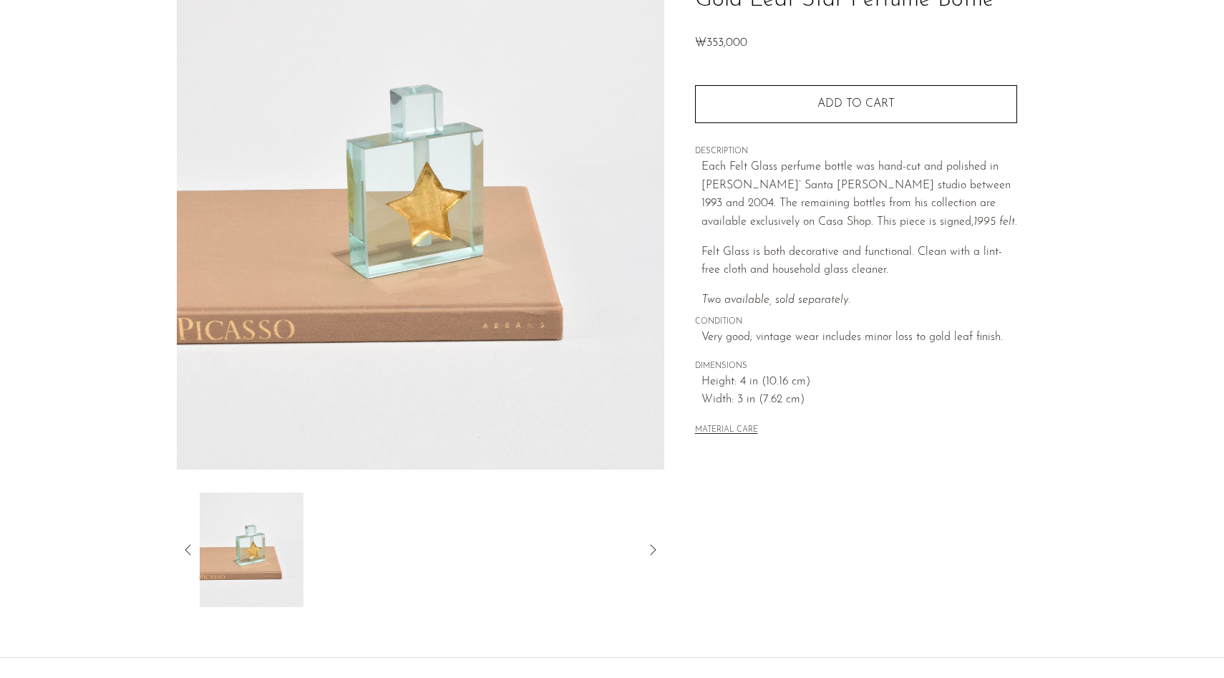
click at [192, 547] on icon at bounding box center [188, 549] width 17 height 17
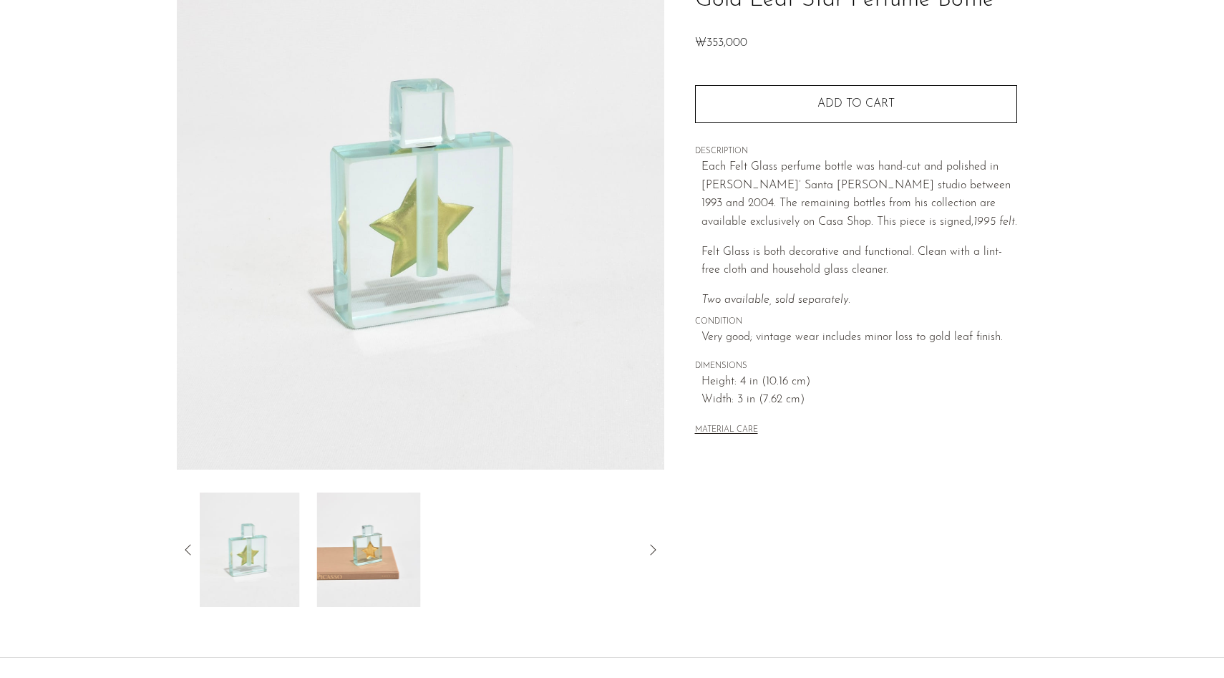
click at [192, 547] on icon at bounding box center [188, 549] width 17 height 17
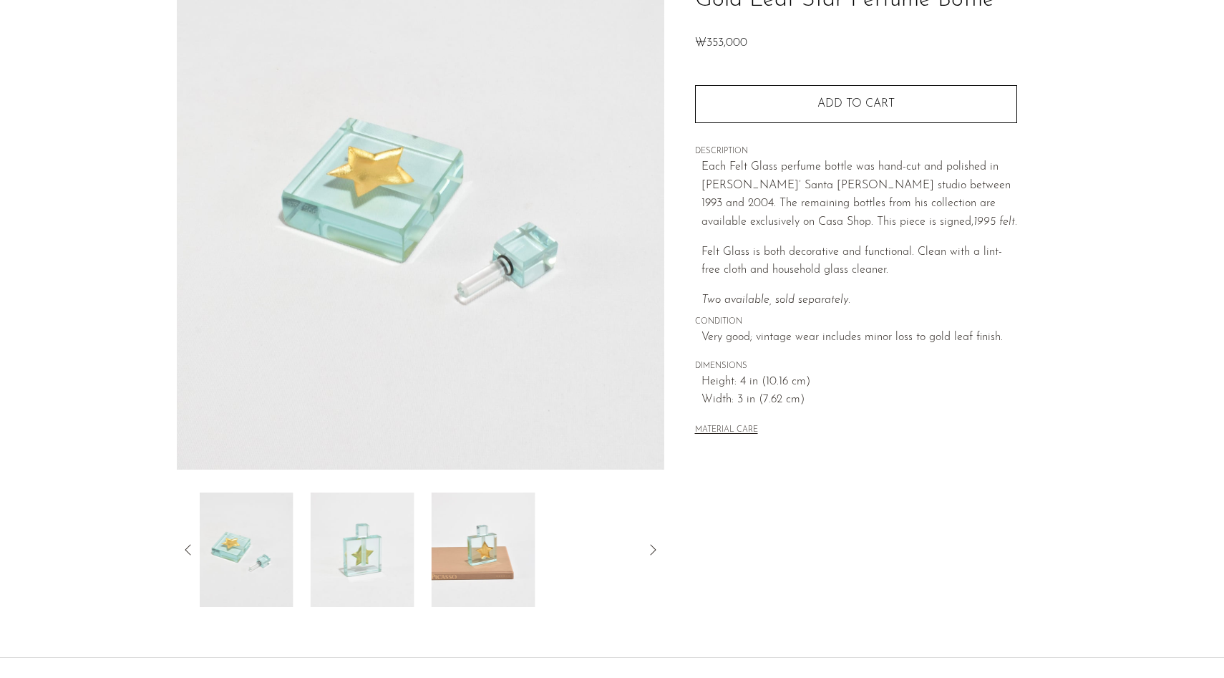
click at [192, 547] on icon at bounding box center [188, 549] width 17 height 17
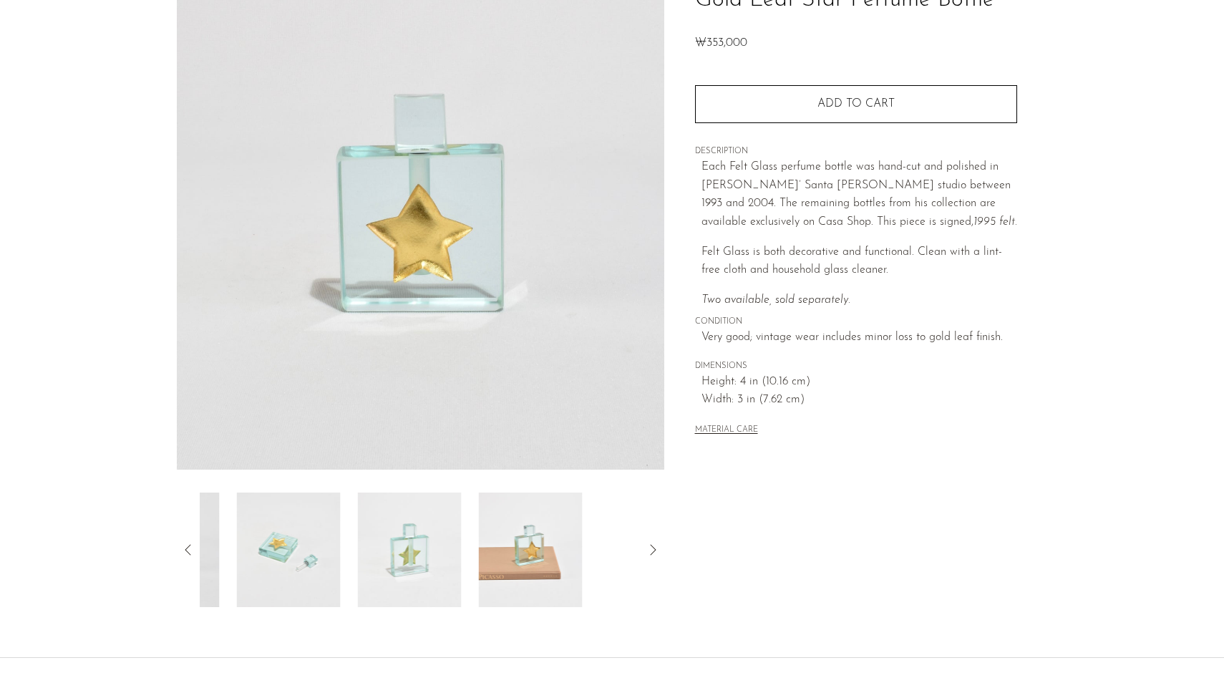
click at [192, 547] on icon at bounding box center [188, 549] width 17 height 17
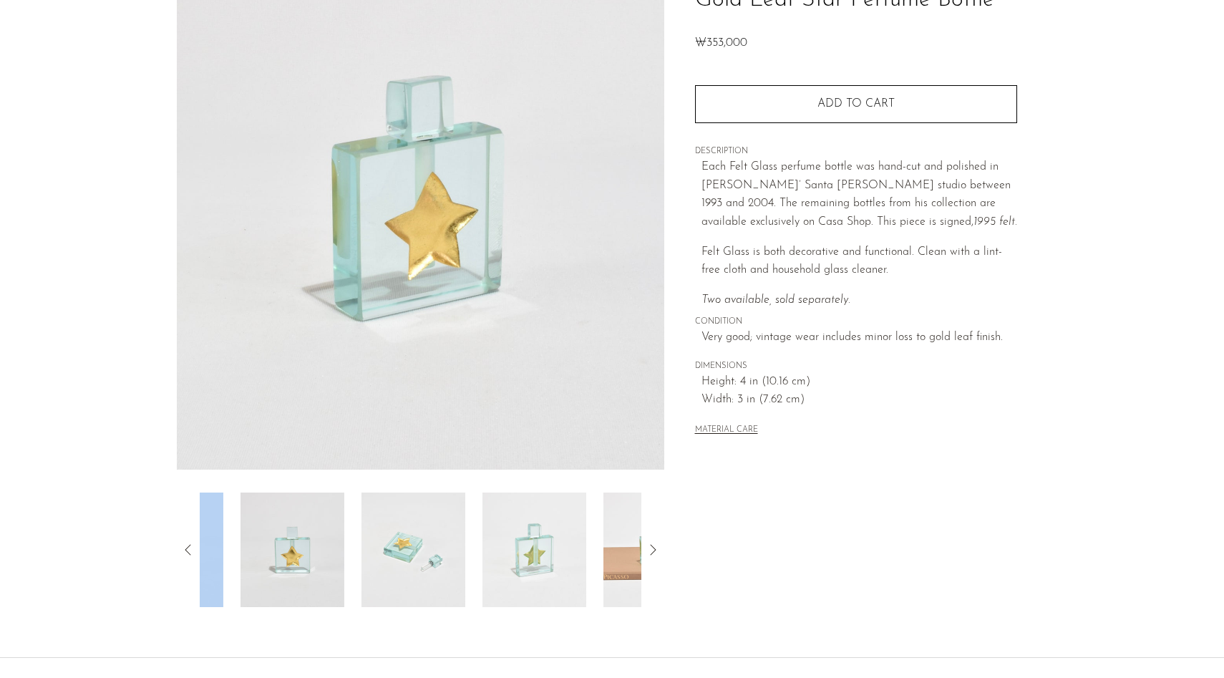
click at [192, 547] on icon at bounding box center [188, 549] width 17 height 17
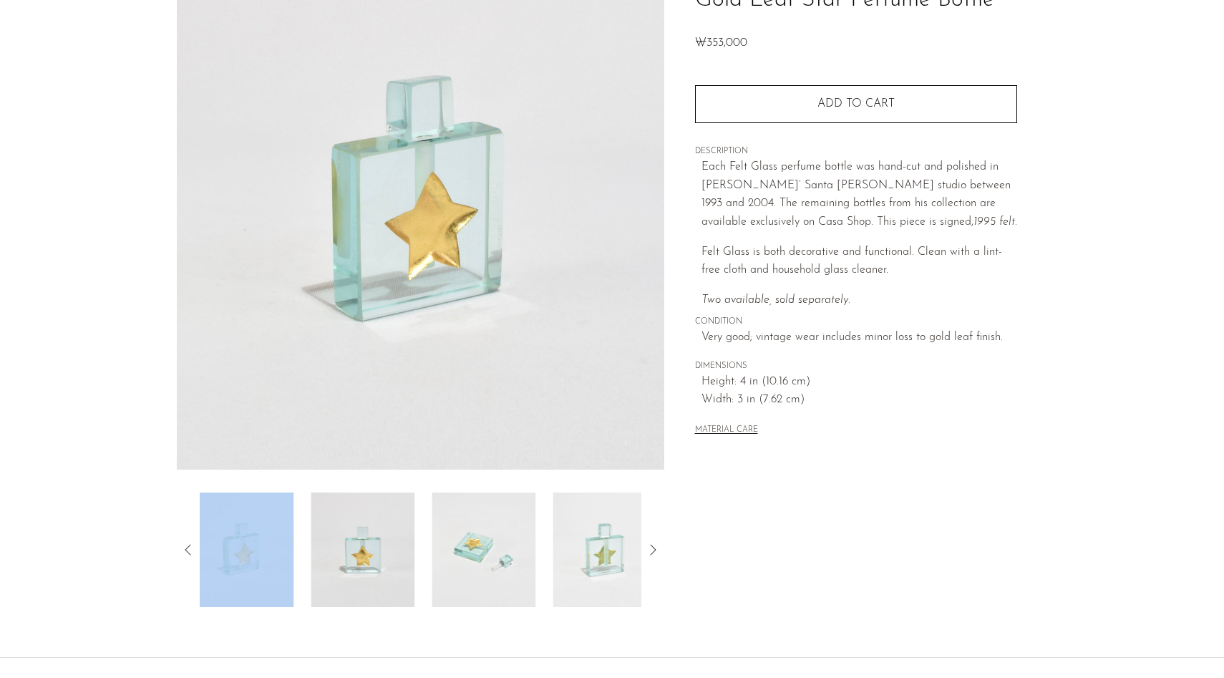
click at [192, 547] on icon at bounding box center [188, 549] width 17 height 17
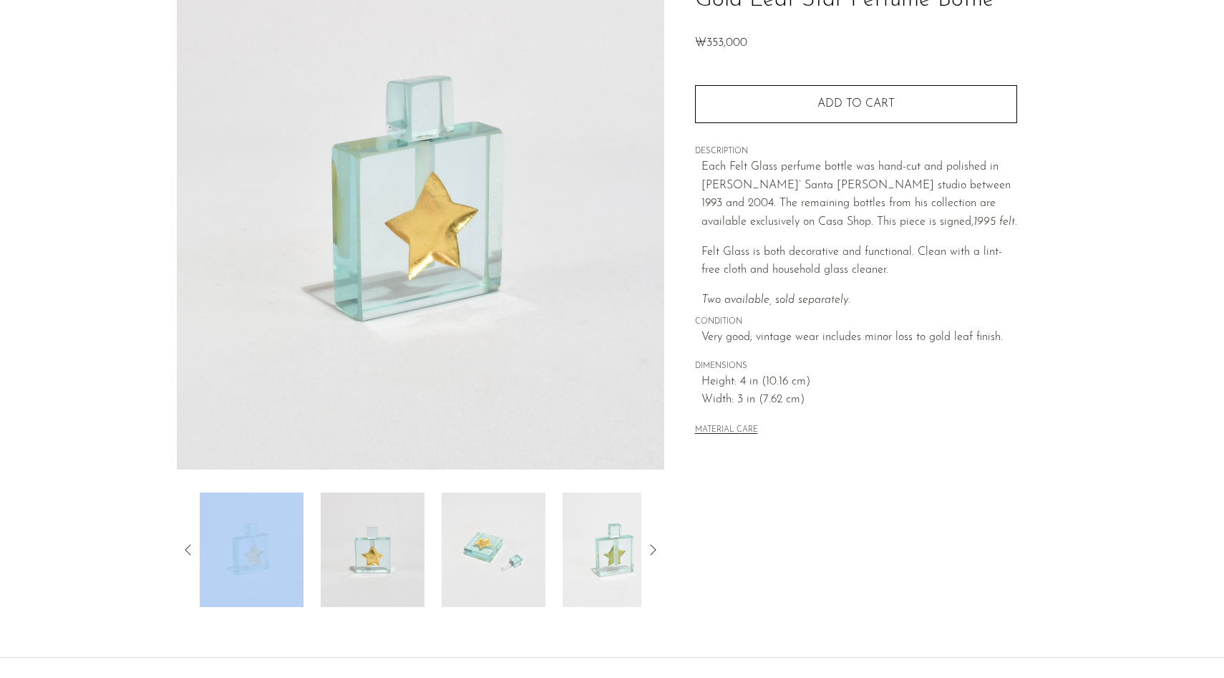
click at [270, 552] on img at bounding box center [252, 550] width 104 height 115
click at [327, 579] on img at bounding box center [373, 550] width 104 height 115
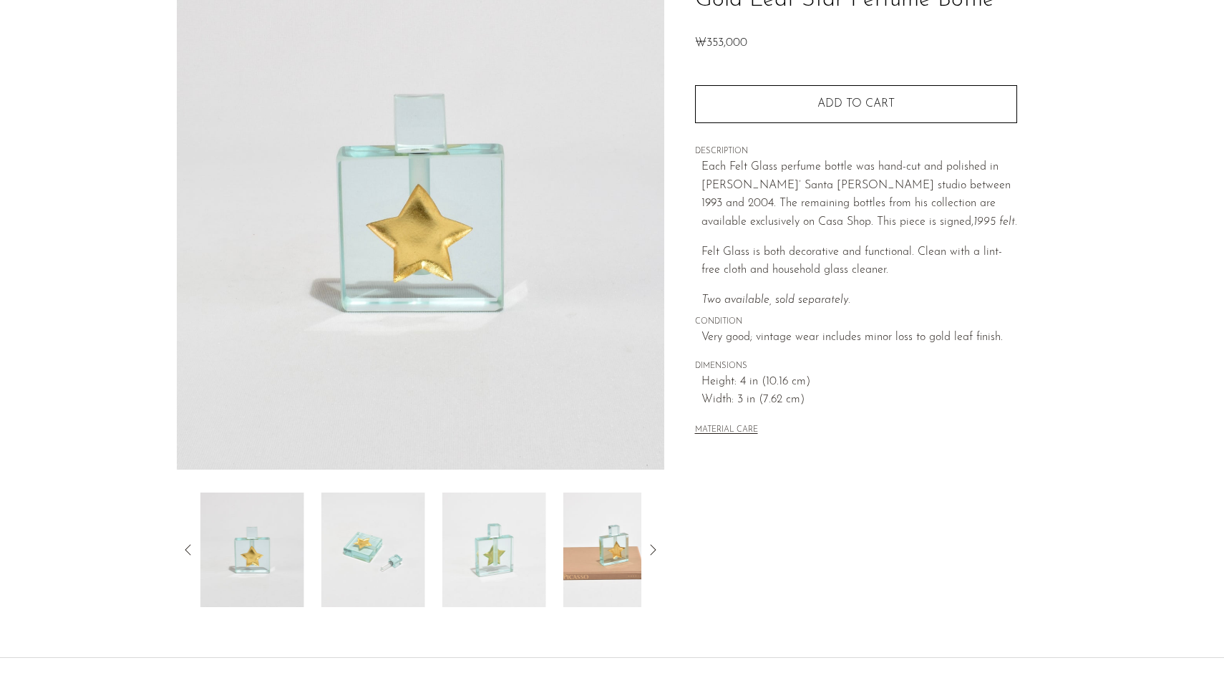
click at [350, 581] on img at bounding box center [373, 550] width 104 height 115
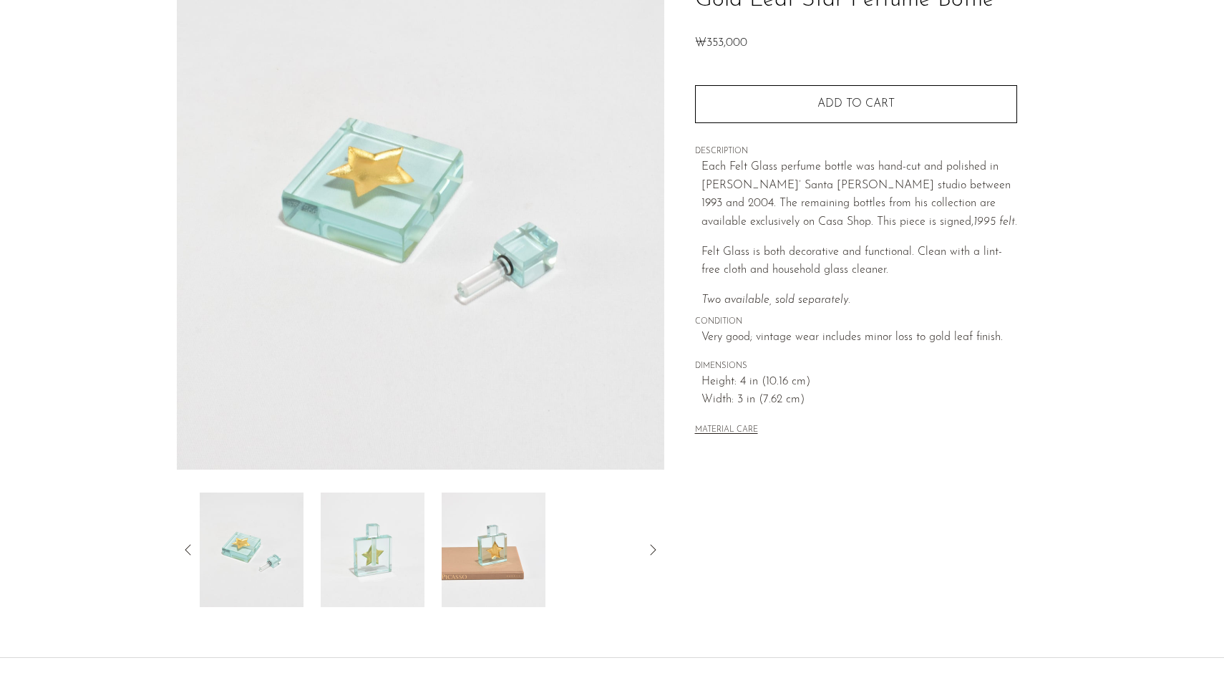
click at [373, 563] on img at bounding box center [373, 550] width 104 height 115
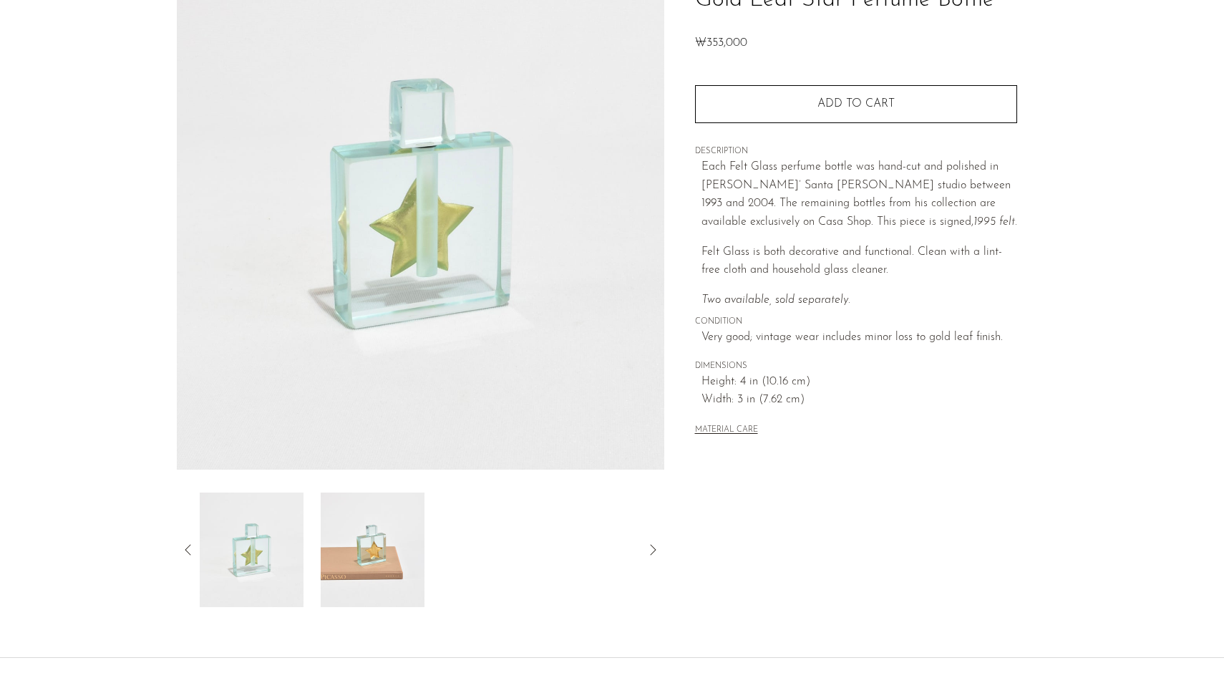
click at [186, 550] on icon at bounding box center [188, 549] width 6 height 11
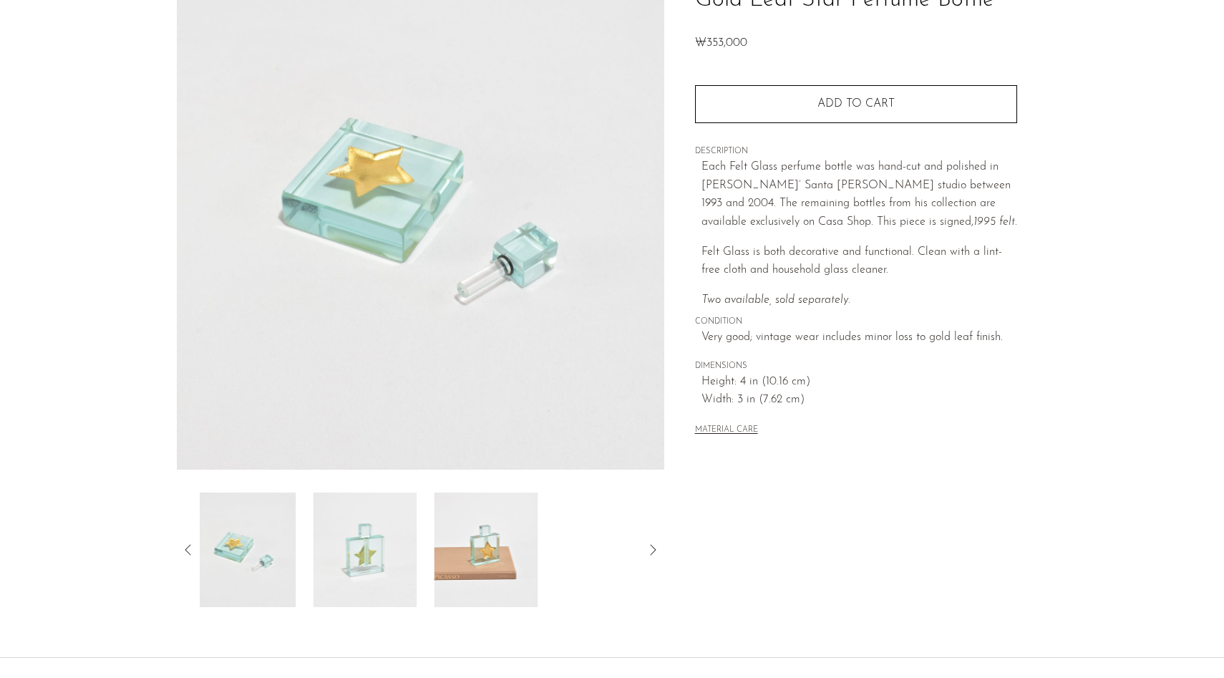
click at [186, 550] on icon at bounding box center [188, 549] width 17 height 17
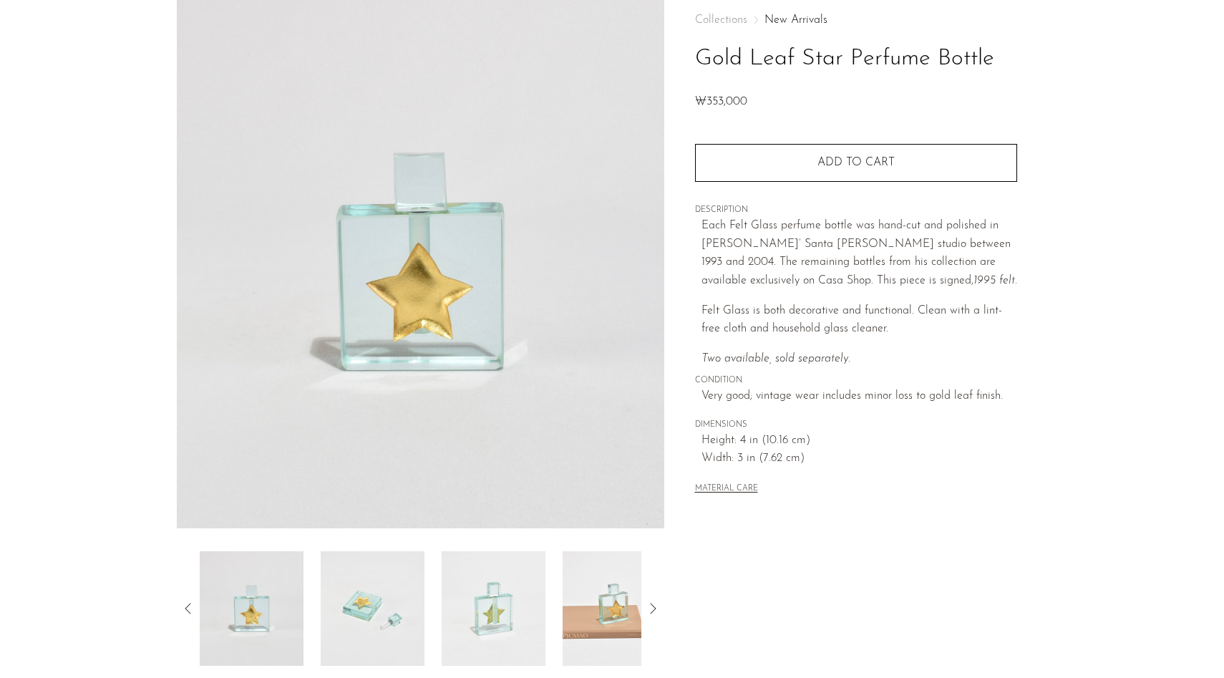
scroll to position [134, 0]
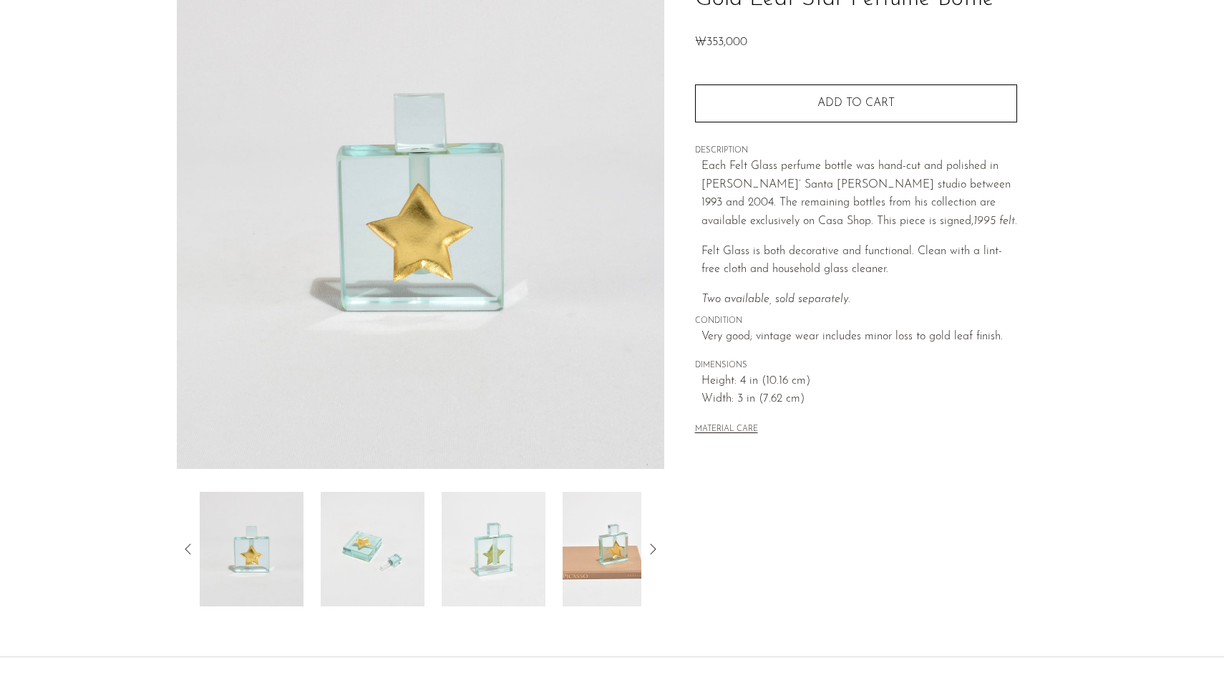
click at [243, 545] on img at bounding box center [252, 549] width 104 height 115
click at [316, 558] on div at bounding box center [421, 549] width 442 height 115
click at [614, 588] on img at bounding box center [615, 549] width 104 height 115
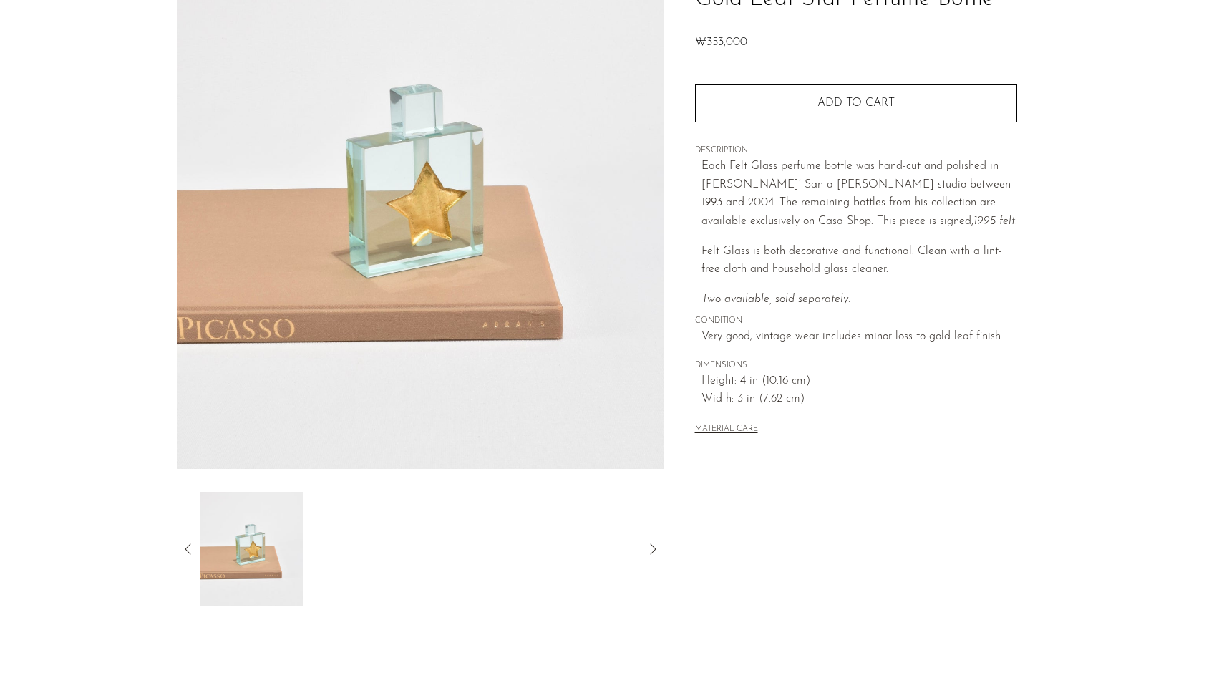
click at [189, 551] on icon at bounding box center [188, 549] width 17 height 17
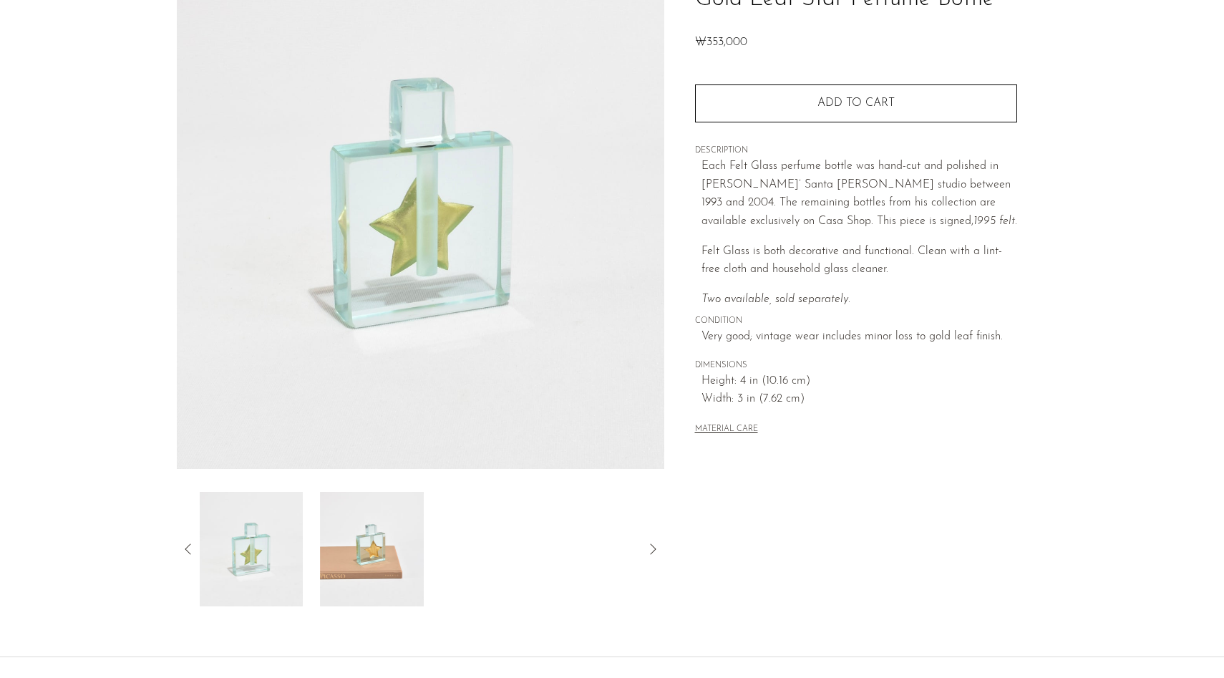
click at [189, 551] on icon at bounding box center [188, 549] width 17 height 17
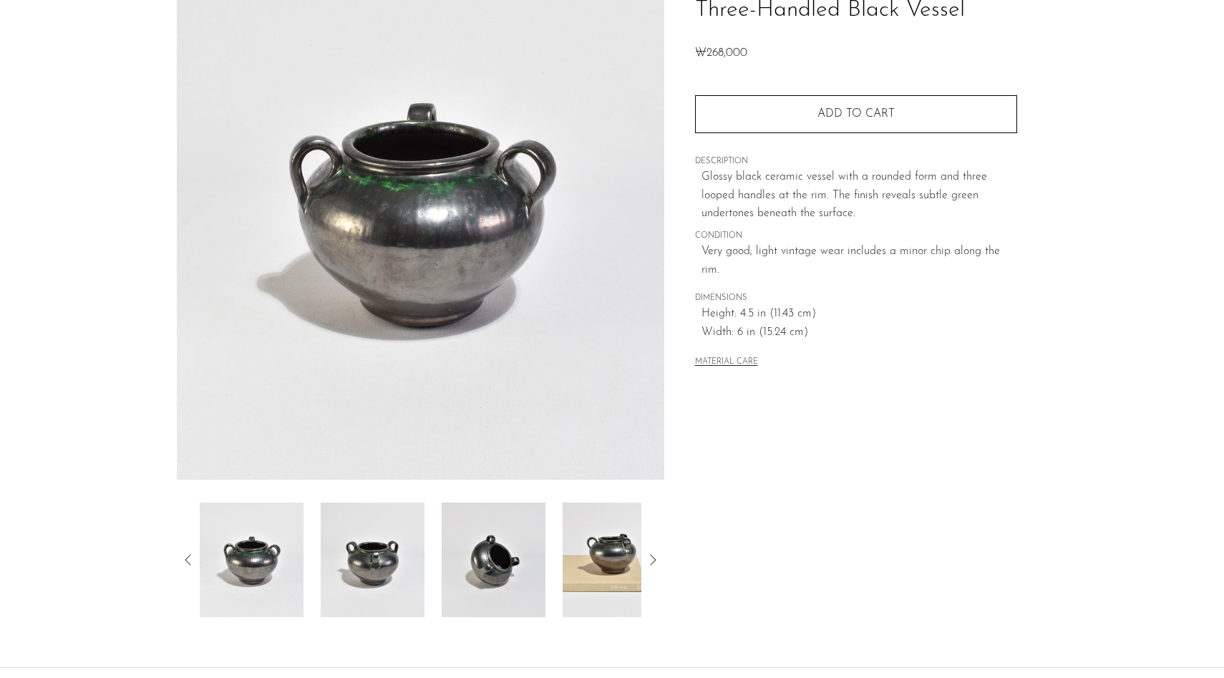
scroll to position [142, 0]
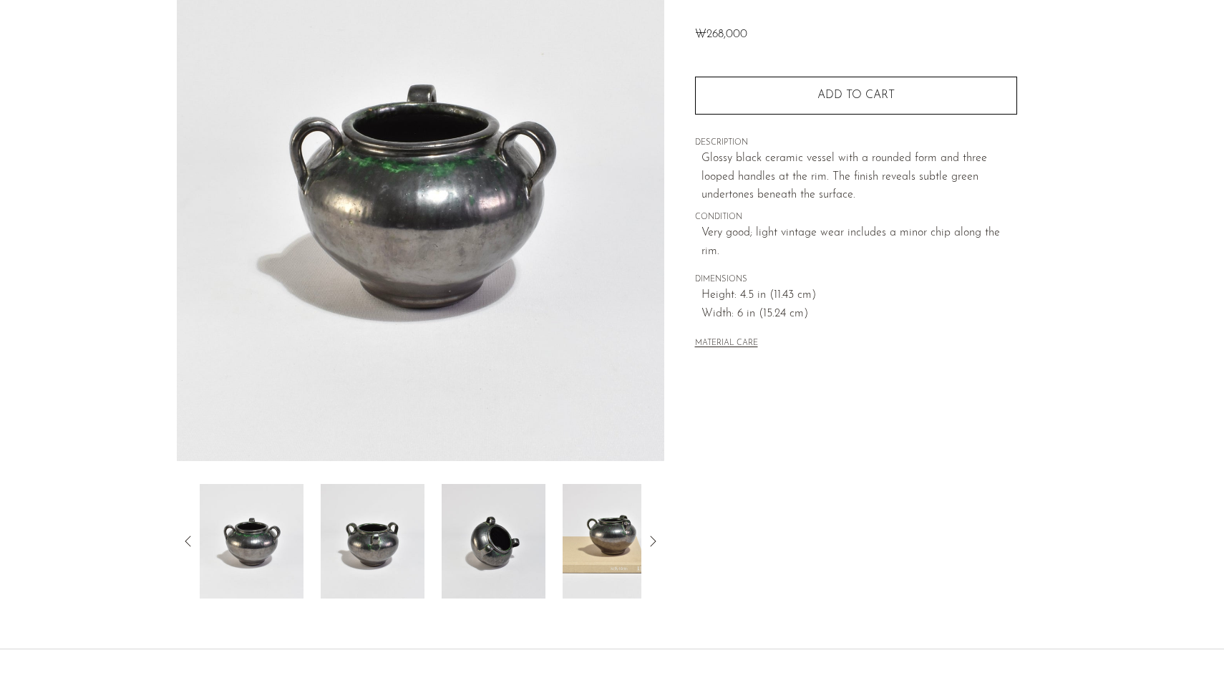
click at [409, 510] on img at bounding box center [373, 541] width 104 height 115
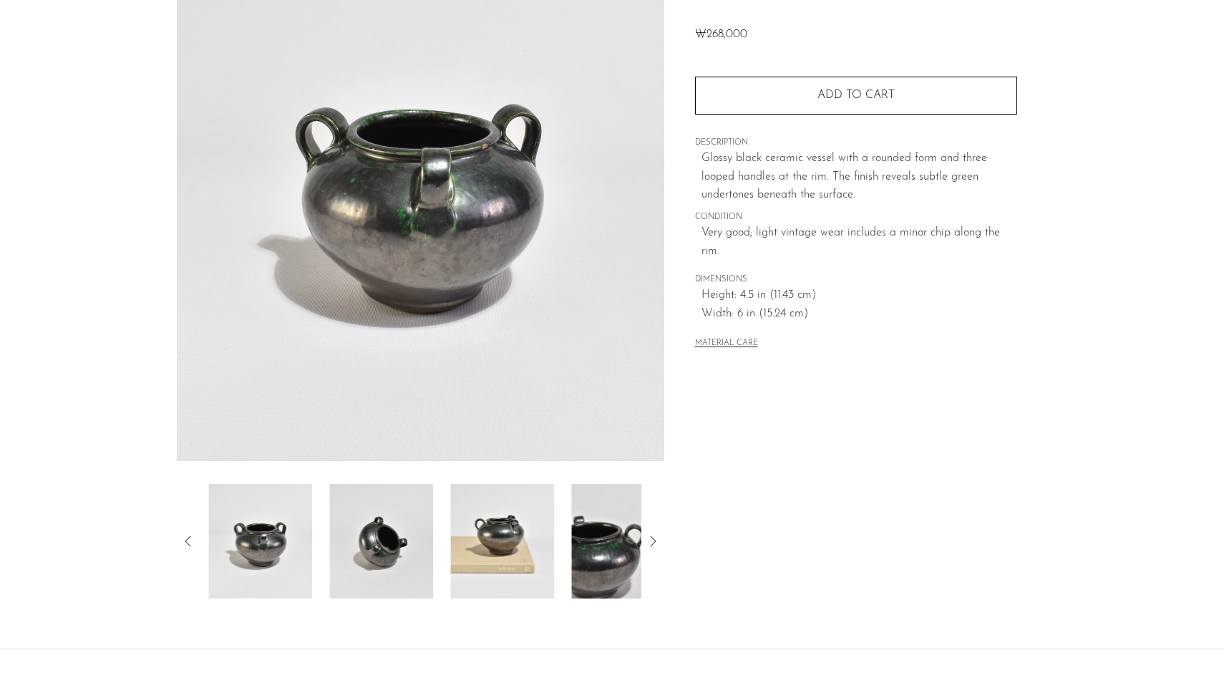
click at [461, 511] on img at bounding box center [502, 541] width 104 height 115
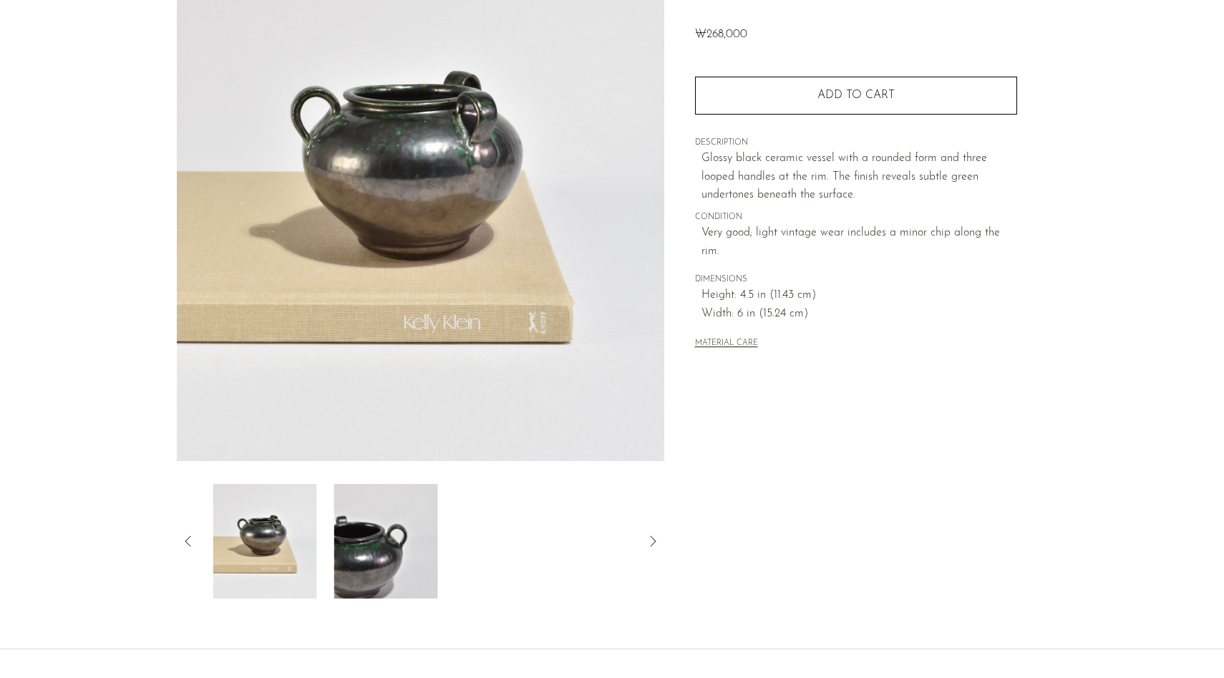
click at [460, 511] on div at bounding box center [421, 541] width 442 height 115
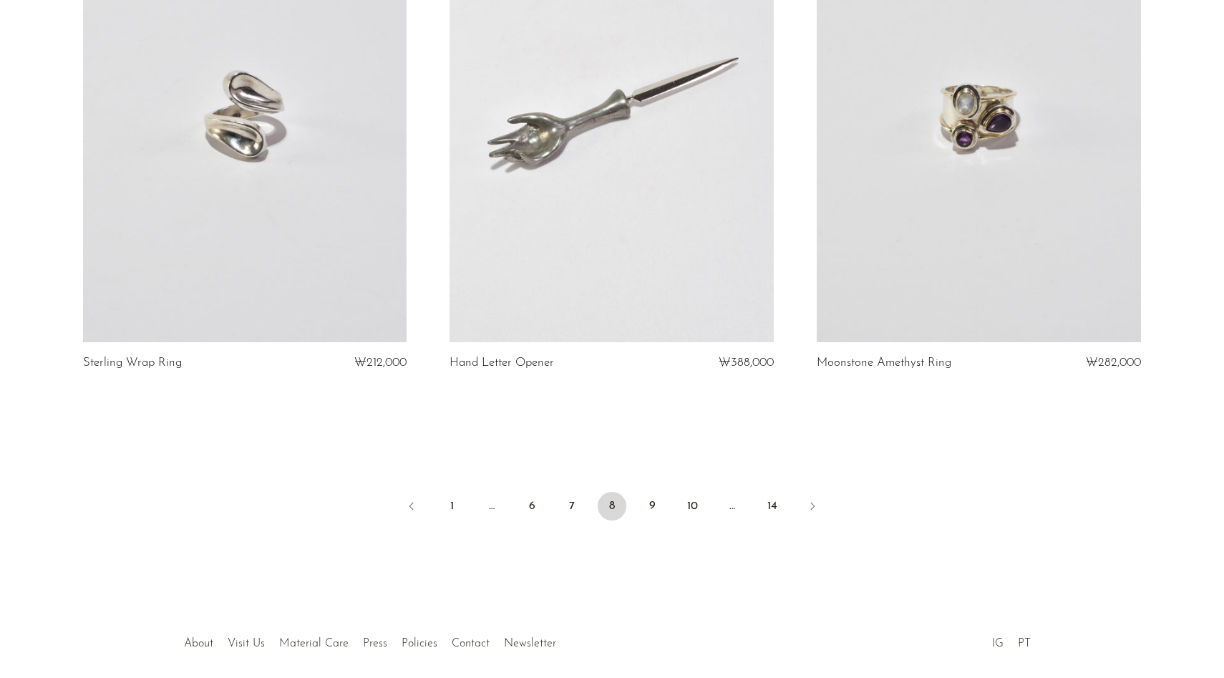
scroll to position [5995, 0]
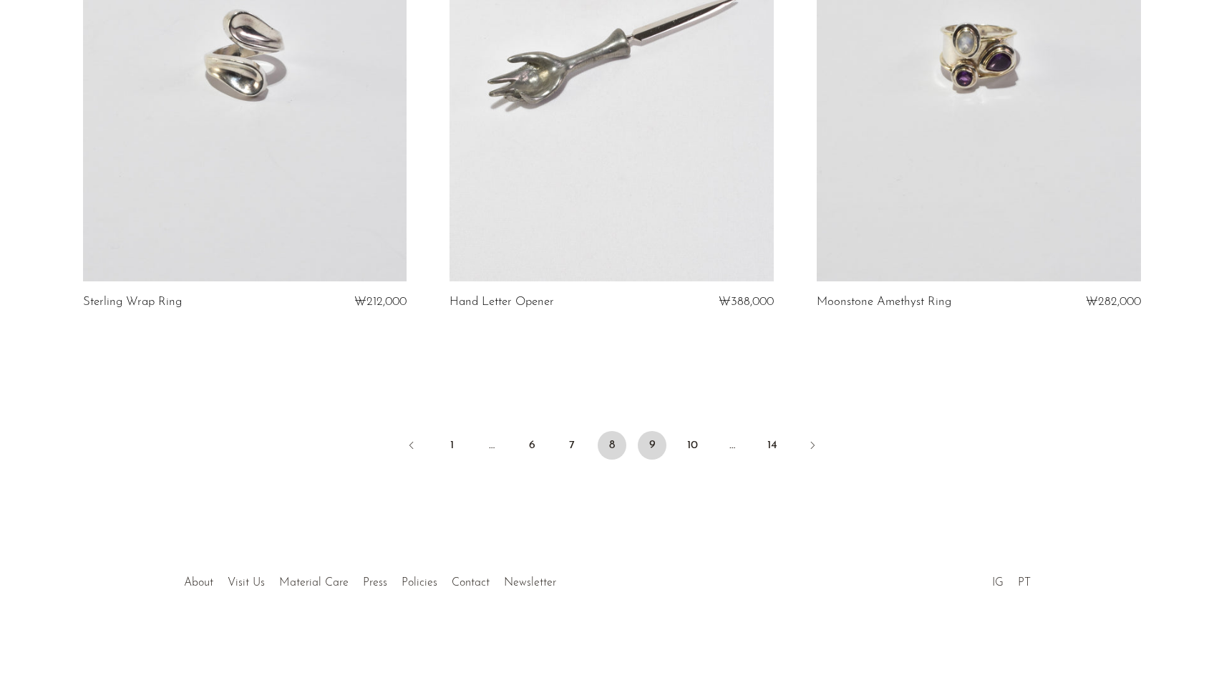
click at [644, 441] on link "9" at bounding box center [652, 445] width 29 height 29
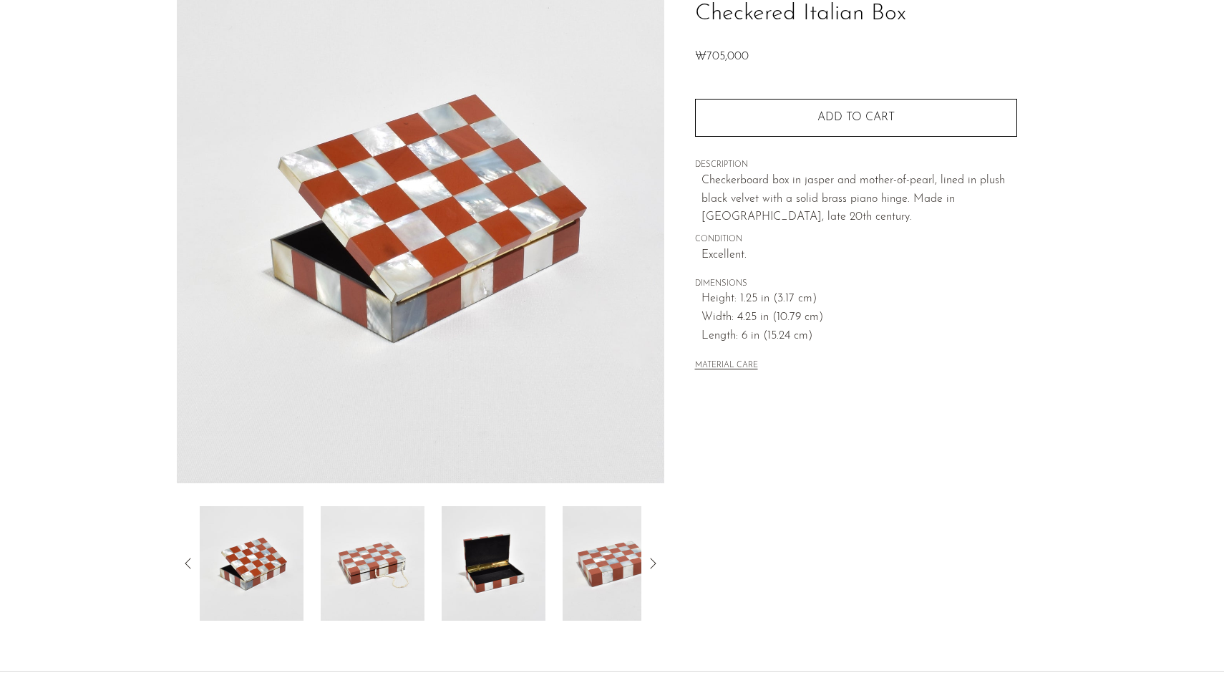
scroll to position [120, 0]
click at [360, 589] on img at bounding box center [373, 562] width 104 height 115
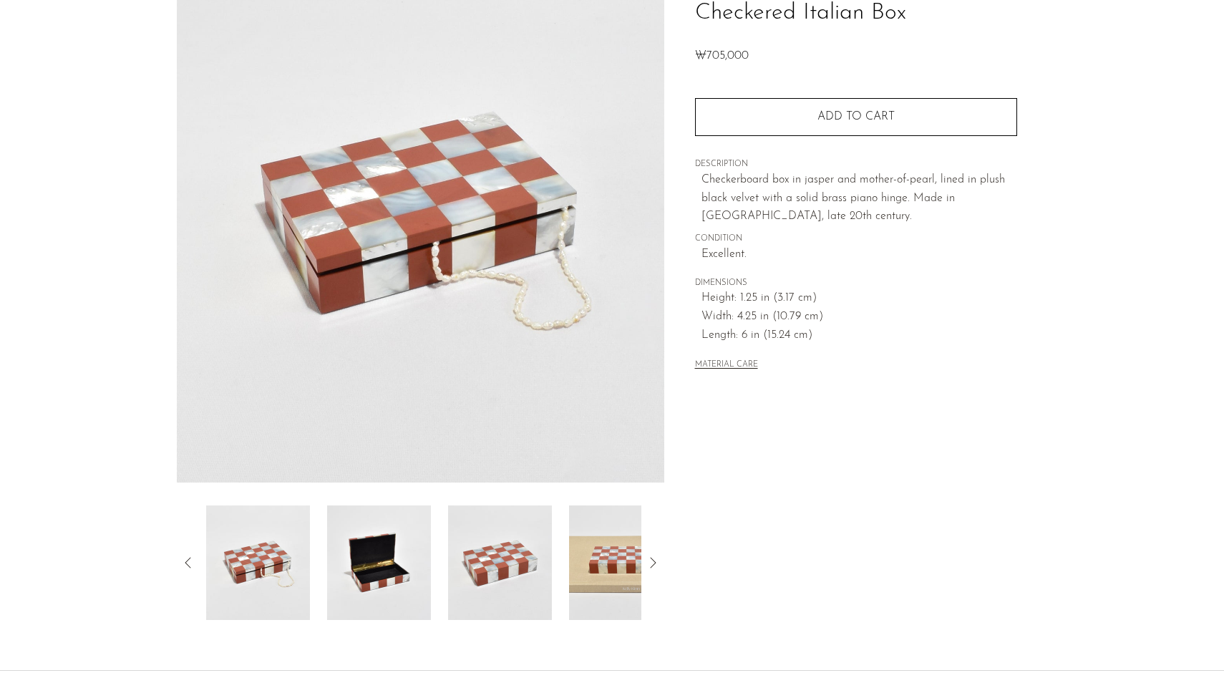
click at [409, 581] on img at bounding box center [379, 562] width 104 height 115
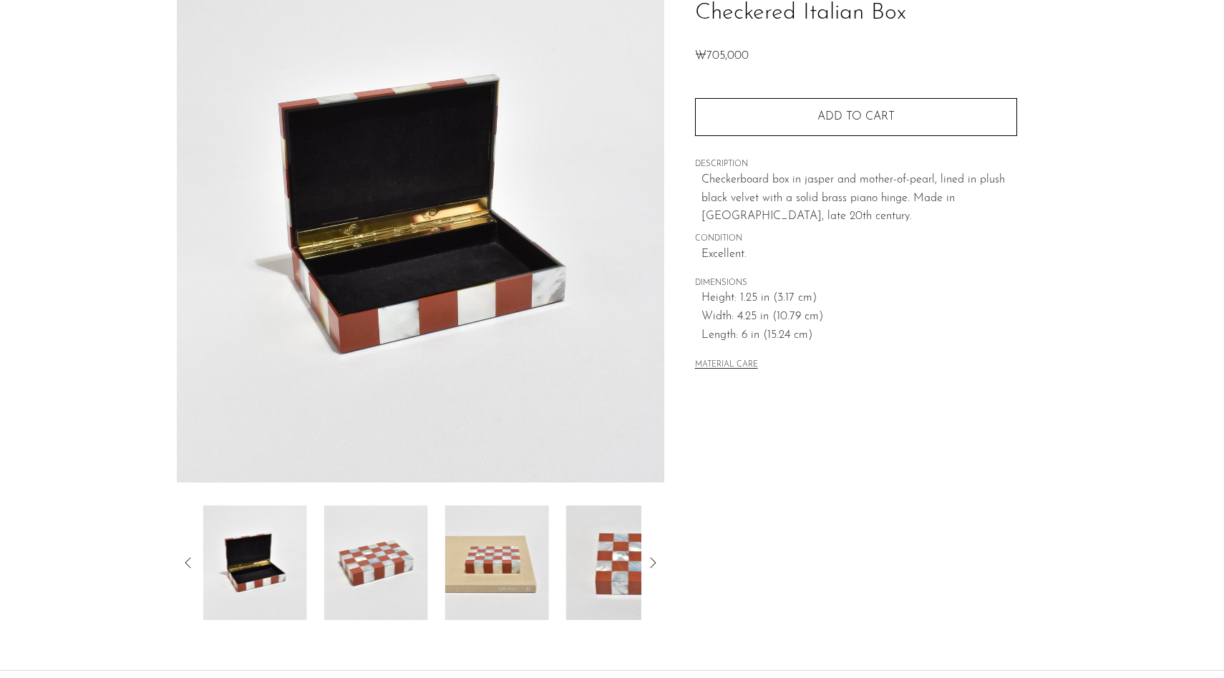
click at [412, 580] on img at bounding box center [376, 562] width 104 height 115
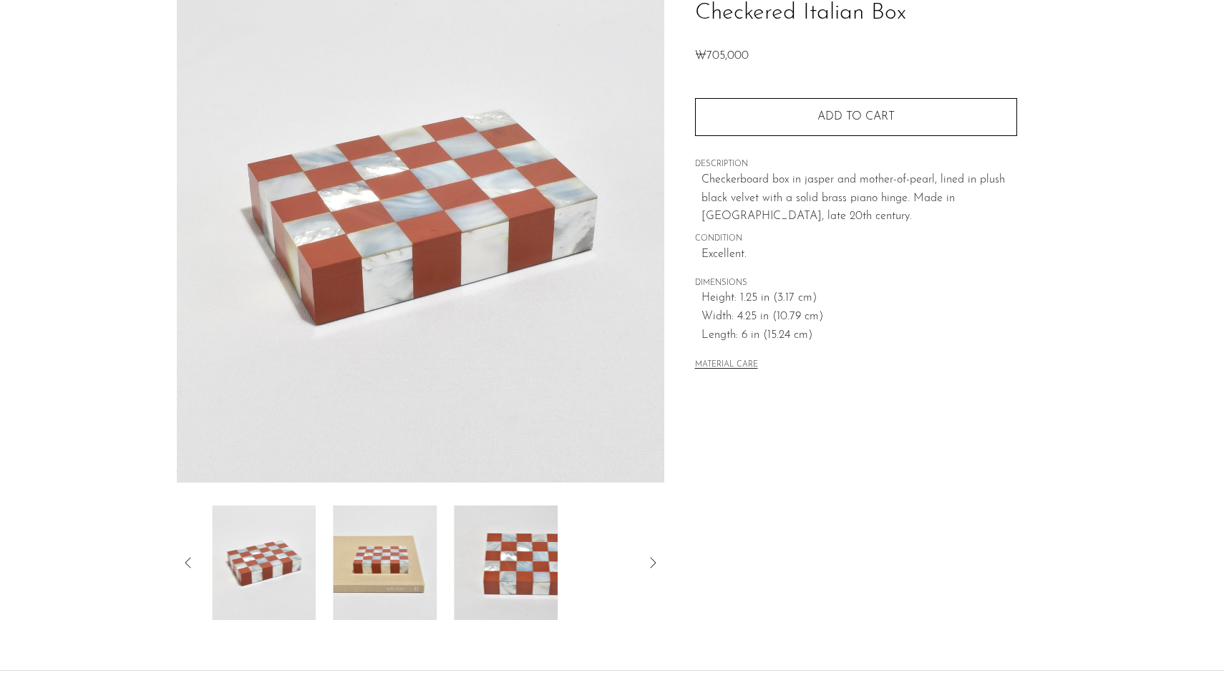
click at [430, 568] on img at bounding box center [385, 562] width 104 height 115
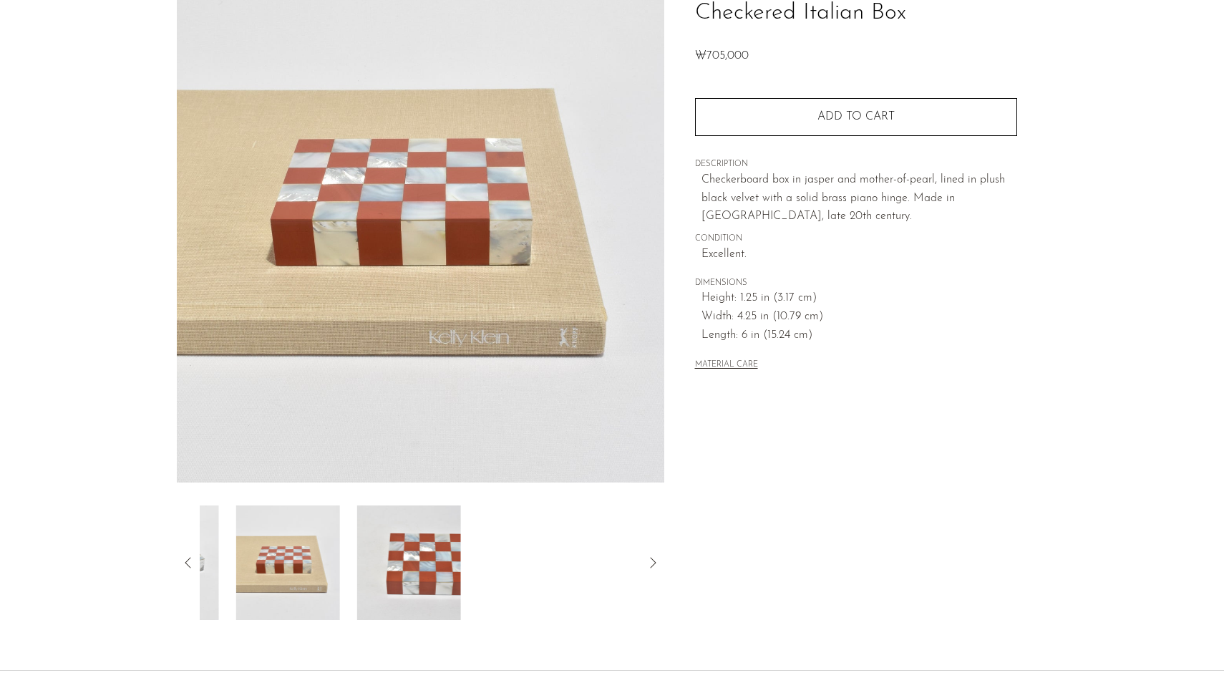
click at [442, 565] on div at bounding box center [421, 562] width 442 height 115
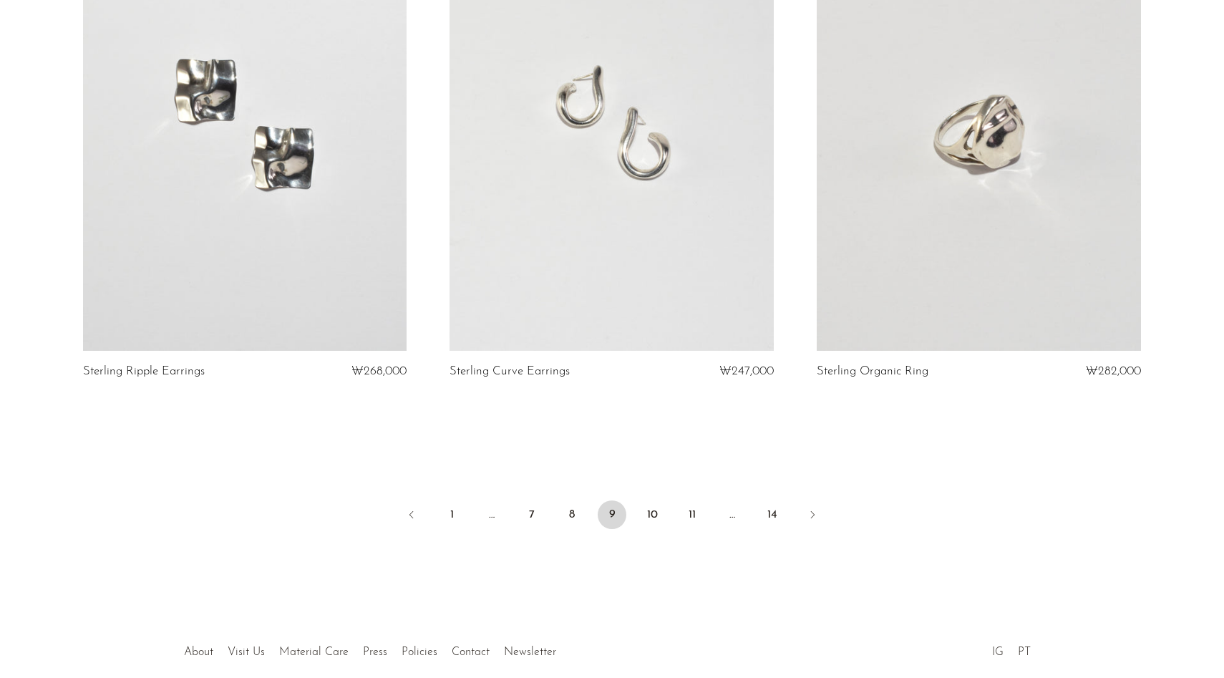
scroll to position [5995, 0]
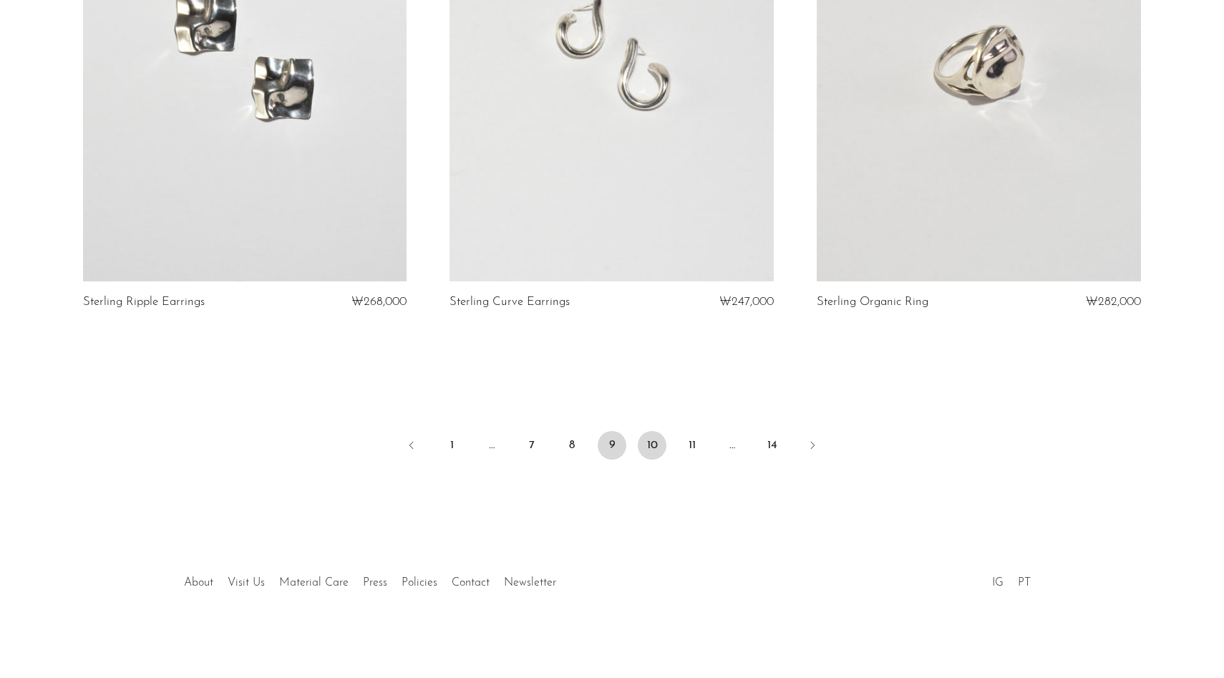
click at [655, 447] on link "10" at bounding box center [652, 445] width 29 height 29
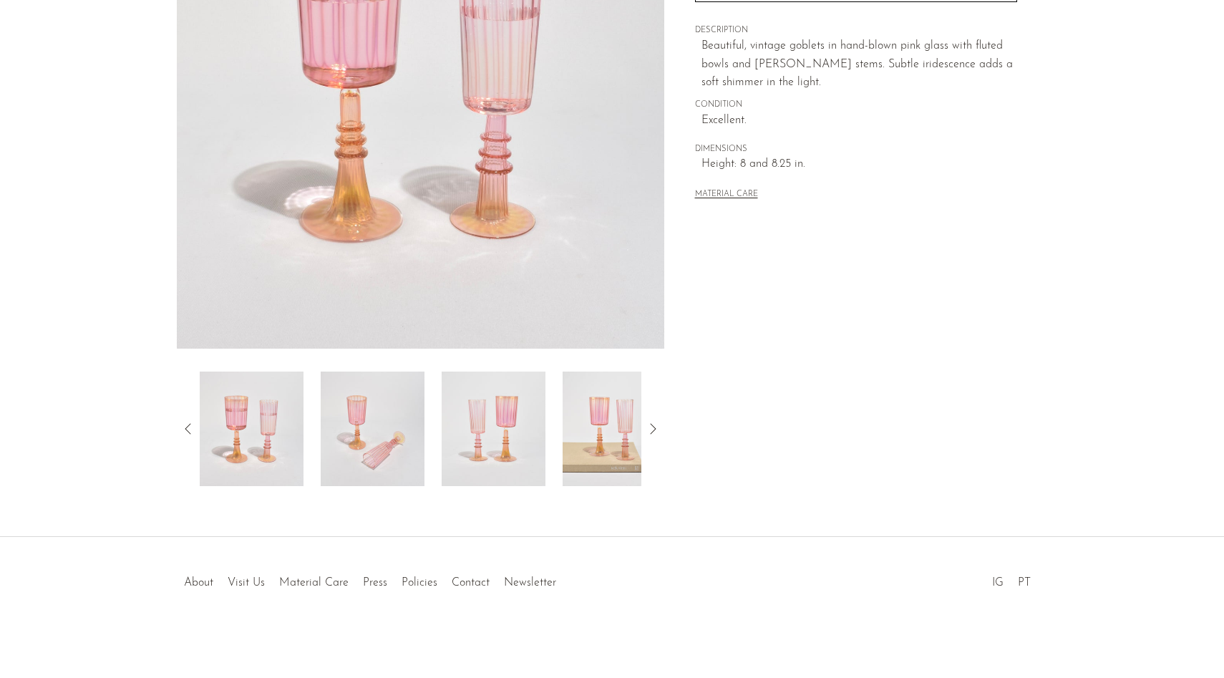
click at [417, 470] on img at bounding box center [373, 429] width 104 height 115
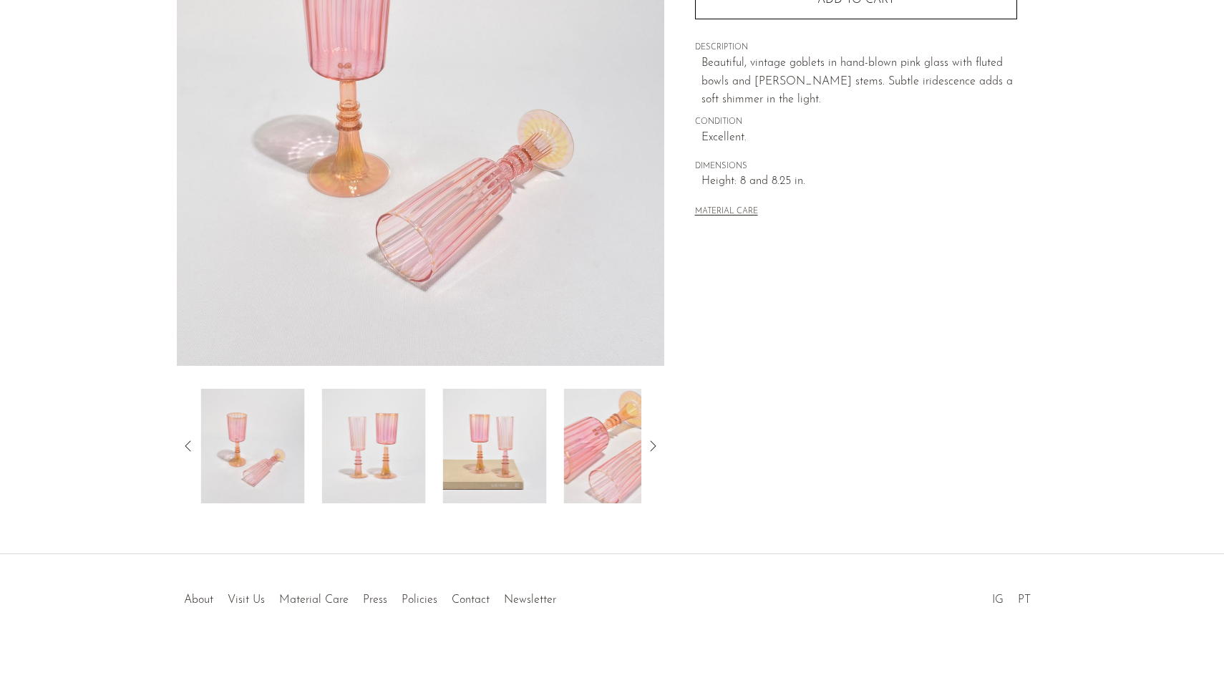
click at [417, 474] on img at bounding box center [374, 446] width 104 height 115
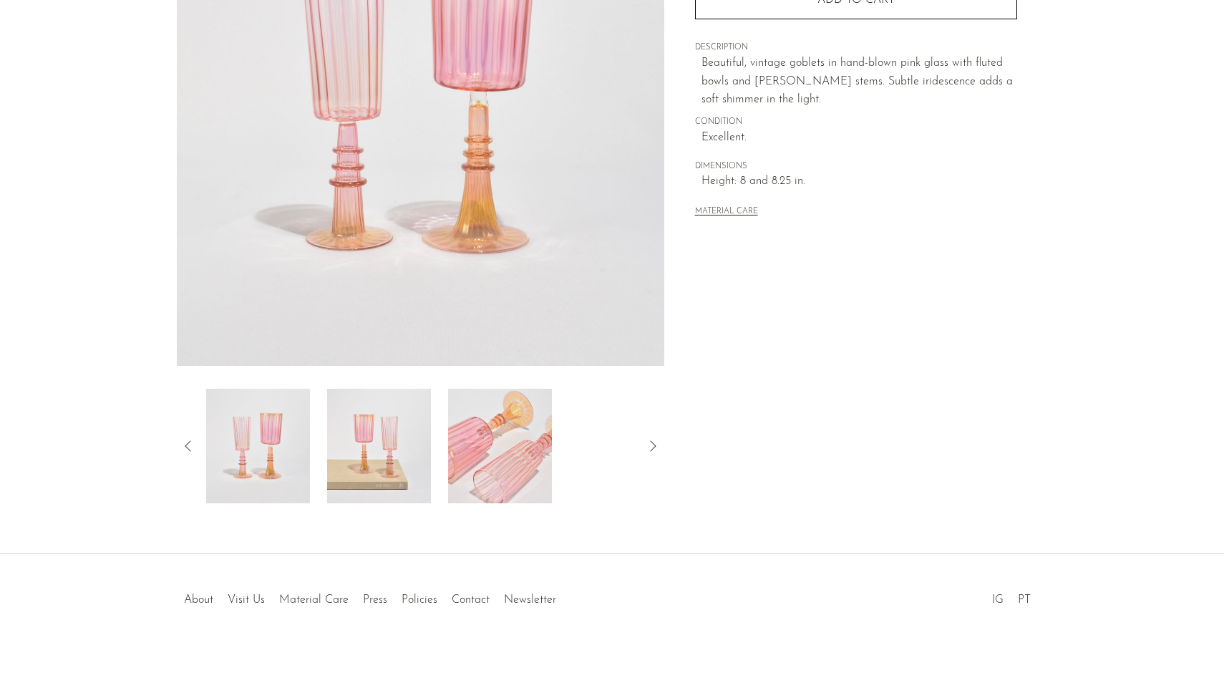
click at [402, 472] on img at bounding box center [379, 446] width 104 height 115
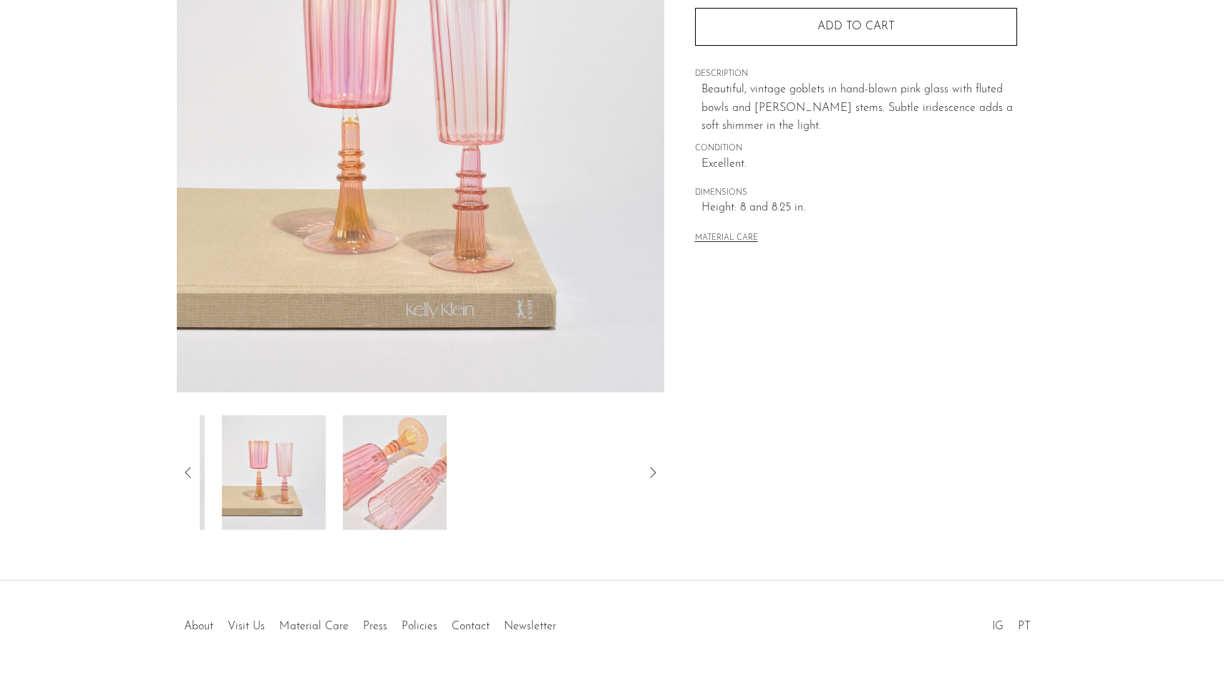
scroll to position [209, 0]
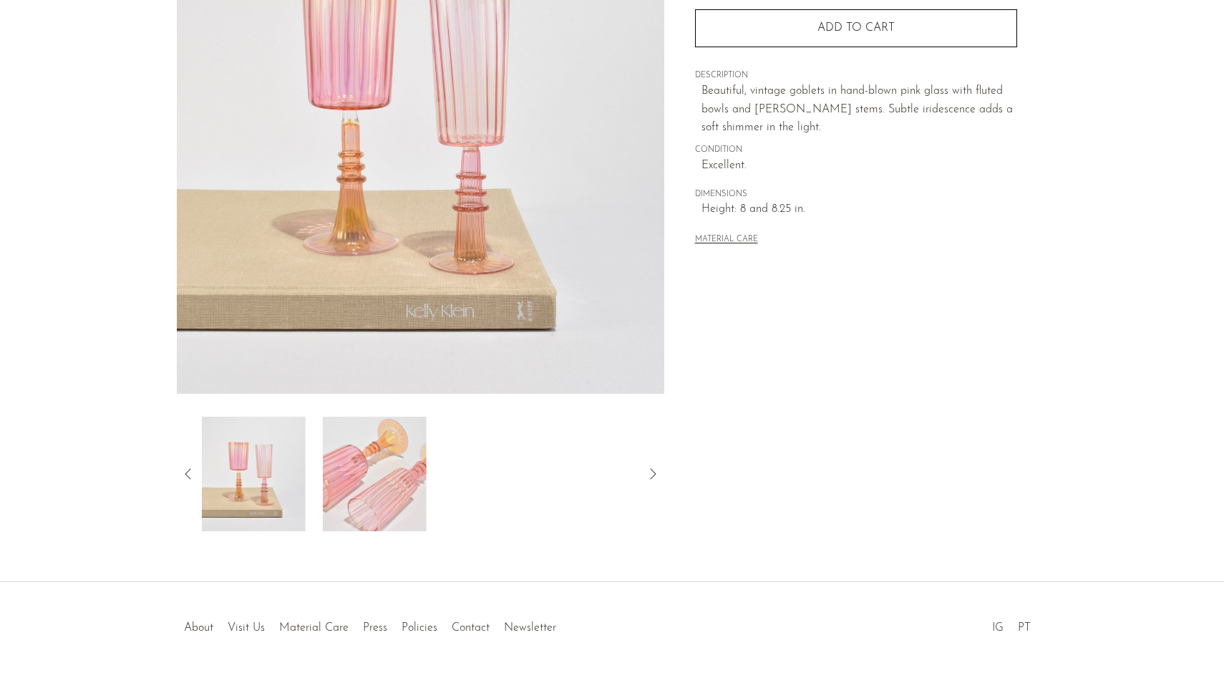
click at [394, 488] on img at bounding box center [375, 474] width 104 height 115
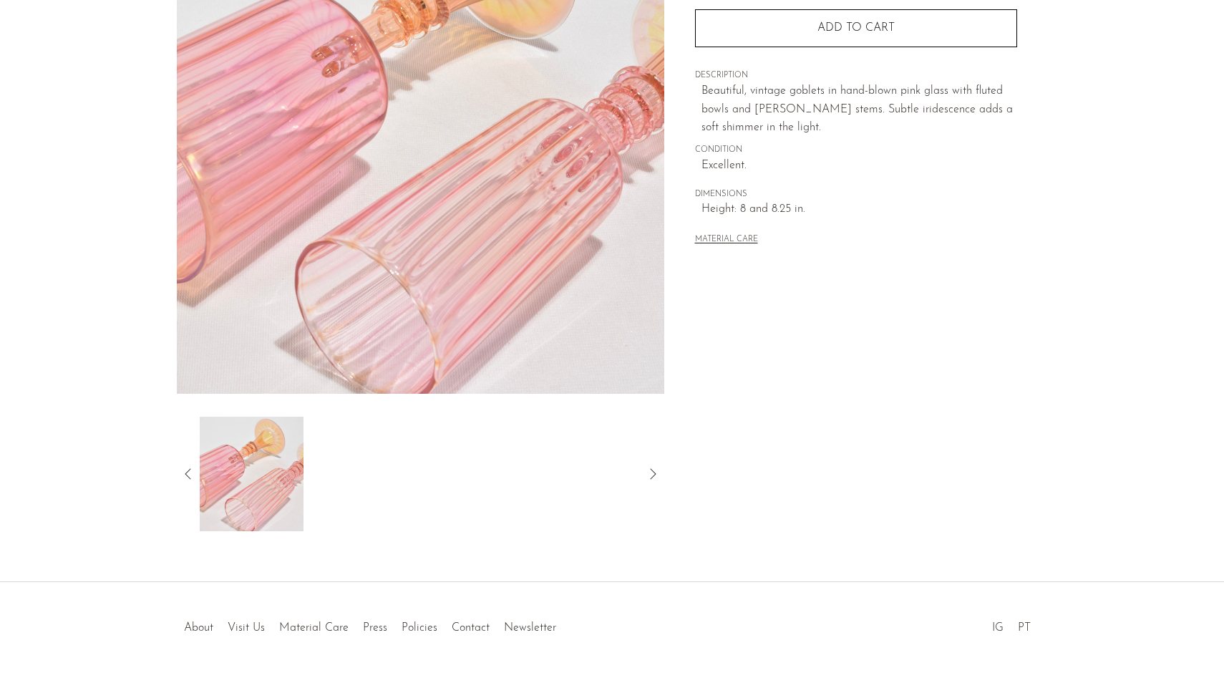
click at [184, 478] on icon at bounding box center [188, 473] width 17 height 17
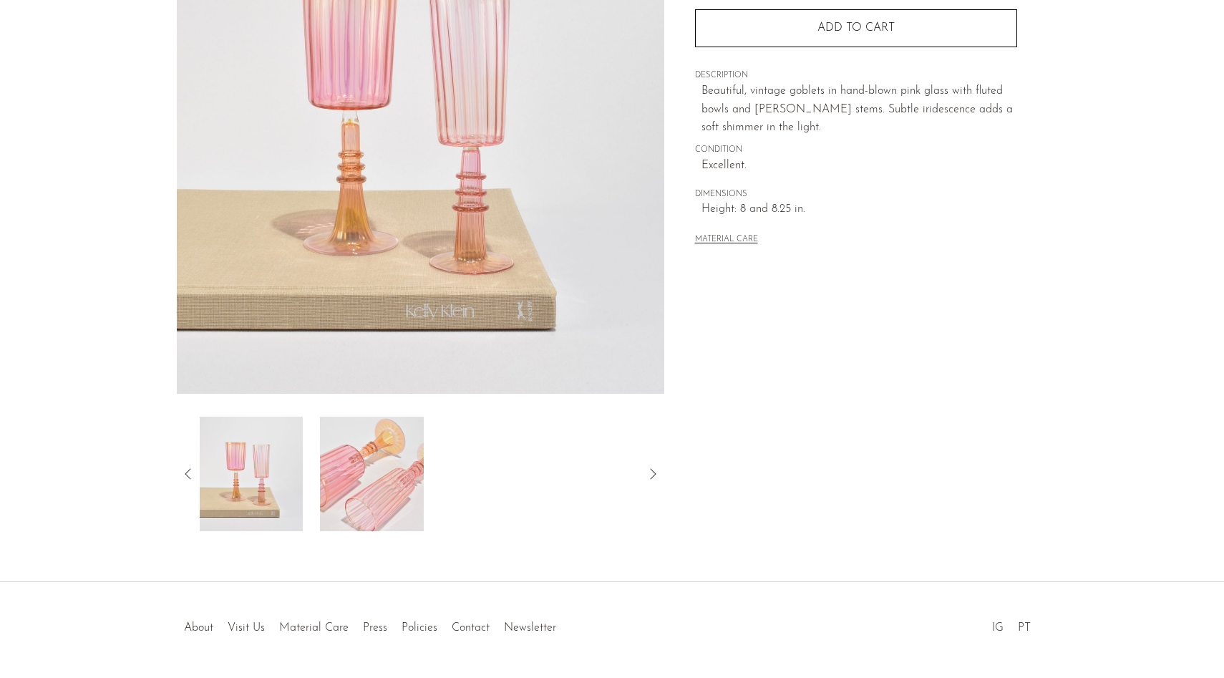
click at [184, 478] on icon at bounding box center [188, 473] width 17 height 17
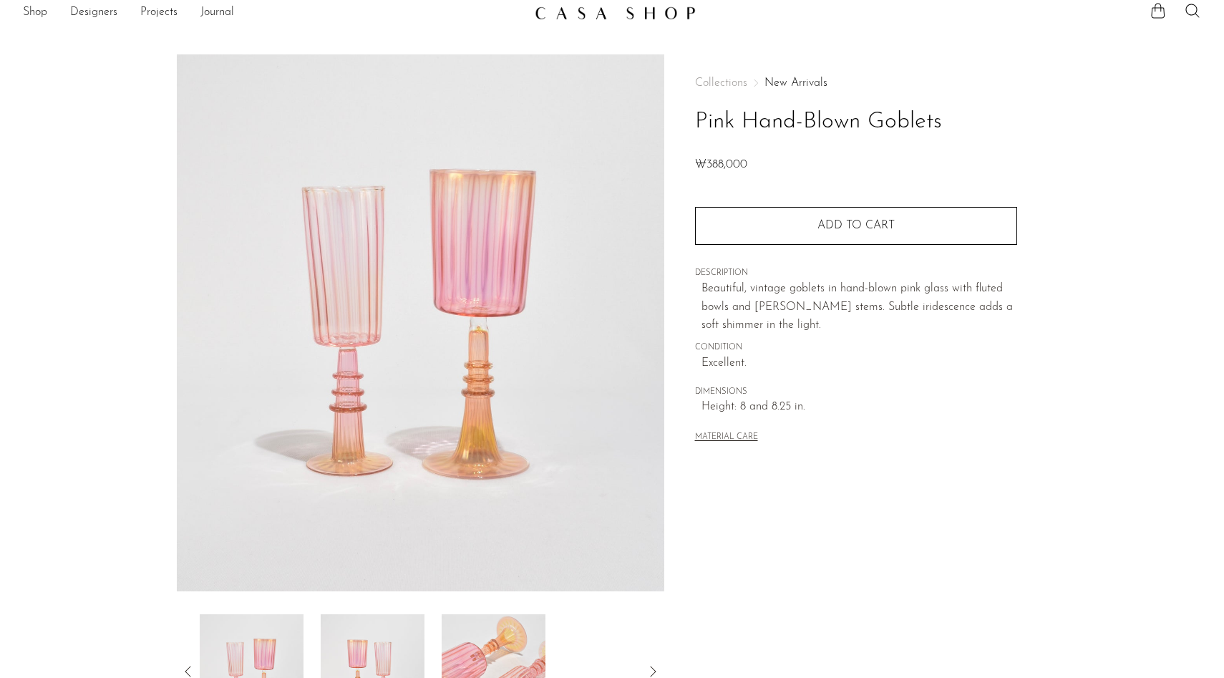
scroll to position [0, 0]
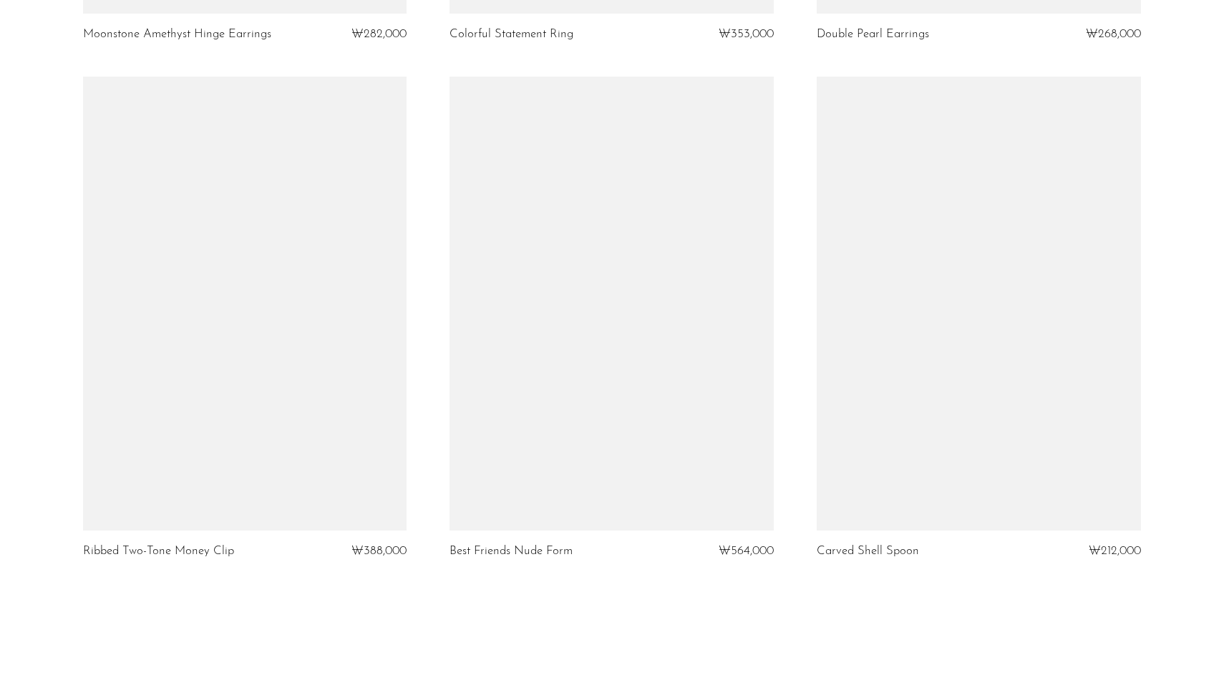
scroll to position [5869, 0]
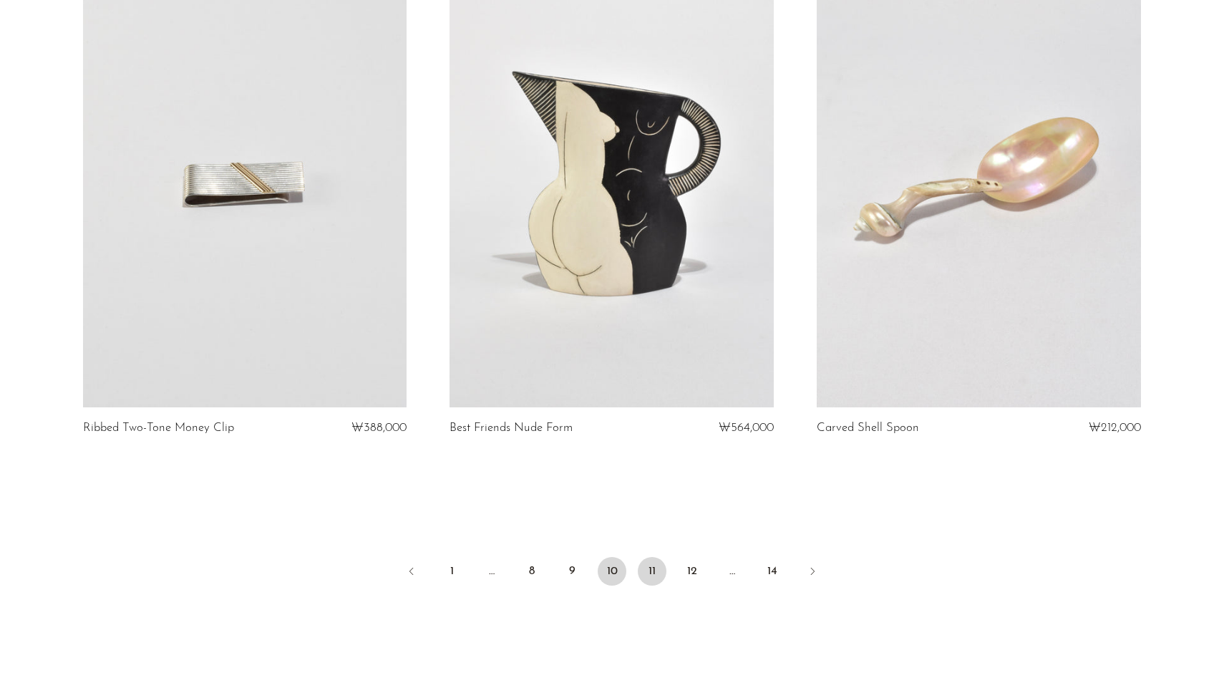
click at [650, 576] on link "11" at bounding box center [652, 571] width 29 height 29
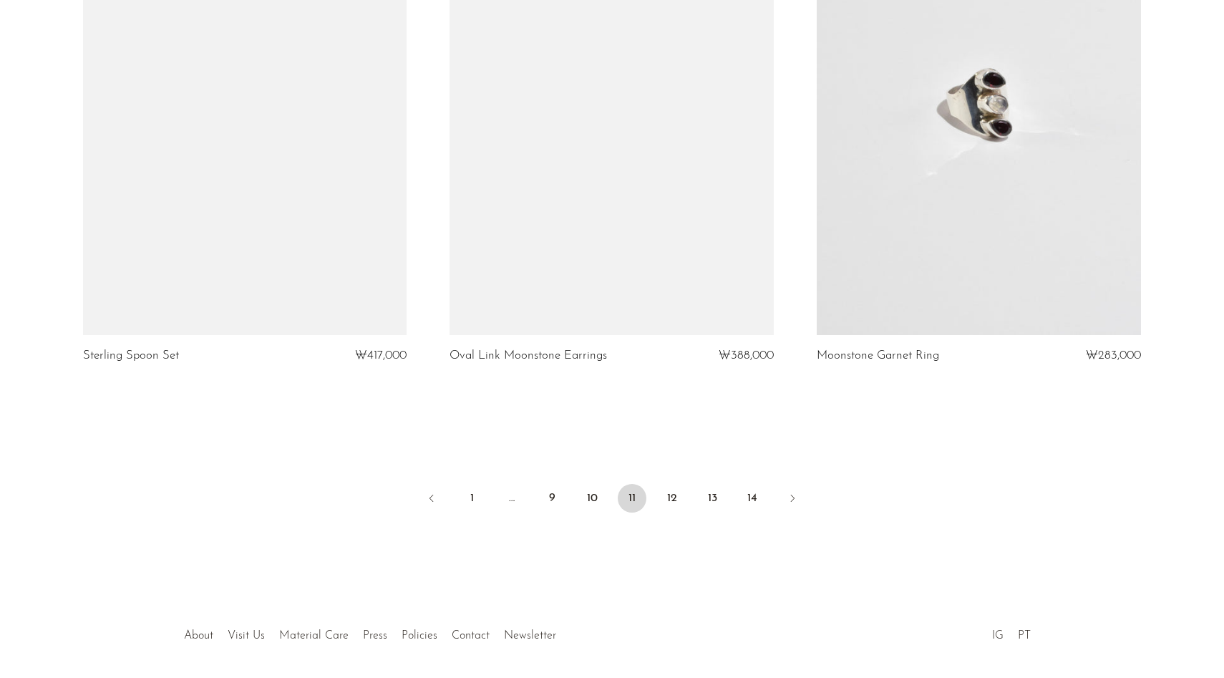
scroll to position [6008, 0]
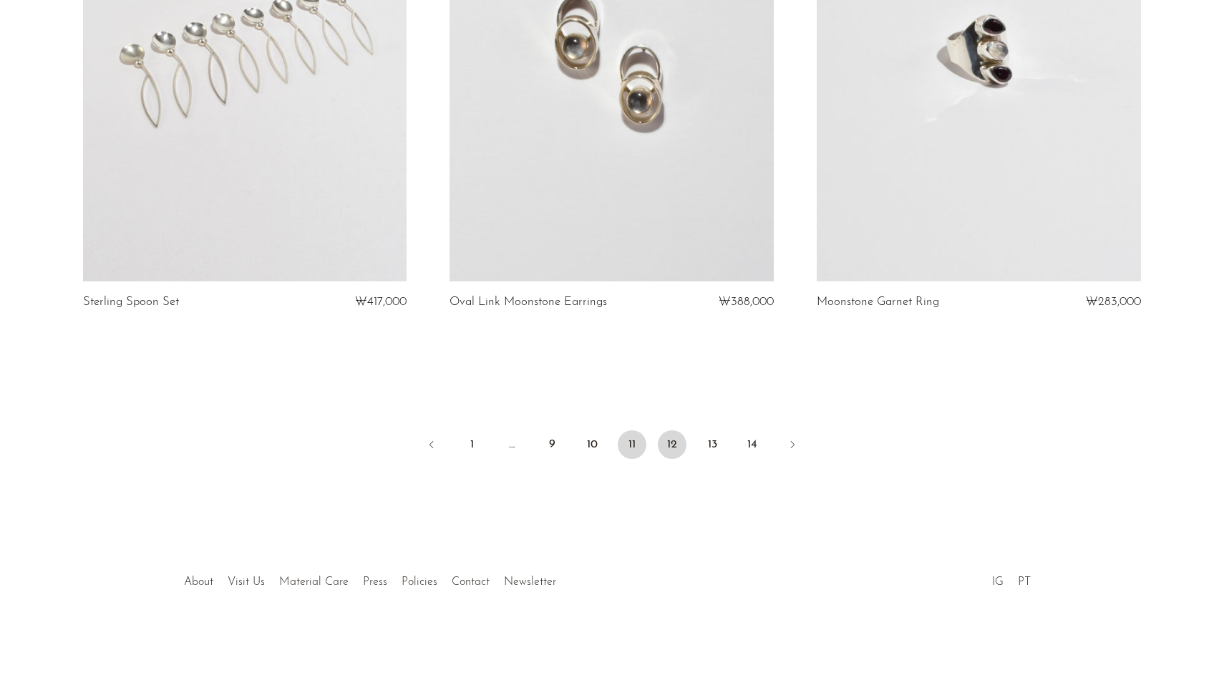
click at [672, 450] on link "12" at bounding box center [672, 444] width 29 height 29
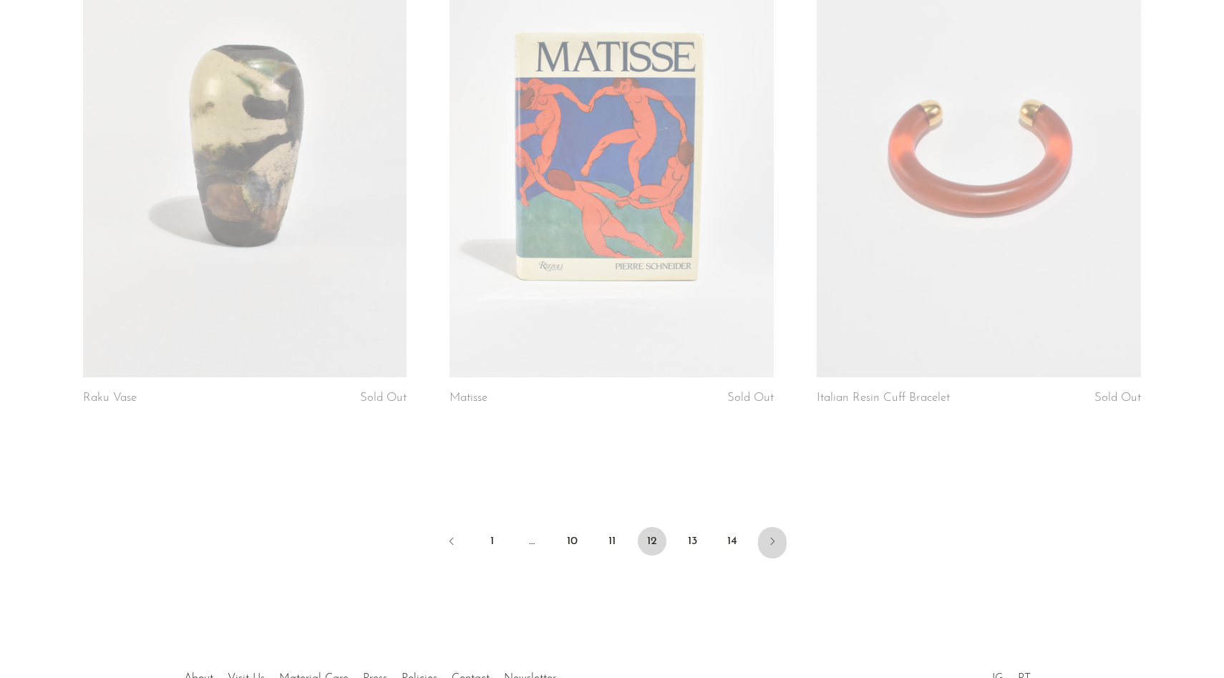
scroll to position [6005, 0]
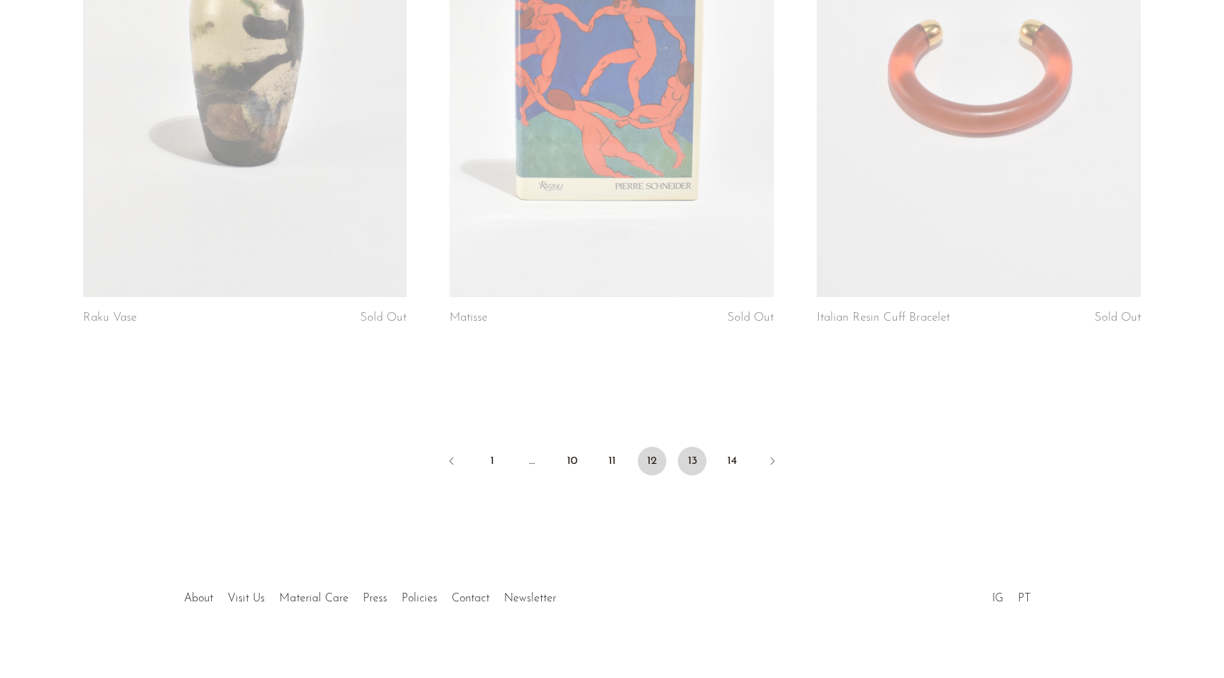
click at [697, 450] on link "13" at bounding box center [692, 461] width 29 height 29
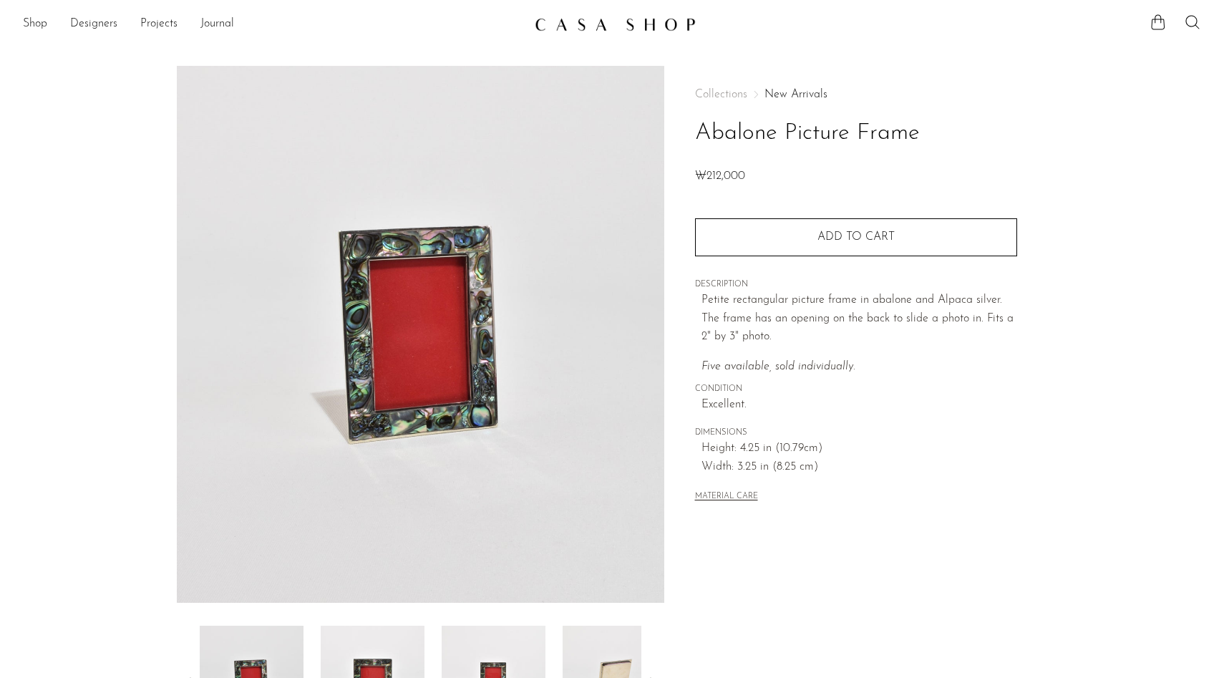
scroll to position [254, 0]
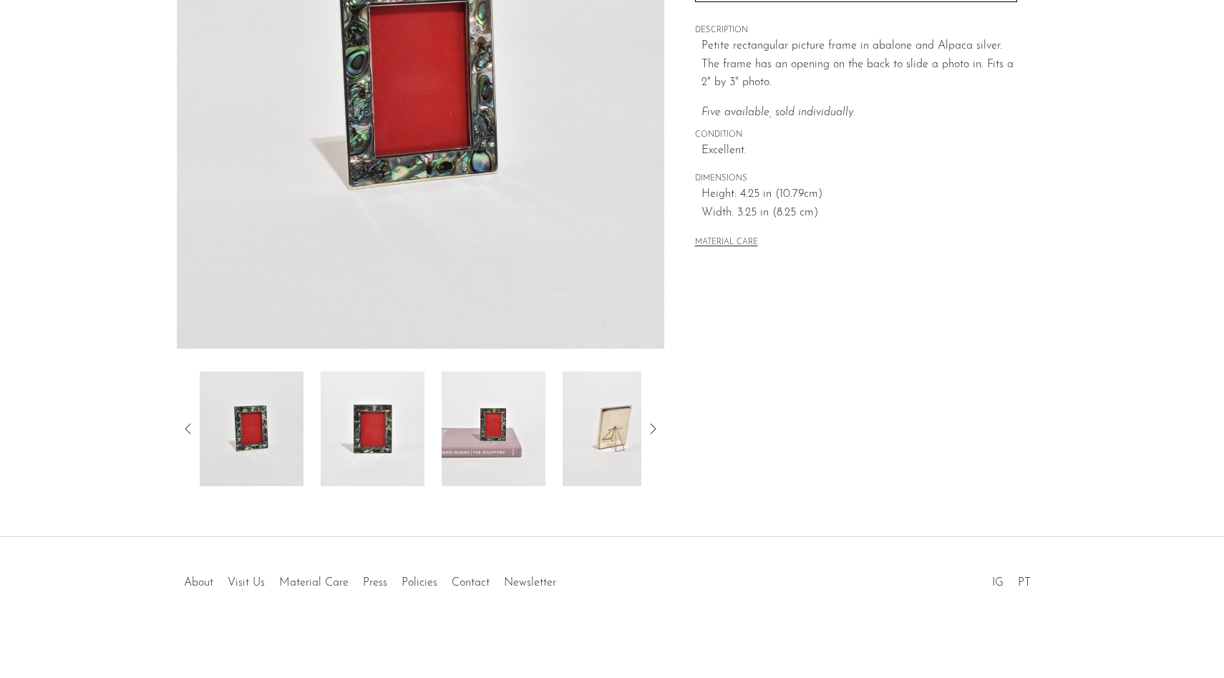
click at [388, 442] on img at bounding box center [373, 429] width 104 height 115
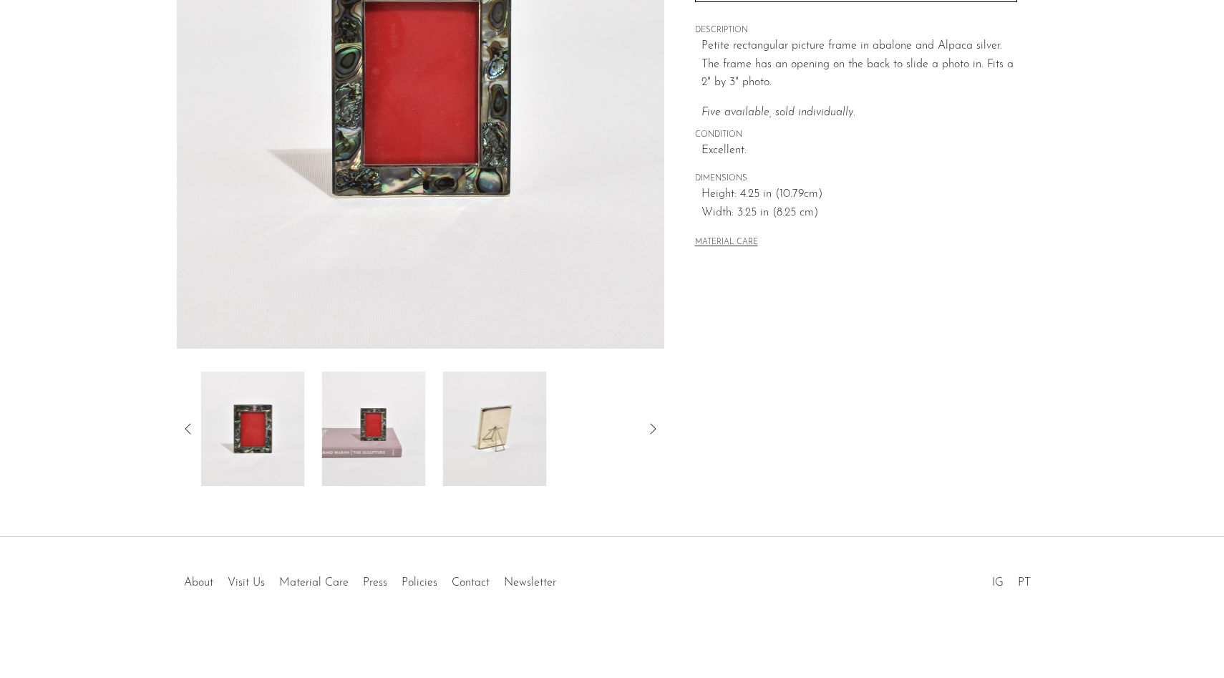
click at [417, 445] on img at bounding box center [374, 429] width 104 height 115
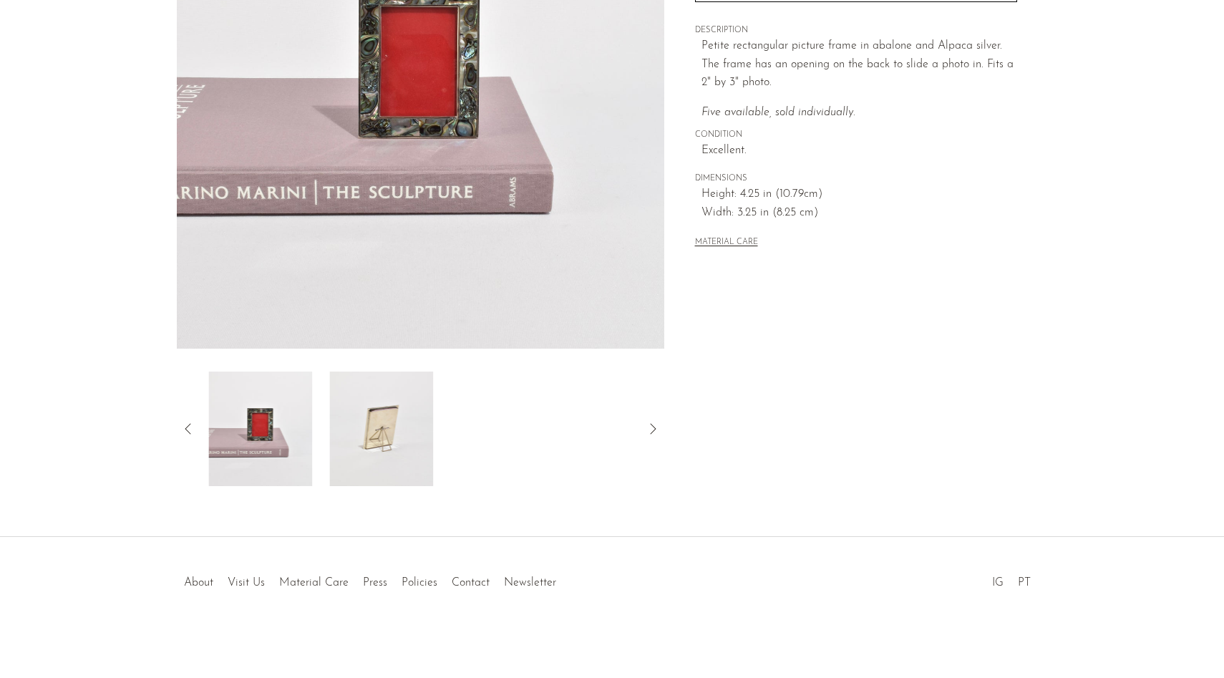
click at [417, 445] on img at bounding box center [381, 429] width 104 height 115
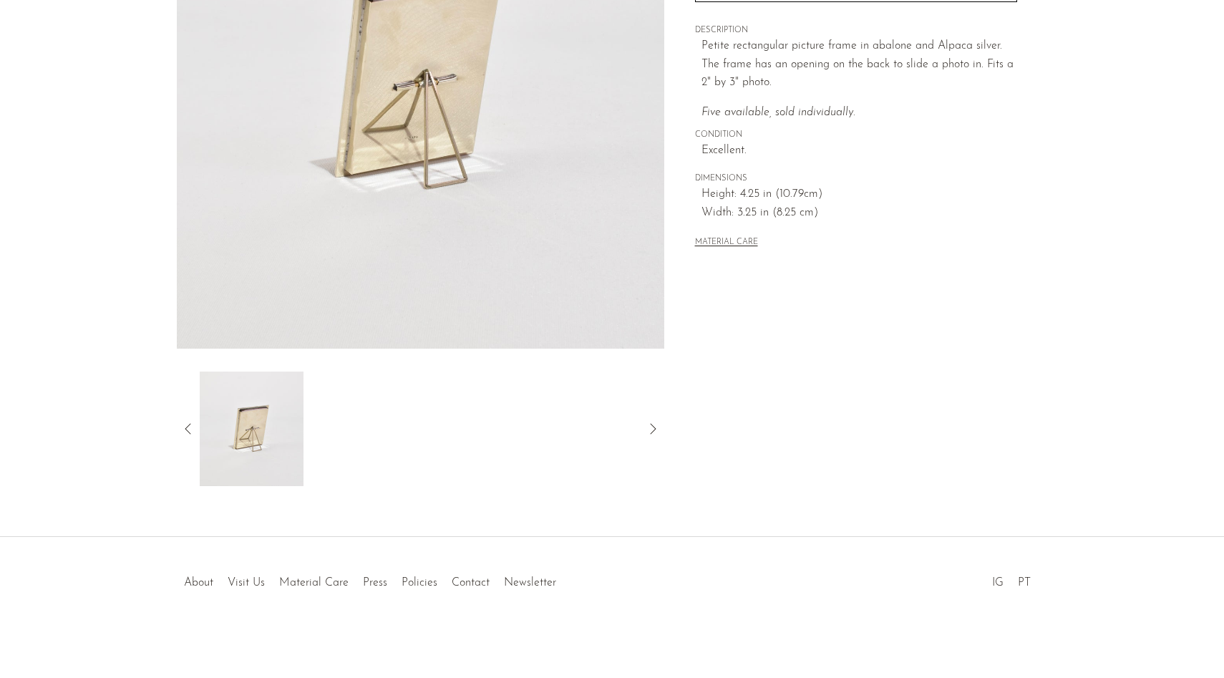
click at [187, 427] on icon at bounding box center [188, 428] width 6 height 11
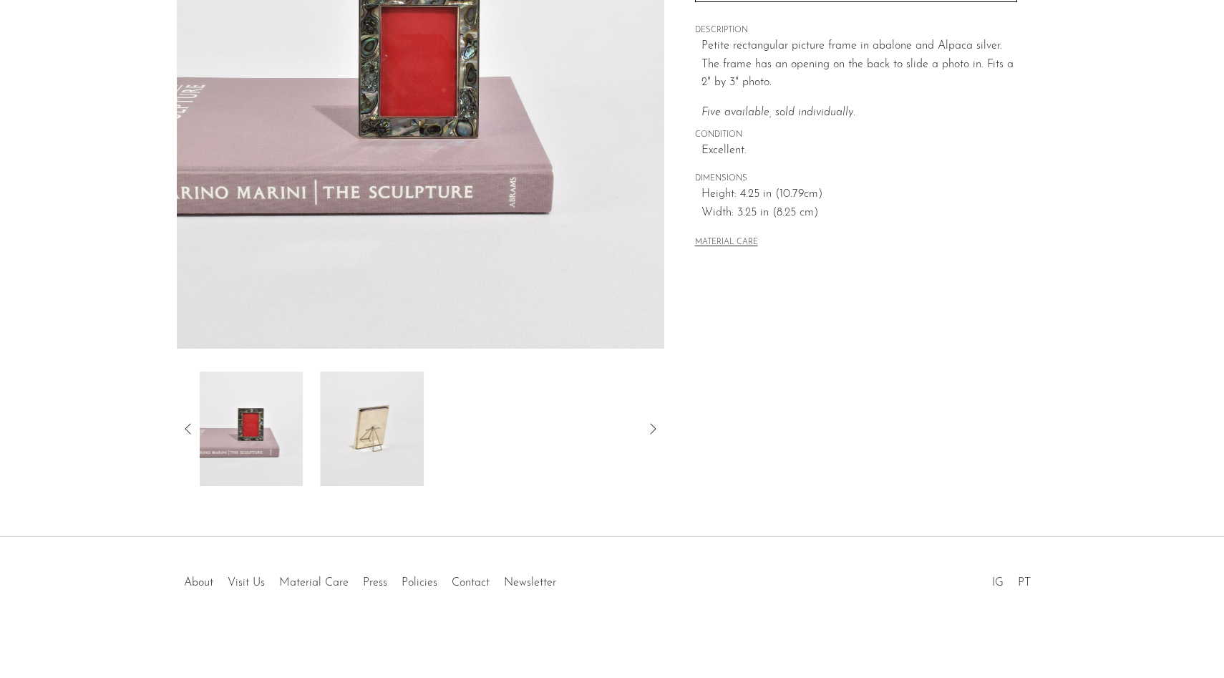
click at [187, 427] on icon at bounding box center [188, 428] width 6 height 11
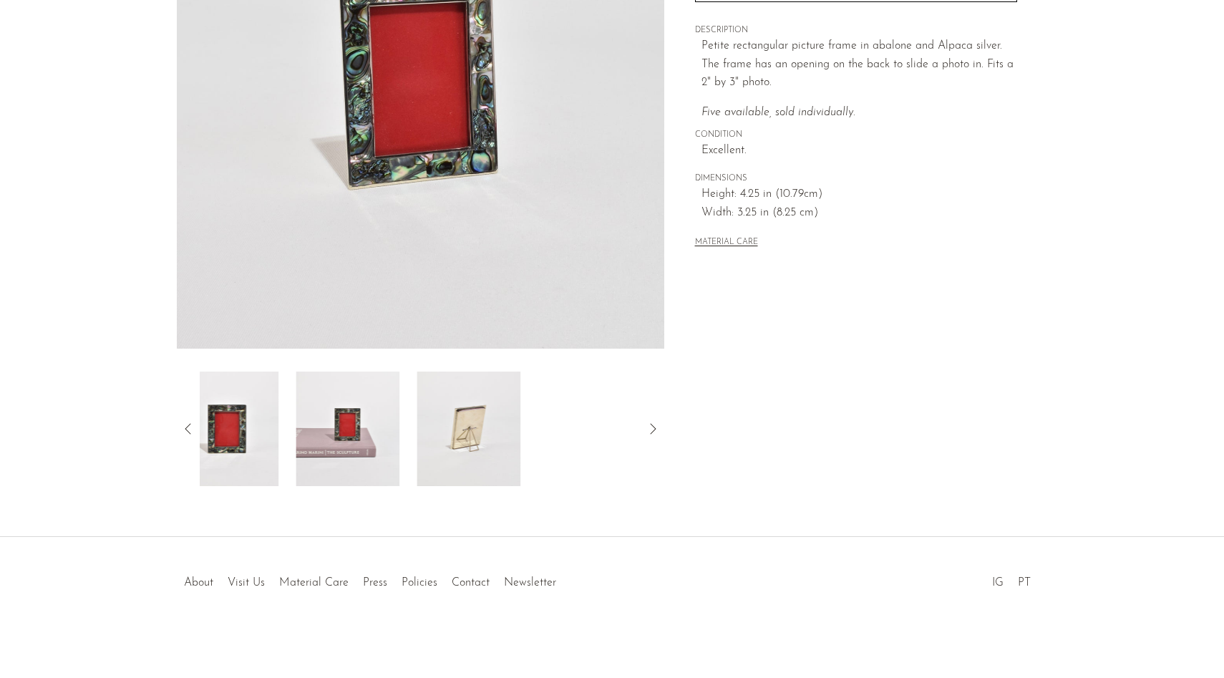
click at [187, 427] on icon at bounding box center [188, 428] width 6 height 11
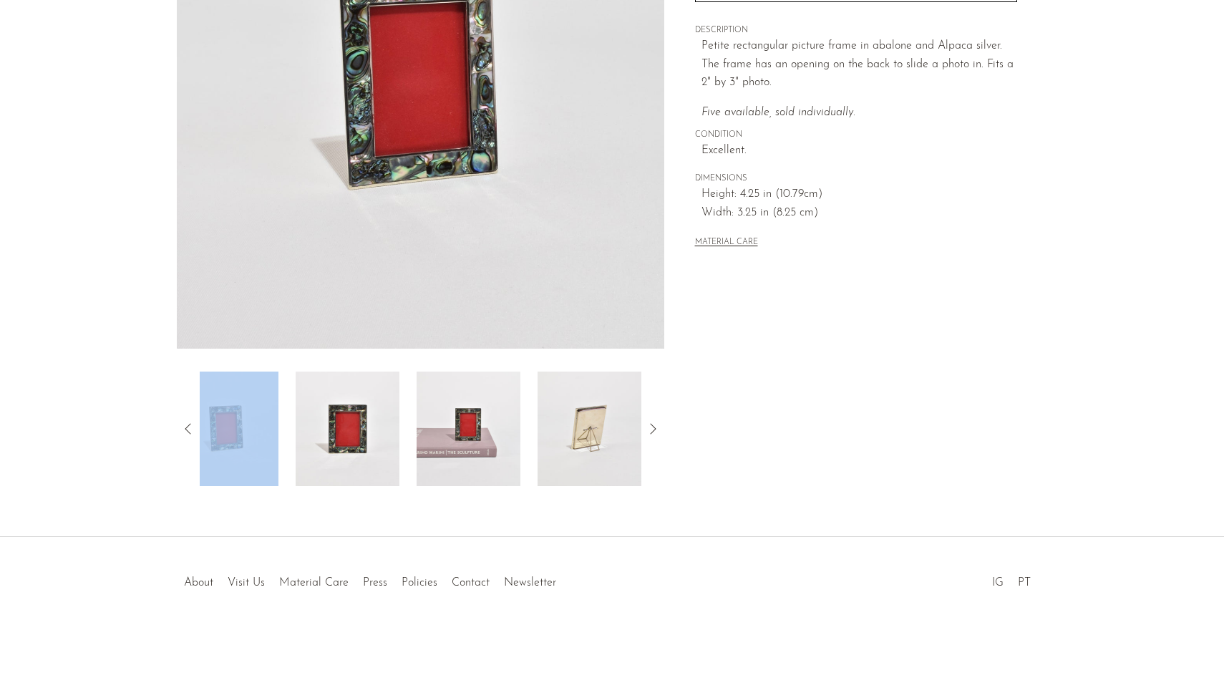
click at [187, 427] on icon at bounding box center [188, 428] width 6 height 11
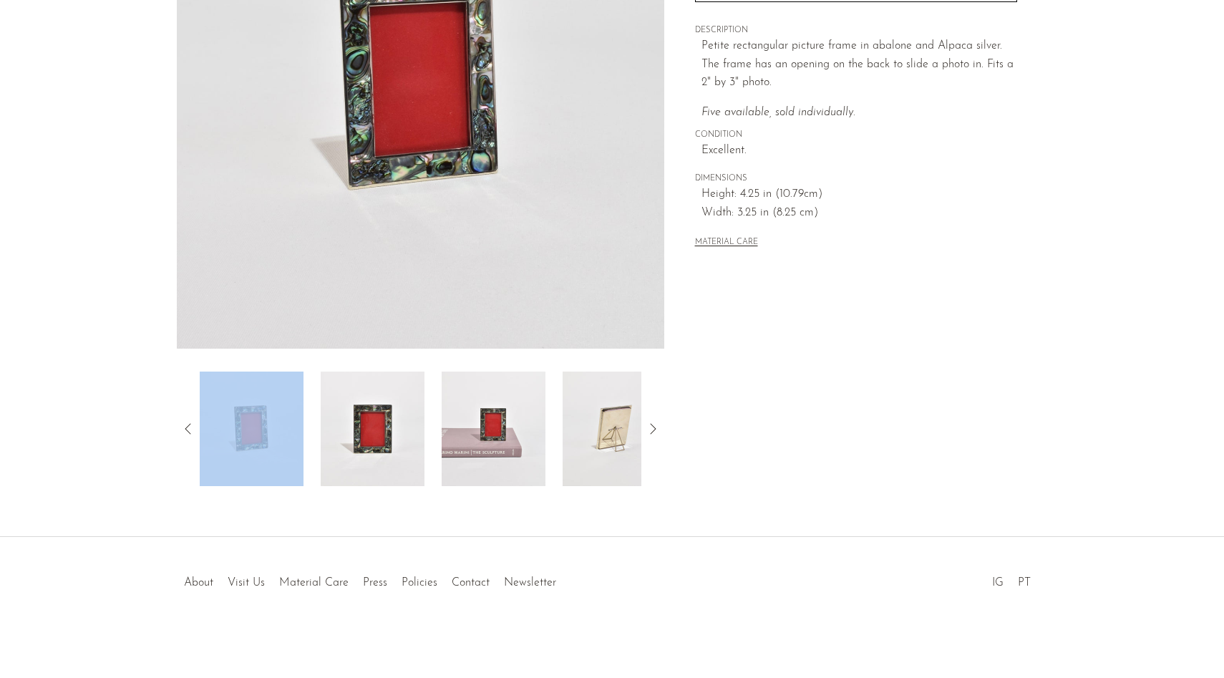
click at [460, 86] on img at bounding box center [421, 80] width 488 height 537
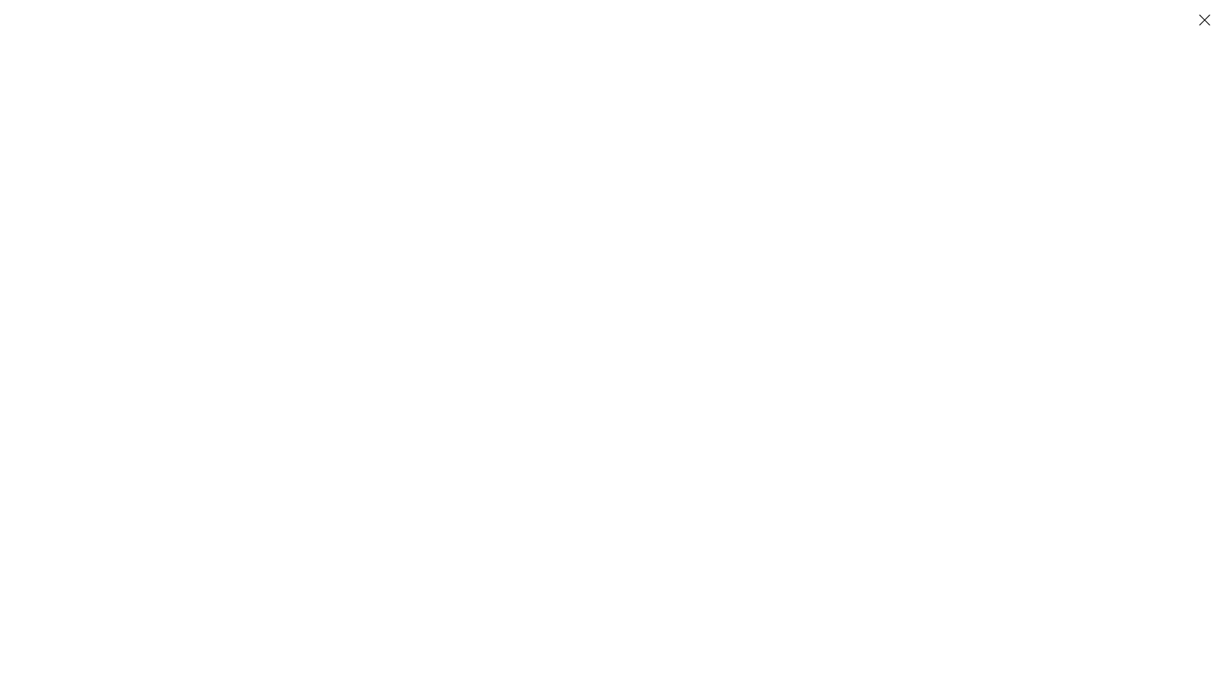
scroll to position [127, 0]
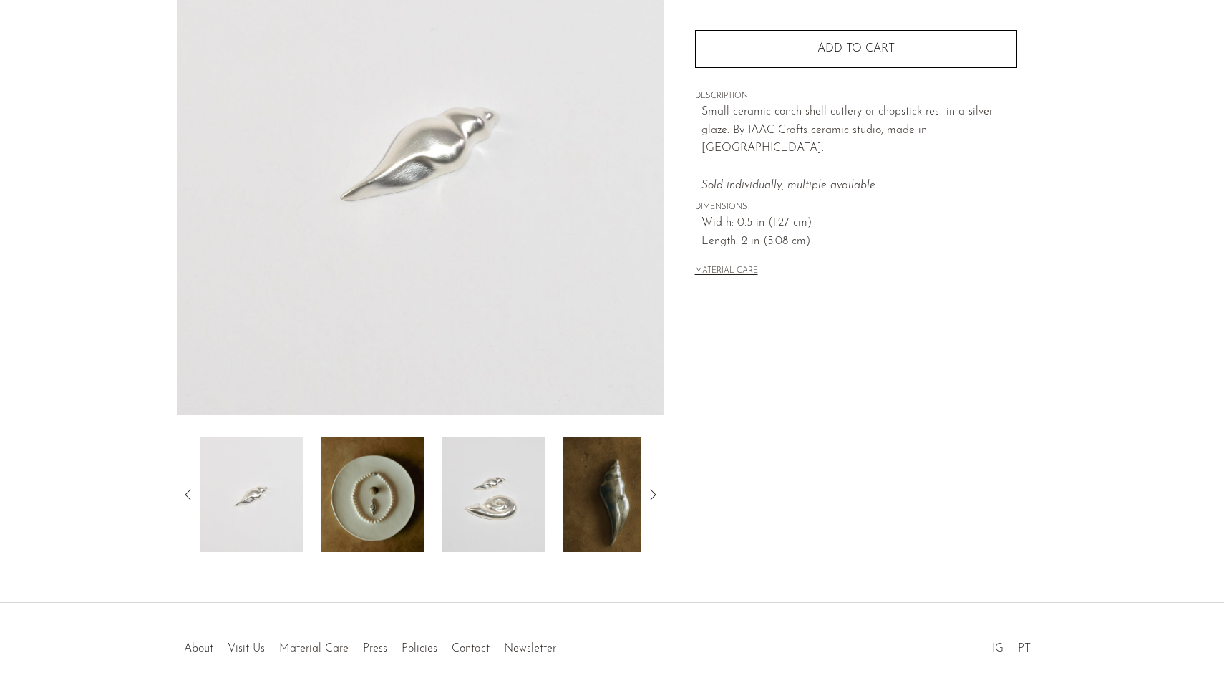
scroll to position [254, 0]
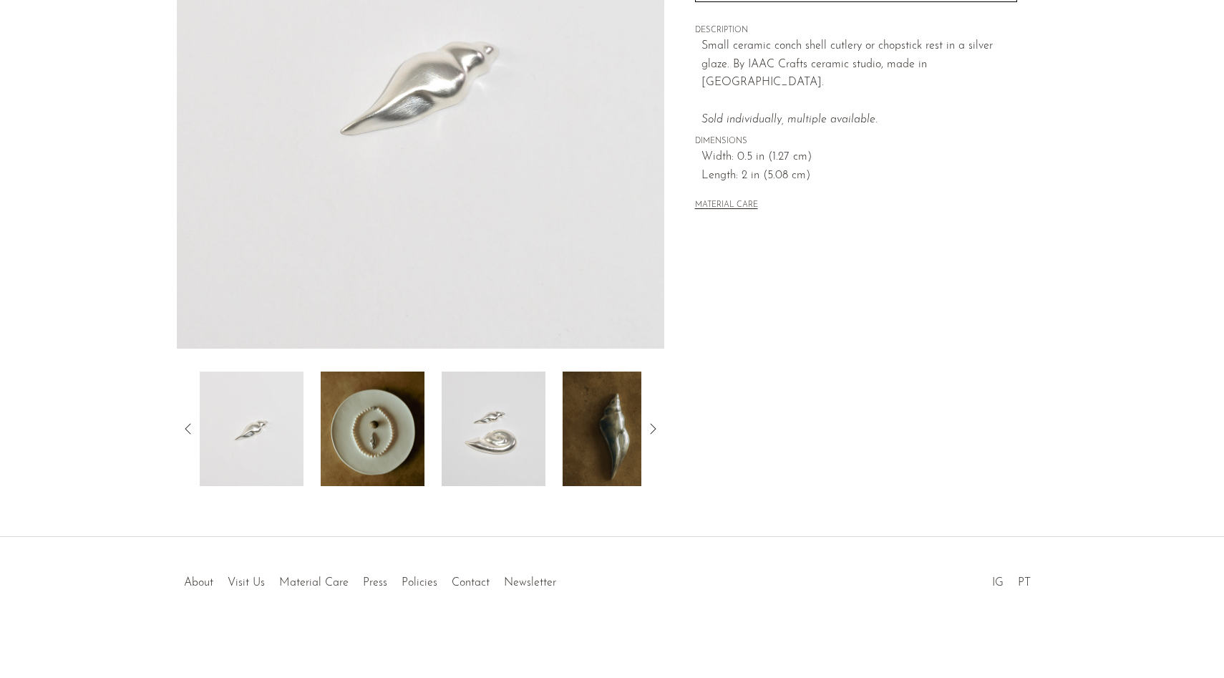
click at [386, 455] on img at bounding box center [373, 429] width 104 height 115
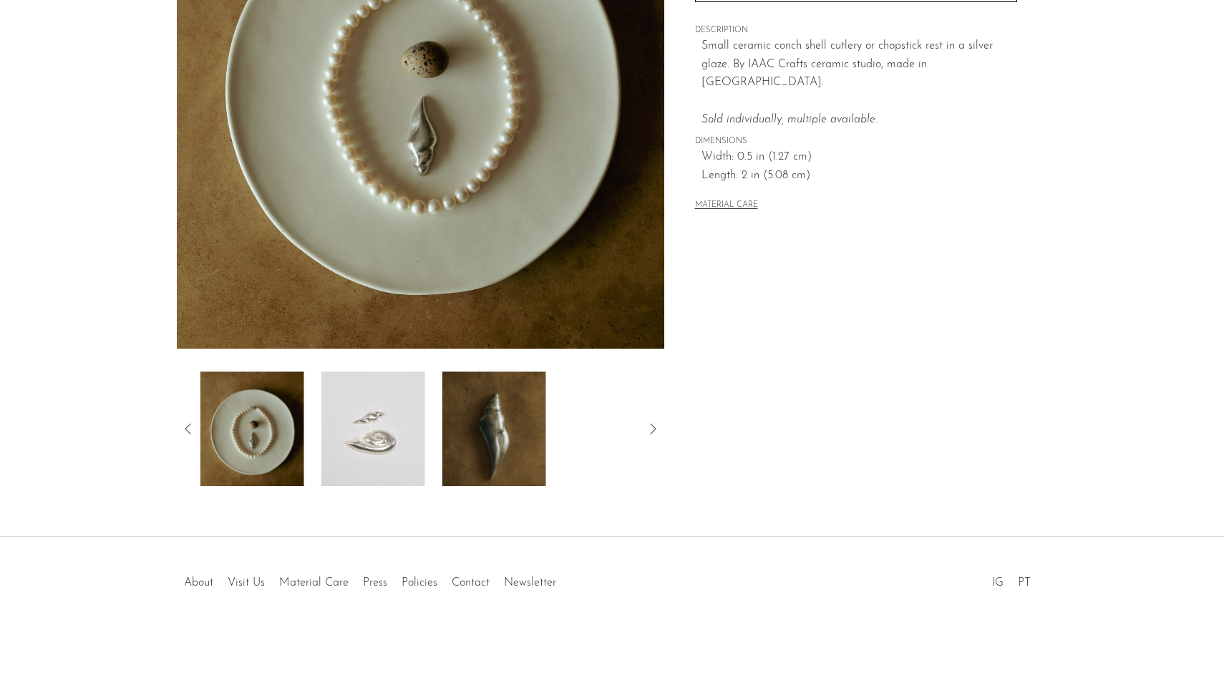
click at [386, 455] on img at bounding box center [373, 429] width 104 height 115
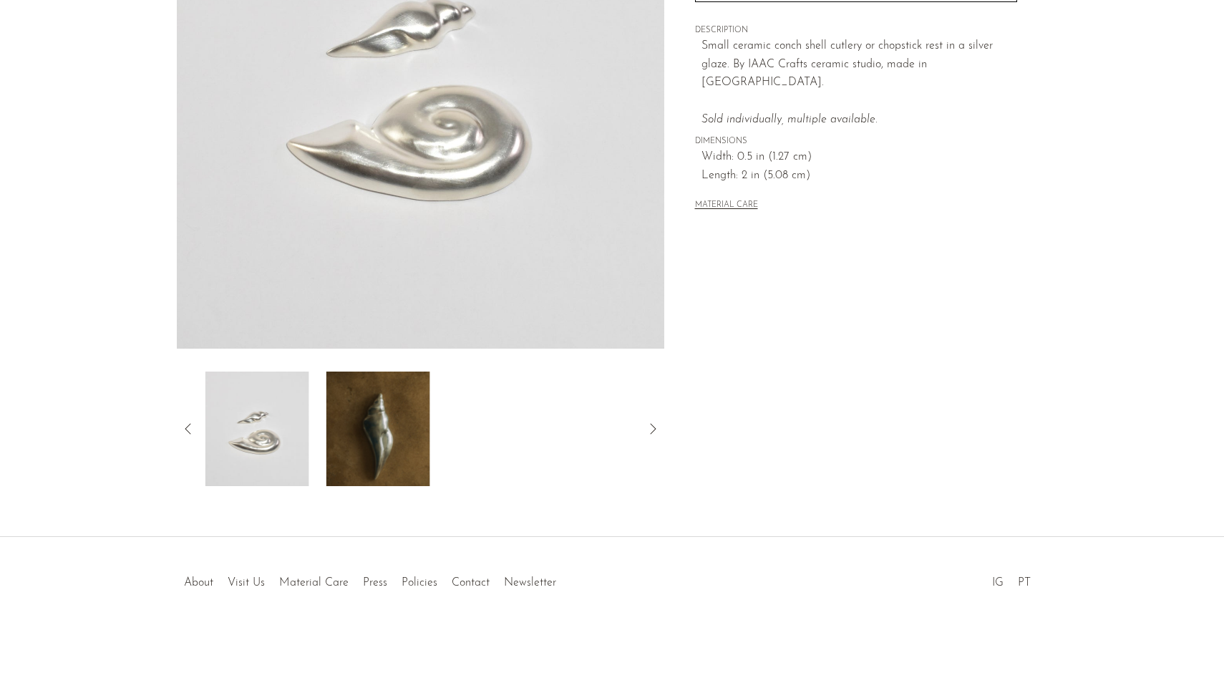
click at [390, 452] on img at bounding box center [378, 429] width 104 height 115
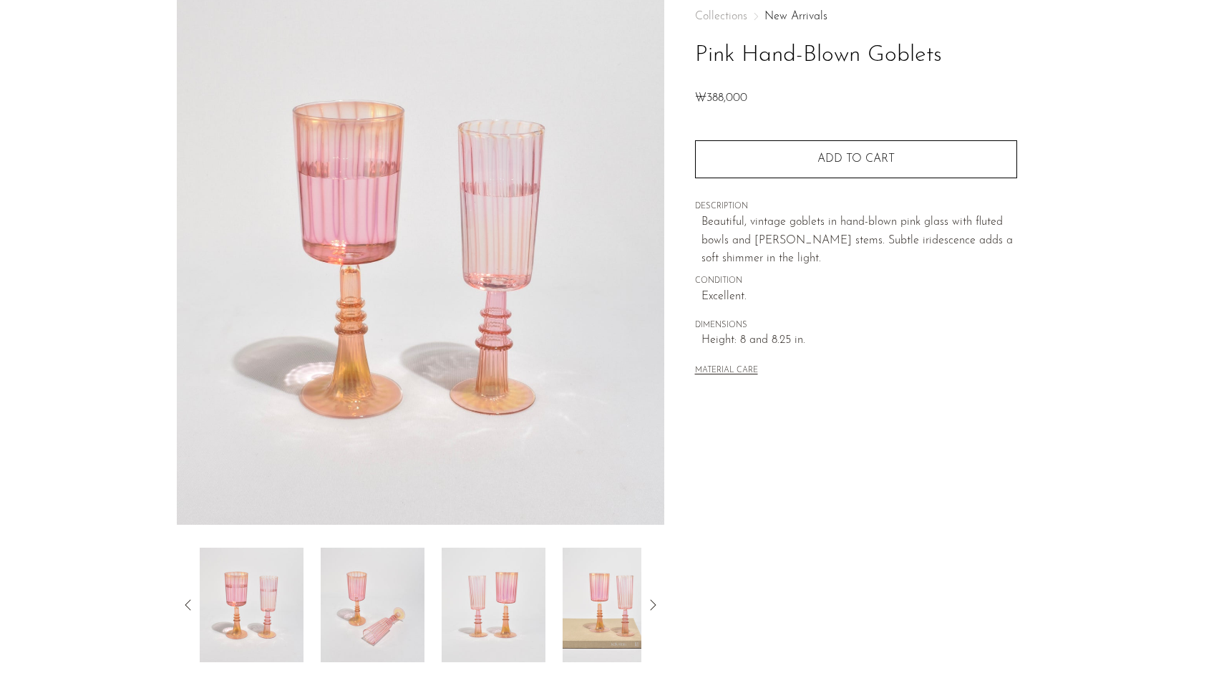
scroll to position [137, 0]
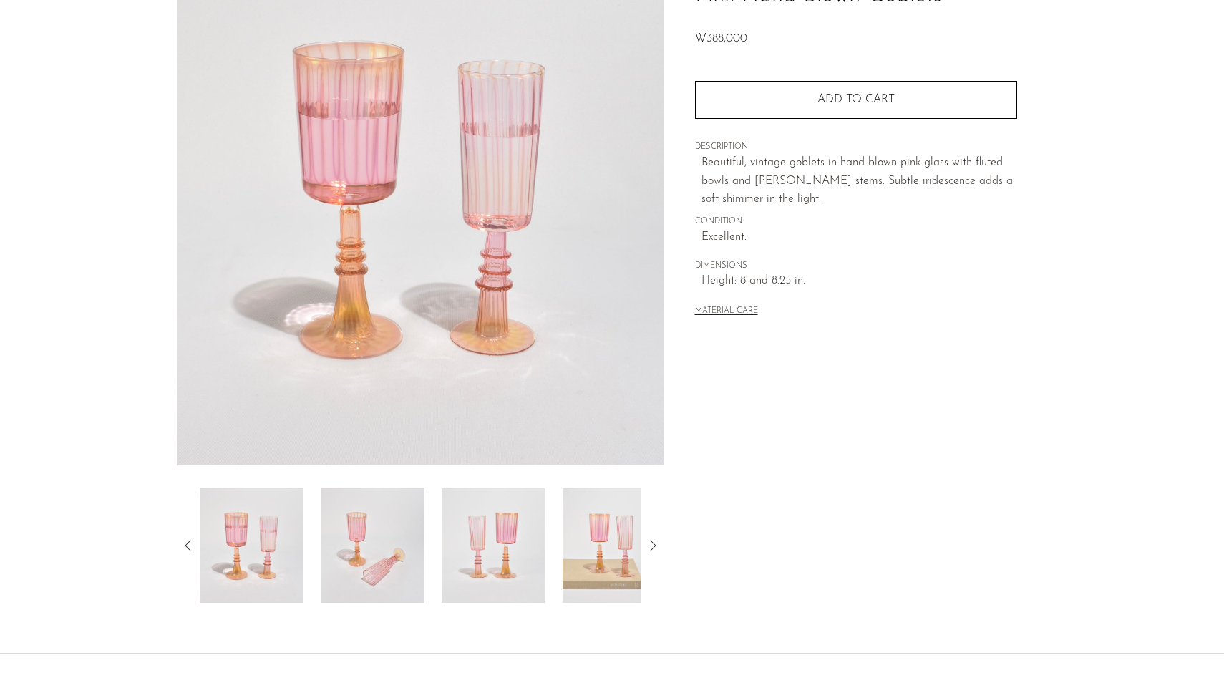
click at [654, 548] on icon at bounding box center [652, 545] width 17 height 17
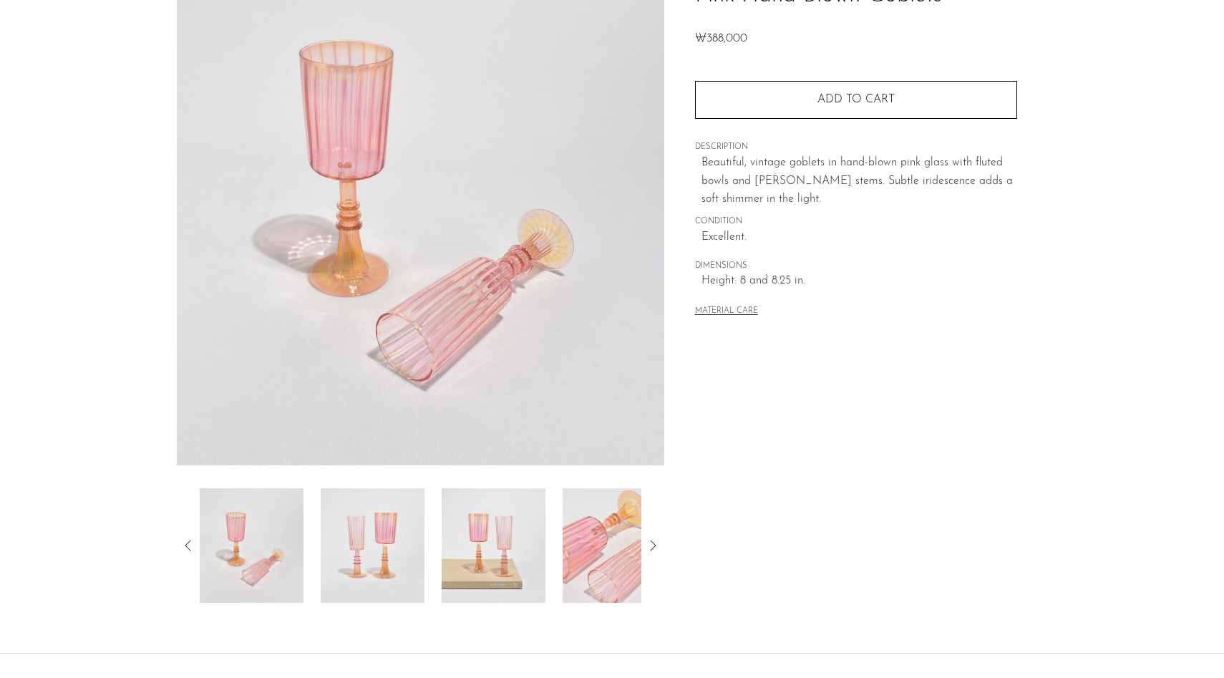
click at [654, 548] on icon at bounding box center [652, 545] width 17 height 17
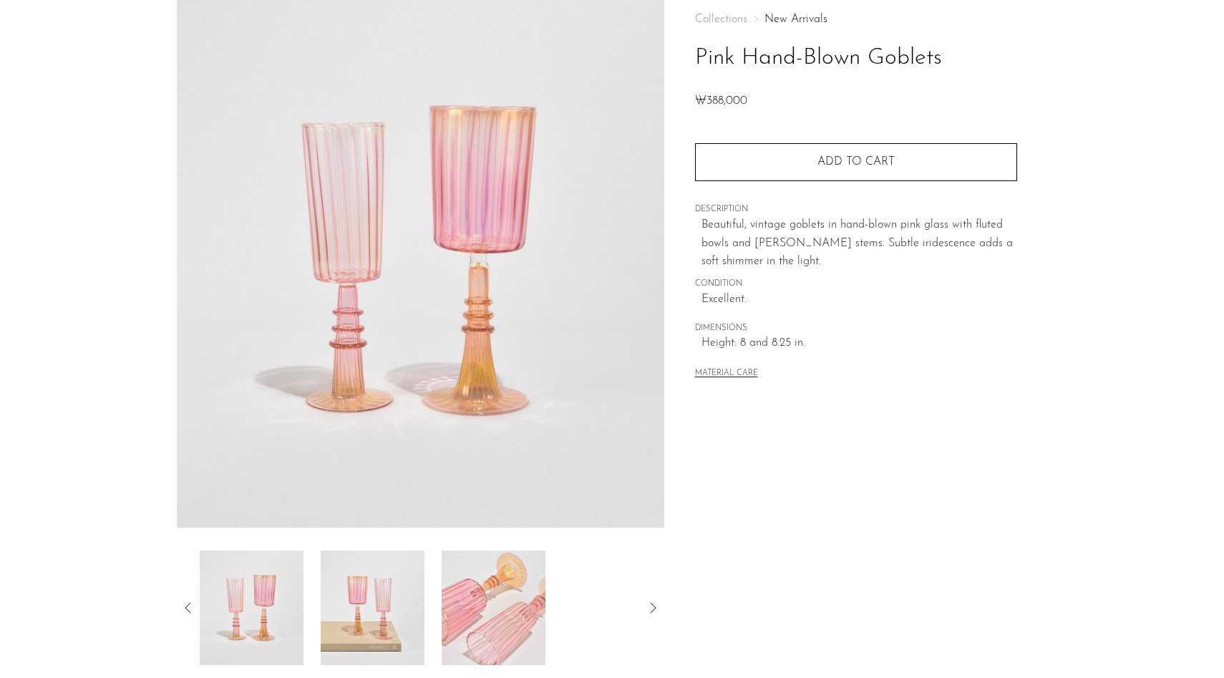
scroll to position [0, 0]
